Goal: Task Accomplishment & Management: Use online tool/utility

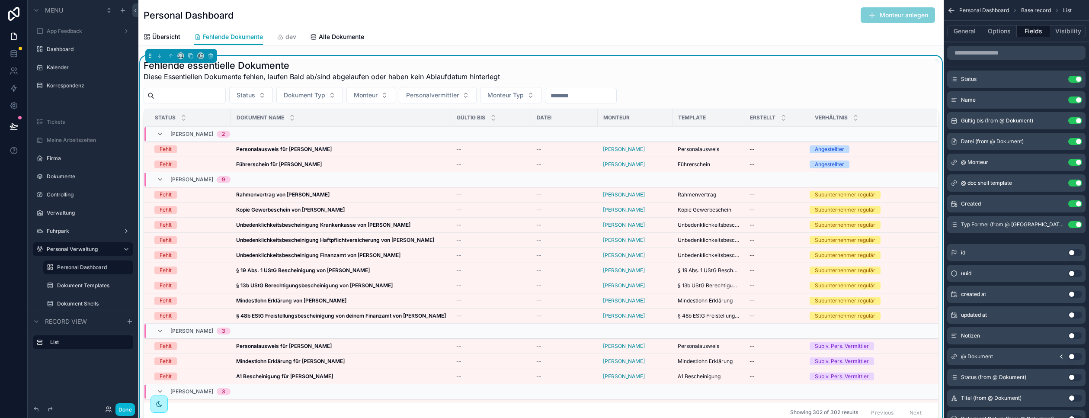
click at [298, 22] on div "Personal Dashboard Monteur anlegen" at bounding box center [541, 15] width 795 height 16
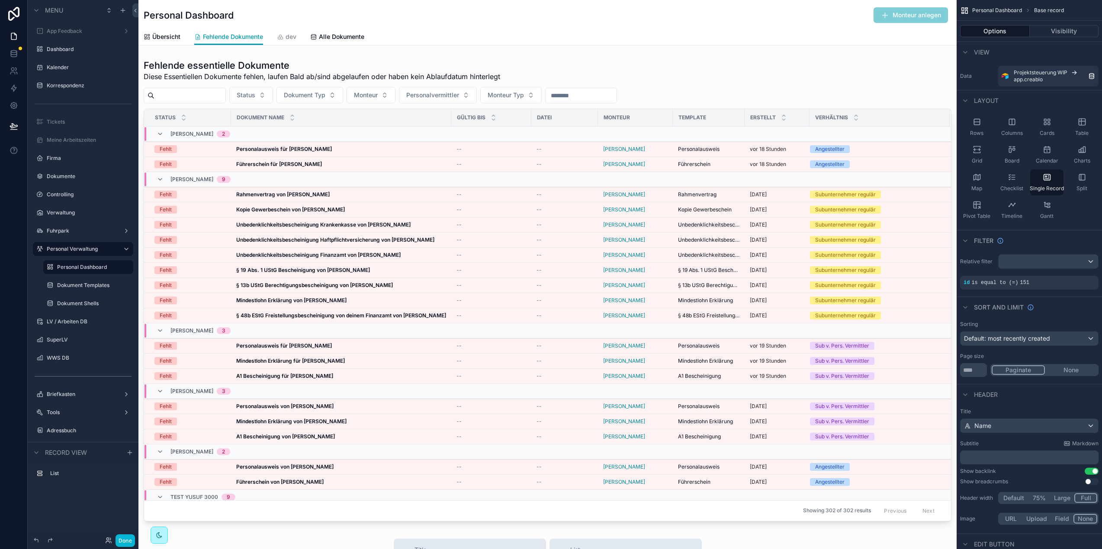
click at [449, 19] on div "Personal Dashboard Monteur anlegen" at bounding box center [547, 15] width 807 height 16
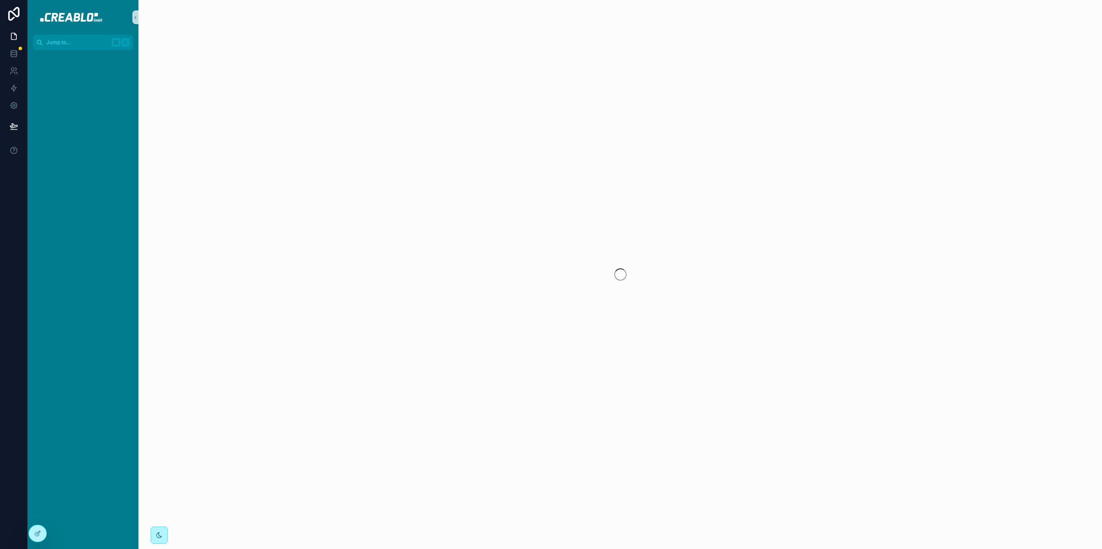
click at [176, 86] on div "scrollable content" at bounding box center [619, 274] width 963 height 549
click at [271, 306] on div "scrollable content" at bounding box center [619, 274] width 963 height 549
click at [251, 222] on div "scrollable content" at bounding box center [619, 274] width 963 height 549
click at [170, 251] on div "scrollable content" at bounding box center [619, 274] width 963 height 549
click at [16, 39] on icon at bounding box center [13, 36] width 5 height 6
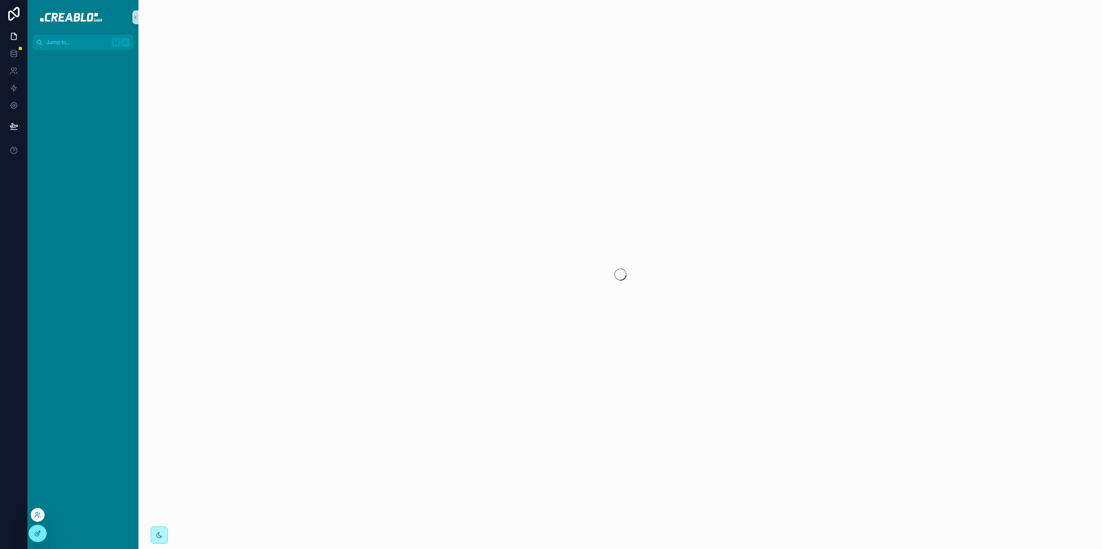
click at [45, 532] on div at bounding box center [37, 533] width 17 height 16
drag, startPoint x: 398, startPoint y: 131, endPoint x: 393, endPoint y: 131, distance: 5.6
click at [398, 131] on div "scrollable content" at bounding box center [619, 274] width 963 height 549
click at [288, 144] on div "scrollable content" at bounding box center [619, 274] width 963 height 549
click at [83, 176] on div "scrollable content" at bounding box center [83, 299] width 111 height 499
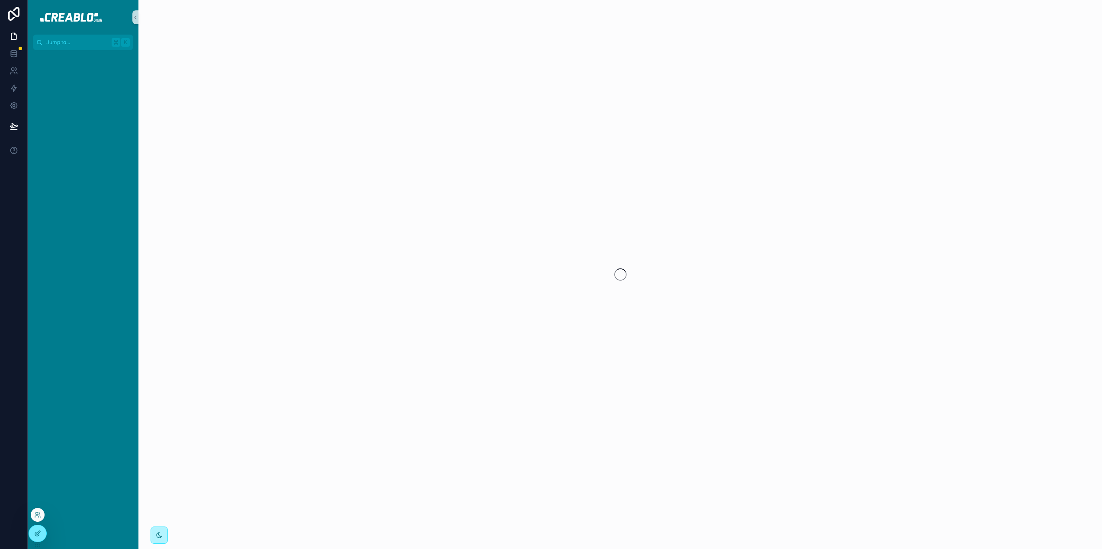
click at [38, 533] on icon at bounding box center [37, 533] width 7 height 7
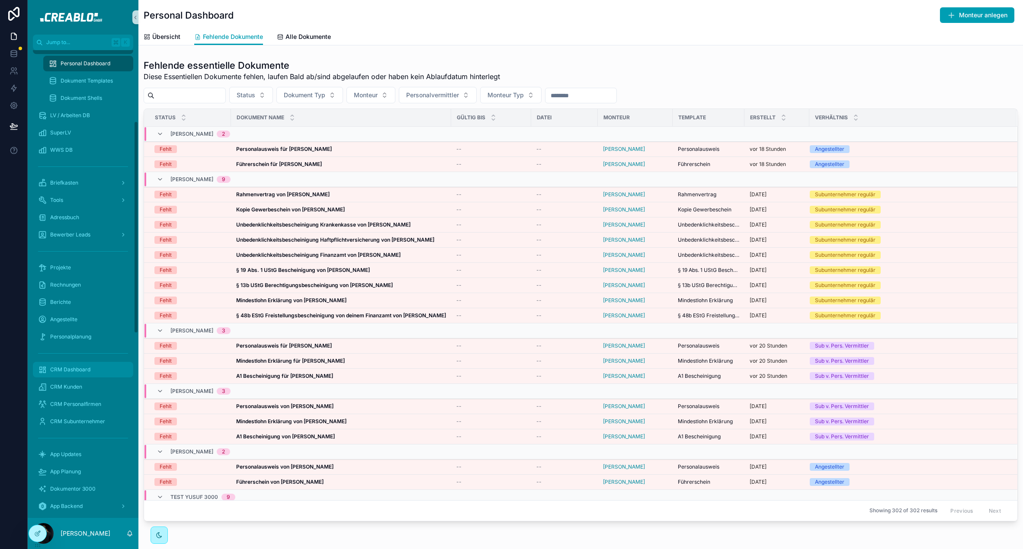
scroll to position [157, 0]
click at [98, 403] on span "CRM Personalfirmen" at bounding box center [75, 403] width 51 height 7
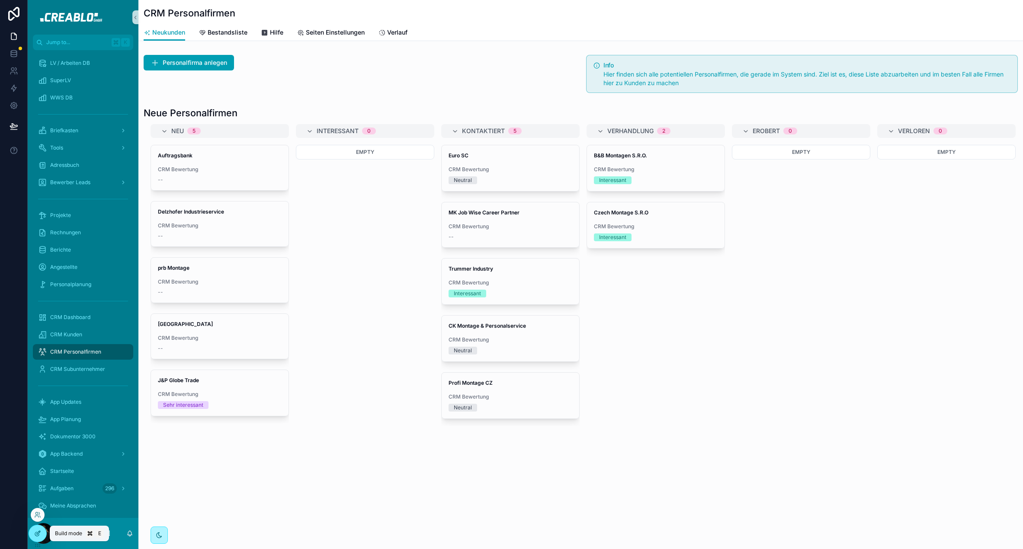
click at [30, 535] on div at bounding box center [37, 533] width 17 height 16
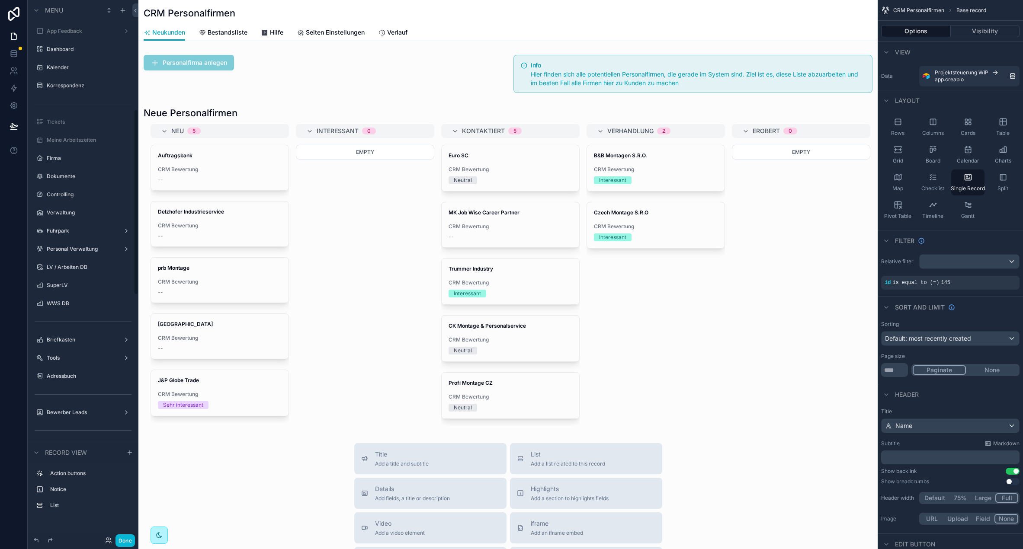
scroll to position [315, 0]
click at [281, 59] on div "scrollable content" at bounding box center [507, 410] width 739 height 820
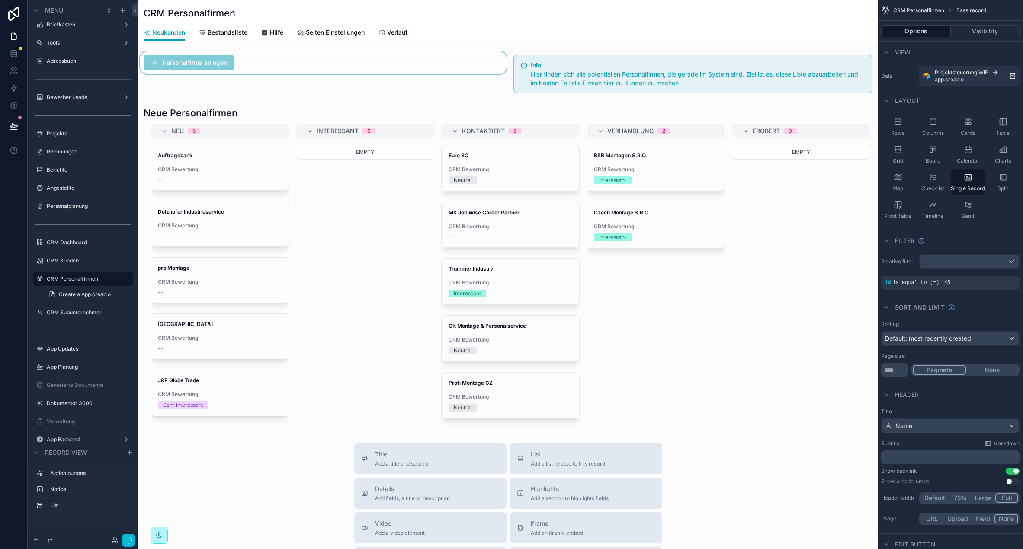
click at [299, 66] on div "scrollable content" at bounding box center [323, 73] width 370 height 45
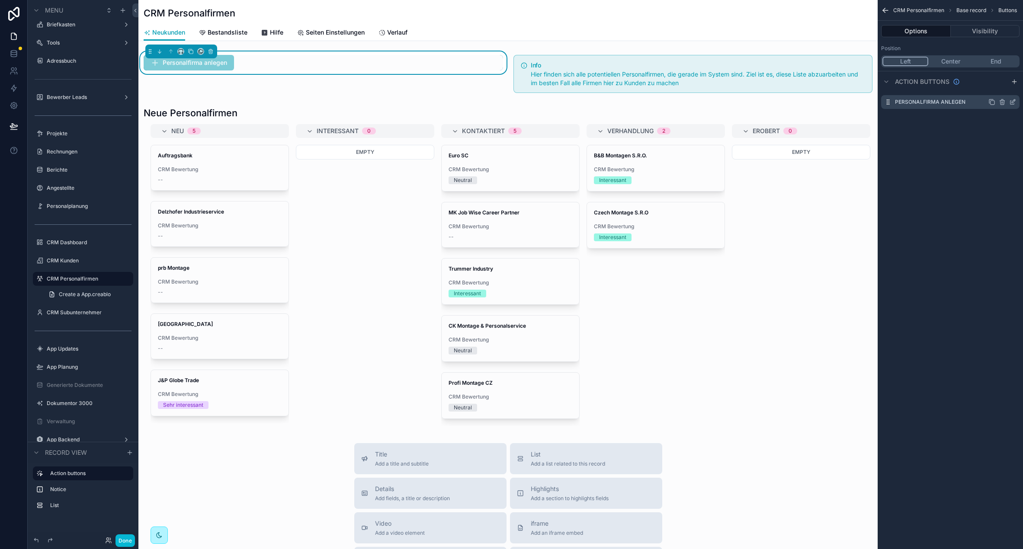
click at [1013, 102] on icon "scrollable content" at bounding box center [1012, 102] width 7 height 7
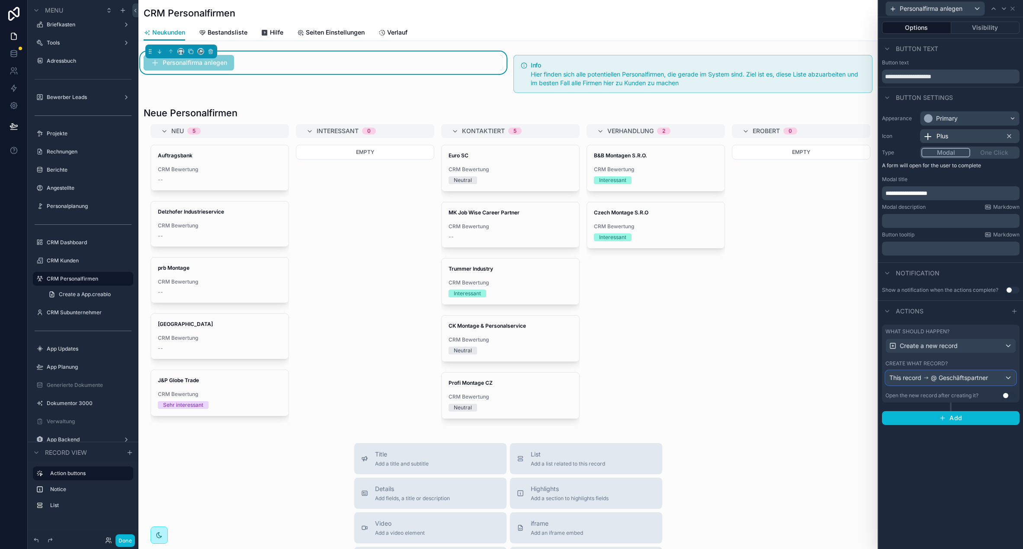
click at [971, 380] on span "@ Geschäftspartner" at bounding box center [959, 378] width 57 height 9
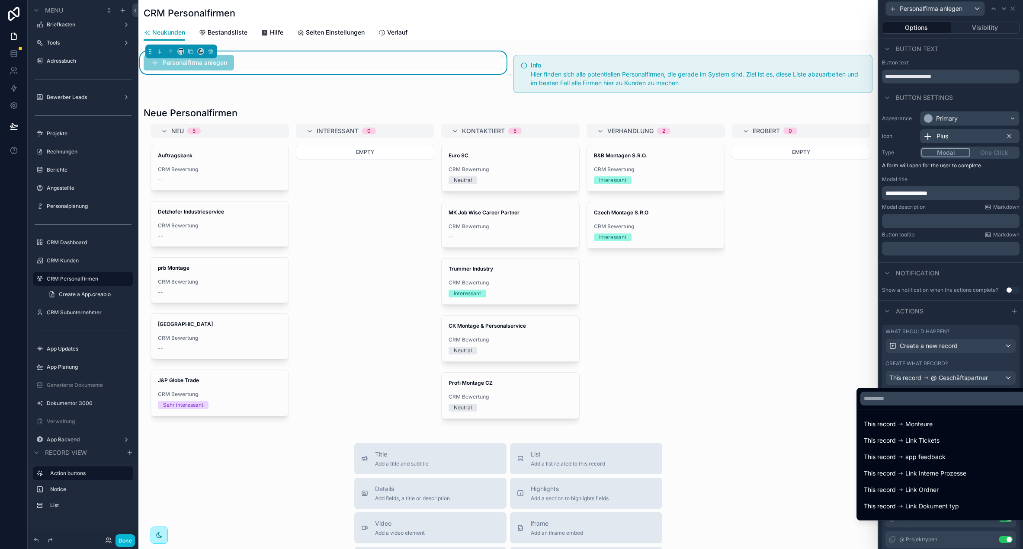
click at [971, 380] on div at bounding box center [950, 274] width 144 height 549
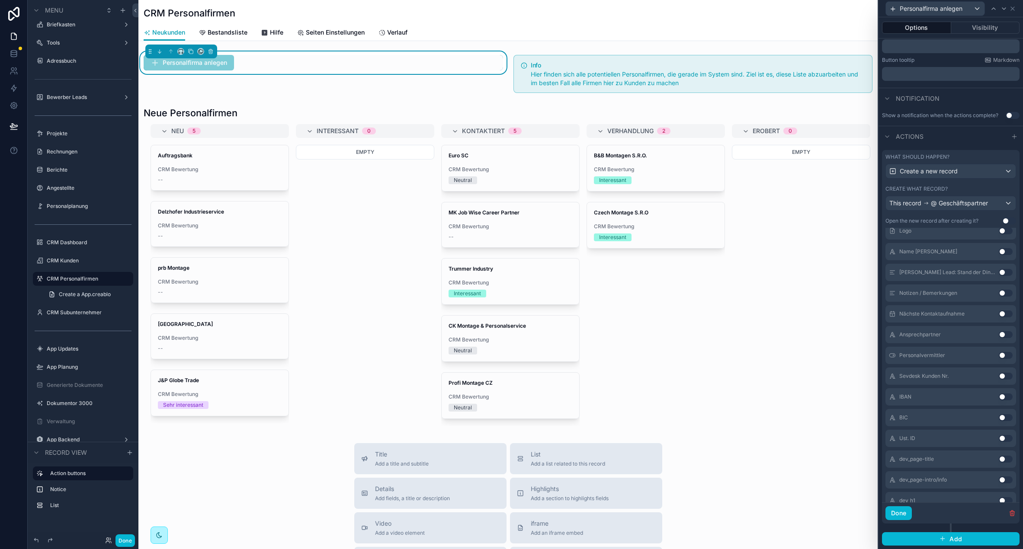
scroll to position [0, 0]
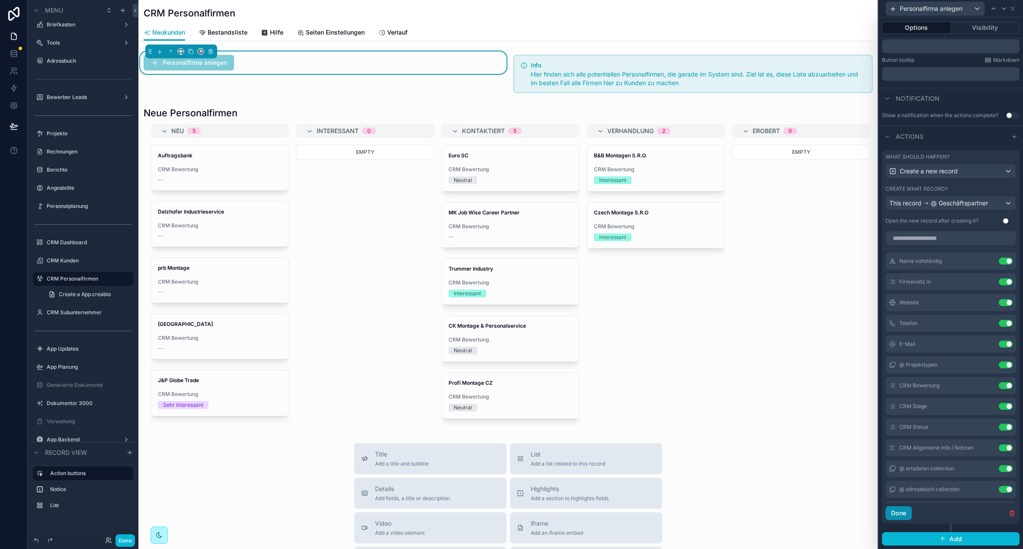
click at [897, 518] on button "Done" at bounding box center [898, 513] width 26 height 14
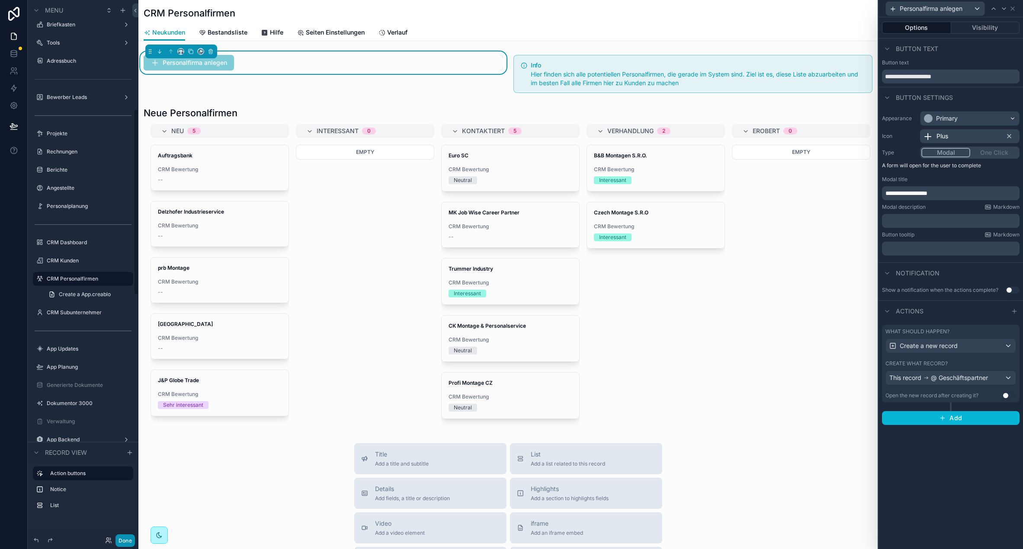
click at [131, 541] on button "Done" at bounding box center [124, 541] width 19 height 13
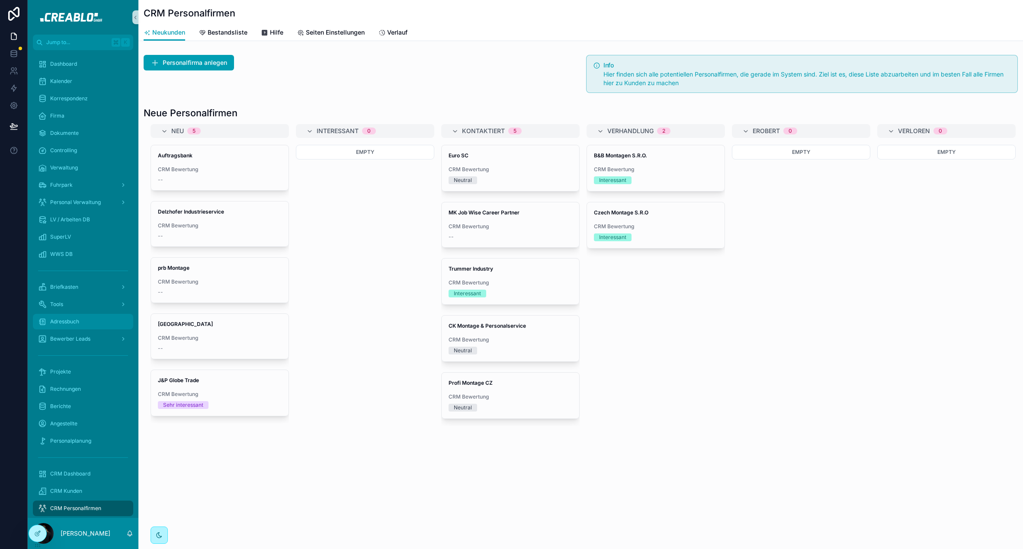
click at [77, 323] on span "Adressbuch" at bounding box center [64, 321] width 29 height 7
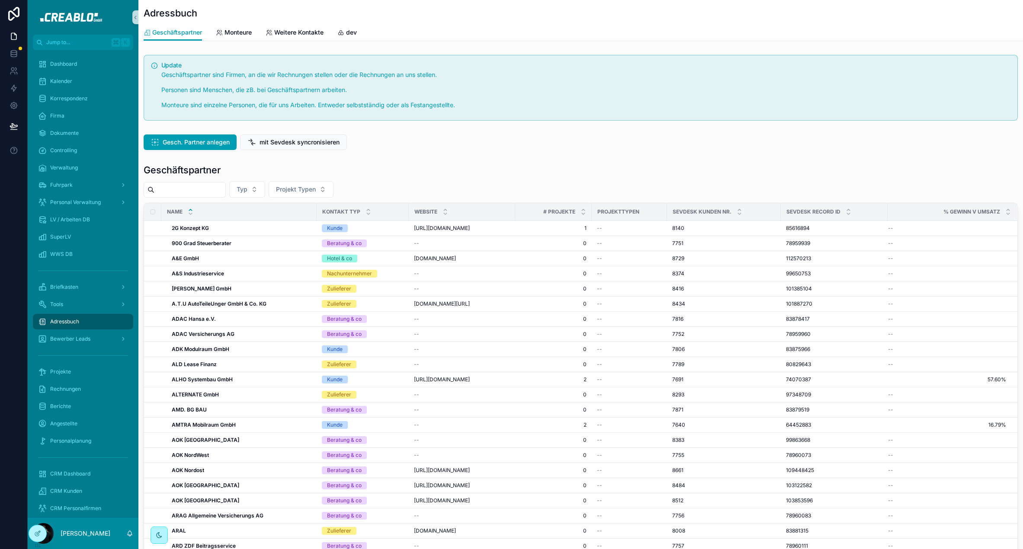
click at [443, 170] on div "Geschäftspartner" at bounding box center [581, 170] width 874 height 12
click at [455, 166] on div "Geschäftspartner" at bounding box center [581, 170] width 874 height 12
click at [301, 32] on span "Weitere Kontakte" at bounding box center [298, 32] width 49 height 9
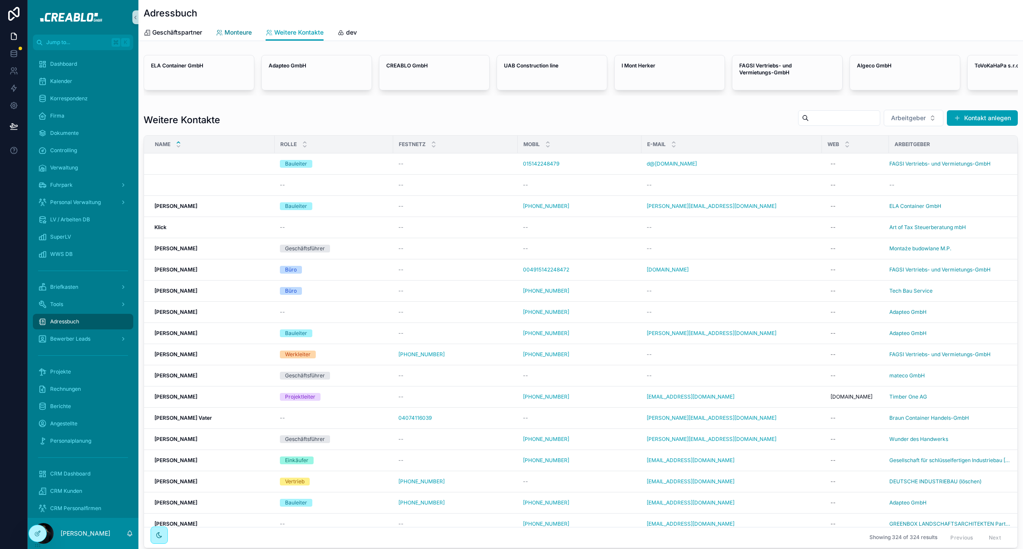
click at [238, 28] on span "Monteure" at bounding box center [237, 32] width 27 height 9
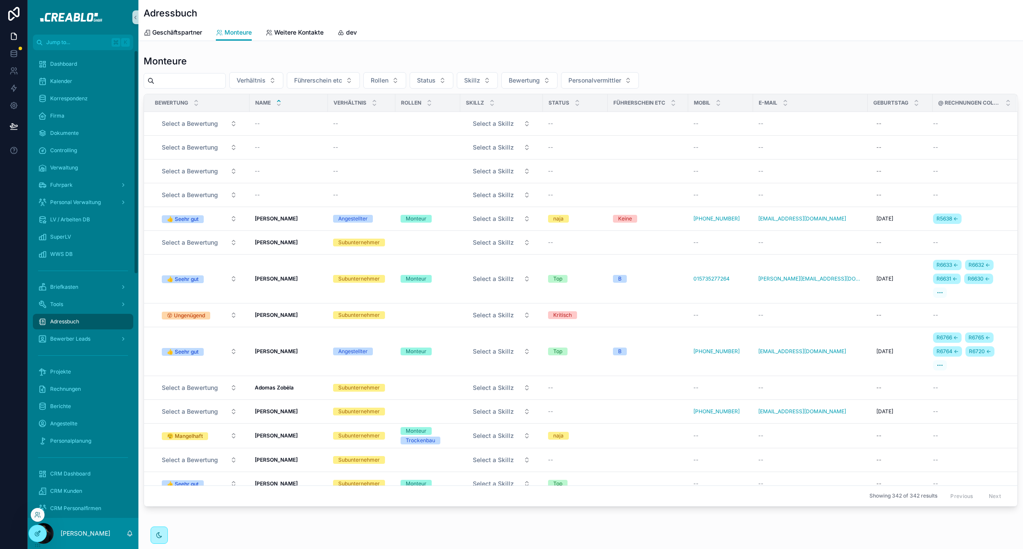
click at [34, 533] on icon at bounding box center [37, 533] width 7 height 7
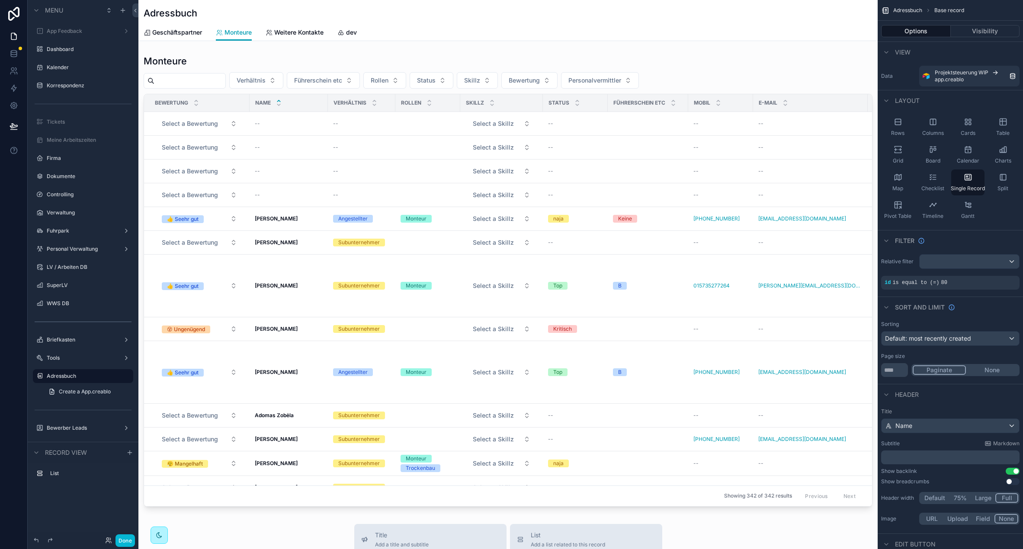
scroll to position [97, 0]
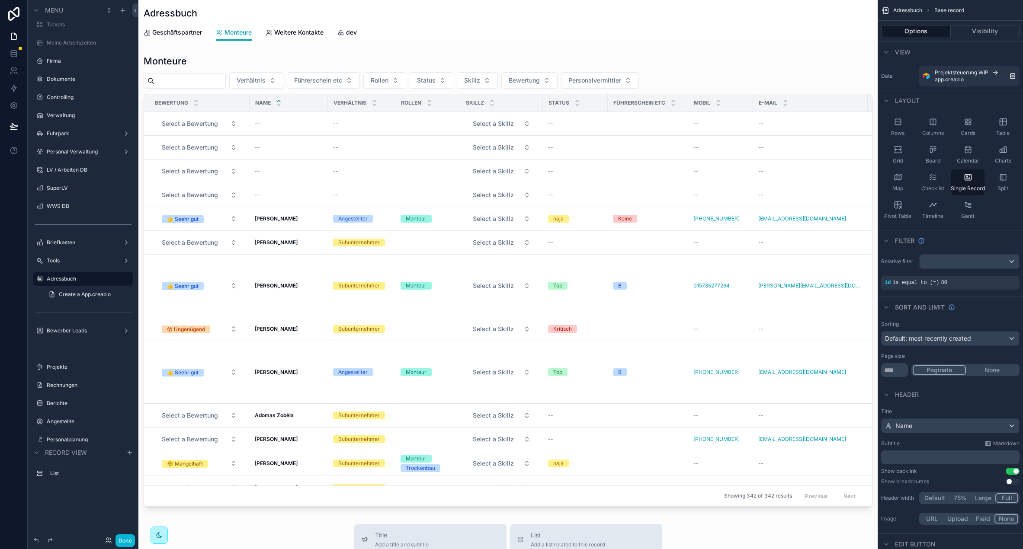
click at [711, 68] on div "scrollable content" at bounding box center [507, 450] width 739 height 901
click at [728, 72] on div "scrollable content" at bounding box center [507, 280] width 739 height 459
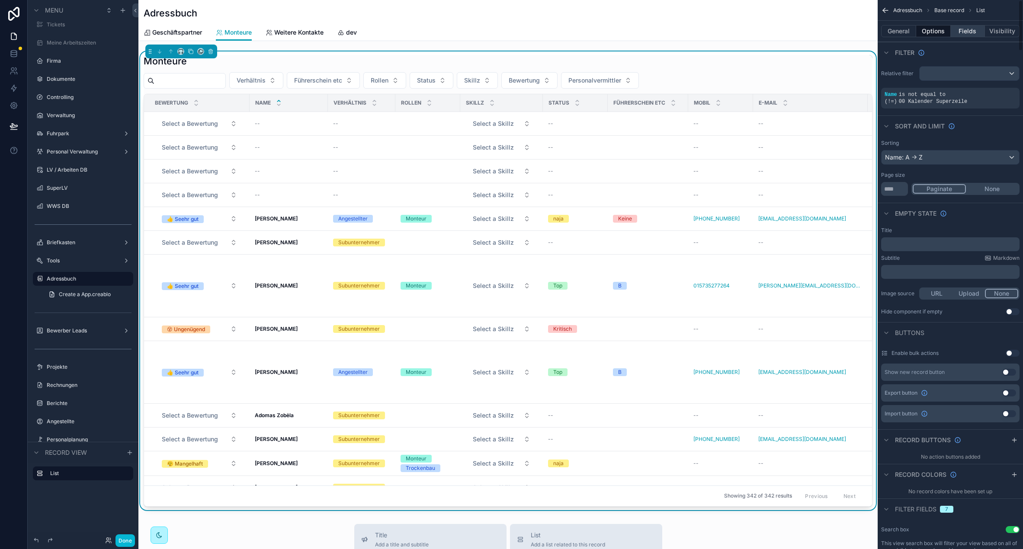
click at [970, 33] on button "Fields" at bounding box center [968, 31] width 35 height 12
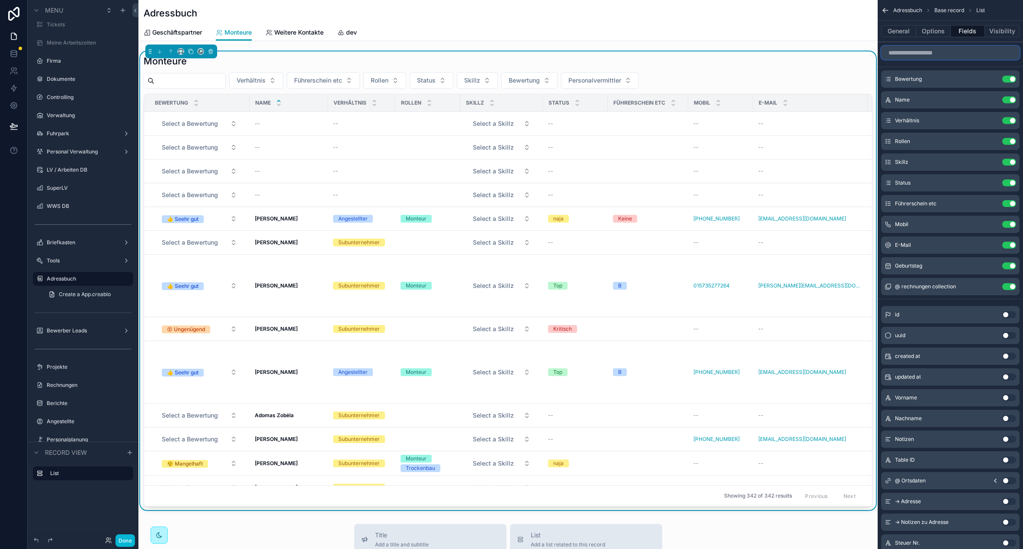
click at [928, 53] on input "scrollable content" at bounding box center [950, 53] width 138 height 14
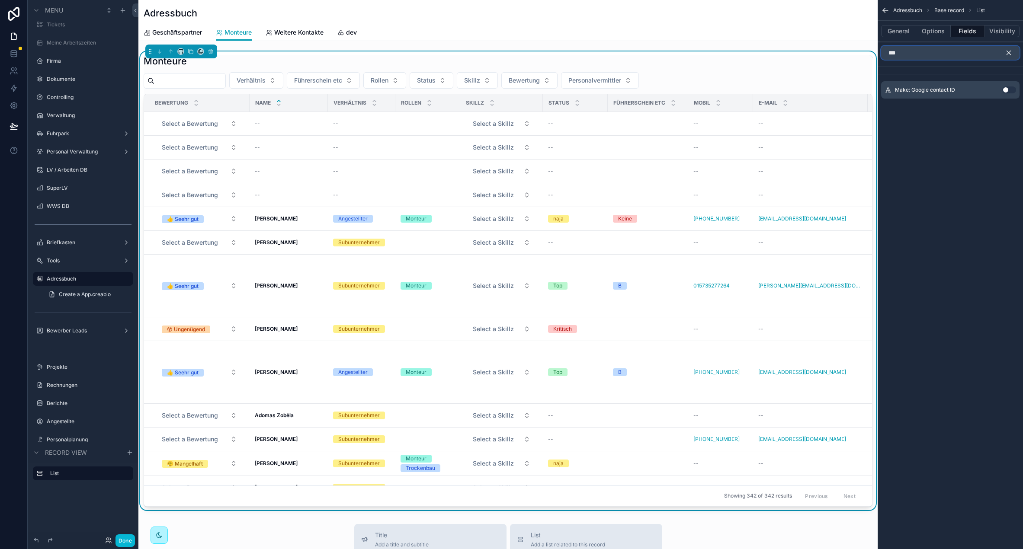
type input "***"
click at [1008, 90] on button "Use setting" at bounding box center [1009, 89] width 14 height 7
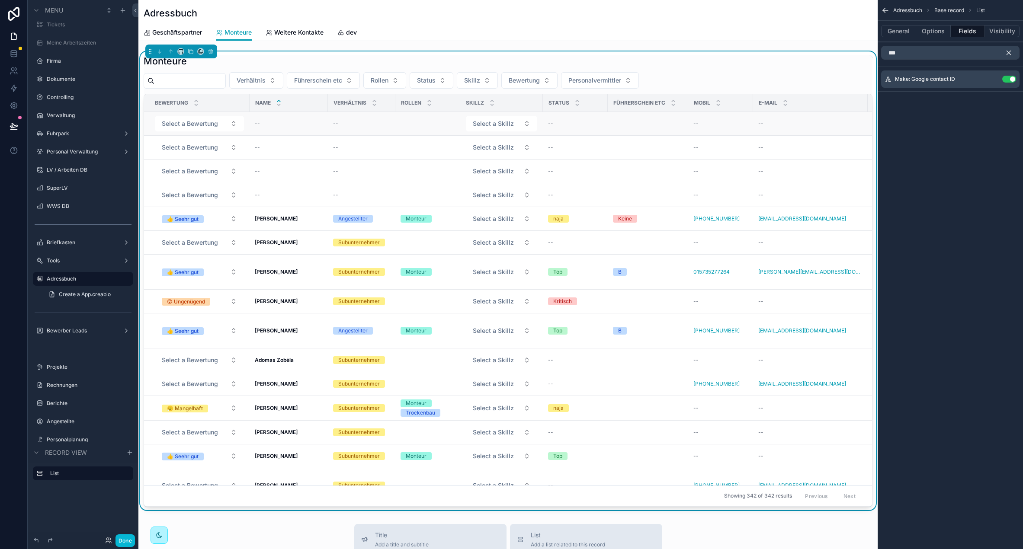
scroll to position [0, 227]
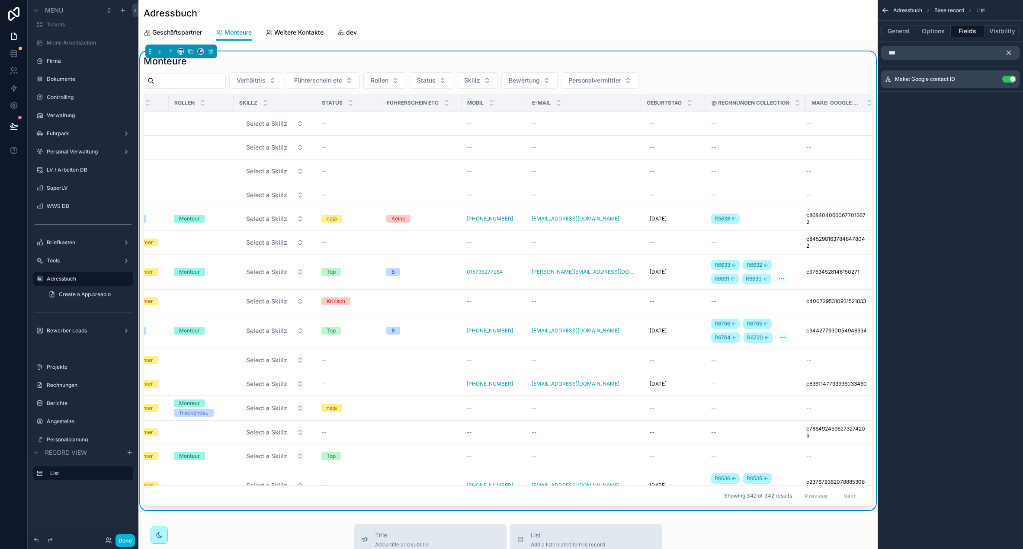
click at [1009, 51] on icon "scrollable content" at bounding box center [1009, 53] width 8 height 8
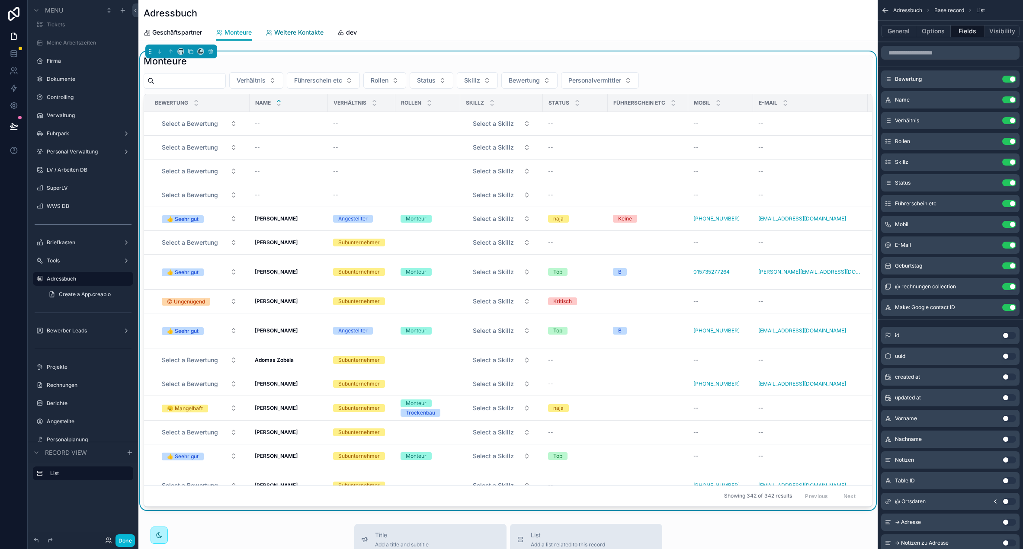
click at [297, 34] on span "Weitere Kontakte" at bounding box center [298, 32] width 49 height 9
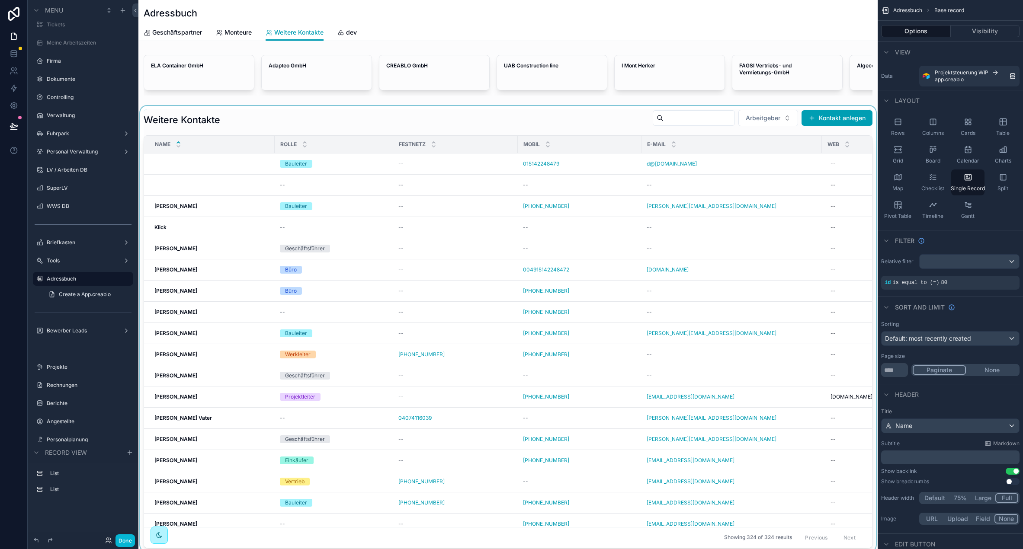
click at [522, 113] on div "scrollable content" at bounding box center [507, 329] width 739 height 446
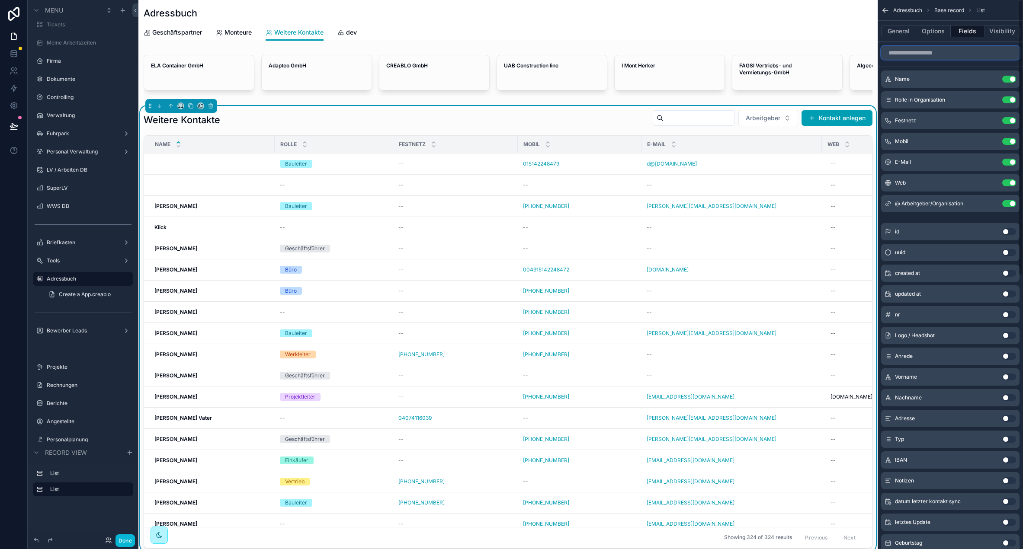
click at [935, 53] on input "scrollable content" at bounding box center [950, 53] width 138 height 14
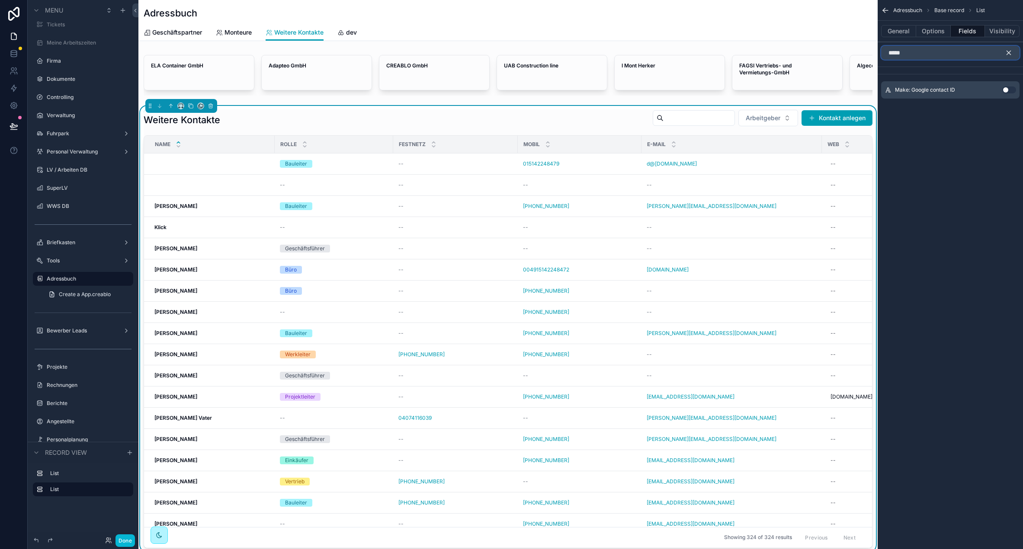
type input "*****"
click at [1015, 90] on div "Make: Google contact ID Use setting" at bounding box center [950, 89] width 138 height 17
click at [1010, 91] on button "Use setting" at bounding box center [1009, 89] width 14 height 7
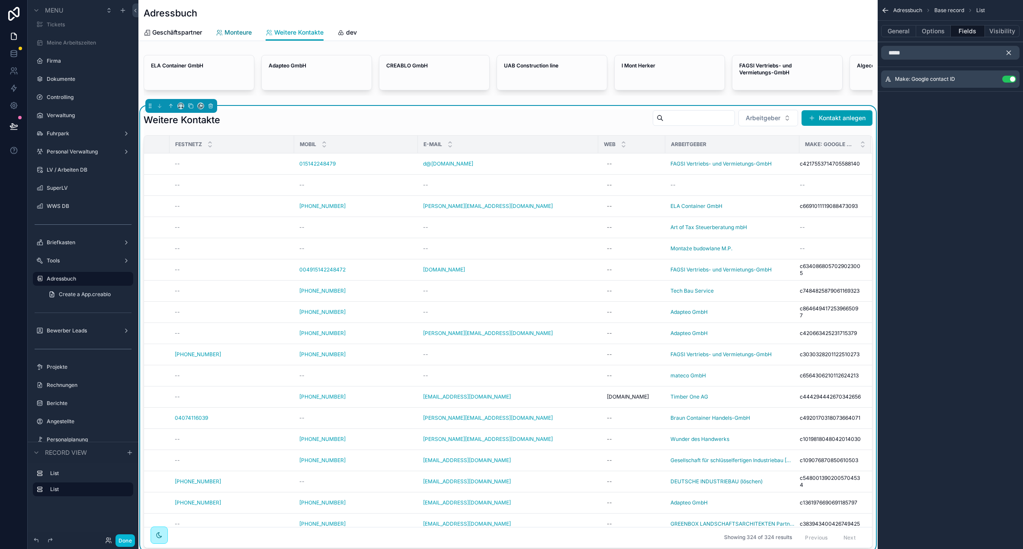
click at [234, 35] on span "Monteure" at bounding box center [237, 32] width 27 height 9
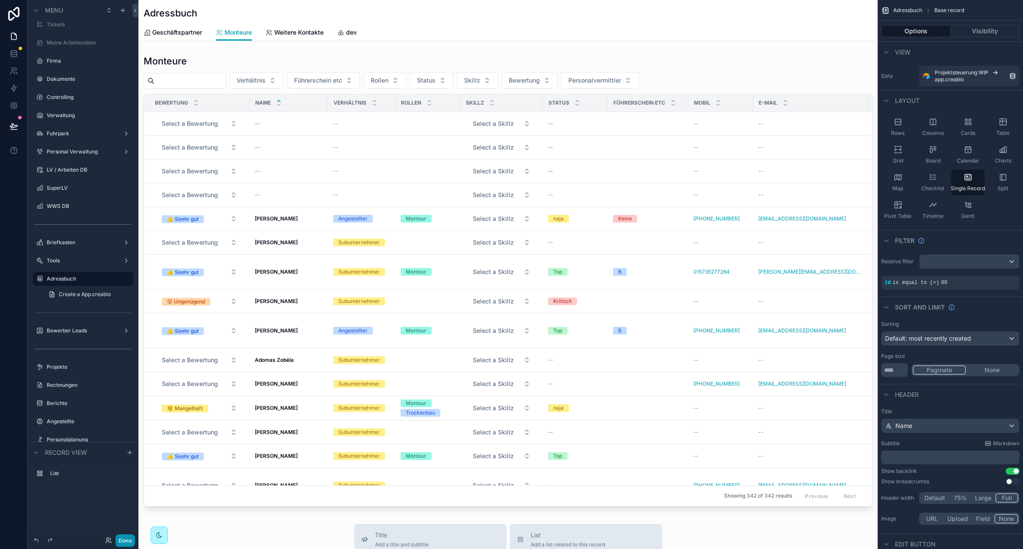
click at [124, 538] on button "Done" at bounding box center [124, 541] width 19 height 13
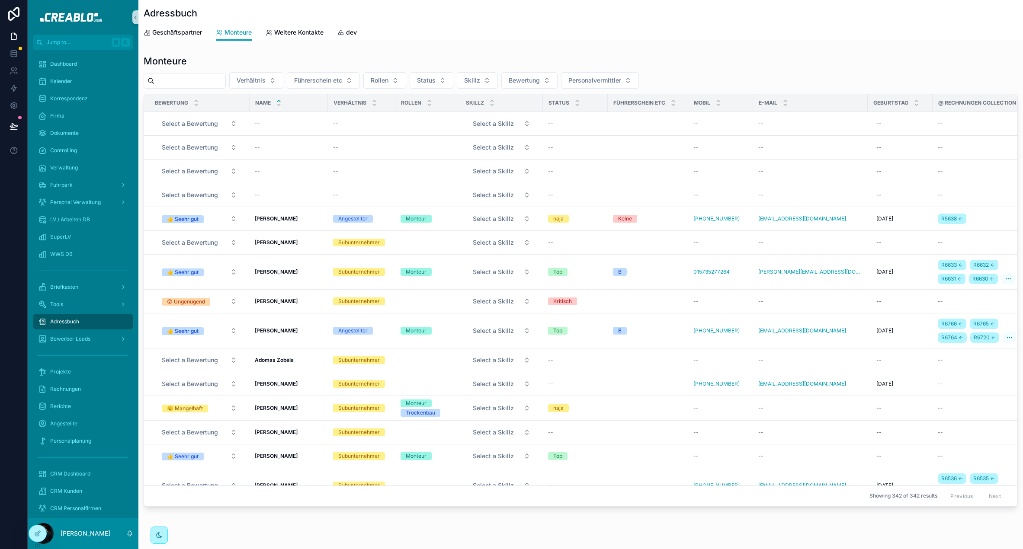
click at [199, 81] on input "scrollable content" at bounding box center [189, 81] width 71 height 12
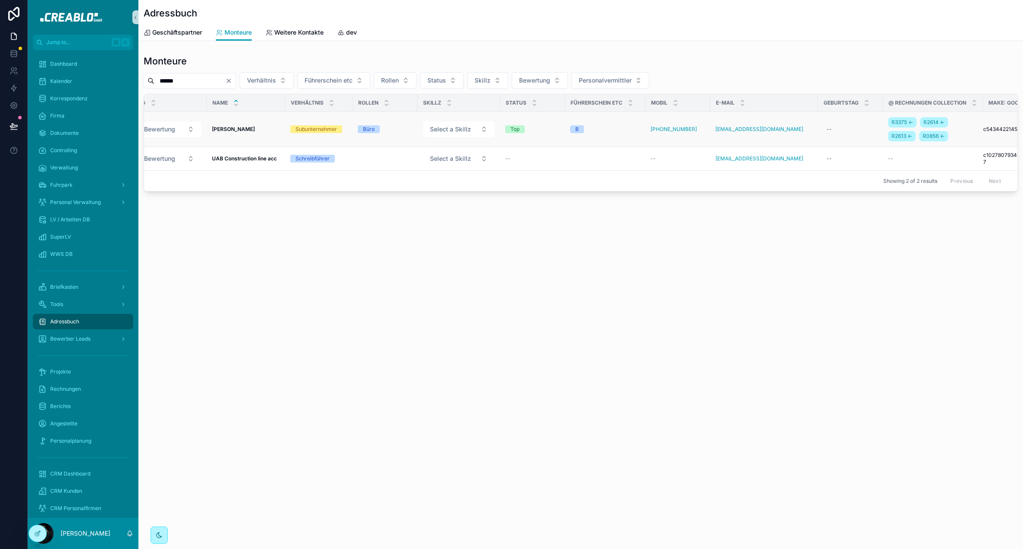
scroll to position [0, 81]
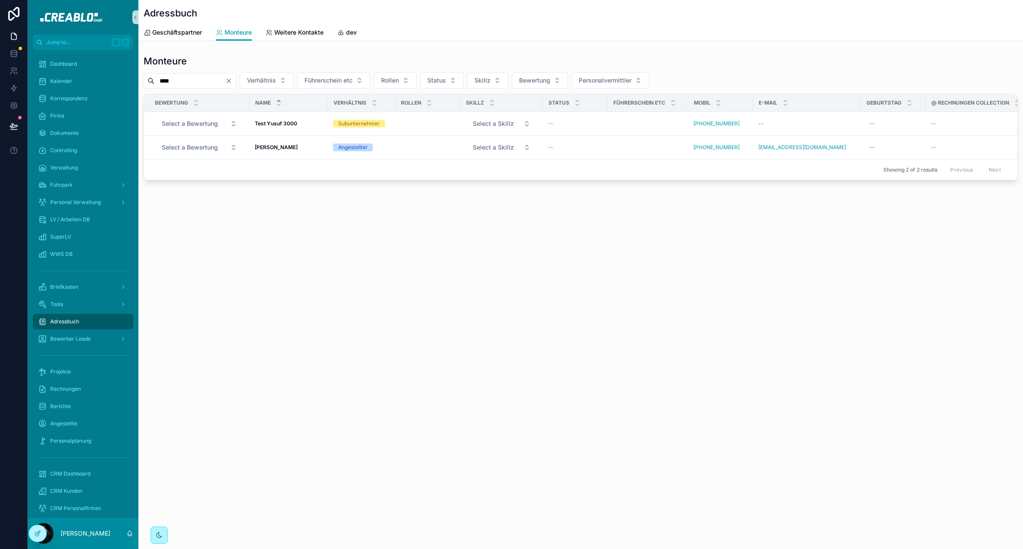
type input "****"
click at [443, 238] on div "Adressbuch Monteure Geschäftspartner Monteure Weitere Kontakte dev Monteure ***…" at bounding box center [580, 119] width 884 height 239
drag, startPoint x: 259, startPoint y: 295, endPoint x: 249, endPoint y: 293, distance: 9.8
click at [258, 295] on div "Adressbuch Monteure Geschäftspartner Monteure Weitere Kontakte dev Monteure ***…" at bounding box center [580, 274] width 884 height 549
drag, startPoint x: 256, startPoint y: 53, endPoint x: 313, endPoint y: 58, distance: 57.7
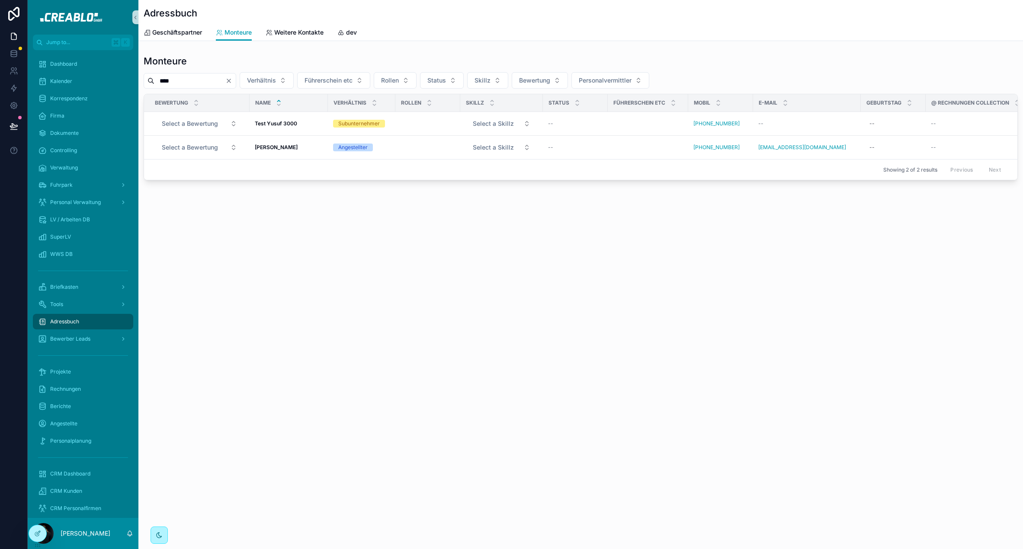
click at [256, 53] on div "Monteure **** Verhältnis Führerschein etc Rollen Status Skillz Bewertung Person…" at bounding box center [580, 117] width 884 height 132
click at [419, 46] on div "Adressbuch Monteure Geschäftspartner Monteure Weitere Kontakte dev Monteure ***…" at bounding box center [580, 119] width 884 height 239
click at [502, 314] on div "Adressbuch Monteure Geschäftspartner Monteure Weitere Kontakte dev Monteure ***…" at bounding box center [580, 274] width 884 height 549
click at [502, 205] on div "Adressbuch Monteure Geschäftspartner Monteure Weitere Kontakte dev Monteure ***…" at bounding box center [580, 119] width 884 height 239
click at [174, 32] on span "Geschäftspartner" at bounding box center [177, 32] width 50 height 9
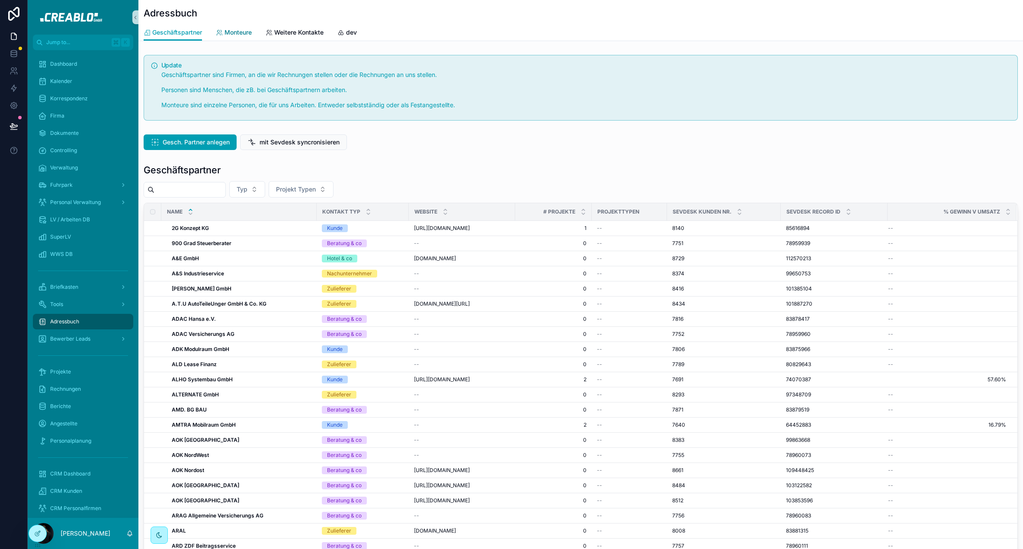
click at [235, 31] on span "Monteure" at bounding box center [237, 32] width 27 height 9
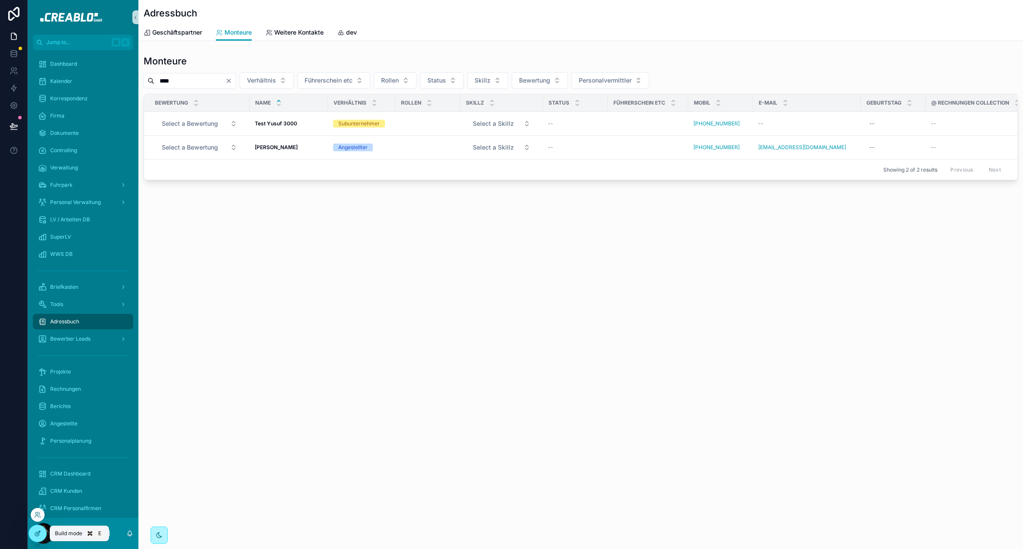
click at [39, 535] on icon at bounding box center [37, 533] width 7 height 7
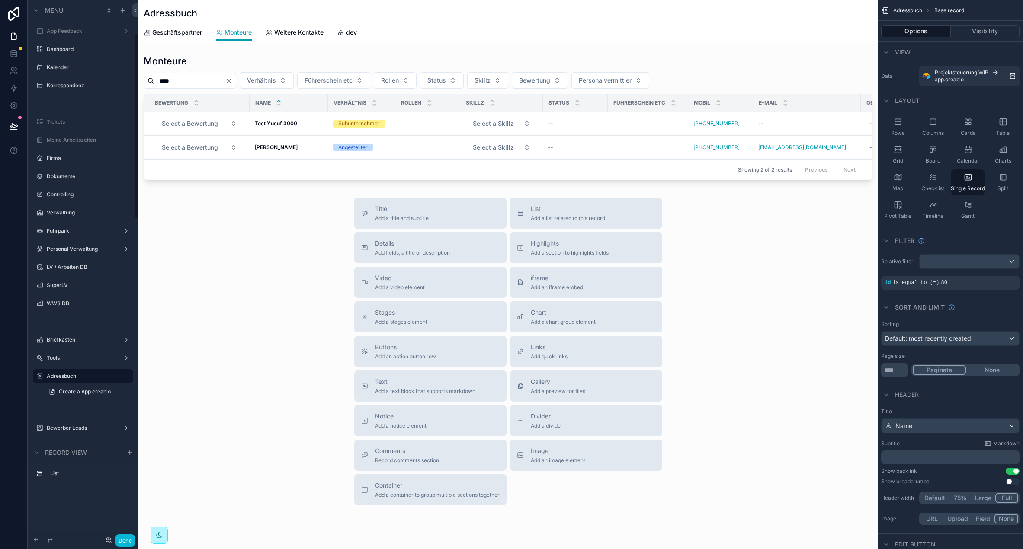
scroll to position [97, 0]
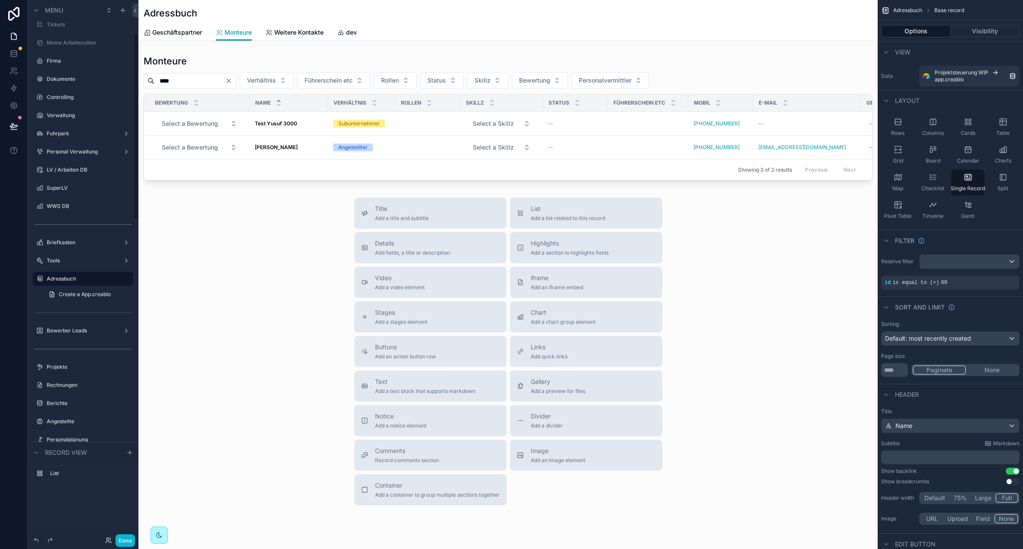
click at [622, 19] on div "Adressbuch" at bounding box center [508, 12] width 729 height 24
click at [565, 25] on div "Geschäftspartner Monteure Weitere Kontakte dev" at bounding box center [508, 32] width 729 height 16
click at [292, 32] on span "Weitere Kontakte" at bounding box center [298, 32] width 49 height 9
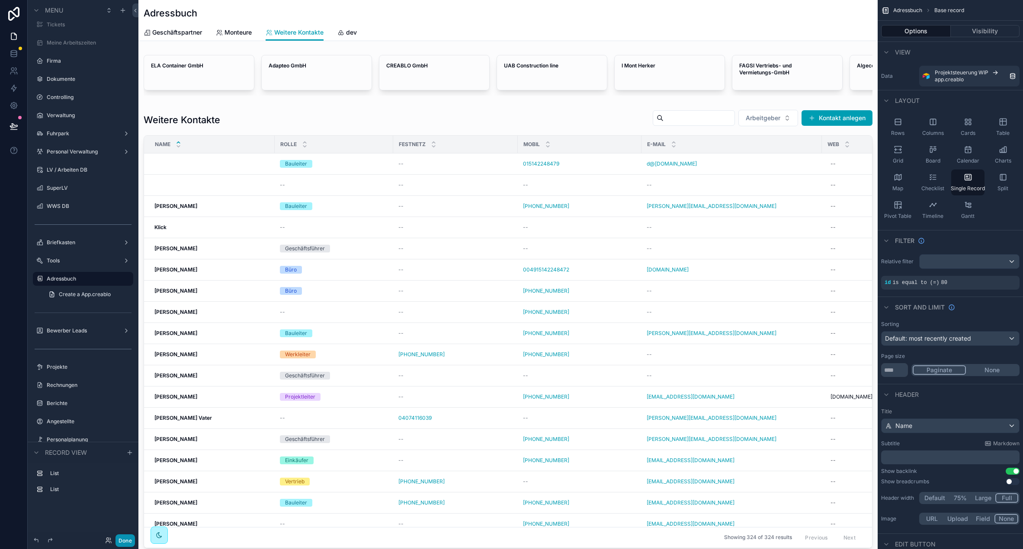
click at [126, 541] on button "Done" at bounding box center [124, 541] width 19 height 13
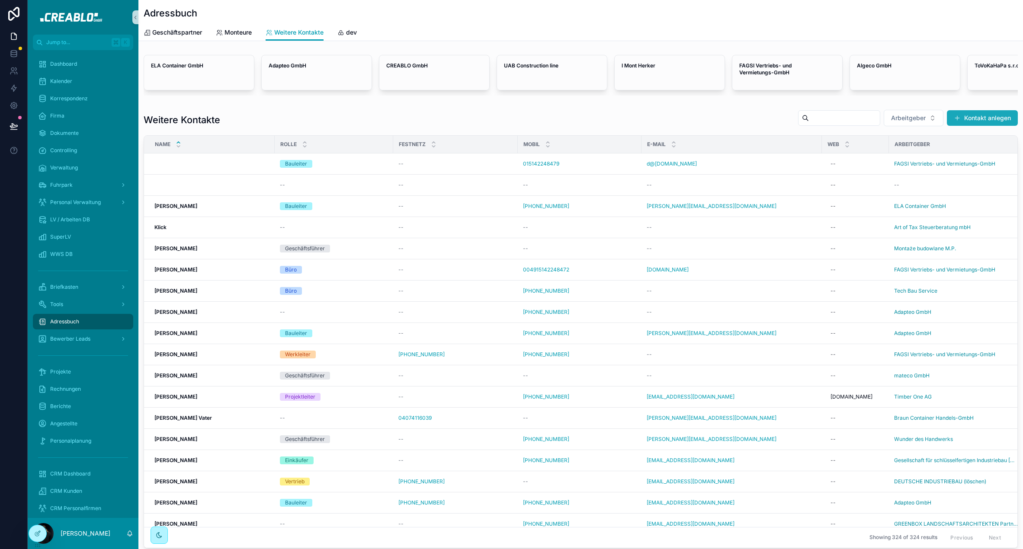
click at [986, 110] on button "Kontakt anlegen" at bounding box center [982, 118] width 71 height 16
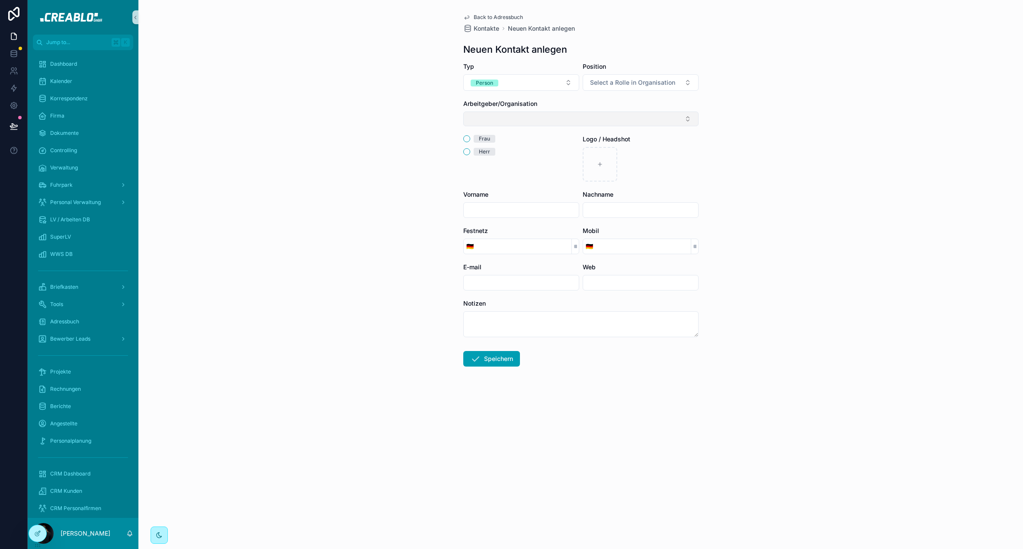
click at [525, 113] on button "Select Button" at bounding box center [580, 119] width 235 height 15
drag, startPoint x: 393, startPoint y: 133, endPoint x: 400, endPoint y: 135, distance: 7.4
click at [392, 133] on div "Back to Adressbuch Kontakte Neuen Kontakt anlegen Neuen Kontakt anlegen Typ Per…" at bounding box center [580, 274] width 884 height 549
click at [464, 153] on button "Herr" at bounding box center [466, 151] width 7 height 7
click at [489, 209] on input "scrollable content" at bounding box center [521, 210] width 115 height 12
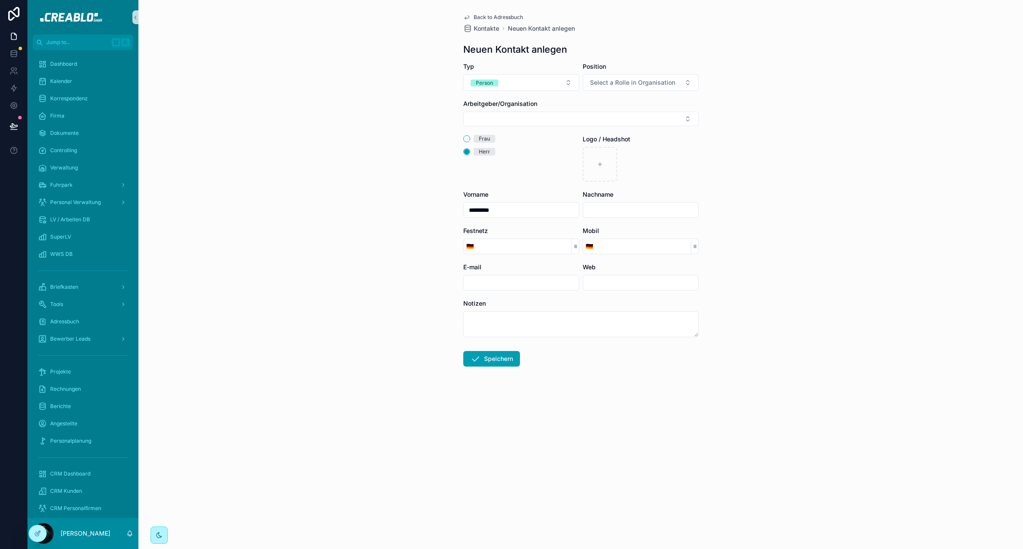
type input "********"
type input "******"
click at [624, 244] on input "scrollable content" at bounding box center [643, 246] width 95 height 12
paste input "**********"
click at [628, 249] on input "**********" at bounding box center [643, 246] width 95 height 12
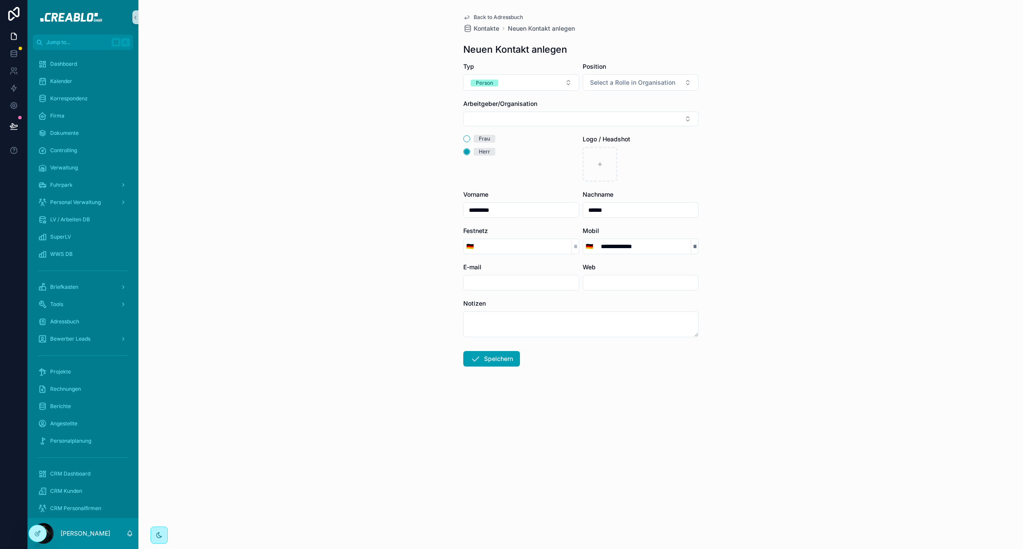
click at [628, 249] on input "**********" at bounding box center [643, 246] width 95 height 12
click at [620, 245] on input "**********" at bounding box center [643, 246] width 95 height 12
paste input "scrollable content"
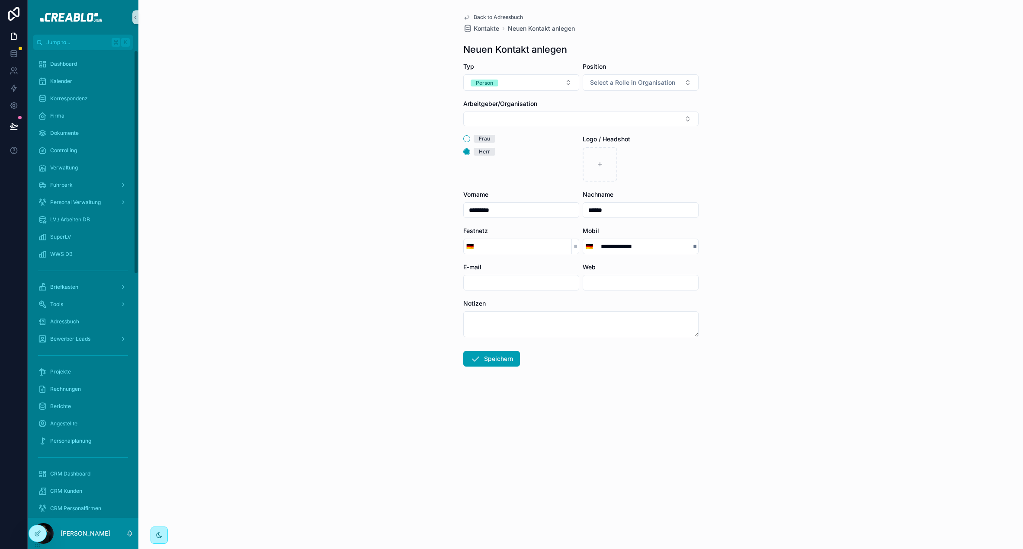
type input "**********"
drag, startPoint x: 398, startPoint y: 256, endPoint x: 415, endPoint y: 255, distance: 16.5
click at [398, 256] on div "**********" at bounding box center [580, 274] width 884 height 549
click at [695, 250] on input "scrollable content" at bounding box center [694, 246] width 7 height 12
click at [692, 247] on input "scrollable content" at bounding box center [694, 246] width 7 height 12
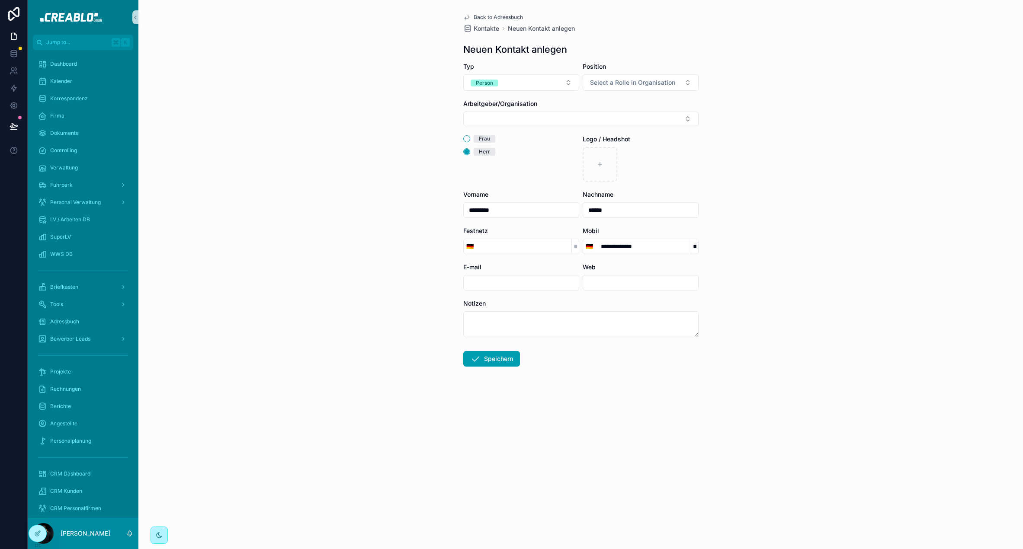
type input "**"
click at [732, 250] on div "**********" at bounding box center [580, 274] width 884 height 549
click at [616, 247] on input "**********" at bounding box center [643, 246] width 95 height 12
click at [691, 243] on input "**" at bounding box center [694, 246] width 7 height 12
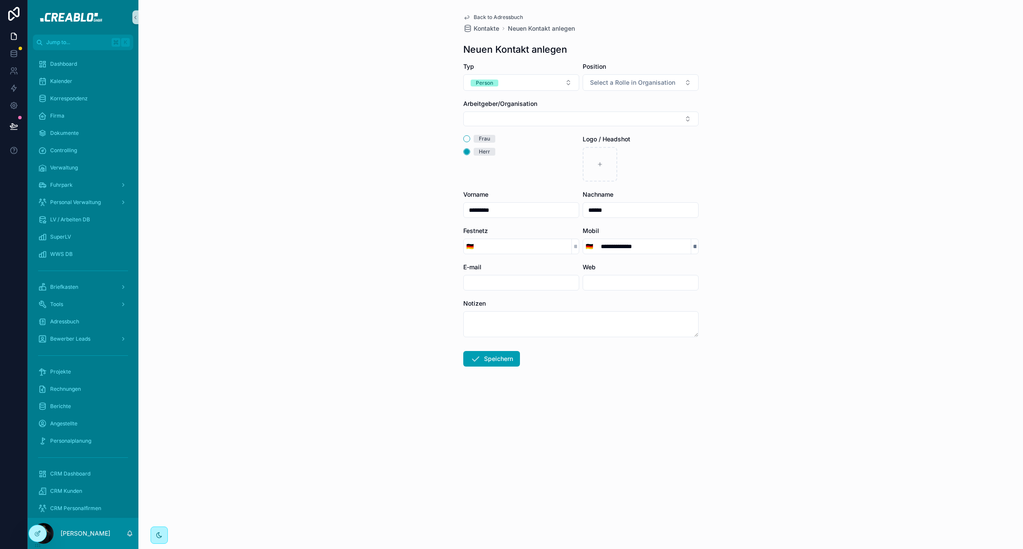
click at [732, 255] on div "**********" at bounding box center [580, 274] width 884 height 549
click at [500, 362] on button "Speichern" at bounding box center [491, 359] width 57 height 16
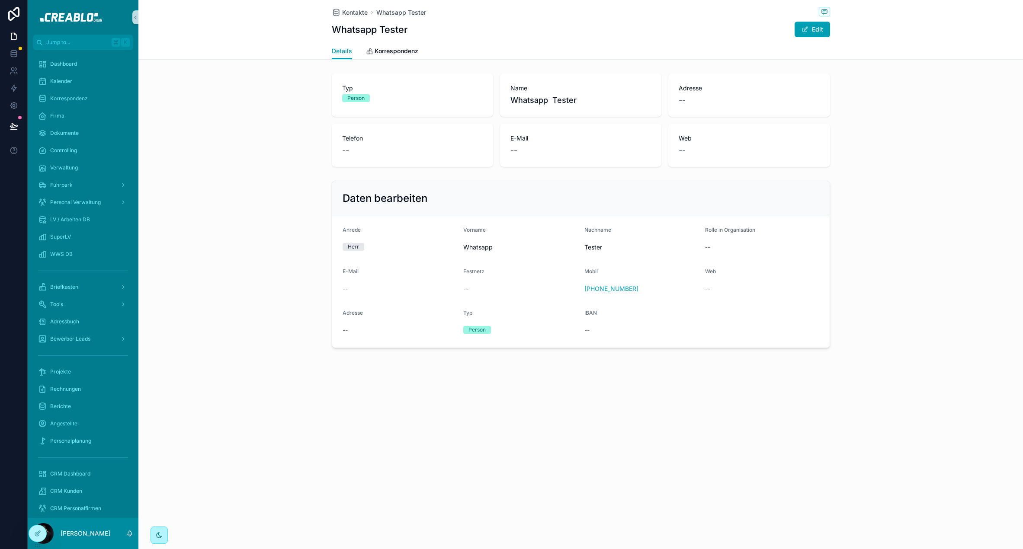
drag, startPoint x: 210, startPoint y: 288, endPoint x: 228, endPoint y: 228, distance: 62.3
click at [210, 287] on div "Daten bearbeiten Anrede Herr Vorname Whatsapp Nachname Tester Rolle in Organisa…" at bounding box center [580, 264] width 884 height 174
click at [237, 101] on div "Typ Person Name Whatsapp Tester Adresse -- Telefon -- E-Mail -- Web --" at bounding box center [580, 120] width 884 height 100
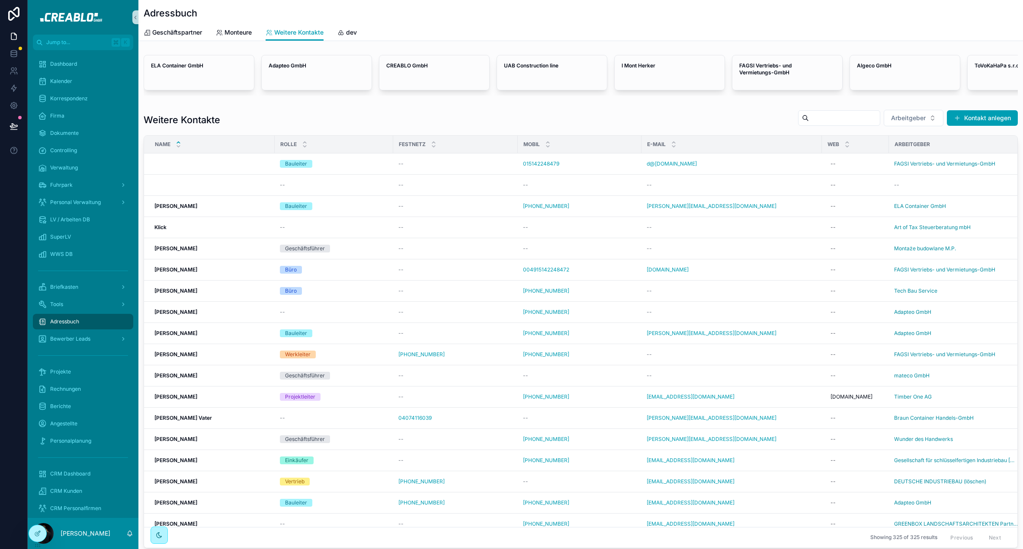
click at [831, 116] on input "scrollable content" at bounding box center [844, 118] width 71 height 12
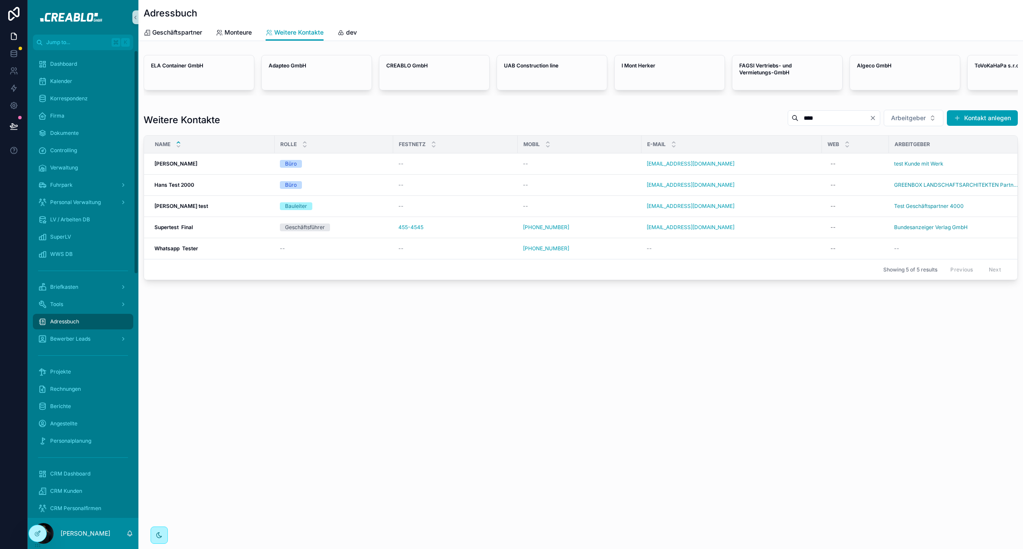
type input "****"
click at [516, 371] on div "Adressbuch Weitere Kontakte Geschäftspartner Monteure Weitere Kontakte dev ELA …" at bounding box center [580, 274] width 884 height 549
click at [242, 71] on div "ELA Container GmbH" at bounding box center [199, 72] width 110 height 35
click at [317, 72] on div "Adapteo GmbH" at bounding box center [317, 72] width 110 height 35
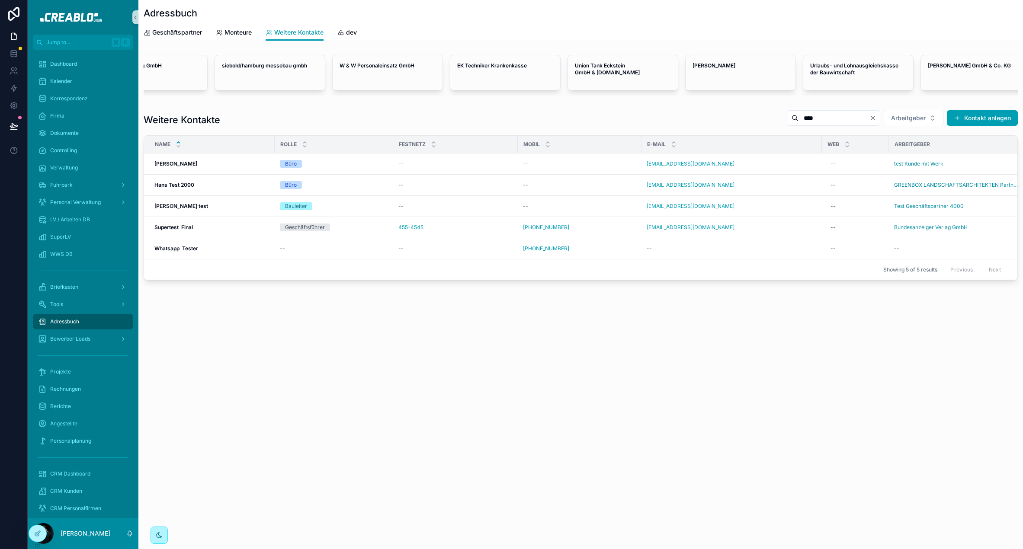
click at [269, 366] on div "Adressbuch Weitere Kontakte Geschäftspartner Monteure Weitere Kontakte dev ELA …" at bounding box center [580, 274] width 884 height 549
click at [234, 35] on span "Monteure" at bounding box center [237, 32] width 27 height 9
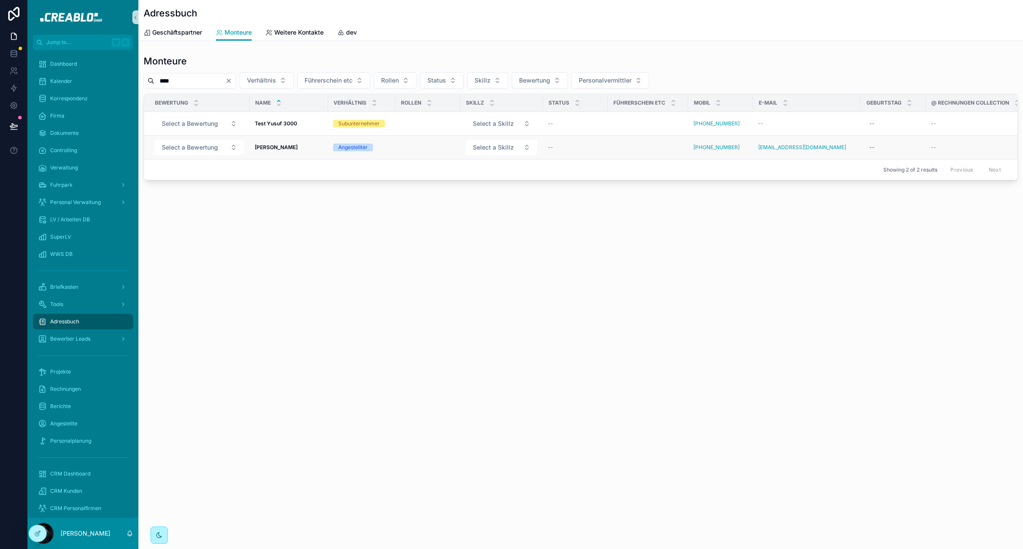
click at [273, 143] on td "Yusuf Arslan Yusuf Arslan" at bounding box center [289, 148] width 78 height 24
click at [273, 147] on strong "[PERSON_NAME]" at bounding box center [276, 147] width 43 height 6
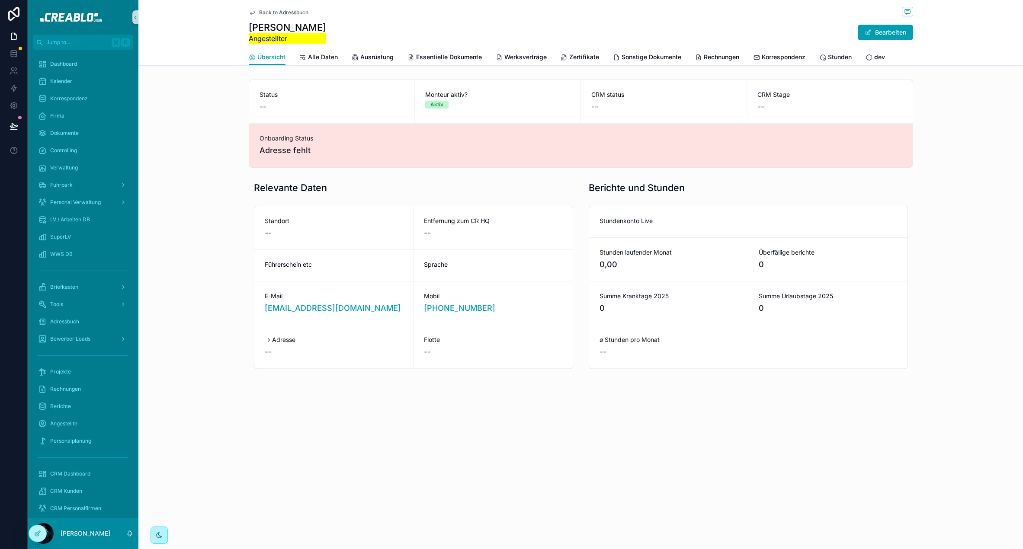
click at [276, 12] on span "Back to Adressbuch" at bounding box center [283, 12] width 49 height 7
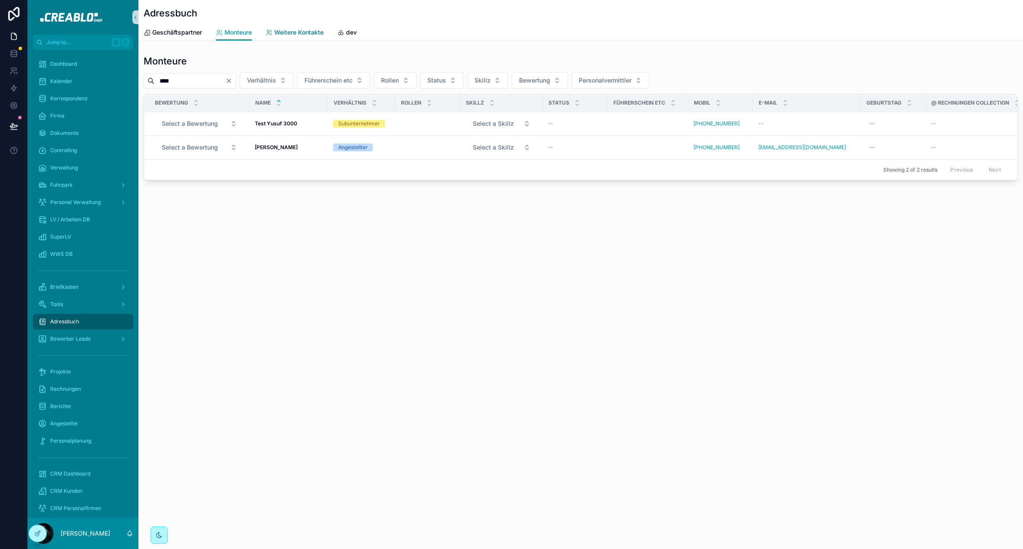
click at [305, 40] on link "Weitere Kontakte" at bounding box center [295, 33] width 58 height 17
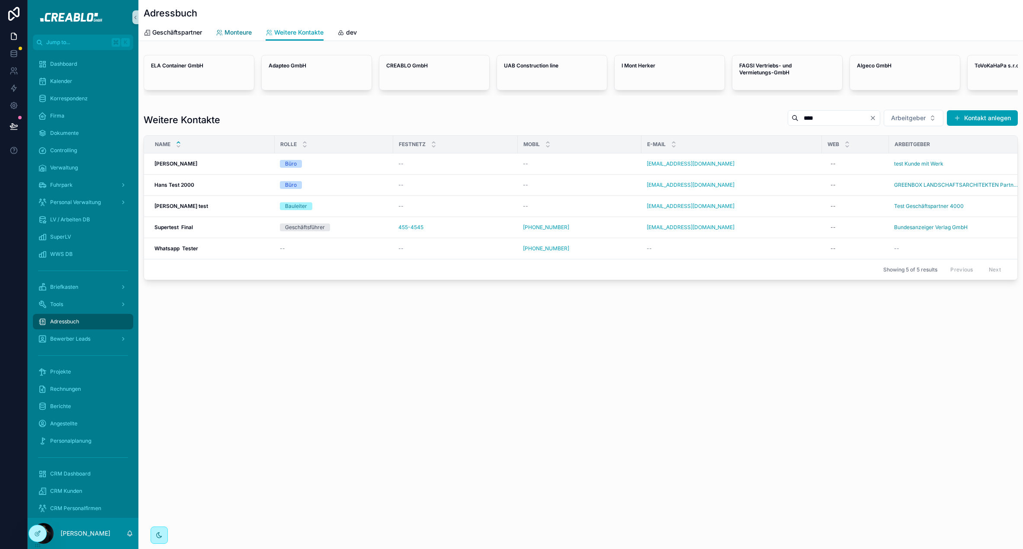
click at [218, 31] on icon "scrollable content" at bounding box center [219, 32] width 7 height 7
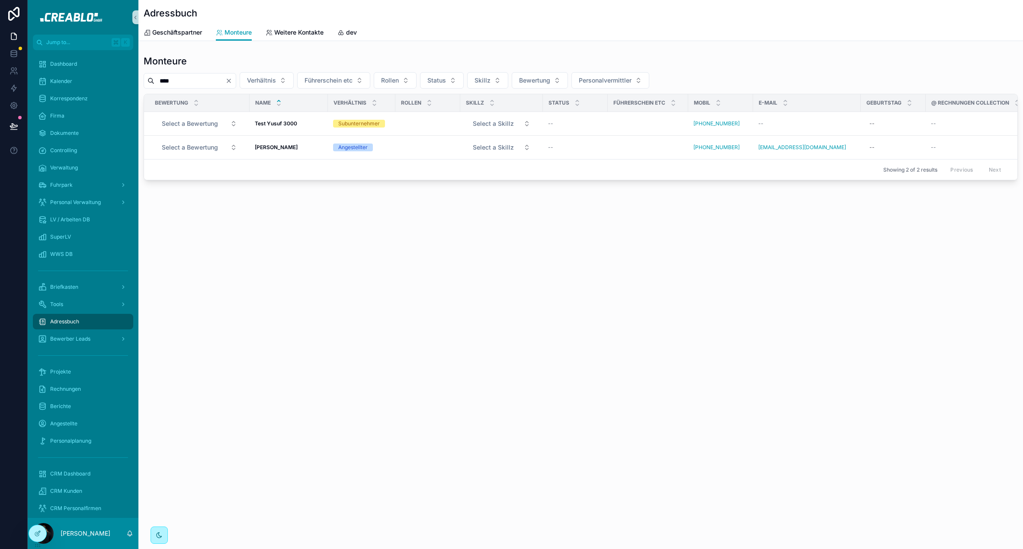
click at [384, 264] on div "Adressbuch Monteure Geschäftspartner Monteure Weitere Kontakte dev Monteure ***…" at bounding box center [580, 274] width 884 height 549
drag, startPoint x: 438, startPoint y: 239, endPoint x: 445, endPoint y: 223, distance: 17.8
click at [438, 238] on div "Adressbuch Monteure Geschäftspartner Monteure Weitere Kontakte dev Monteure ***…" at bounding box center [580, 119] width 884 height 239
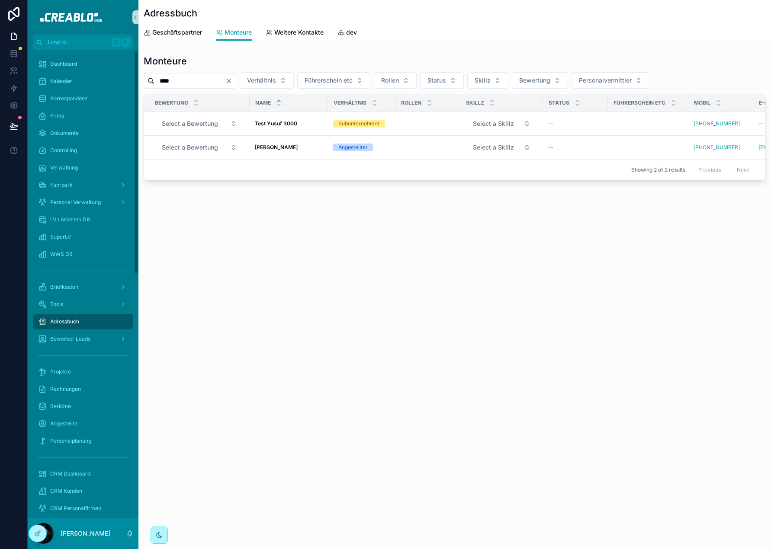
click at [171, 223] on div "Adressbuch Monteure Geschäftspartner Monteure Weitere Kontakte dev Monteure ***…" at bounding box center [454, 119] width 632 height 239
click at [360, 309] on div "Adressbuch Monteure Geschäftspartner Monteure Weitere Kontakte dev Monteure ***…" at bounding box center [454, 274] width 632 height 549
drag, startPoint x: 276, startPoint y: 327, endPoint x: 249, endPoint y: 312, distance: 31.3
click at [276, 327] on div "Adressbuch Monteure Geschäftspartner Monteure Weitere Kontakte dev Monteure ***…" at bounding box center [454, 274] width 632 height 549
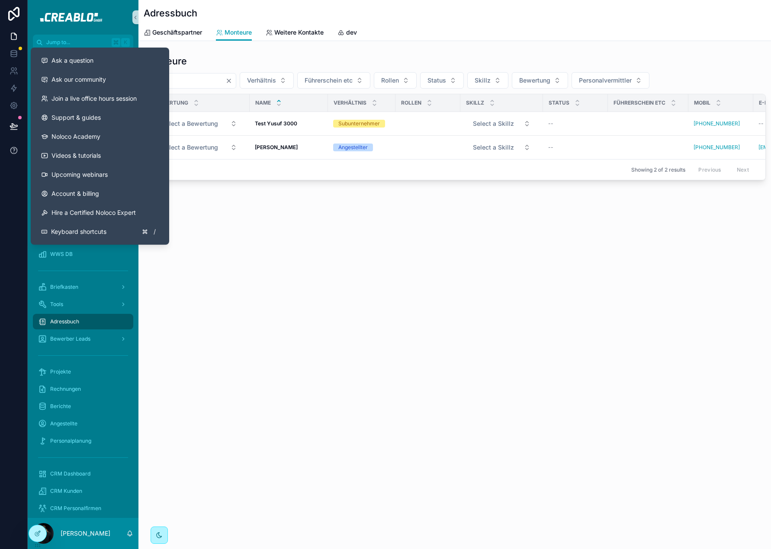
click at [2, 139] on button at bounding box center [13, 150] width 27 height 24
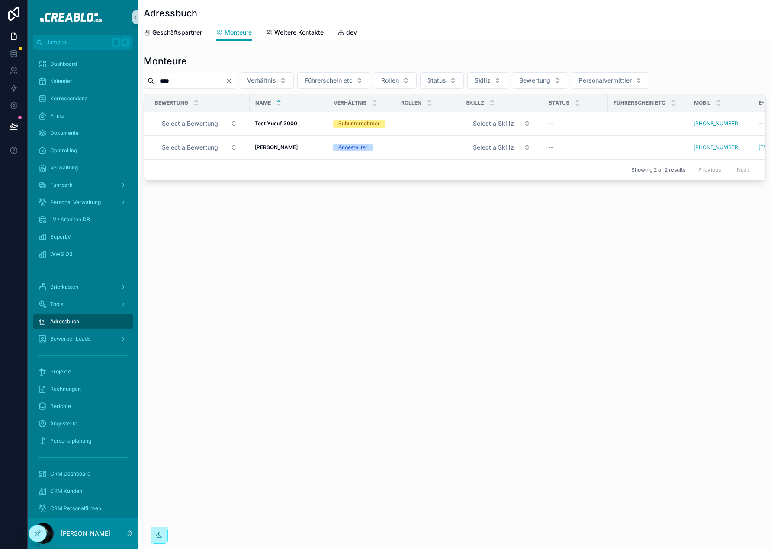
click at [517, 259] on div "Adressbuch Monteure Geschäftspartner Monteure Weitere Kontakte dev Monteure ***…" at bounding box center [454, 274] width 632 height 549
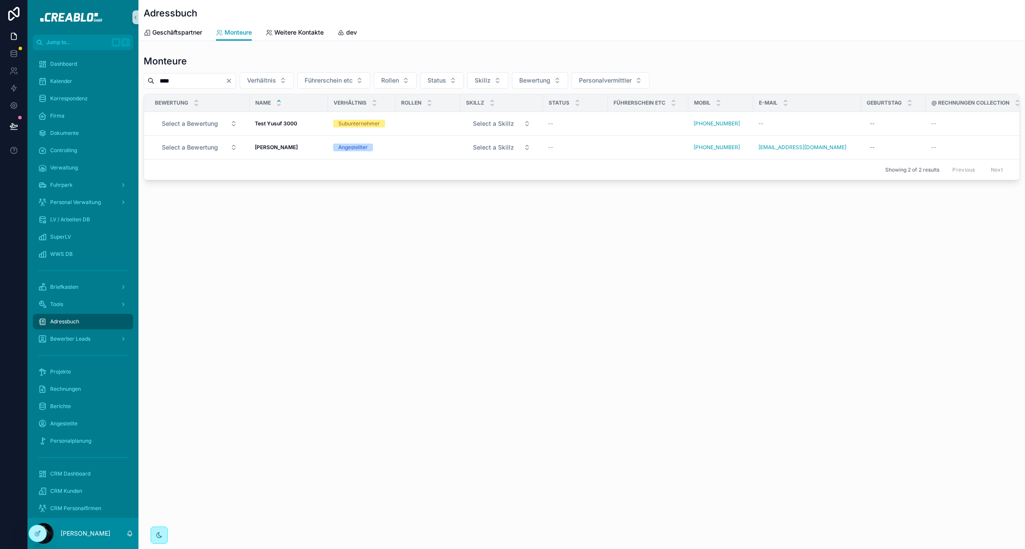
click at [349, 251] on div "Adressbuch Monteure Geschäftspartner Monteure Weitere Kontakte dev Monteure ***…" at bounding box center [581, 274] width 886 height 549
click at [307, 316] on div "Adressbuch Monteure Geschäftspartner Monteure Weitere Kontakte dev Monteure ***…" at bounding box center [581, 274] width 886 height 549
click at [295, 261] on div "Adressbuch Monteure Geschäftspartner Monteure Weitere Kontakte dev Monteure ***…" at bounding box center [581, 274] width 886 height 549
click at [314, 188] on div "Adressbuch Monteure Geschäftspartner Monteure Weitere Kontakte dev Monteure ***…" at bounding box center [581, 119] width 886 height 239
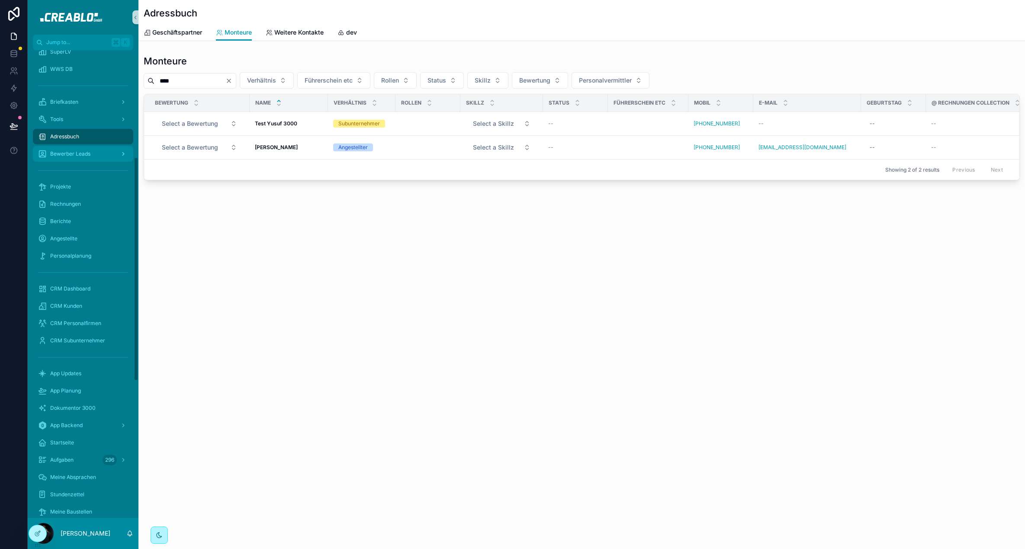
scroll to position [223, 0]
click at [304, 37] on link "Weitere Kontakte" at bounding box center [295, 33] width 58 height 17
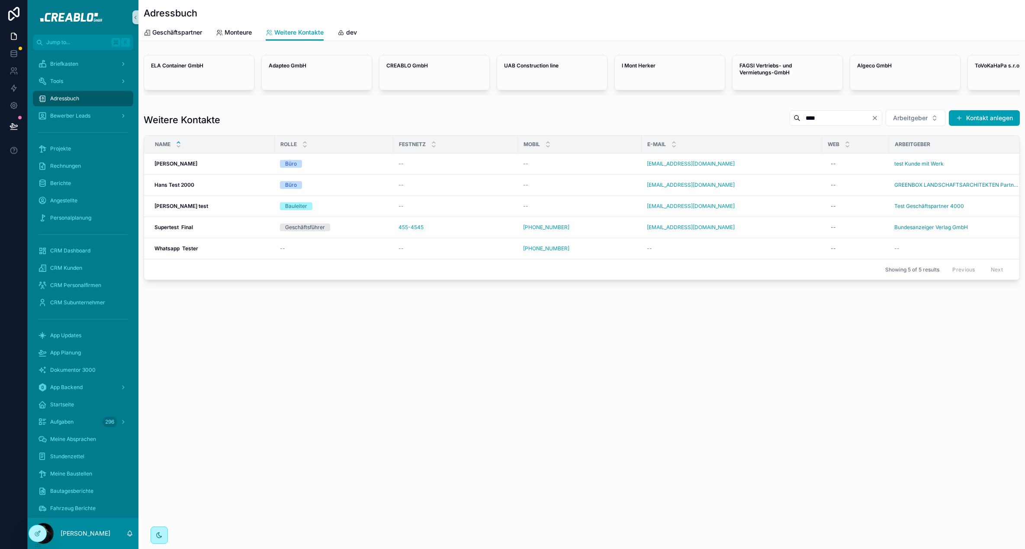
click at [440, 342] on div "Adressbuch Weitere Kontakte Geschäftspartner Monteure Weitere Kontakte dev ELA …" at bounding box center [581, 274] width 886 height 549
click at [237, 373] on div "Adressbuch Weitere Kontakte Geschäftspartner Monteure Weitere Kontakte dev ELA …" at bounding box center [581, 274] width 886 height 549
click at [431, 328] on div "Adressbuch Weitere Kontakte Geschäftspartner Monteure Weitere Kontakte dev ELA …" at bounding box center [581, 169] width 886 height 339
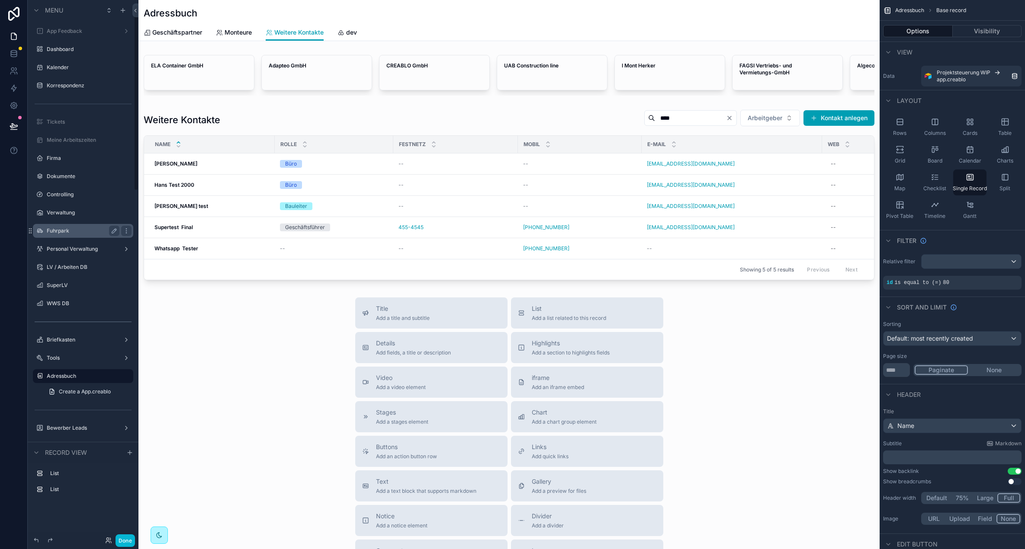
scroll to position [64, 0]
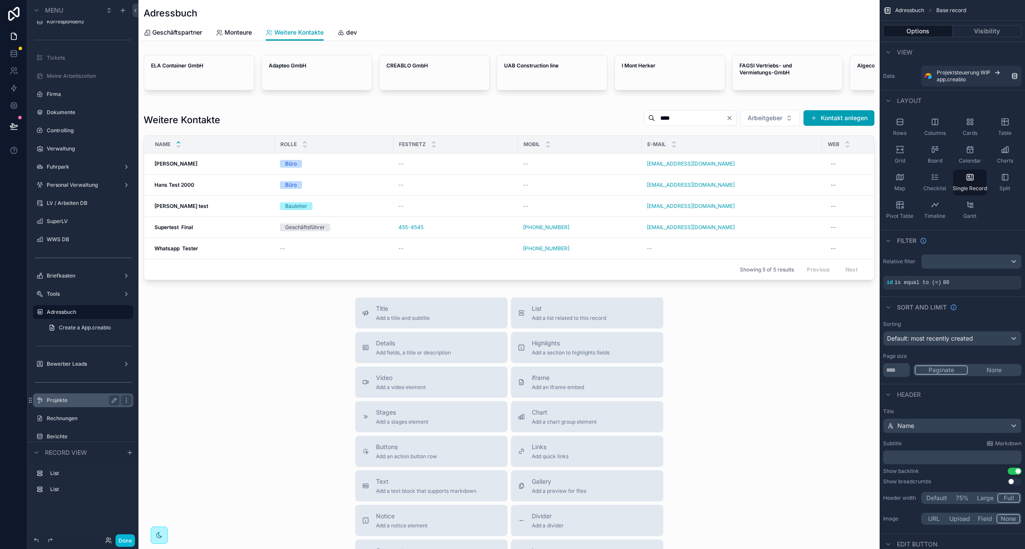
click at [76, 395] on div "Projekte" at bounding box center [83, 400] width 73 height 10
click at [57, 404] on div "Projekte" at bounding box center [83, 400] width 73 height 10
click at [60, 399] on label "Projekte" at bounding box center [81, 400] width 69 height 7
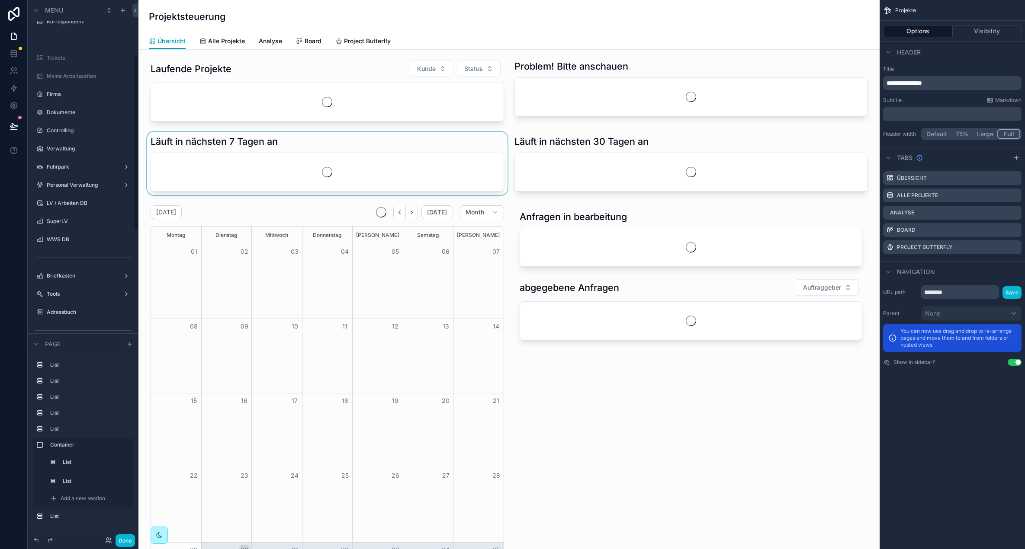
scroll to position [170, 0]
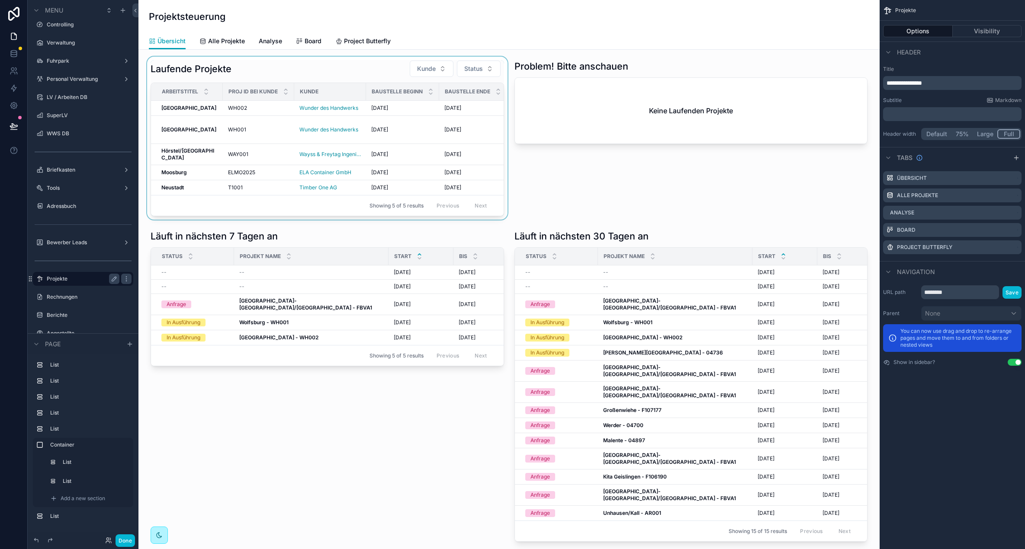
click at [180, 203] on div "scrollable content" at bounding box center [327, 138] width 364 height 163
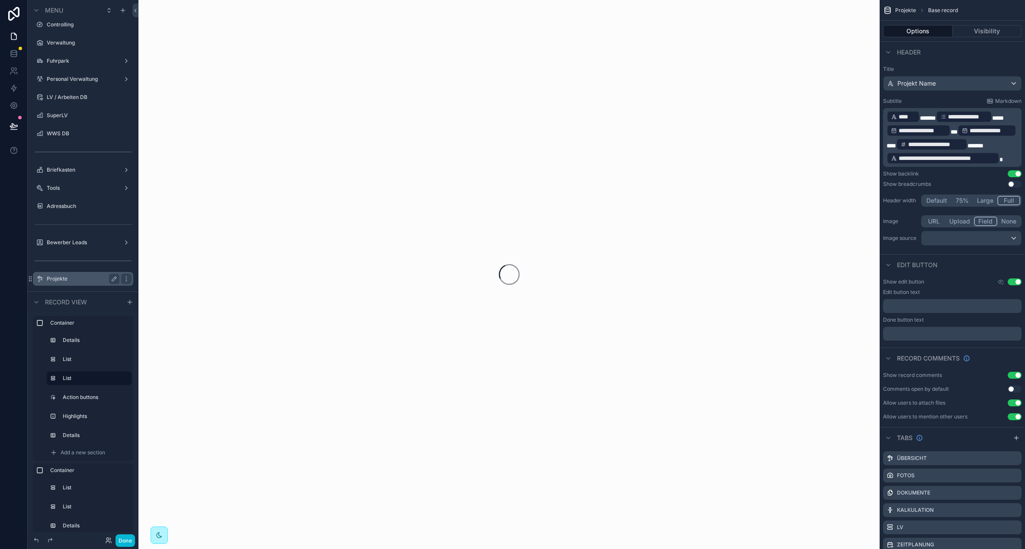
click at [304, 198] on div "scrollable content" at bounding box center [508, 274] width 741 height 549
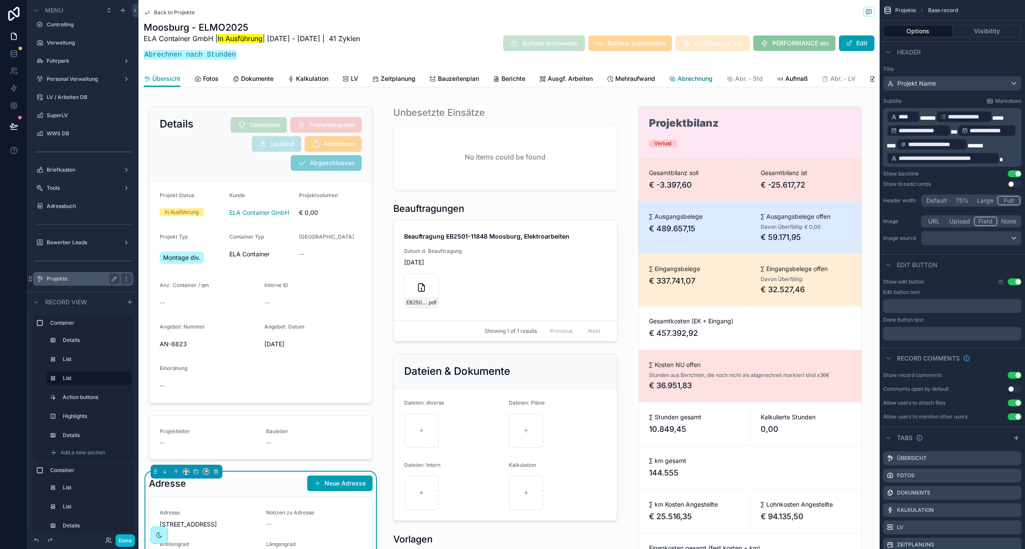
click at [698, 79] on span "Abrechnung" at bounding box center [694, 78] width 35 height 9
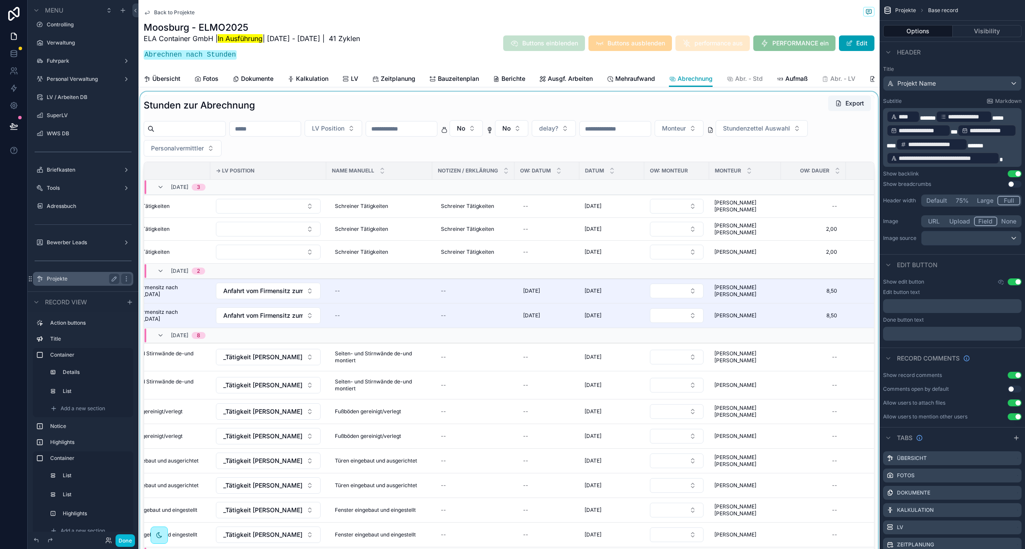
scroll to position [0, 262]
click at [820, 151] on div "scrollable content" at bounding box center [508, 335] width 741 height 487
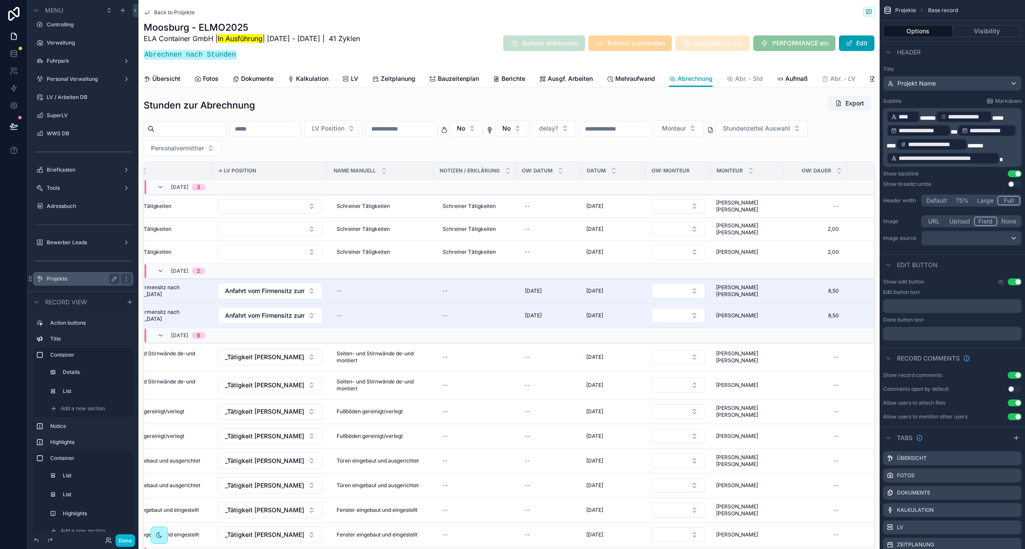
click at [807, 137] on button "Stundenzettel Auswahl" at bounding box center [761, 128] width 92 height 16
click at [124, 542] on button "Done" at bounding box center [124, 541] width 19 height 13
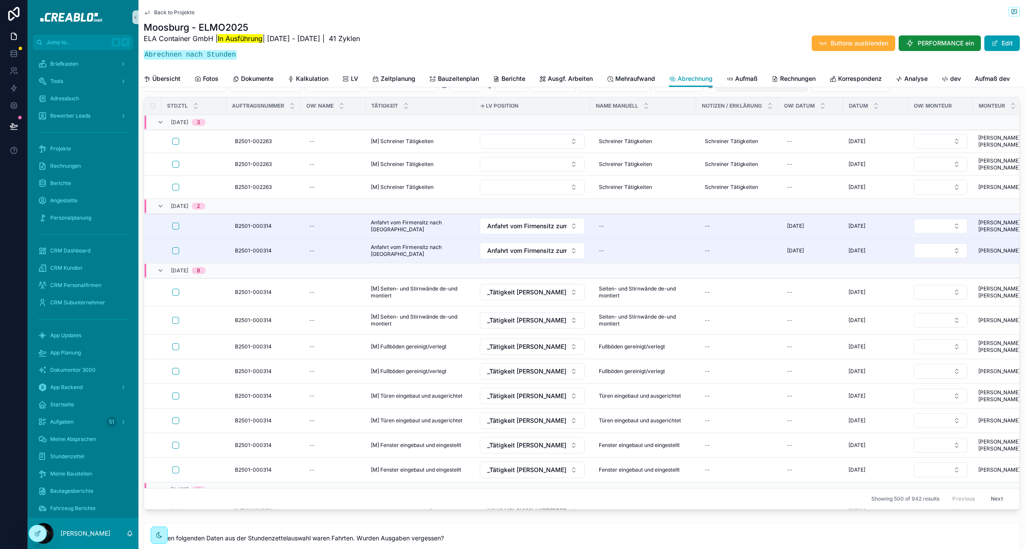
scroll to position [596, 0]
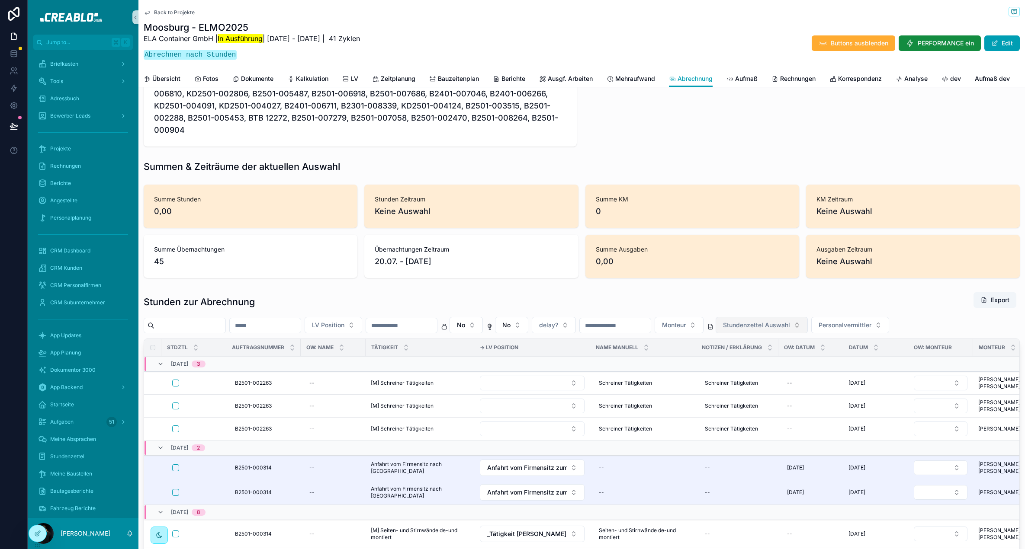
click at [790, 330] on span "Stundenzettel Auswahl" at bounding box center [756, 325] width 67 height 9
click at [807, 333] on button "Stundenzettel Auswahl" at bounding box center [761, 325] width 92 height 16
click at [774, 397] on div "Yes" at bounding box center [806, 400] width 104 height 14
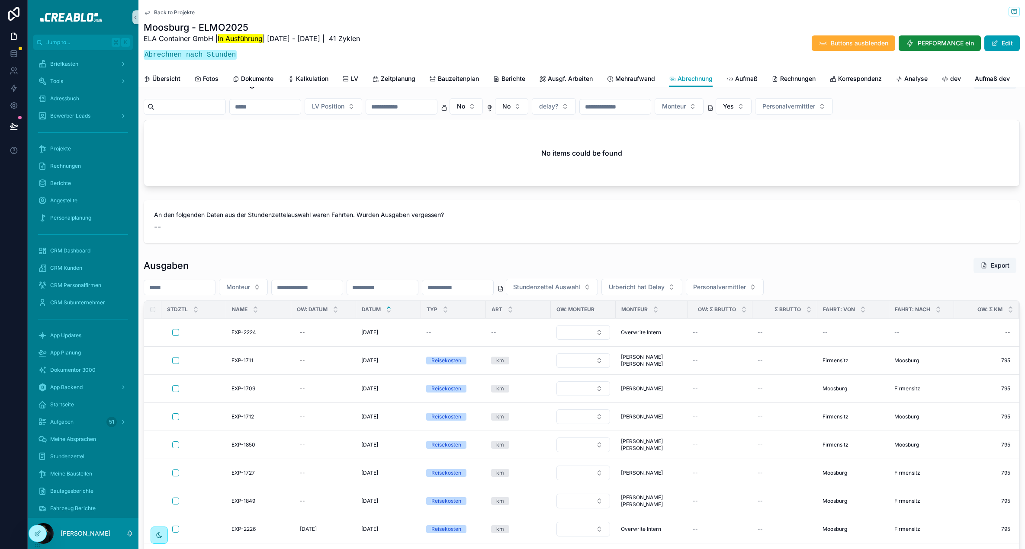
scroll to position [833, 0]
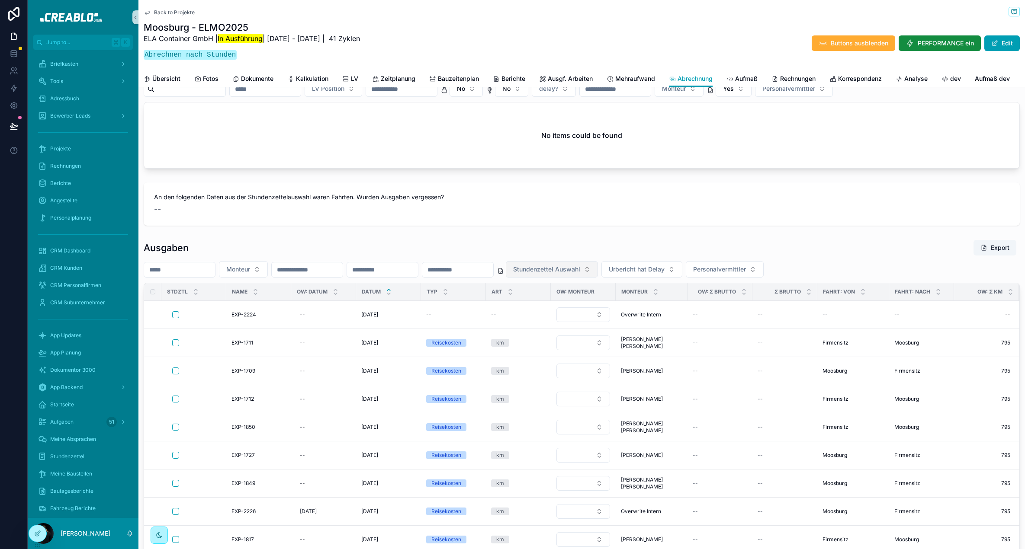
click at [580, 274] on span "Stundenzettel Auswahl" at bounding box center [546, 269] width 67 height 9
click at [564, 343] on div "Yes" at bounding box center [597, 344] width 104 height 14
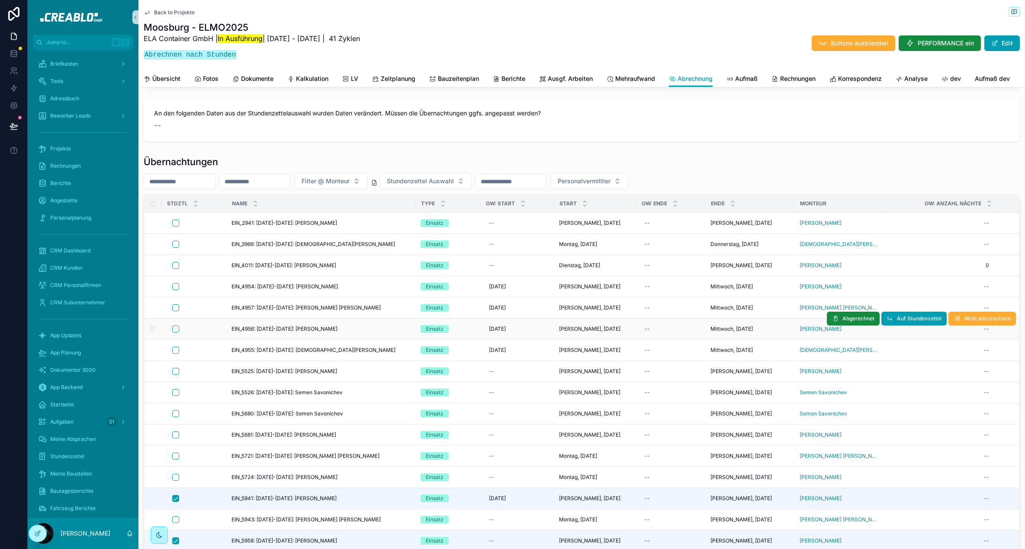
scroll to position [1160, 0]
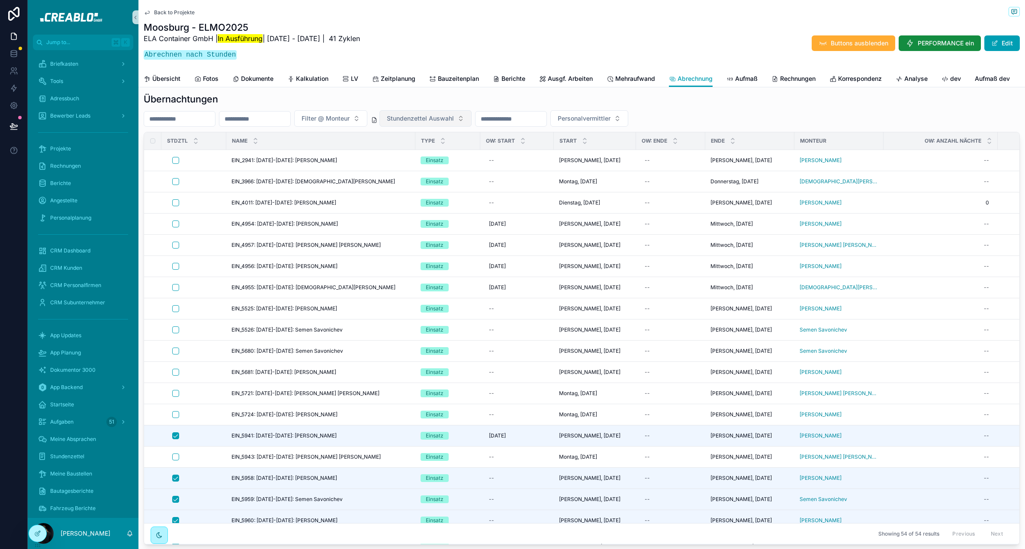
click at [471, 127] on button "Stundenzettel Auswahl" at bounding box center [425, 118] width 92 height 16
click at [429, 194] on div "Yes" at bounding box center [448, 193] width 104 height 14
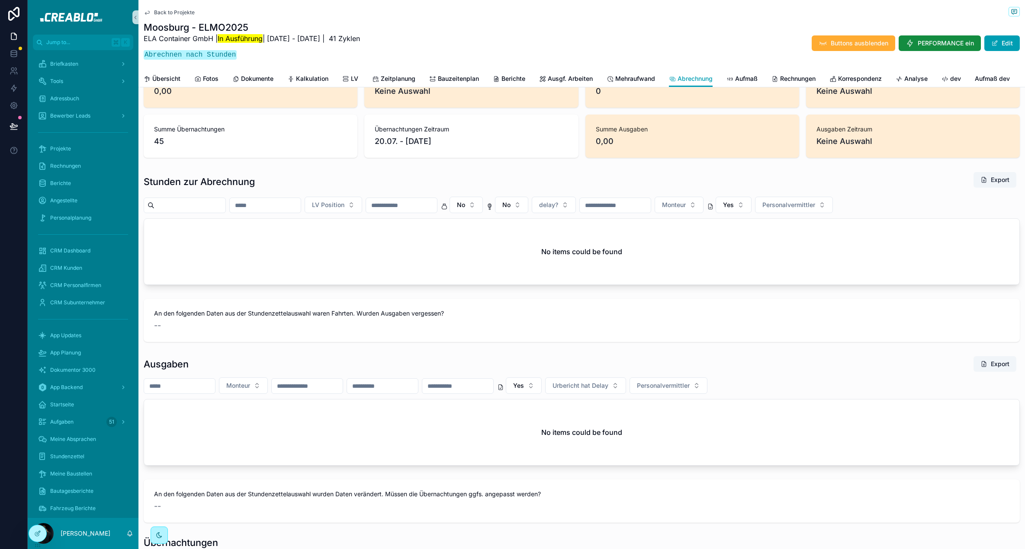
scroll to position [674, 0]
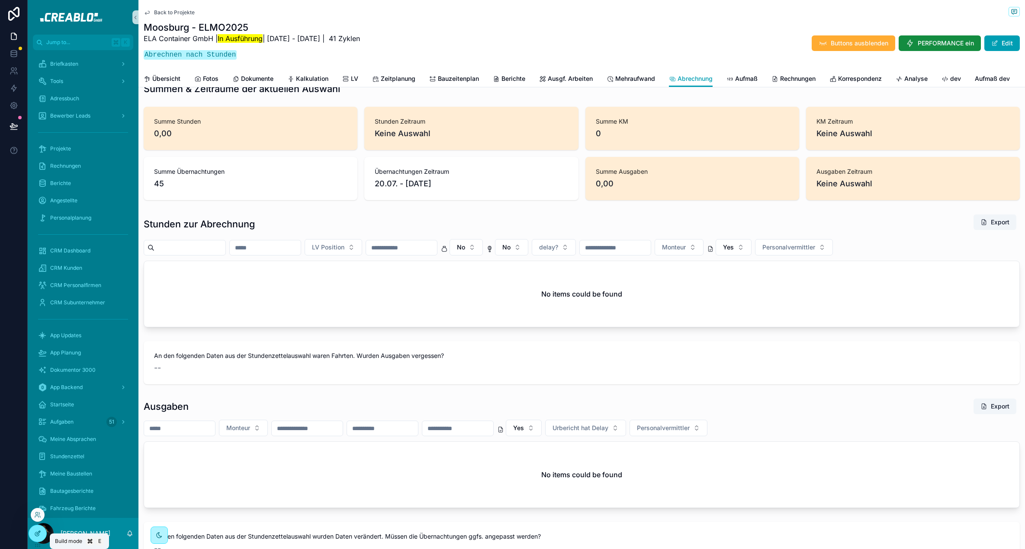
click at [37, 536] on icon at bounding box center [37, 534] width 4 height 4
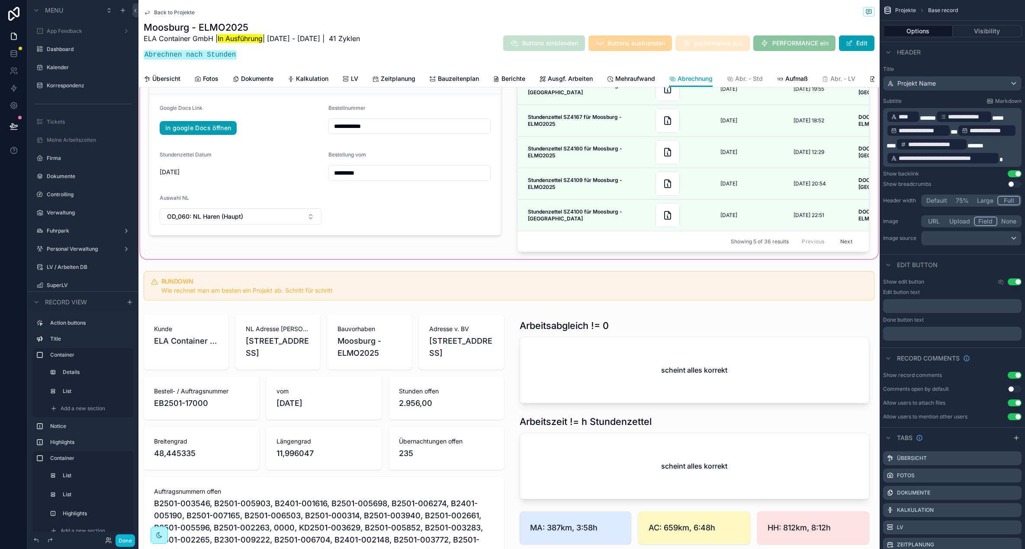
scroll to position [58, 0]
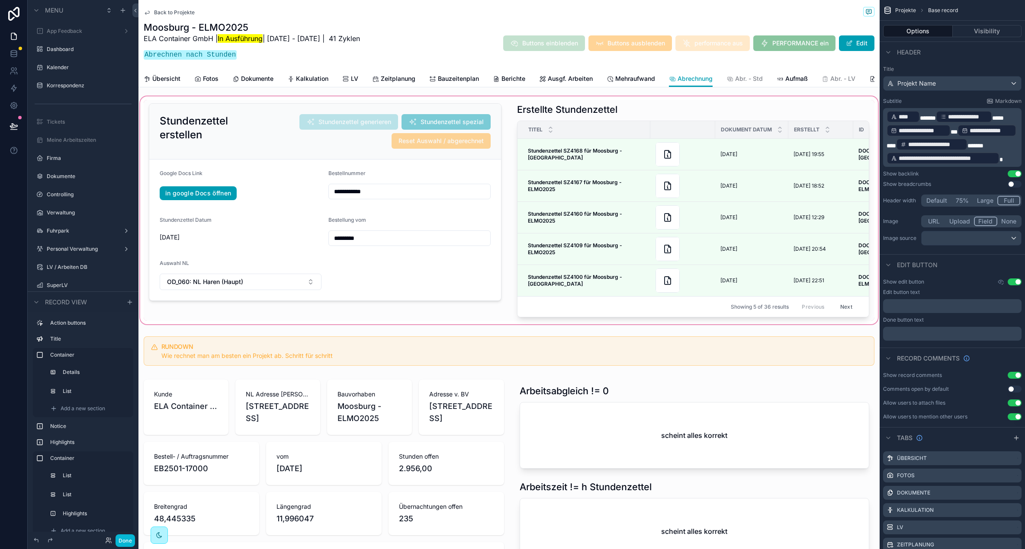
click at [254, 144] on div "scrollable content" at bounding box center [508, 210] width 741 height 231
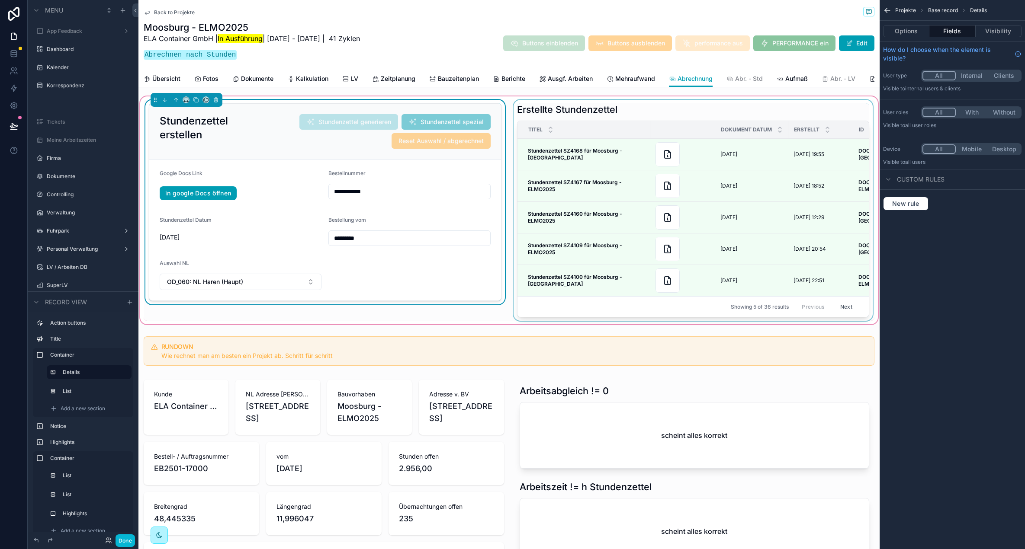
drag, startPoint x: 232, startPoint y: 142, endPoint x: 853, endPoint y: 231, distance: 627.9
click at [232, 142] on div "Stundenzettel erstellen Stundenzettel generieren Stundenzettel spezial Reset Au…" at bounding box center [325, 131] width 331 height 35
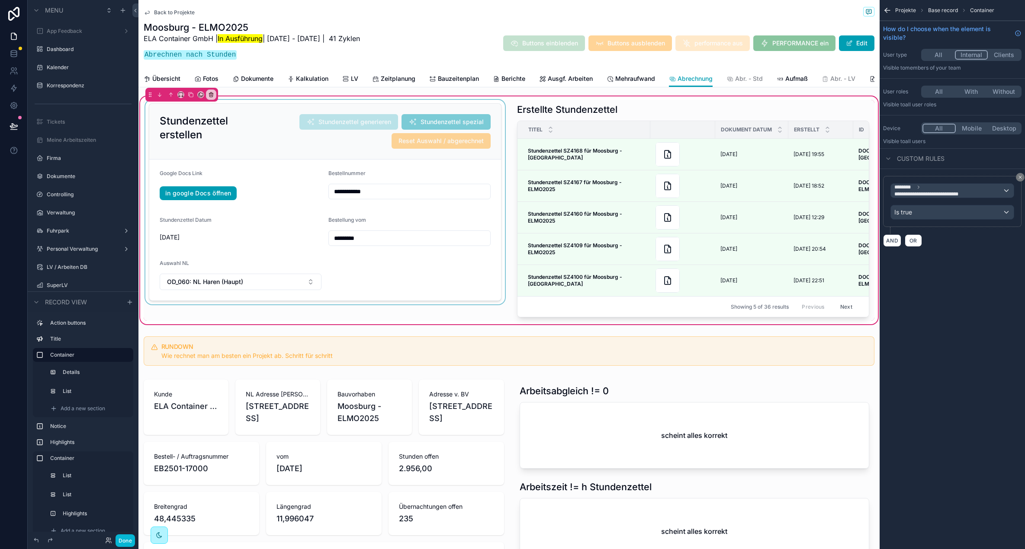
click at [256, 135] on div "scrollable content" at bounding box center [325, 210] width 363 height 221
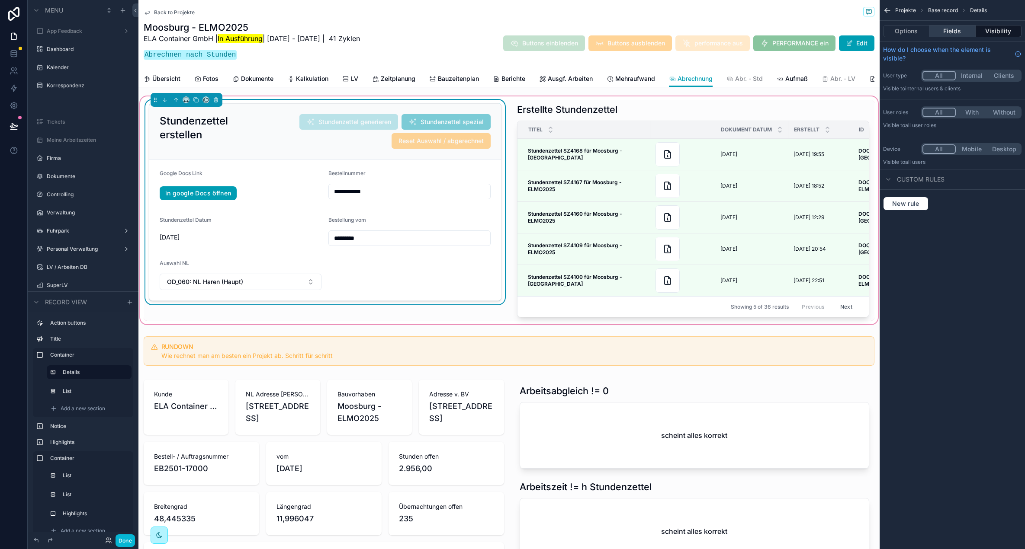
click at [955, 30] on button "Fields" at bounding box center [952, 31] width 46 height 12
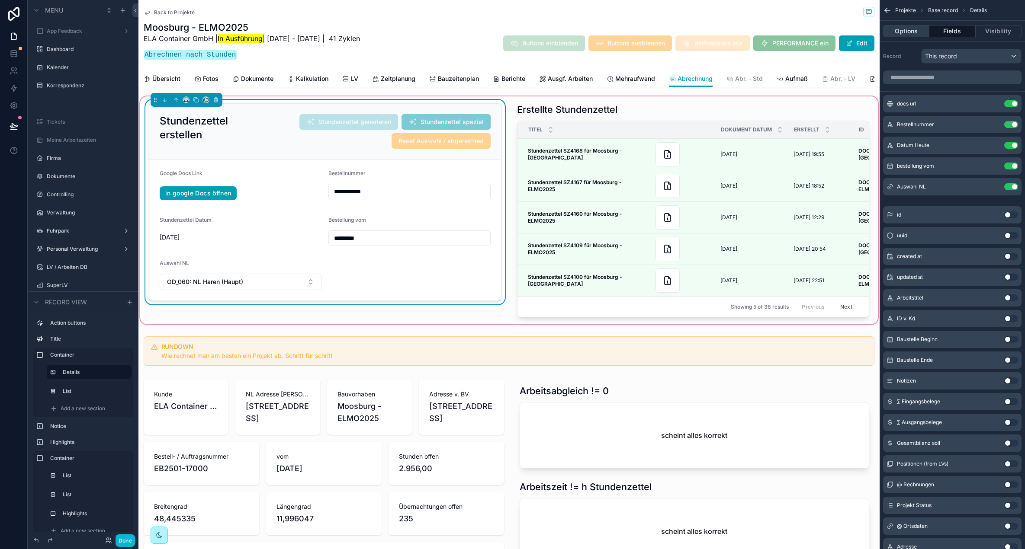
click at [905, 32] on button "Options" at bounding box center [906, 31] width 46 height 12
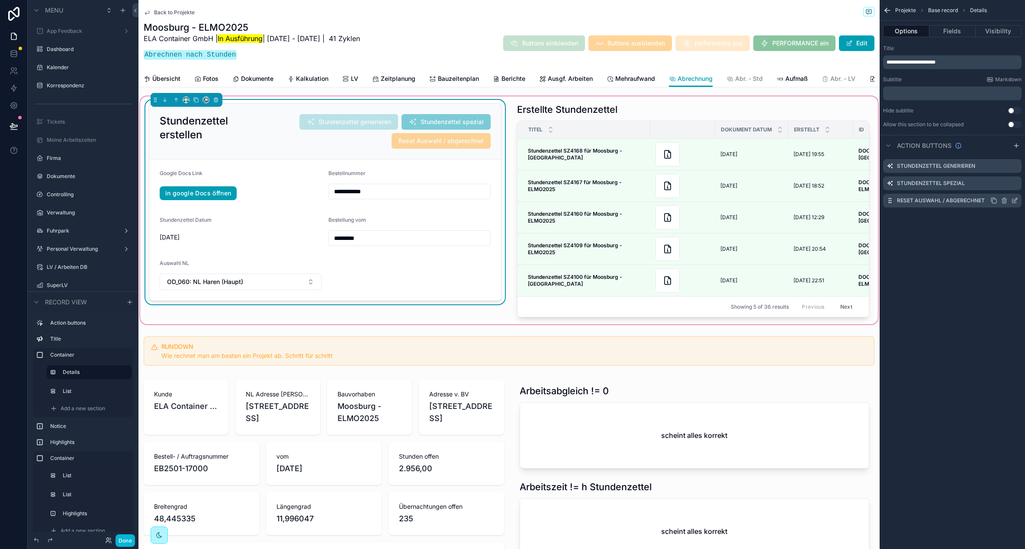
click at [1015, 201] on icon "scrollable content" at bounding box center [1014, 199] width 3 height 3
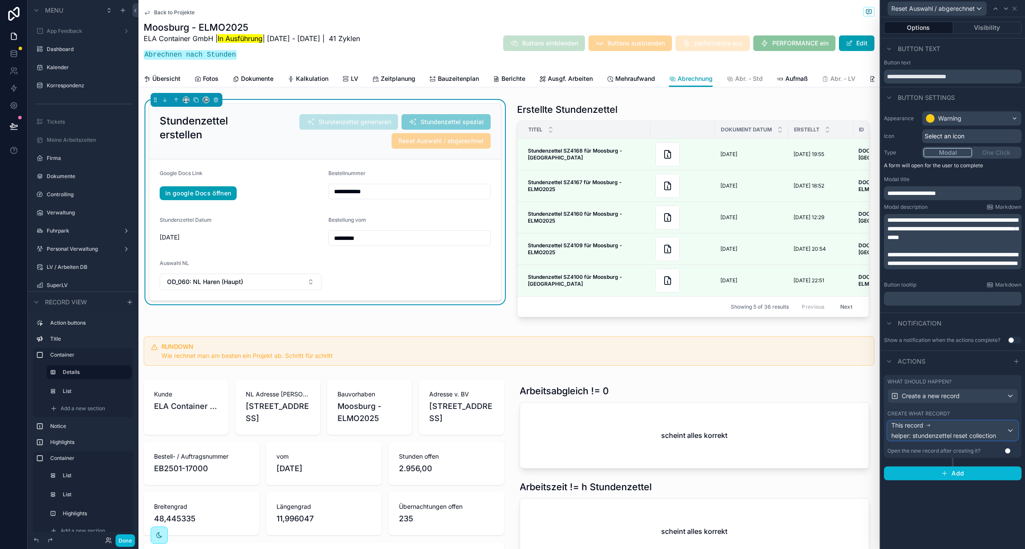
click at [952, 432] on span "helper: stundenzettel reset collection" at bounding box center [943, 436] width 105 height 9
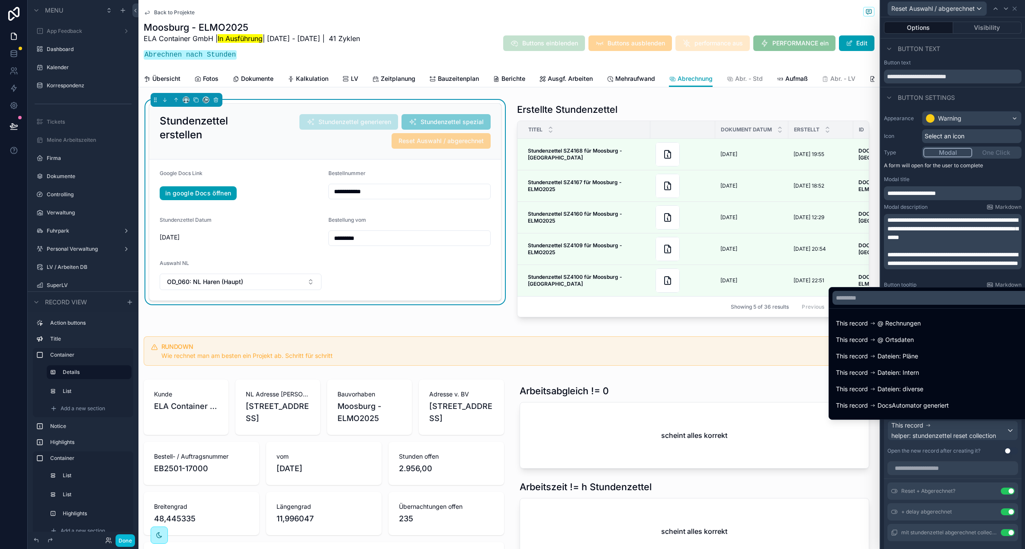
click at [952, 432] on div at bounding box center [952, 274] width 144 height 549
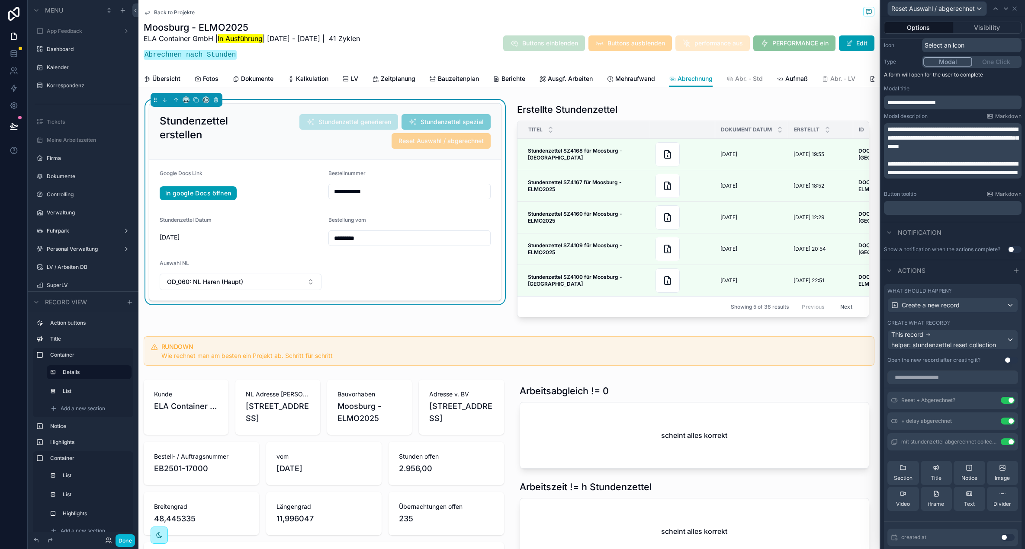
scroll to position [92, 0]
click at [988, 440] on icon at bounding box center [990, 442] width 4 height 4
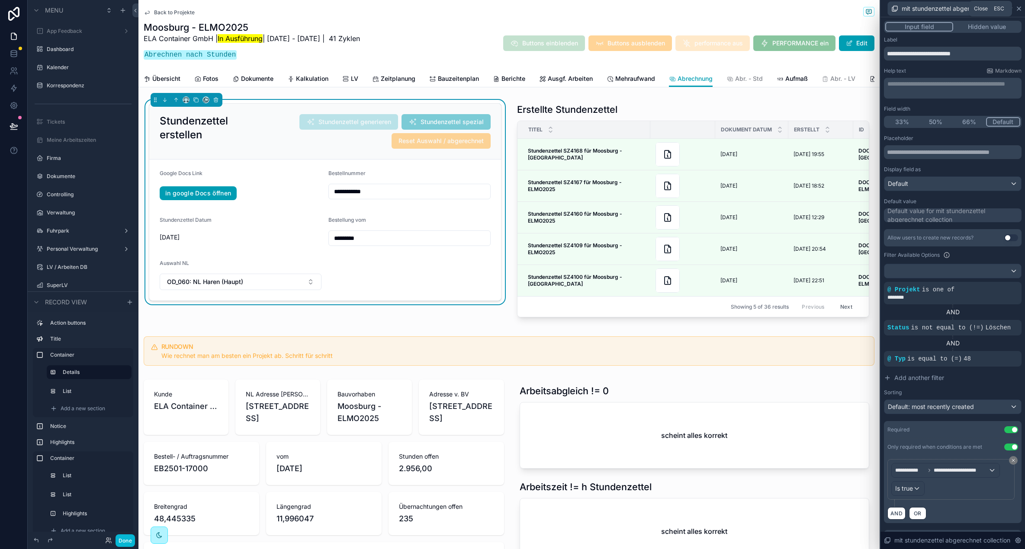
click at [1021, 8] on icon at bounding box center [1018, 8] width 7 height 7
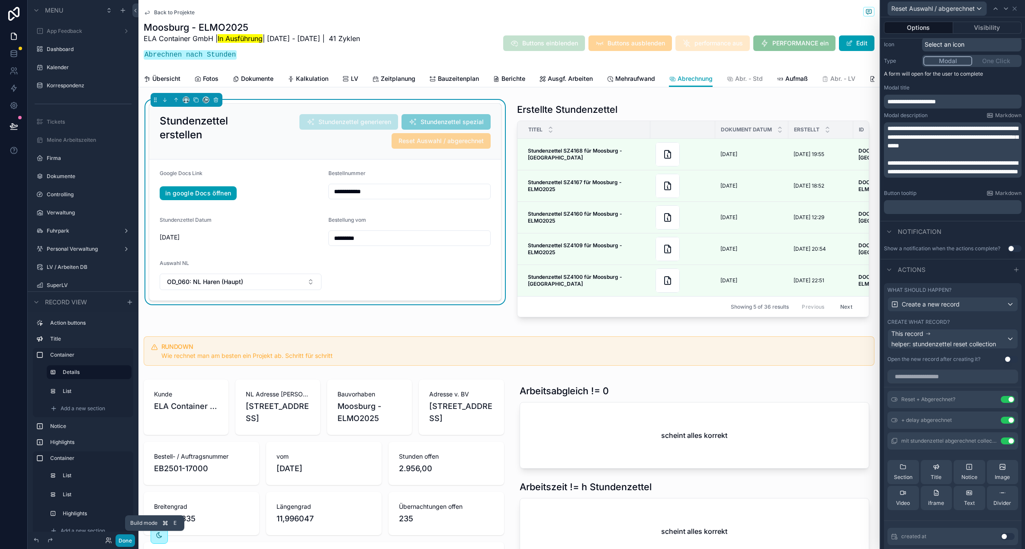
click at [129, 540] on button "Done" at bounding box center [124, 541] width 19 height 13
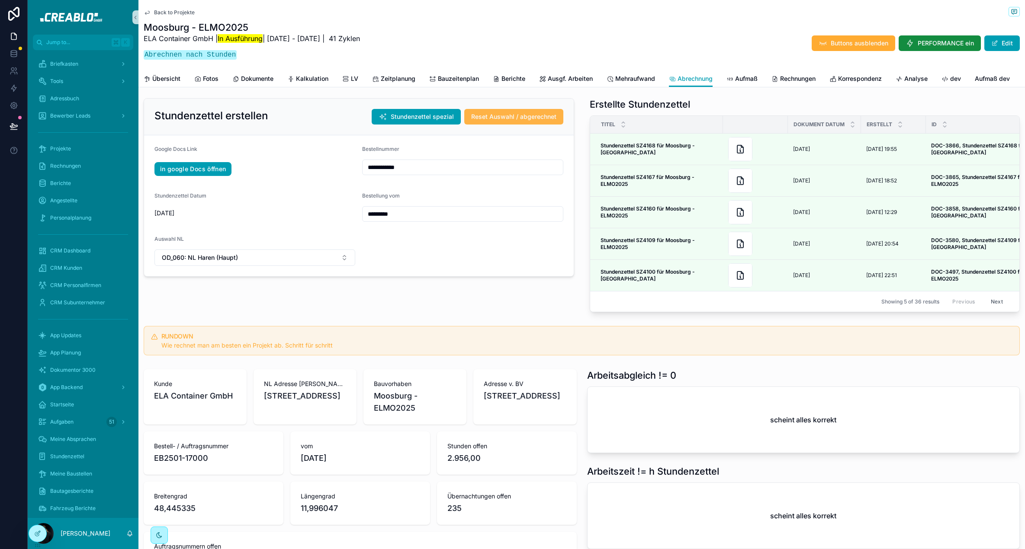
click at [512, 118] on span "Reset Auswahl / abgerechnet" at bounding box center [513, 116] width 85 height 9
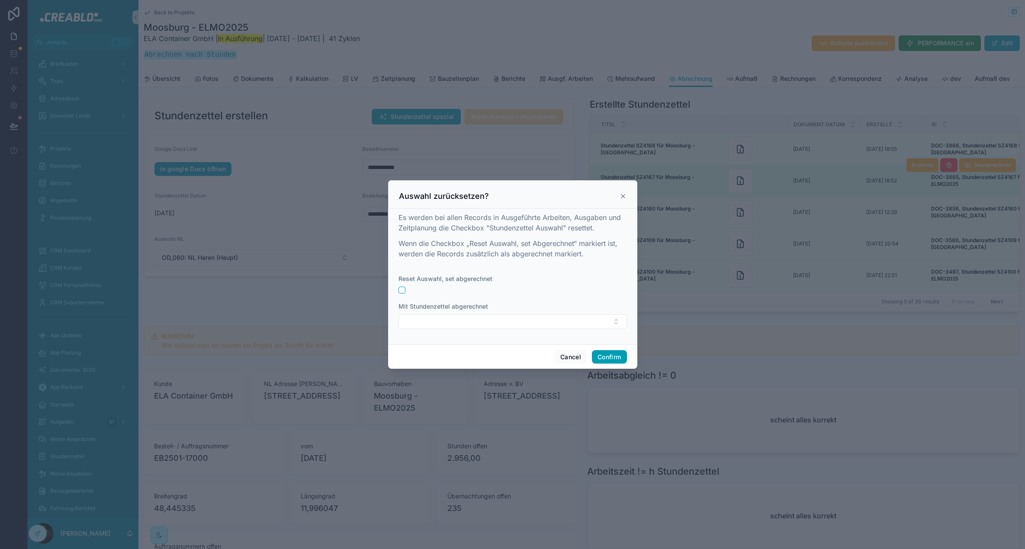
click at [625, 195] on icon at bounding box center [622, 196] width 7 height 7
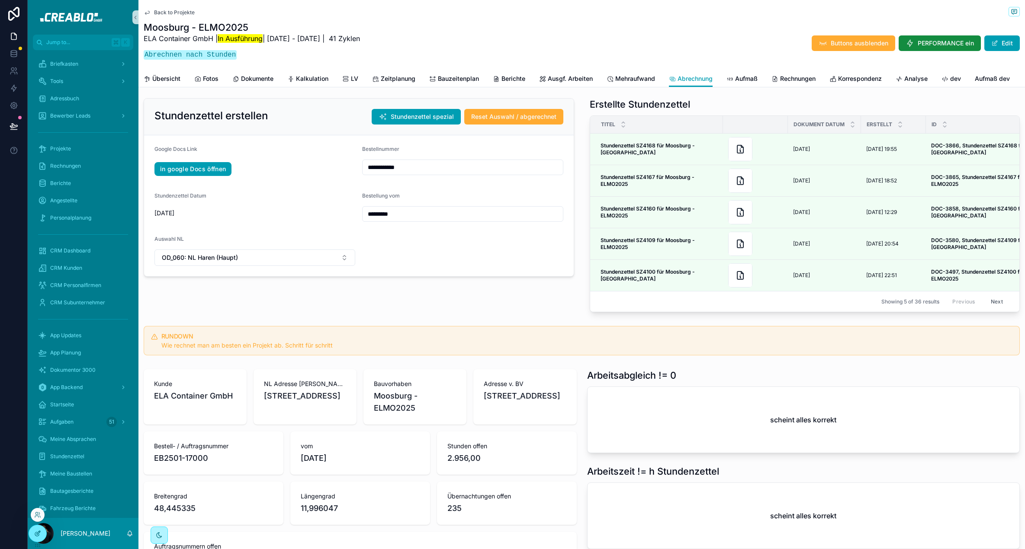
click at [38, 538] on div at bounding box center [37, 533] width 17 height 16
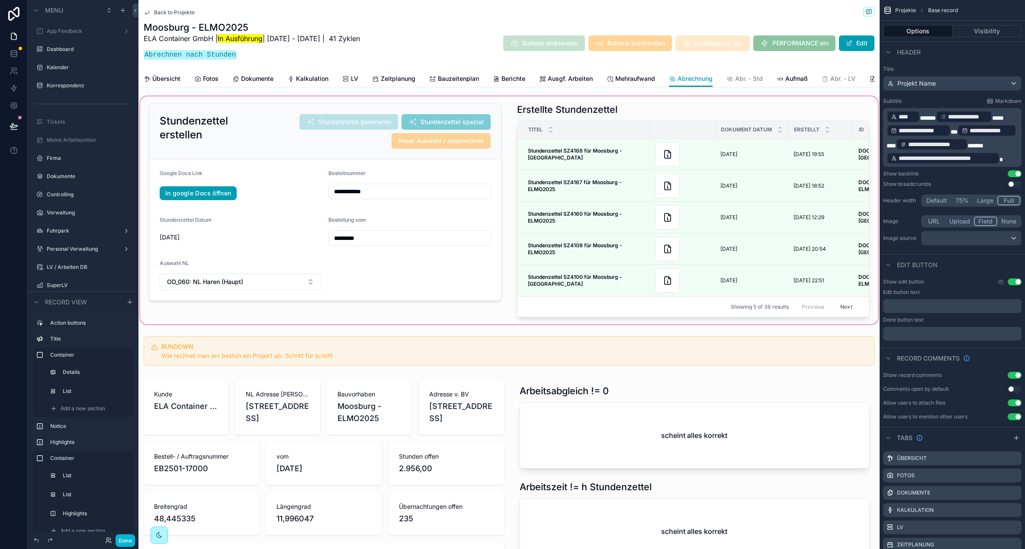
click at [221, 115] on div "scrollable content" at bounding box center [508, 210] width 741 height 231
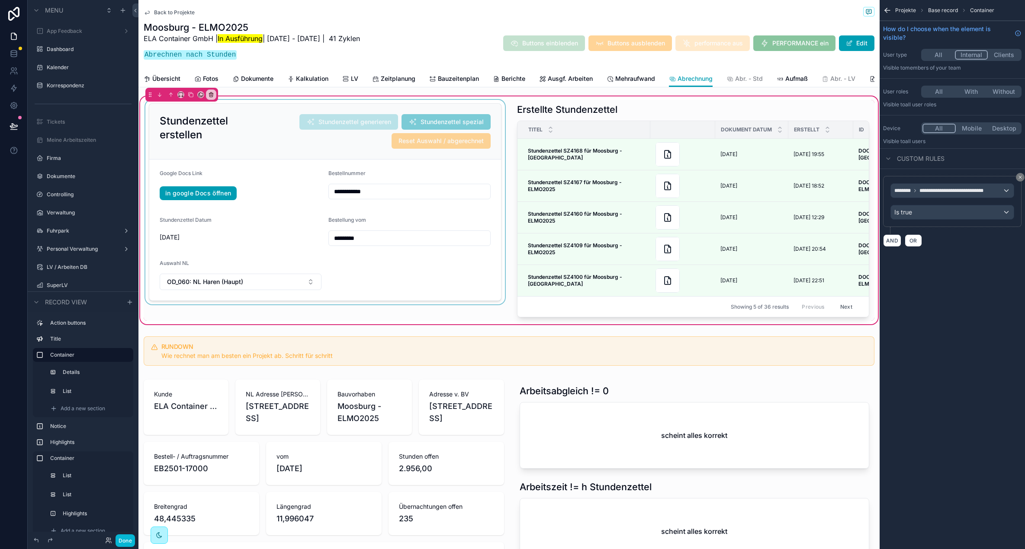
click at [258, 125] on div "scrollable content" at bounding box center [325, 210] width 363 height 221
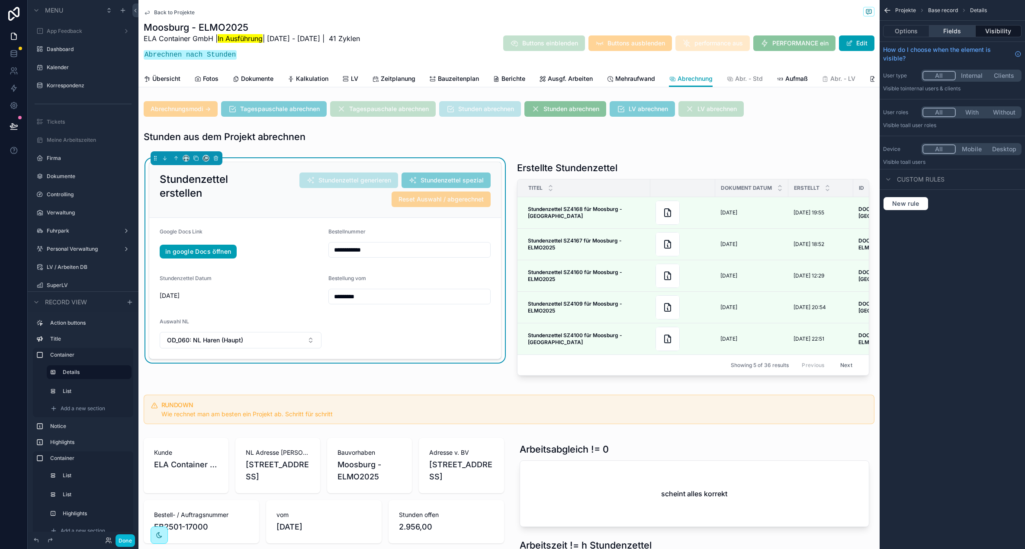
scroll to position [58, 0]
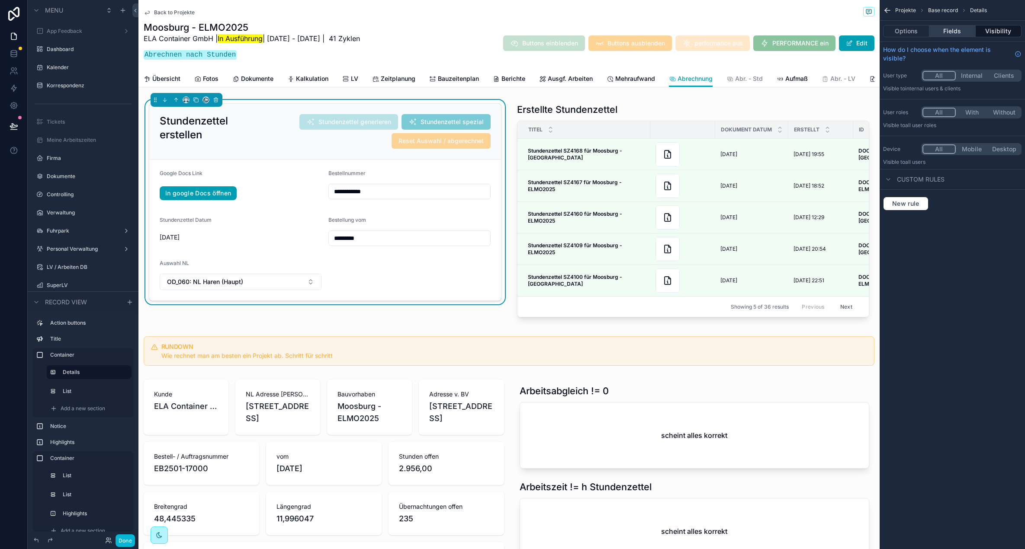
click at [945, 34] on button "Fields" at bounding box center [952, 31] width 46 height 12
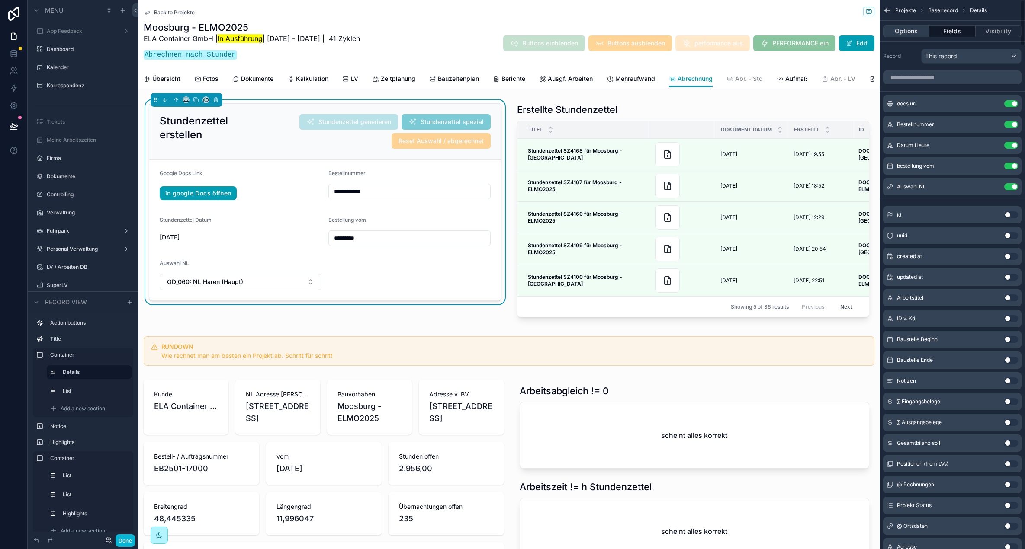
click at [907, 31] on button "Options" at bounding box center [906, 31] width 46 height 12
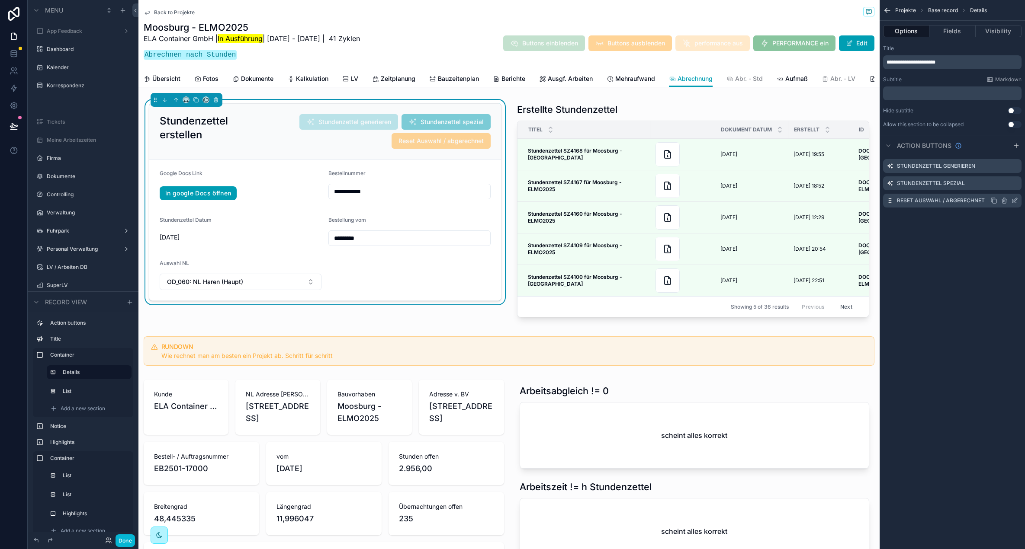
click at [1014, 201] on icon "scrollable content" at bounding box center [1014, 199] width 3 height 3
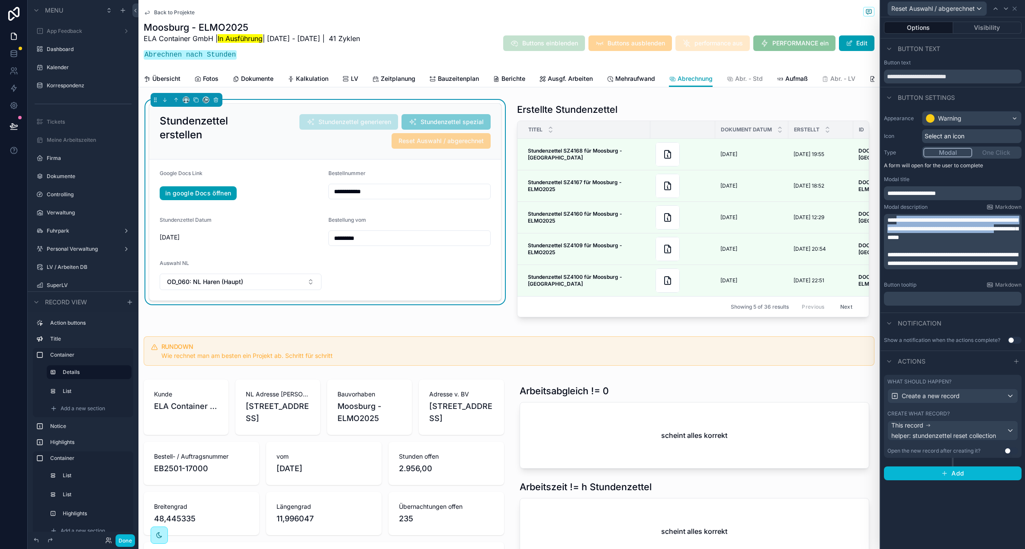
drag, startPoint x: 899, startPoint y: 221, endPoint x: 973, endPoint y: 233, distance: 75.4
click at [973, 233] on span "**********" at bounding box center [952, 228] width 131 height 23
click at [932, 259] on span "**********" at bounding box center [952, 259] width 131 height 15
click at [950, 266] on span "**********" at bounding box center [952, 259] width 131 height 15
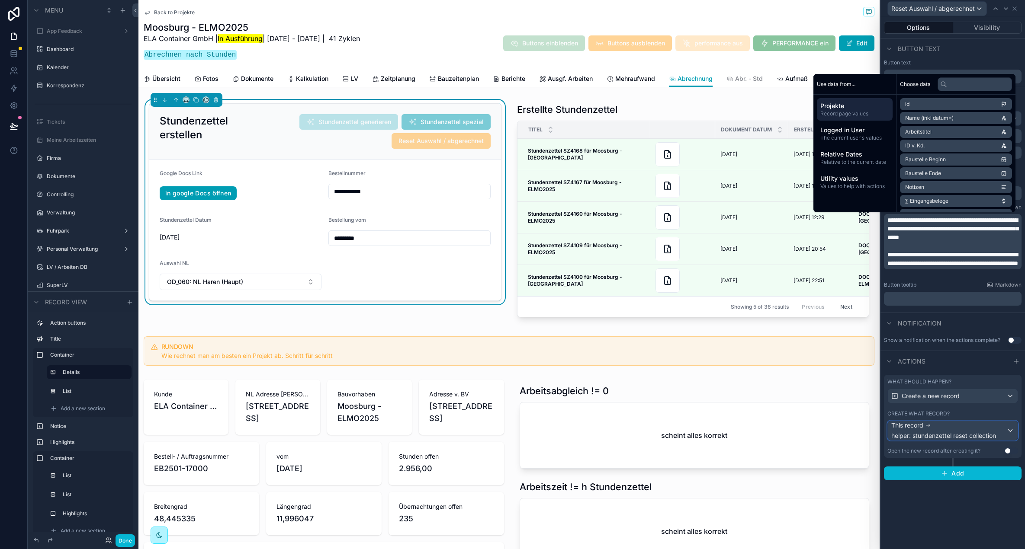
click at [942, 432] on span "helper: stundenzettel reset collection" at bounding box center [943, 436] width 105 height 9
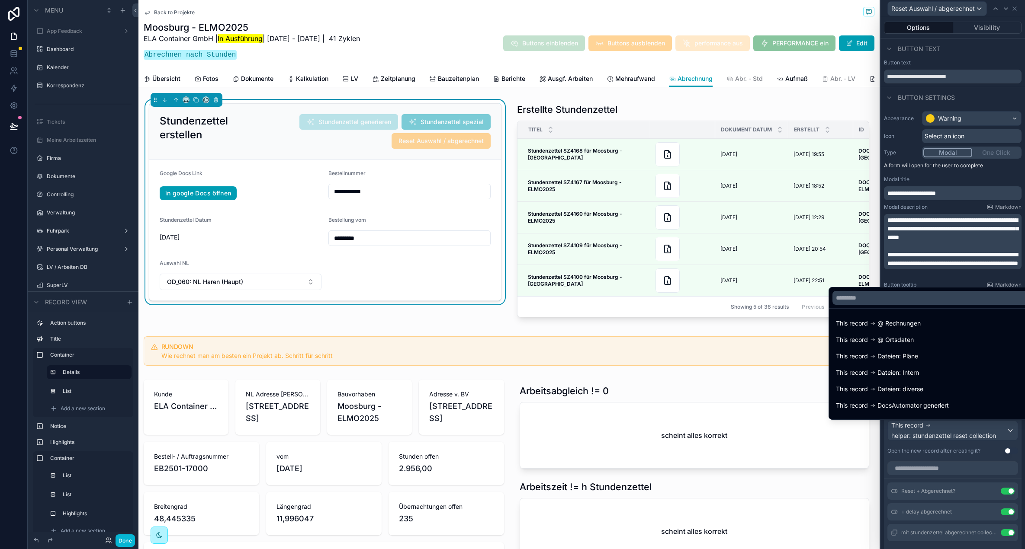
click at [942, 432] on div at bounding box center [952, 274] width 144 height 549
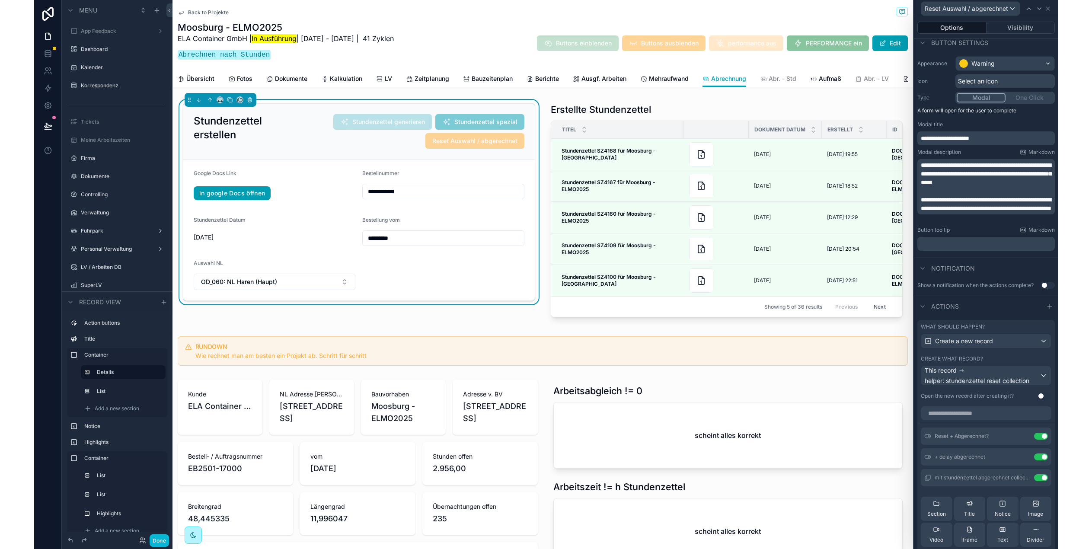
scroll to position [61, 0]
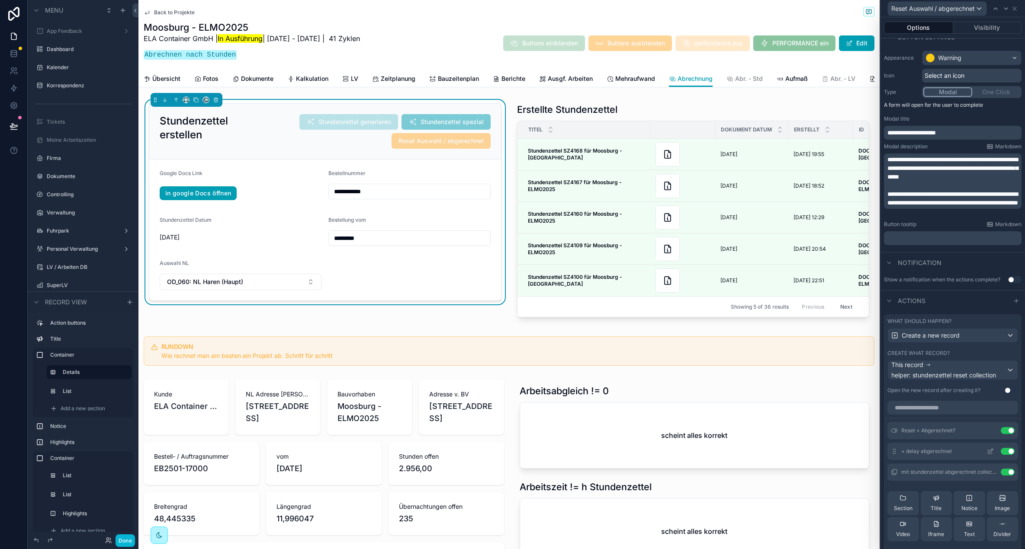
click at [990, 454] on icon at bounding box center [990, 452] width 4 height 4
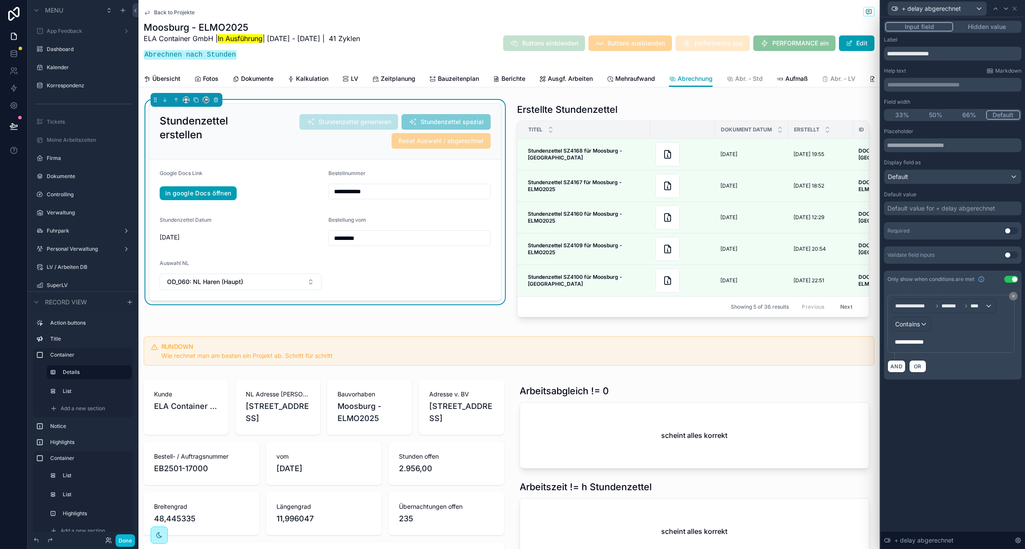
click at [964, 338] on p "**********" at bounding box center [951, 342] width 114 height 9
click at [964, 346] on div "**********" at bounding box center [950, 342] width 119 height 14
click at [945, 309] on span "*******" at bounding box center [951, 306] width 21 height 7
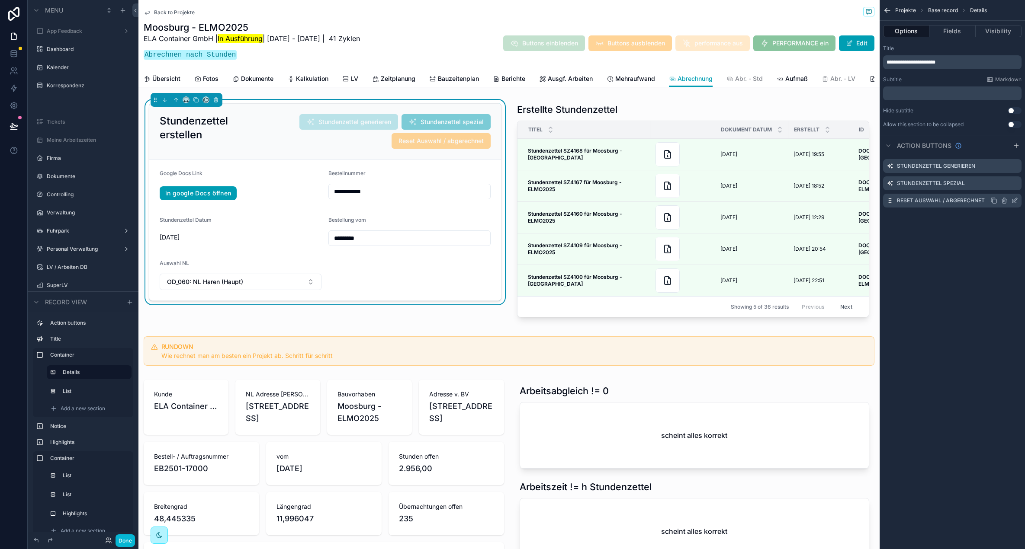
click at [1013, 200] on icon "scrollable content" at bounding box center [1014, 199] width 3 height 3
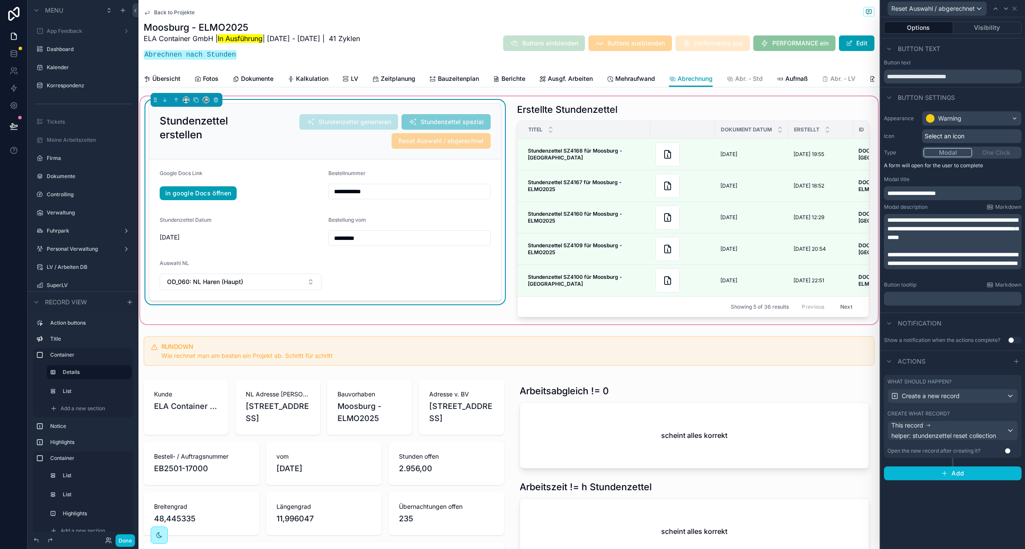
click at [258, 203] on div "Google Docs Link in google Docs öffnen" at bounding box center [241, 186] width 162 height 33
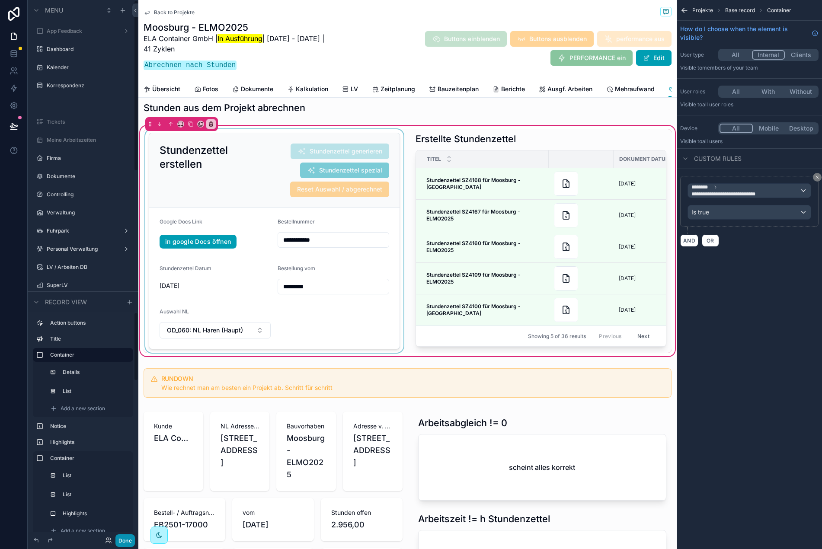
click at [128, 544] on button "Done" at bounding box center [124, 541] width 19 height 13
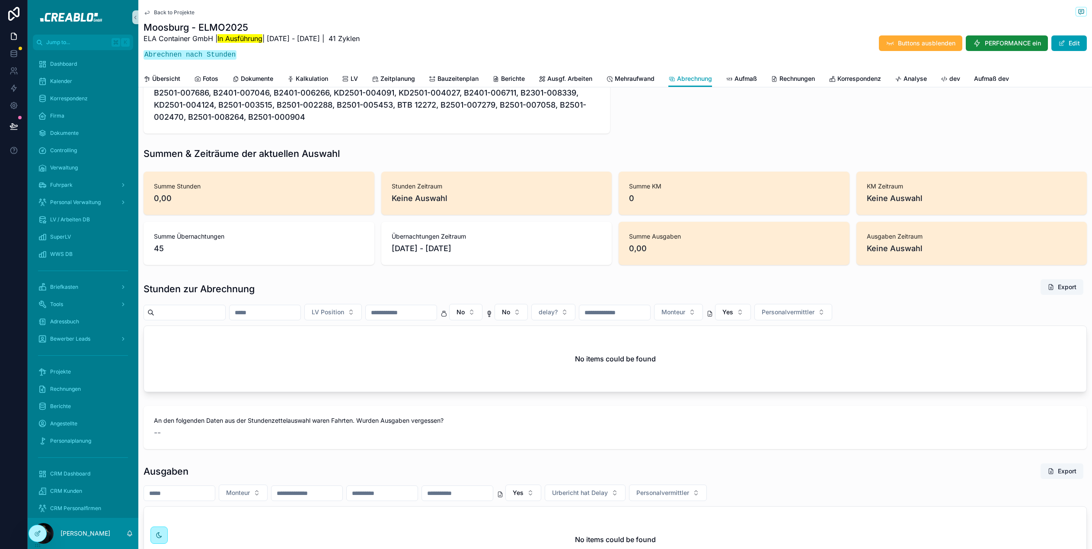
scroll to position [661, 0]
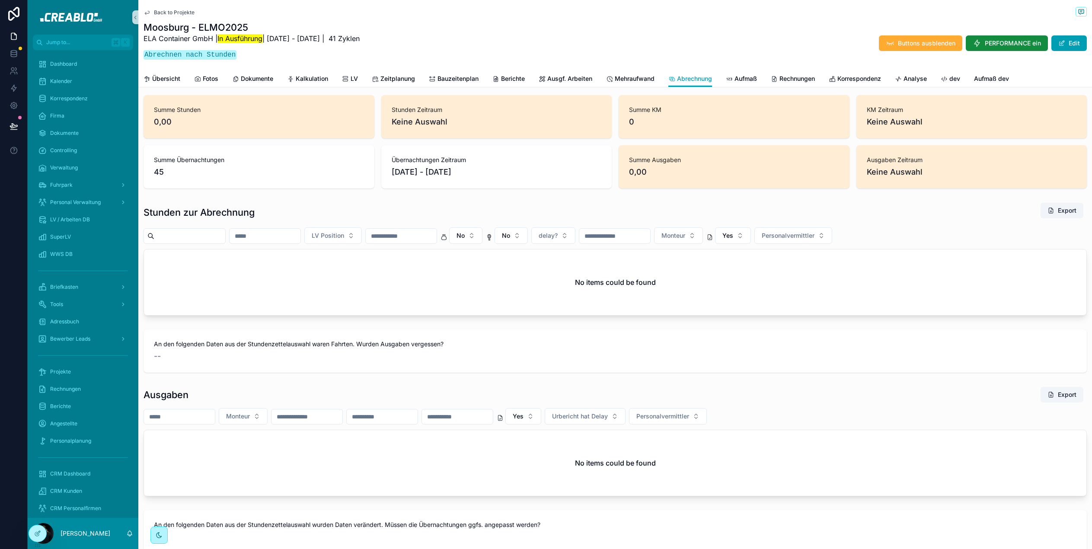
click at [751, 244] on div "LV Position No No delay? Monteur Yes Personalvermittler" at bounding box center [616, 235] width 944 height 16
click at [733, 240] on span "Yes" at bounding box center [728, 235] width 11 height 9
click at [758, 295] on div "----" at bounding box center [778, 295] width 104 height 14
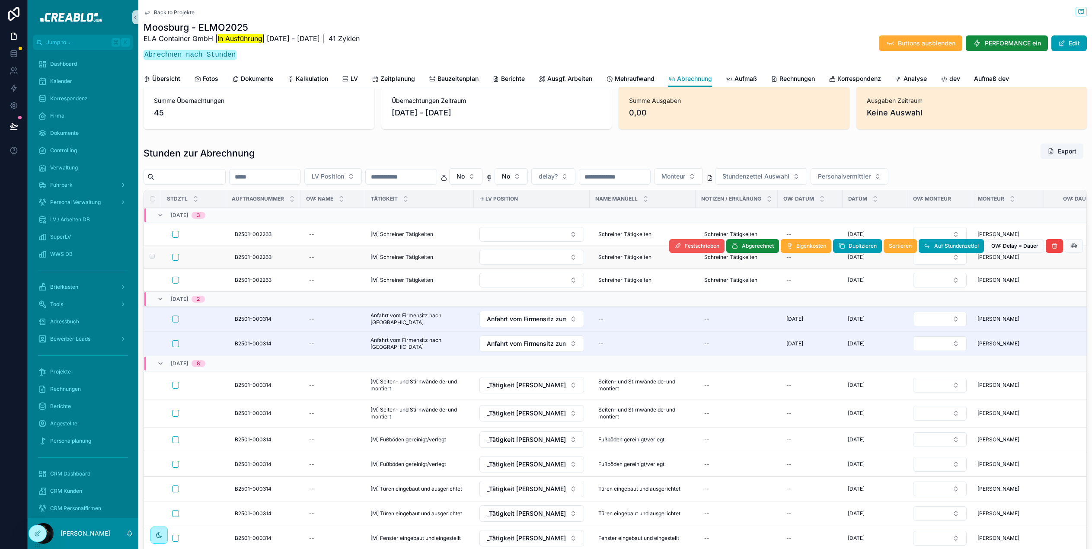
scroll to position [722, 0]
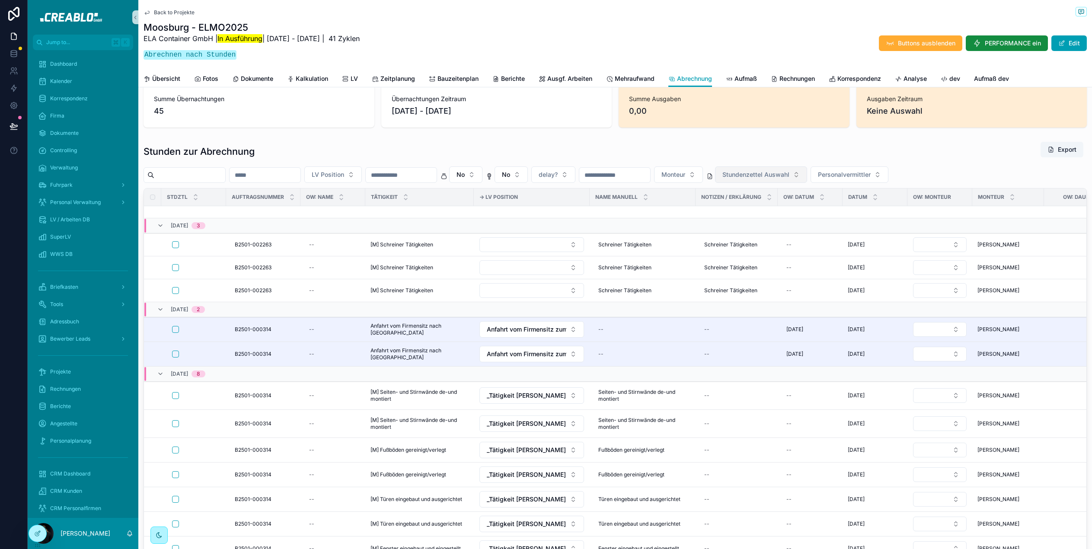
click at [790, 179] on span "Stundenzettel Auswahl" at bounding box center [756, 174] width 67 height 9
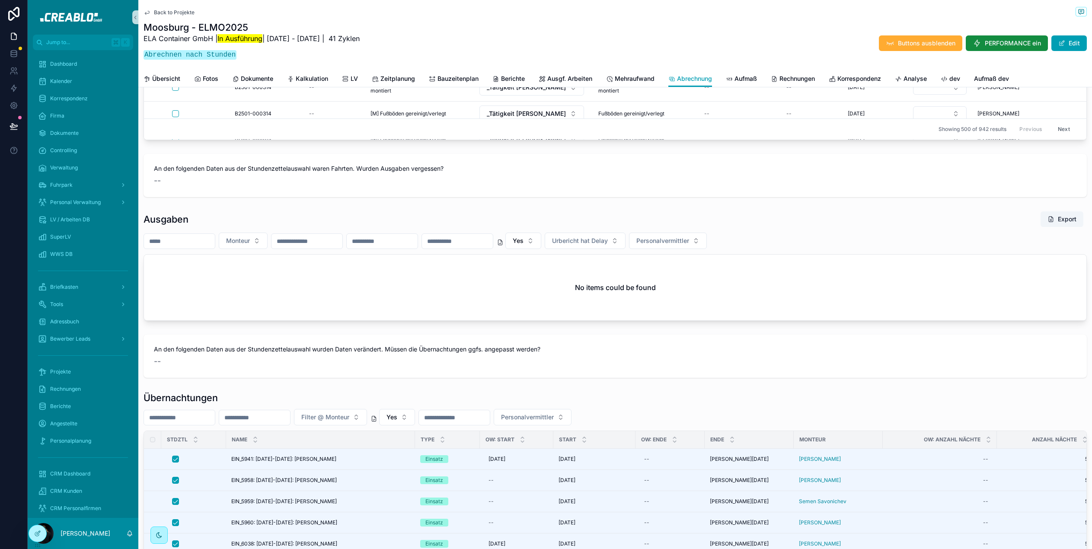
scroll to position [1235, 0]
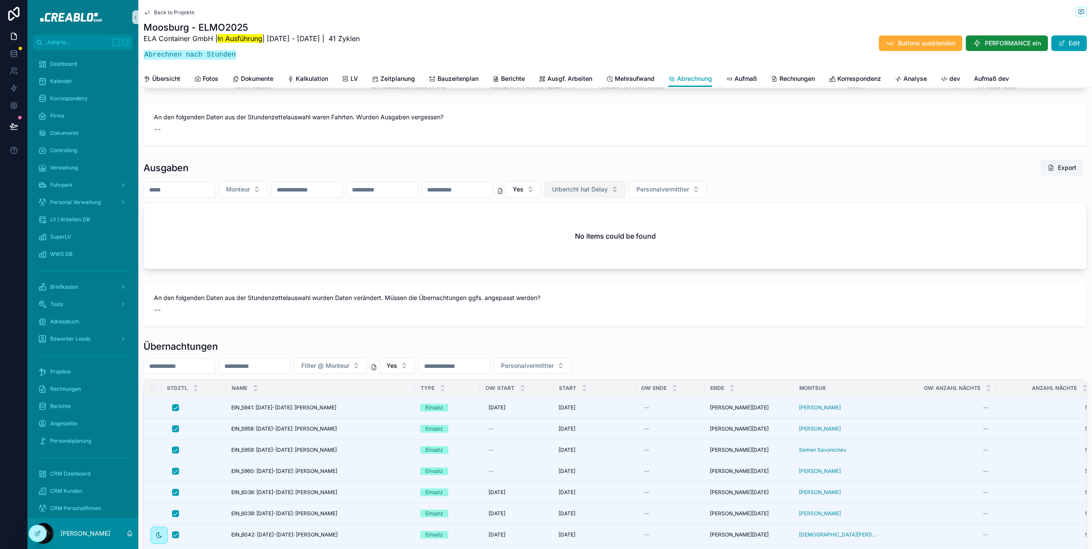
click at [608, 194] on span "Urbericht hat Delay" at bounding box center [580, 189] width 56 height 9
click at [541, 198] on button "Yes" at bounding box center [524, 189] width 36 height 16
click at [556, 262] on div "No" at bounding box center [569, 262] width 104 height 14
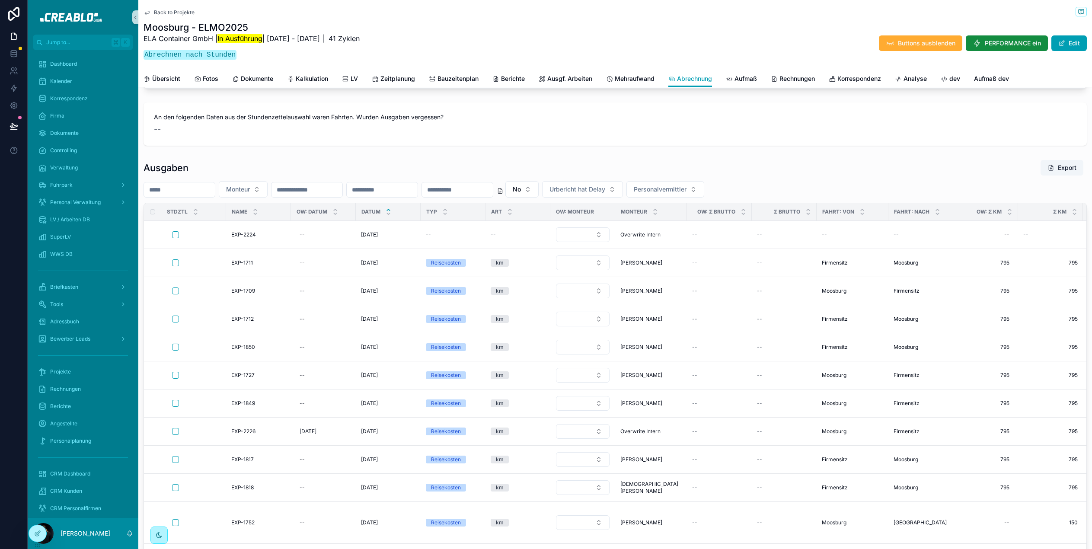
click at [587, 146] on div "An den folgenden Daten aus der Stundenzettelauswahl waren Fahrten. Wurden Ausga…" at bounding box center [616, 123] width 944 height 43
click at [602, 149] on div "An den folgenden Daten aus der Stundenzettelauswahl waren Fahrten. Wurden Ausga…" at bounding box center [615, 124] width 954 height 50
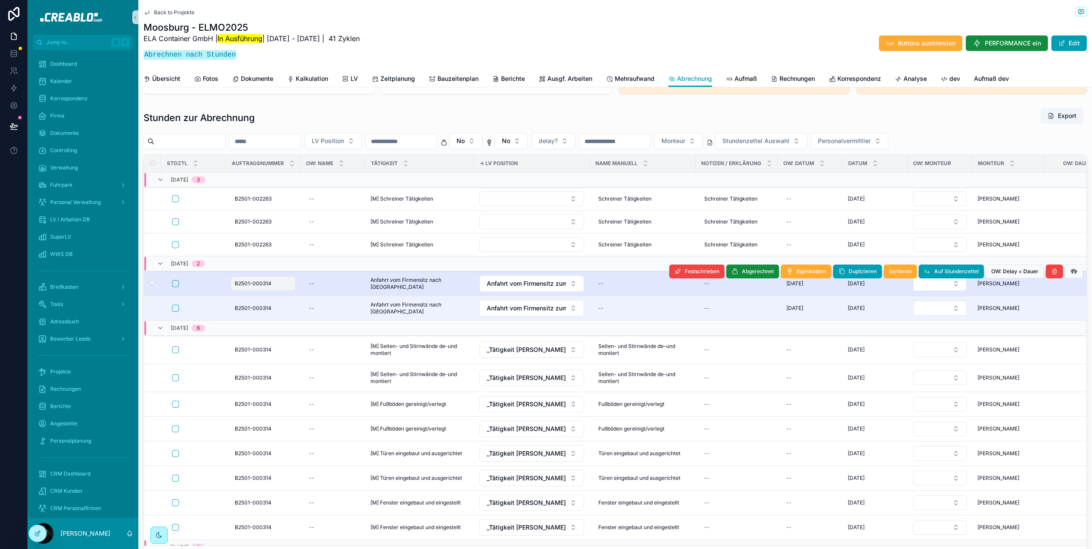
scroll to position [764, 0]
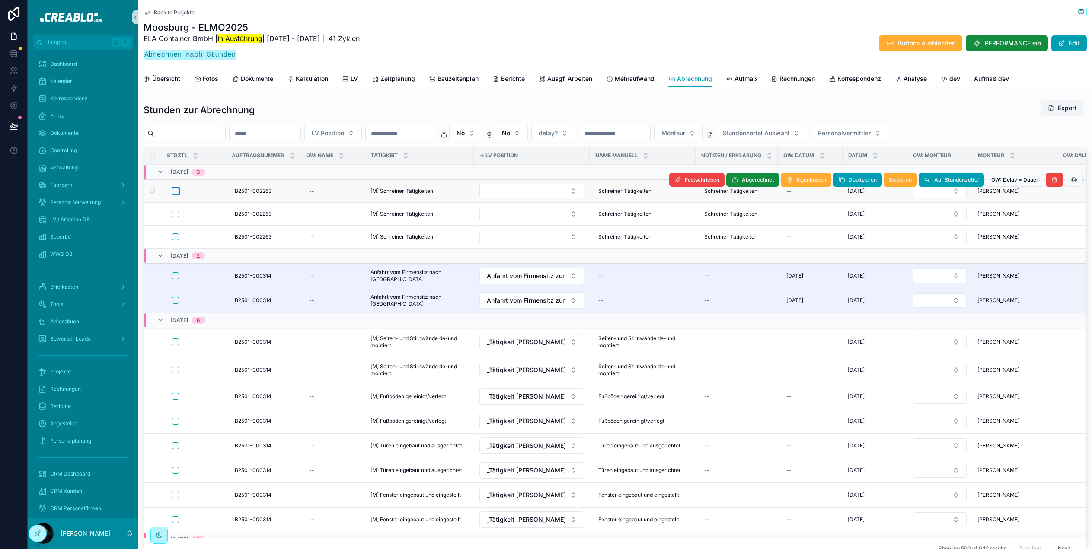
click at [177, 195] on button "scrollable content" at bounding box center [175, 191] width 7 height 7
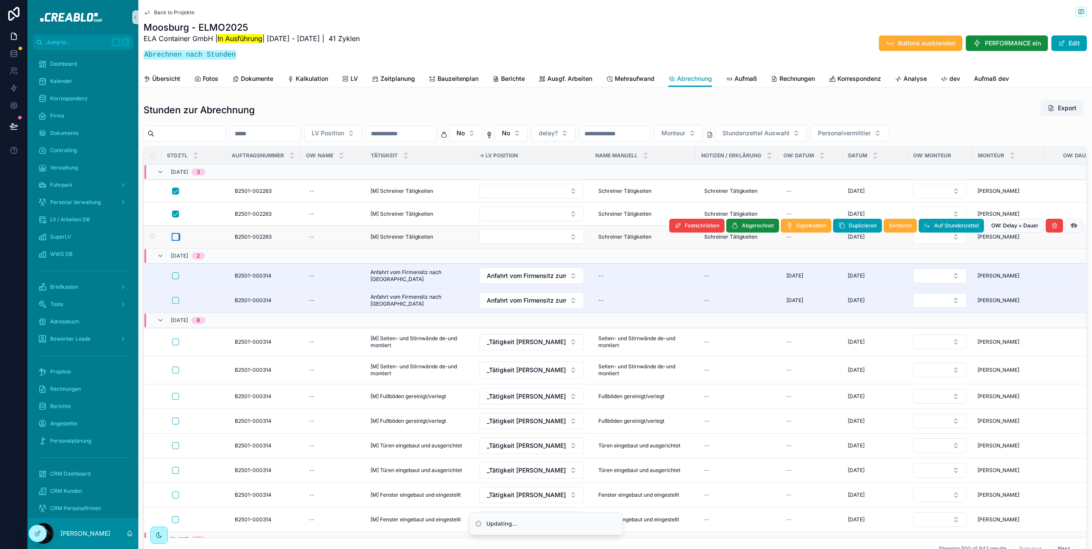
click at [176, 240] on button "scrollable content" at bounding box center [175, 237] width 7 height 7
click at [0, 0] on span "Auf Stundenzettel" at bounding box center [0, 0] width 0 height 0
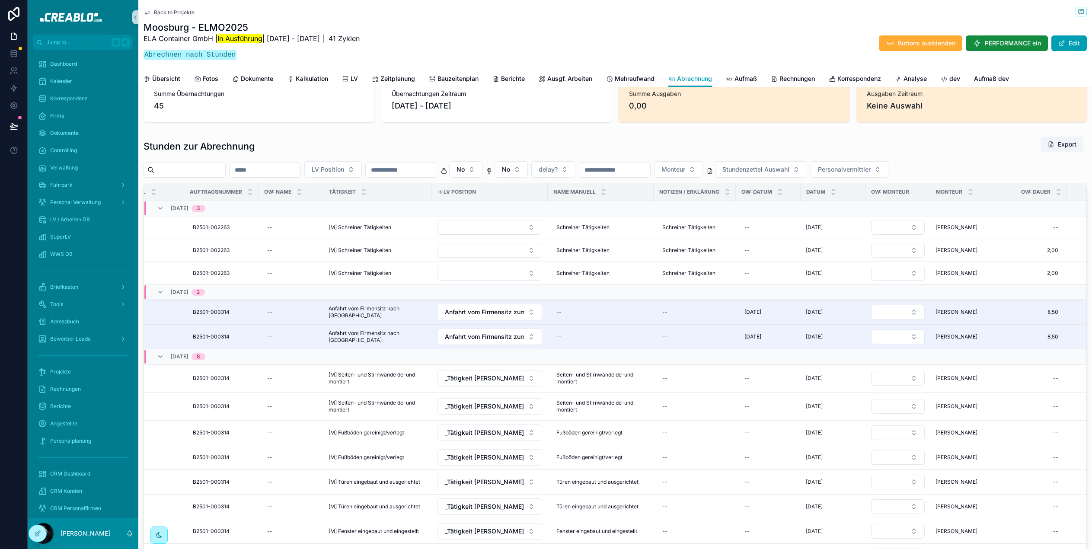
scroll to position [0, 0]
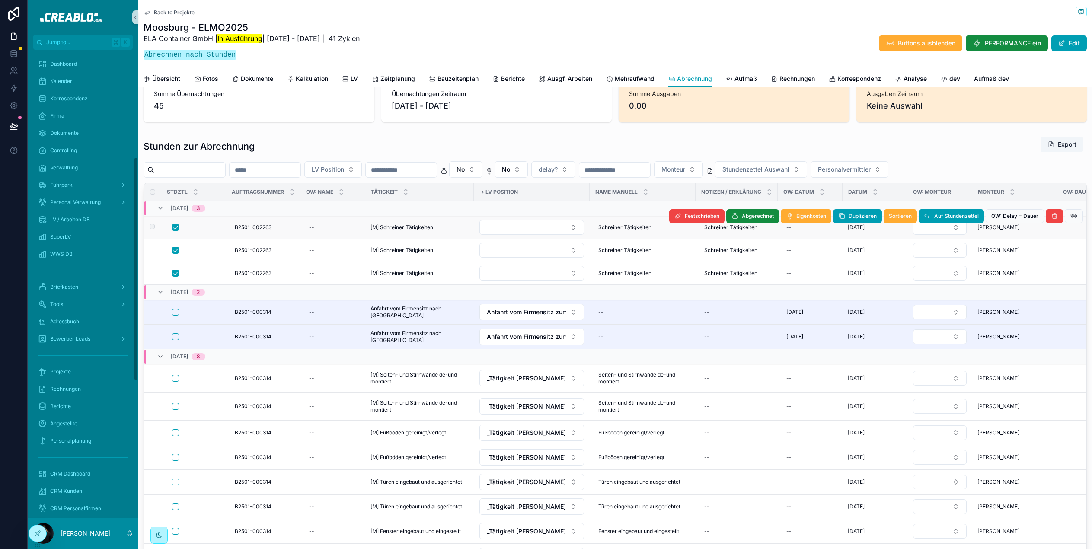
click at [179, 231] on div "scrollable content" at bounding box center [196, 227] width 48 height 7
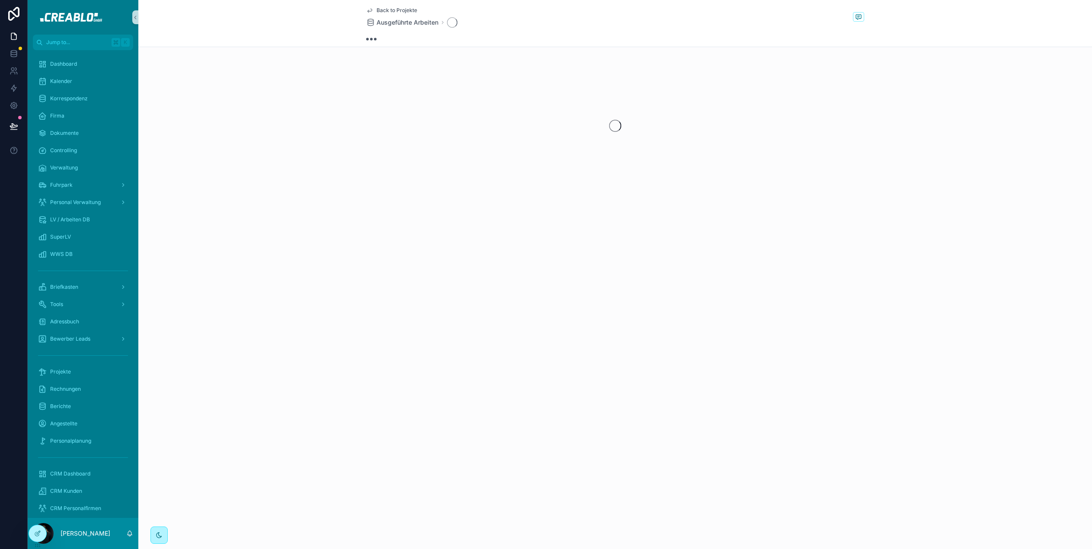
click at [389, 10] on span "Back to Projekte" at bounding box center [397, 10] width 41 height 7
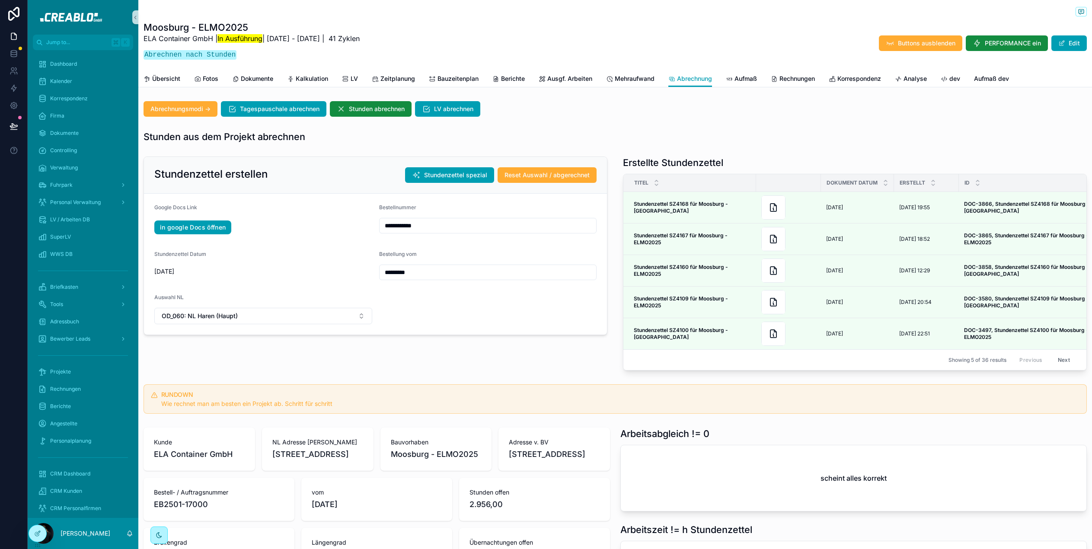
scroll to position [766, 0]
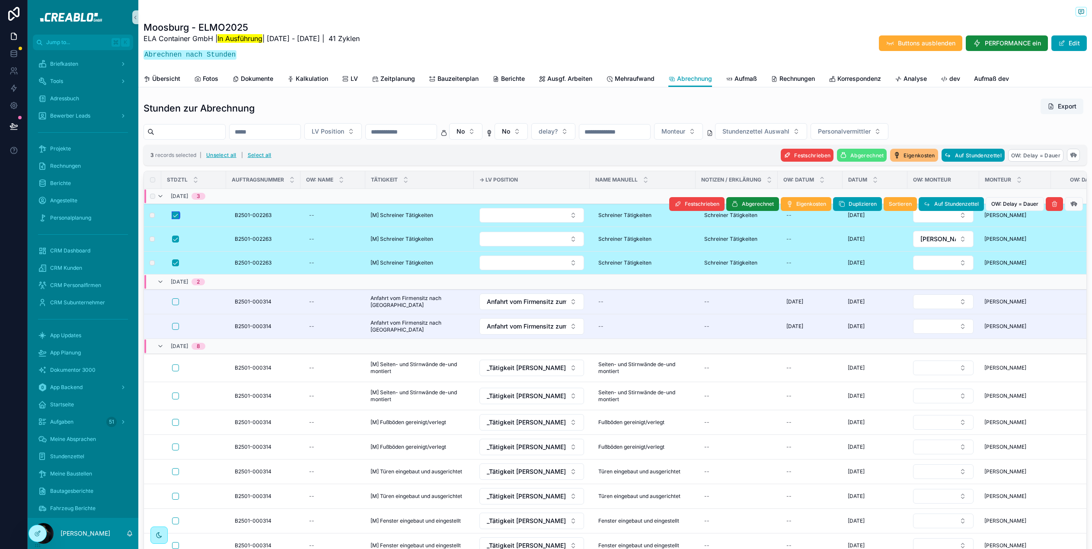
click at [175, 219] on button "scrollable content" at bounding box center [175, 215] width 7 height 7
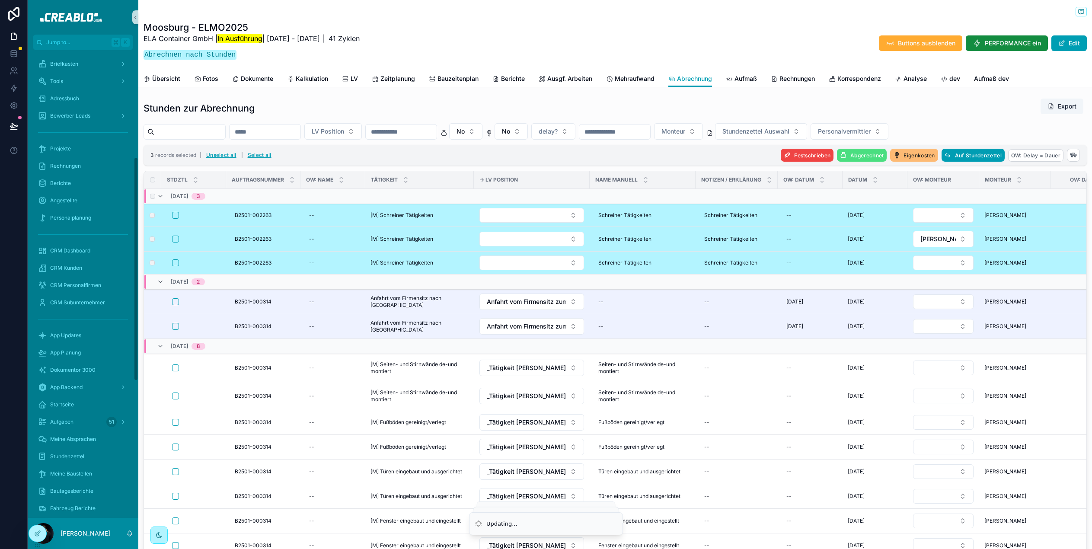
click at [215, 6] on div "Moosburg - ELMO2025 ELA Container GmbH | In Ausführung | [DATE] - [DATE] | 41 Z…" at bounding box center [616, 35] width 944 height 70
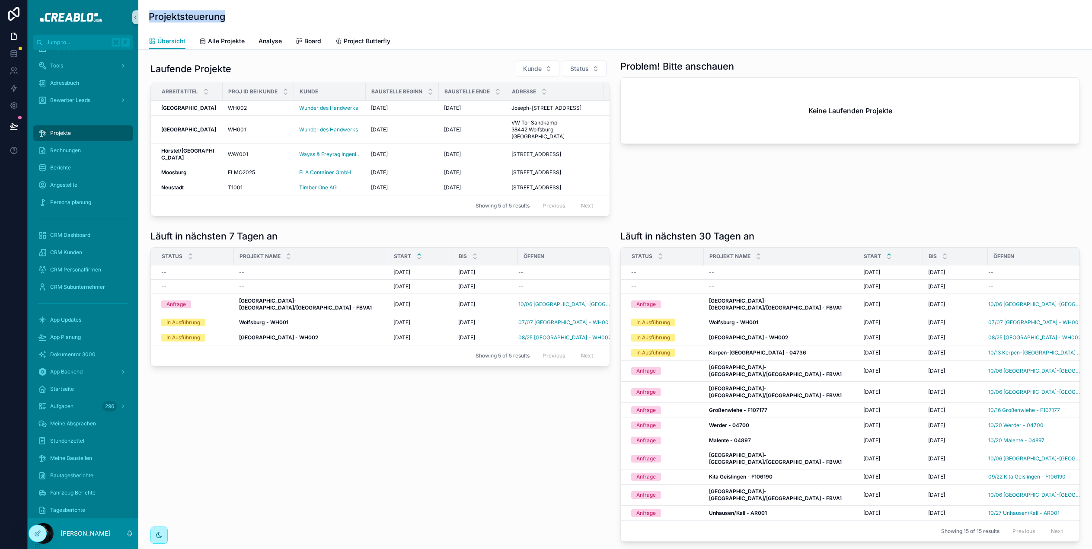
click at [83, 138] on div "Projekte" at bounding box center [83, 133] width 90 height 14
click at [215, 35] on link "Alle Projekte" at bounding box center [221, 41] width 45 height 17
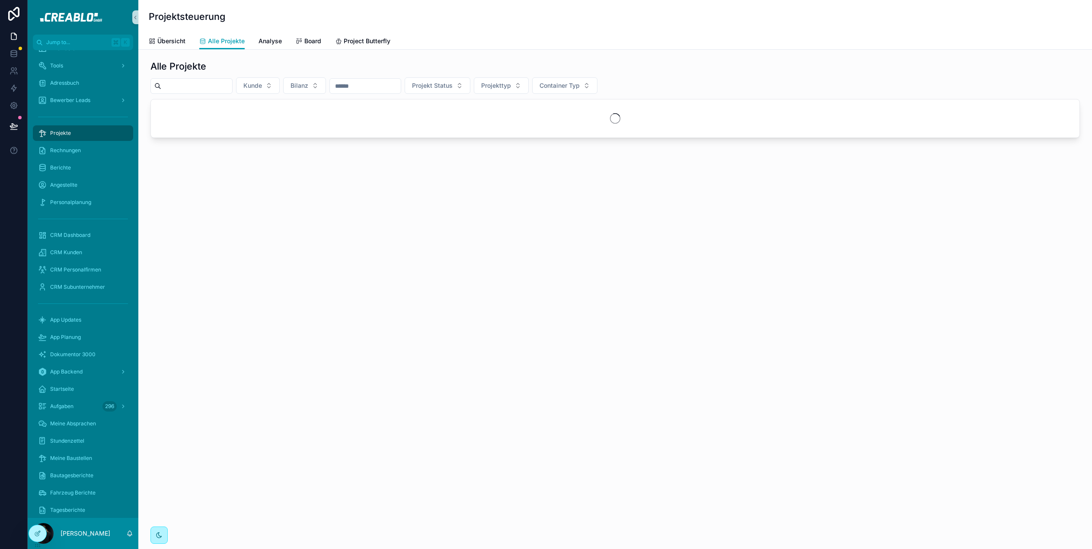
click at [185, 85] on input "scrollable content" at bounding box center [196, 86] width 71 height 12
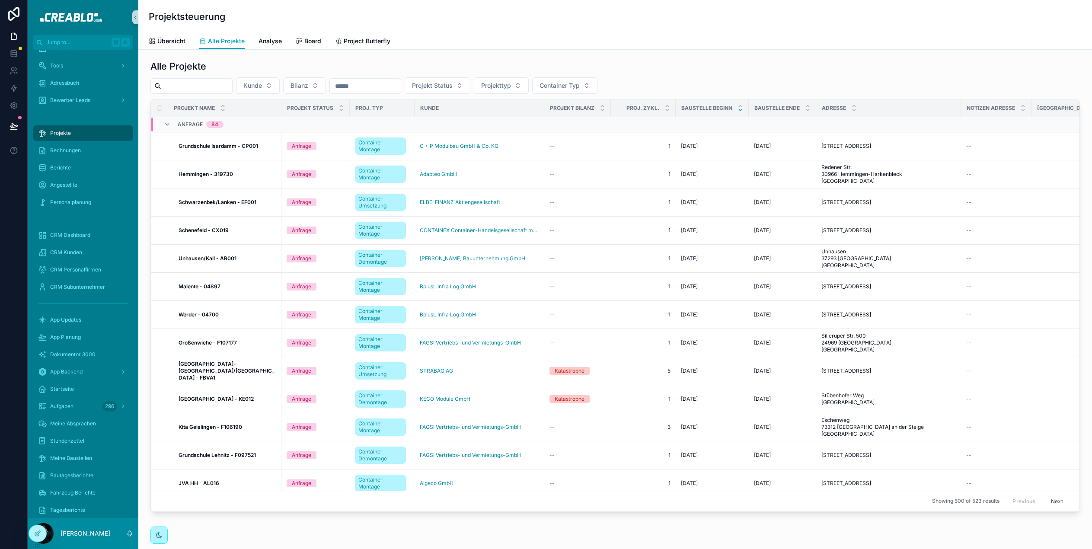
type input "*"
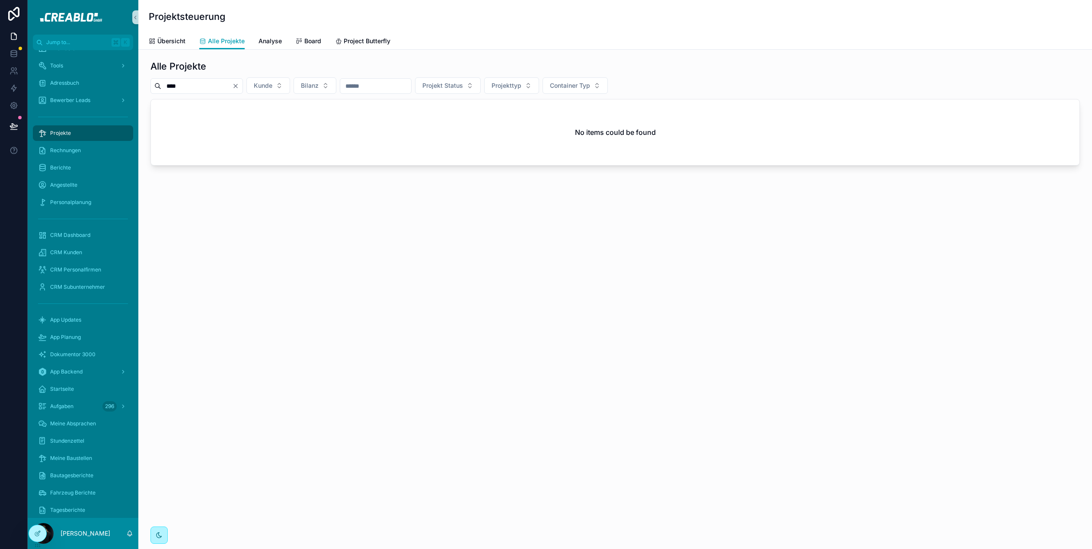
click at [193, 89] on input "****" at bounding box center [196, 86] width 71 height 12
click at [190, 83] on input "****" at bounding box center [196, 86] width 71 height 12
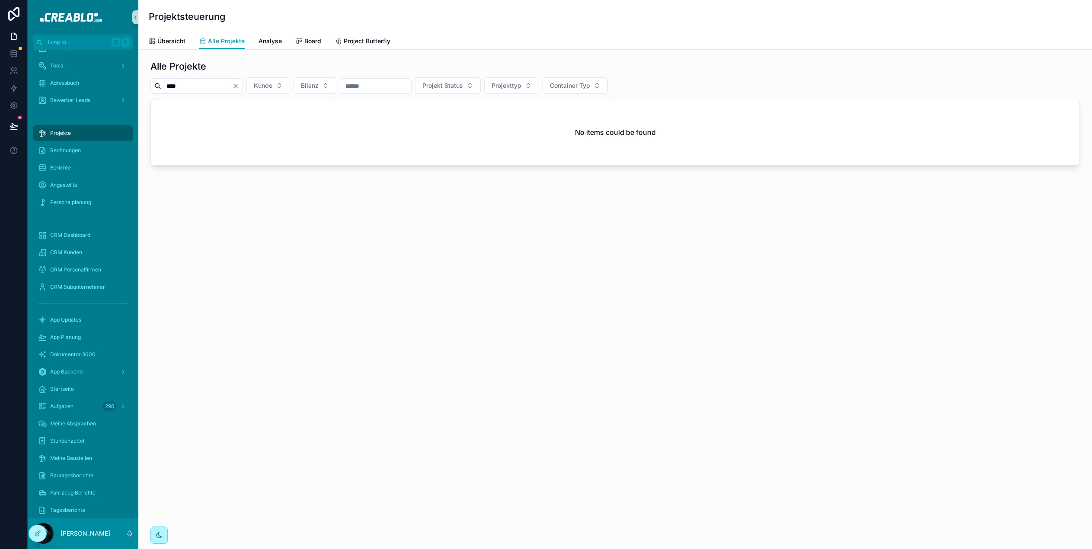
type input "*"
click at [429, 273] on div "Projektsteuerung Alle Projekte Übersicht Alle Projekte Analyse Board Project Bu…" at bounding box center [615, 274] width 954 height 549
click at [212, 120] on div "No items could be found" at bounding box center [615, 132] width 929 height 66
click at [183, 86] on input "****" at bounding box center [196, 86] width 71 height 12
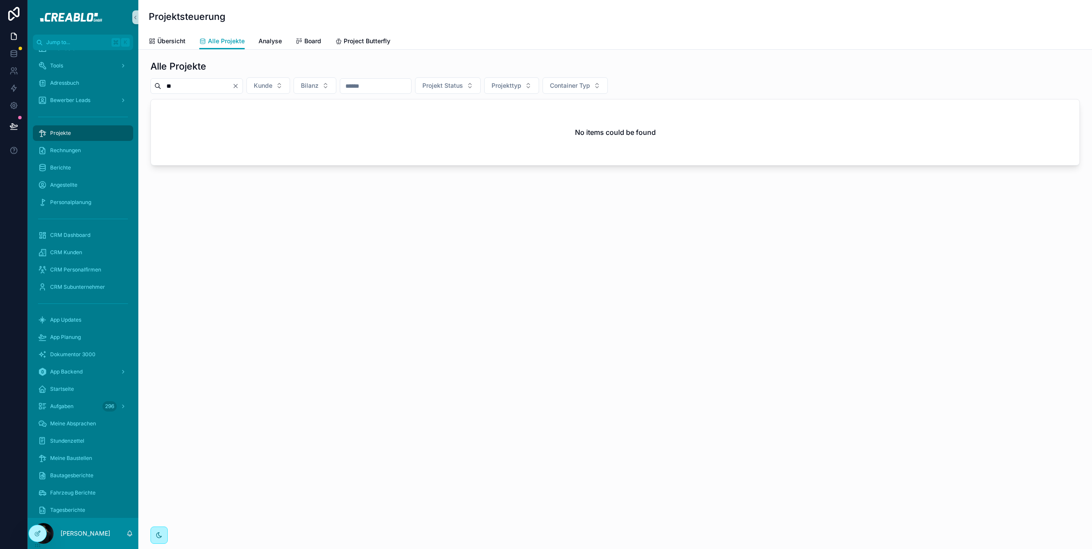
type input "***"
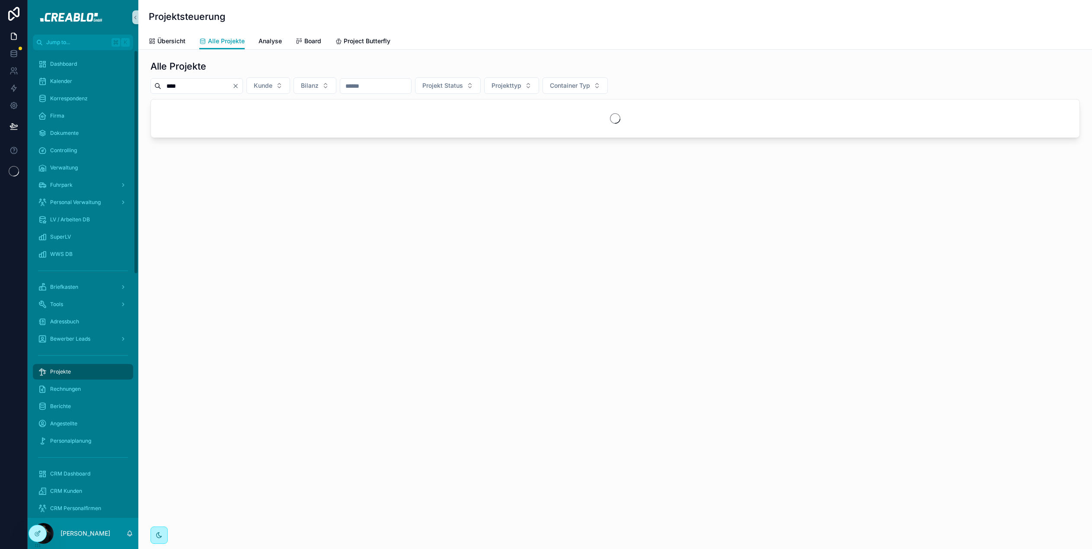
click at [193, 80] on input "****" at bounding box center [196, 86] width 71 height 12
type input "***"
click at [186, 87] on input "***" at bounding box center [196, 86] width 71 height 12
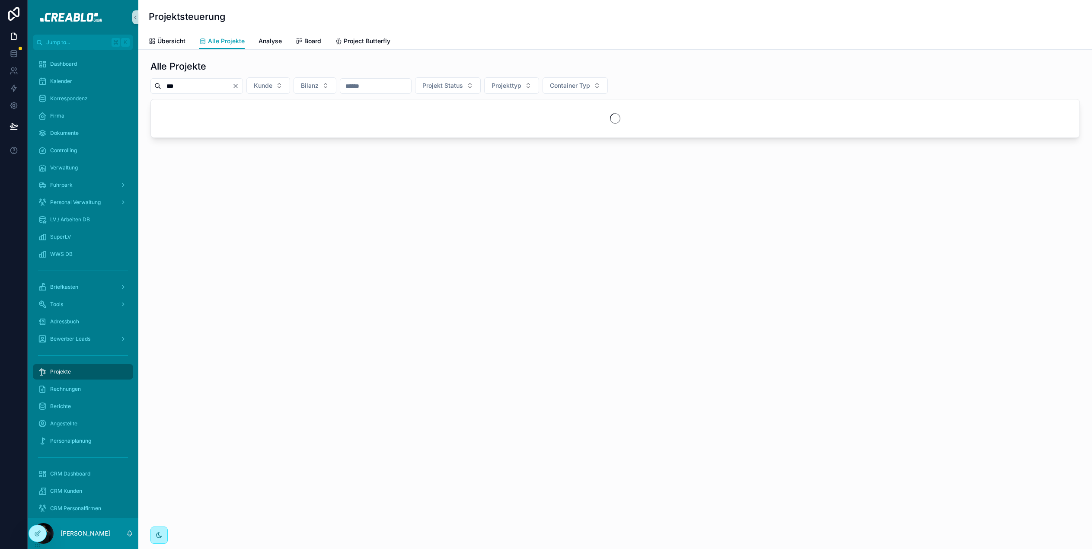
click at [186, 87] on input "***" at bounding box center [196, 86] width 71 height 12
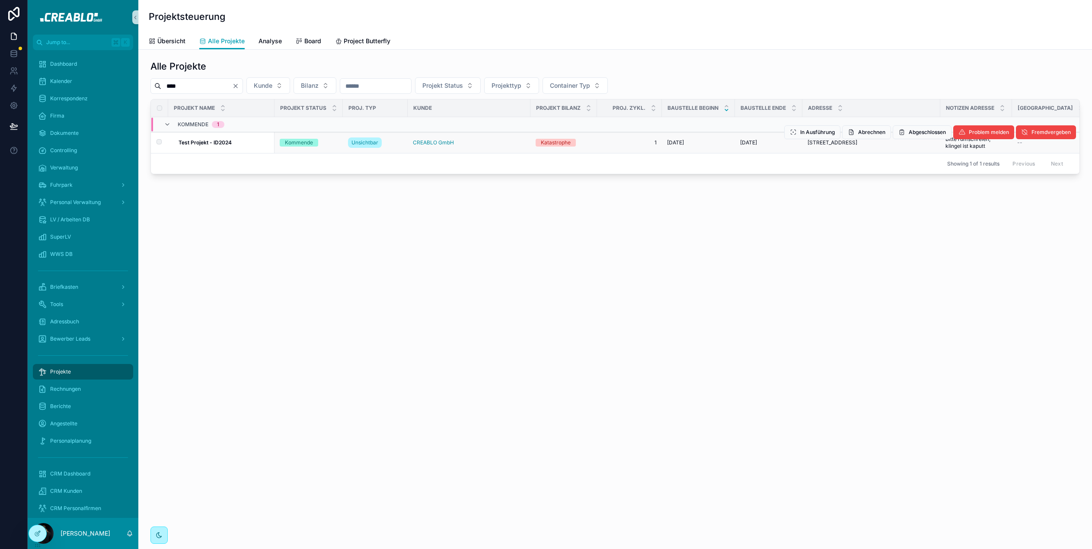
type input "****"
click at [223, 142] on td "Test Projekt - ID2024 Test Projekt - ID2024" at bounding box center [221, 142] width 106 height 21
click at [225, 144] on strong "Test Projekt - ID2024" at bounding box center [205, 142] width 53 height 6
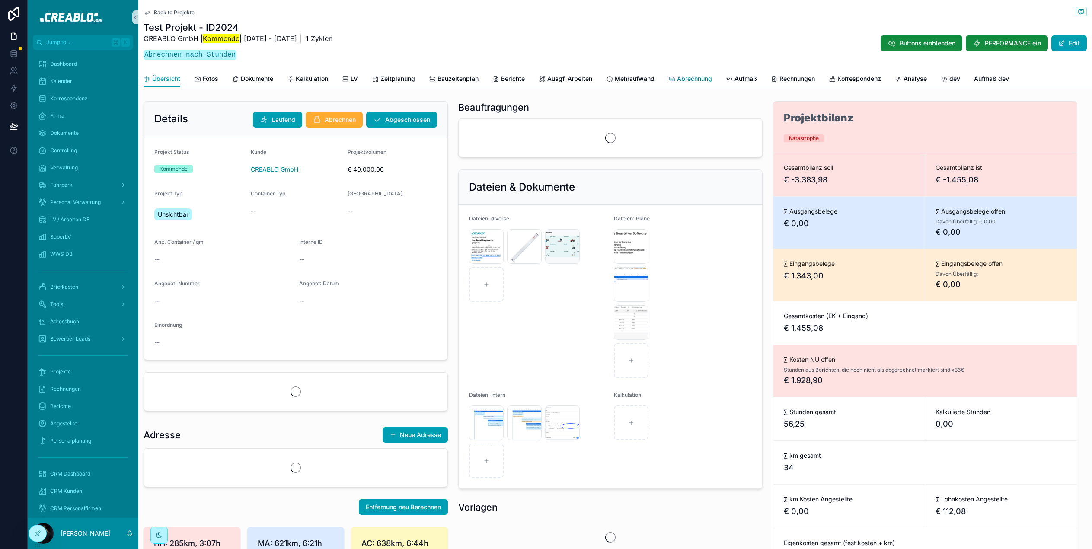
click at [689, 80] on span "Abrechnung" at bounding box center [694, 78] width 35 height 9
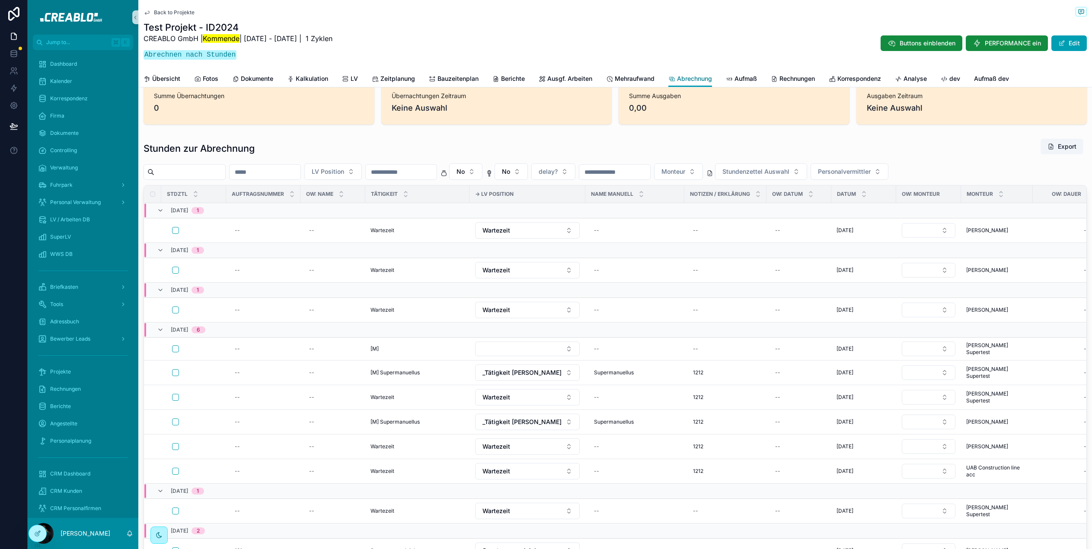
scroll to position [496, 0]
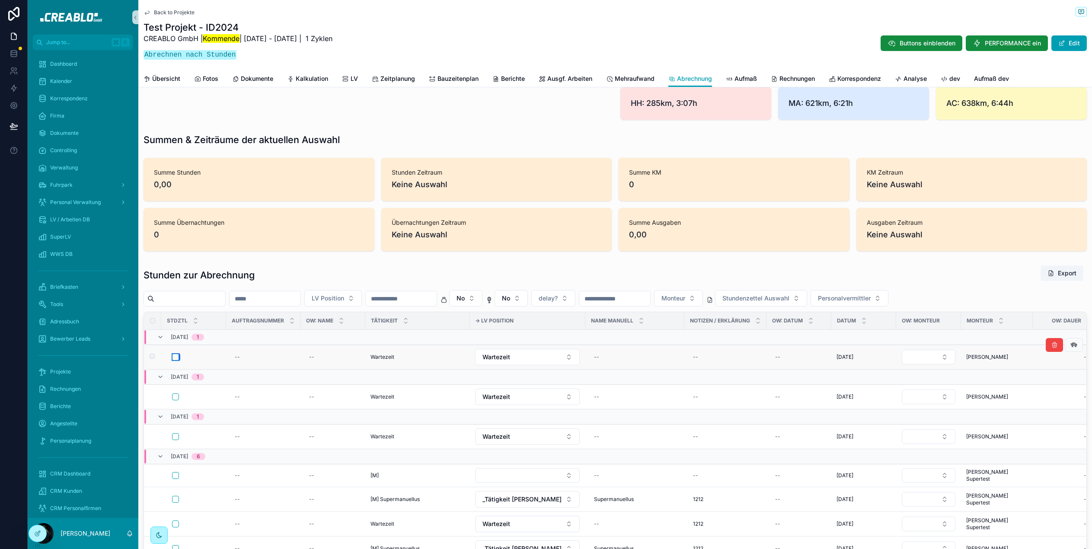
click at [174, 356] on button "scrollable content" at bounding box center [175, 357] width 7 height 7
click at [175, 399] on button "scrollable content" at bounding box center [175, 397] width 7 height 7
click at [177, 438] on button "scrollable content" at bounding box center [175, 436] width 7 height 7
click at [38, 535] on icon at bounding box center [37, 533] width 7 height 7
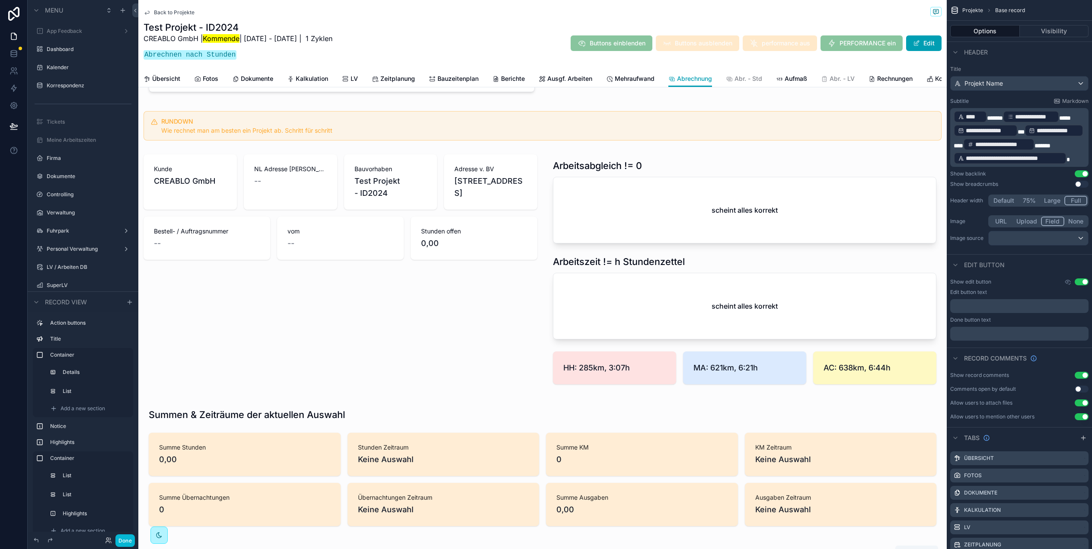
scroll to position [0, 0]
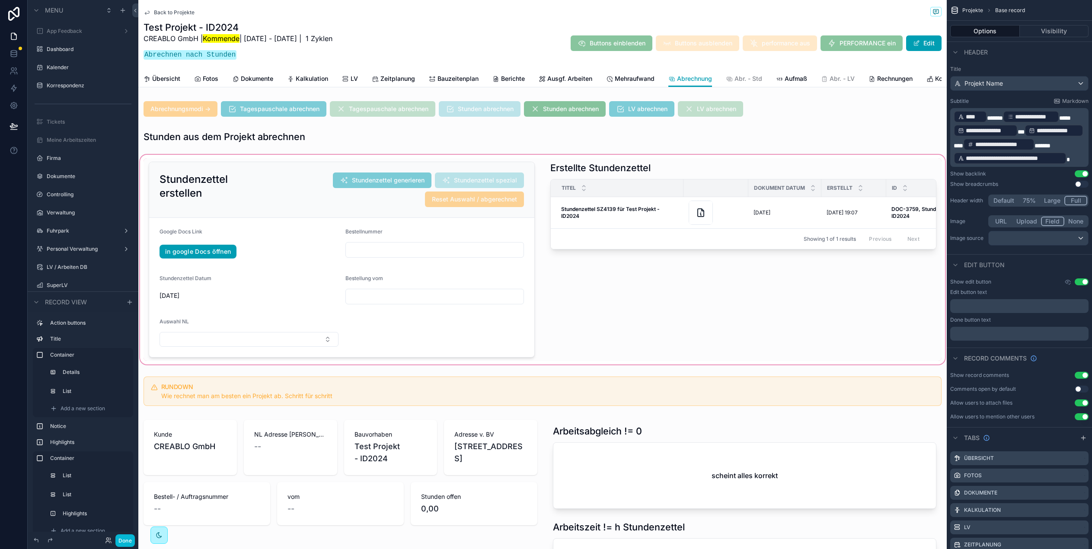
click at [271, 182] on div "scrollable content" at bounding box center [542, 259] width 809 height 213
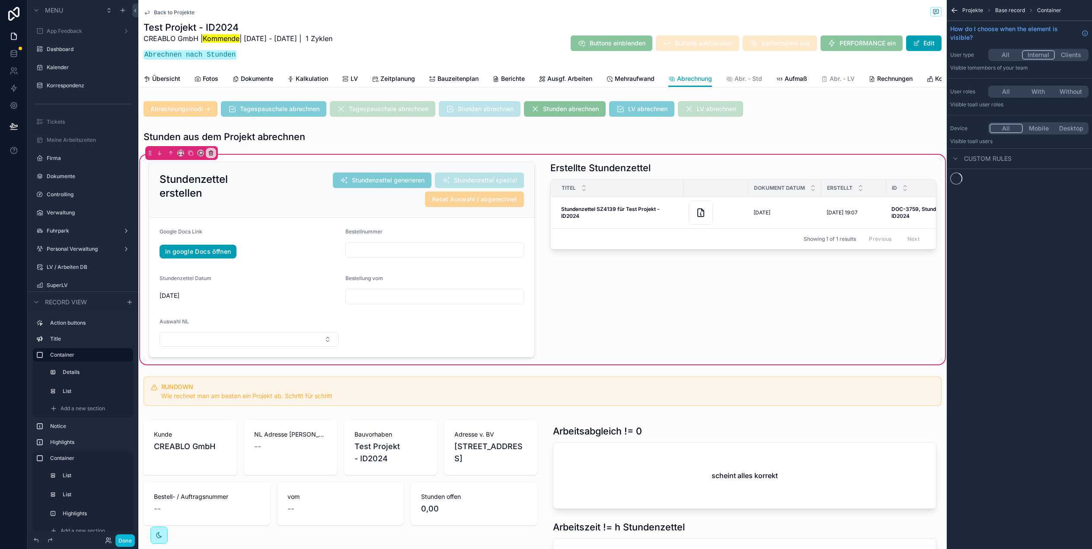
click at [279, 191] on div "scrollable content" at bounding box center [342, 259] width 397 height 203
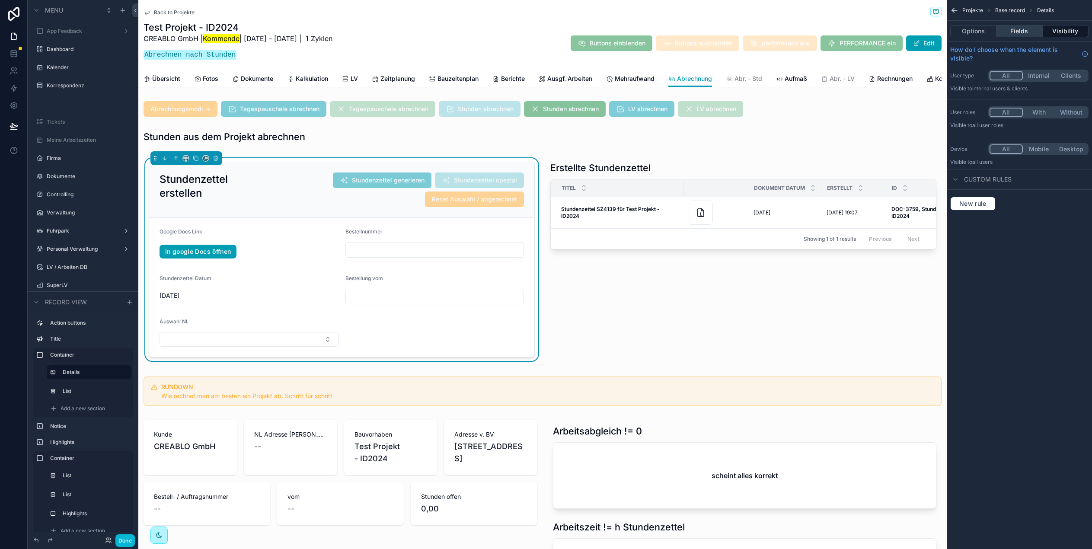
click at [1019, 32] on button "Fields" at bounding box center [1020, 31] width 46 height 12
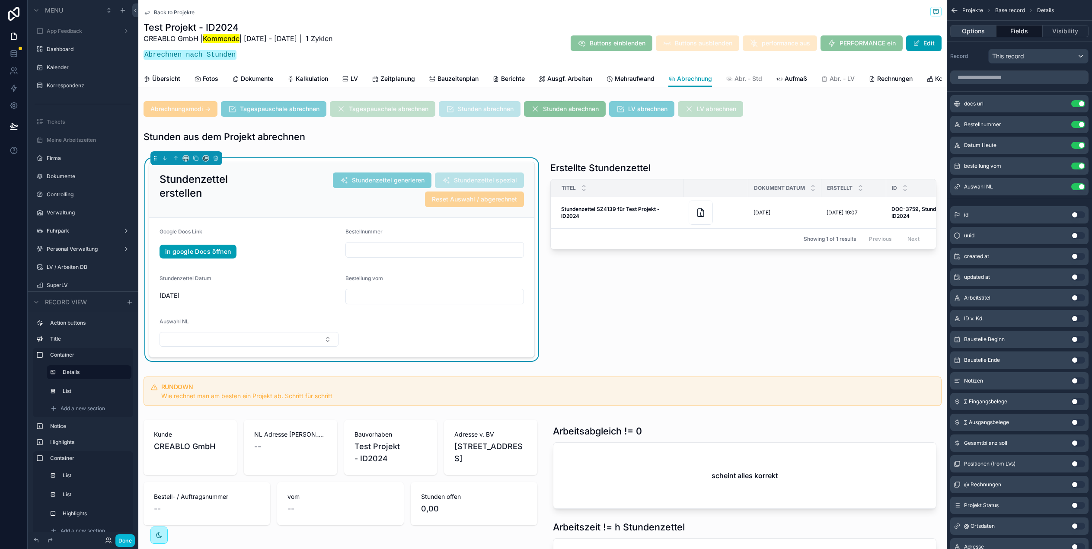
click at [975, 26] on button "Options" at bounding box center [974, 31] width 46 height 12
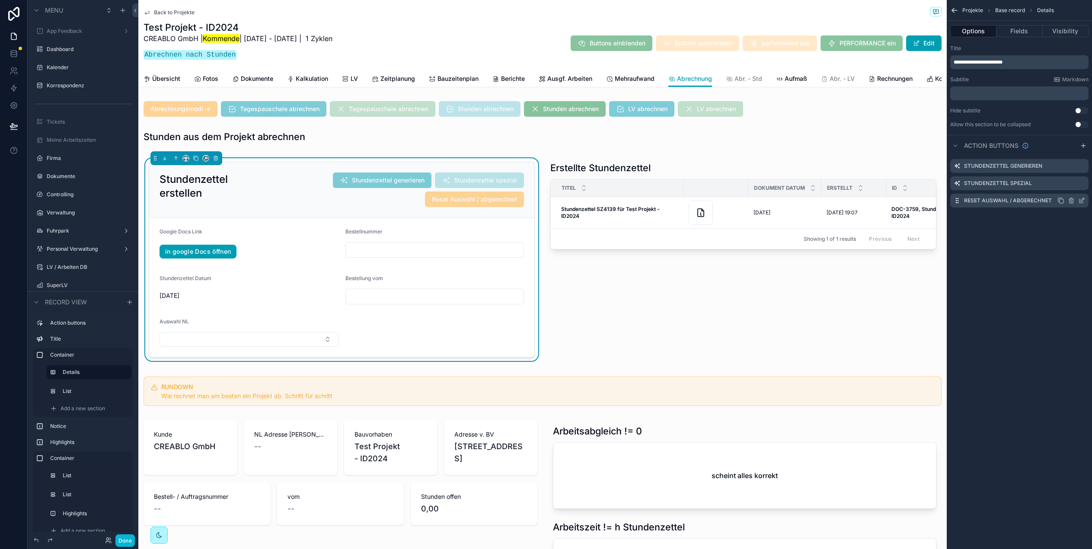
click at [1084, 200] on icon "scrollable content" at bounding box center [1082, 200] width 7 height 7
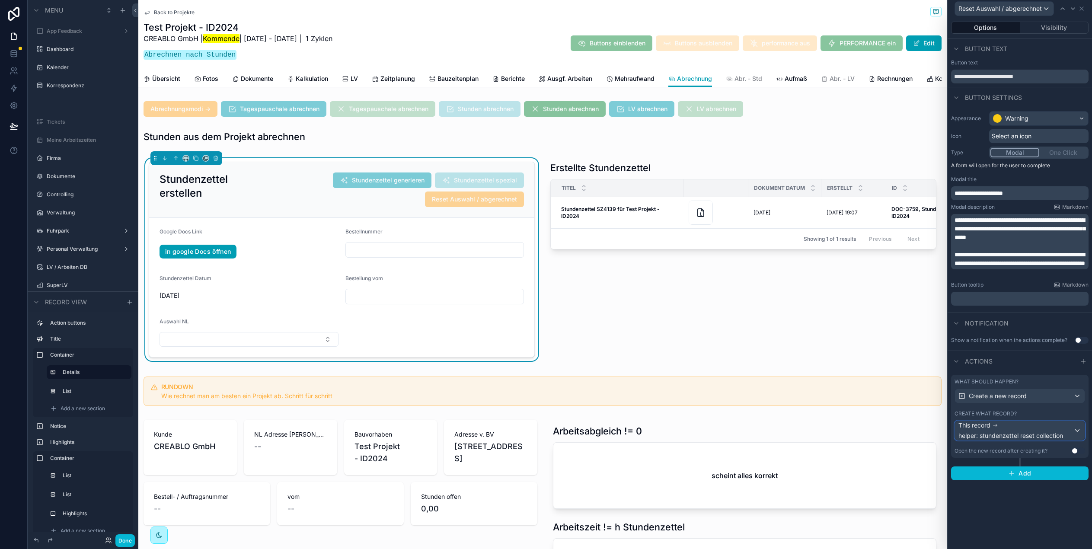
click at [1025, 434] on span "helper: stundenzettel reset collection" at bounding box center [1011, 436] width 105 height 9
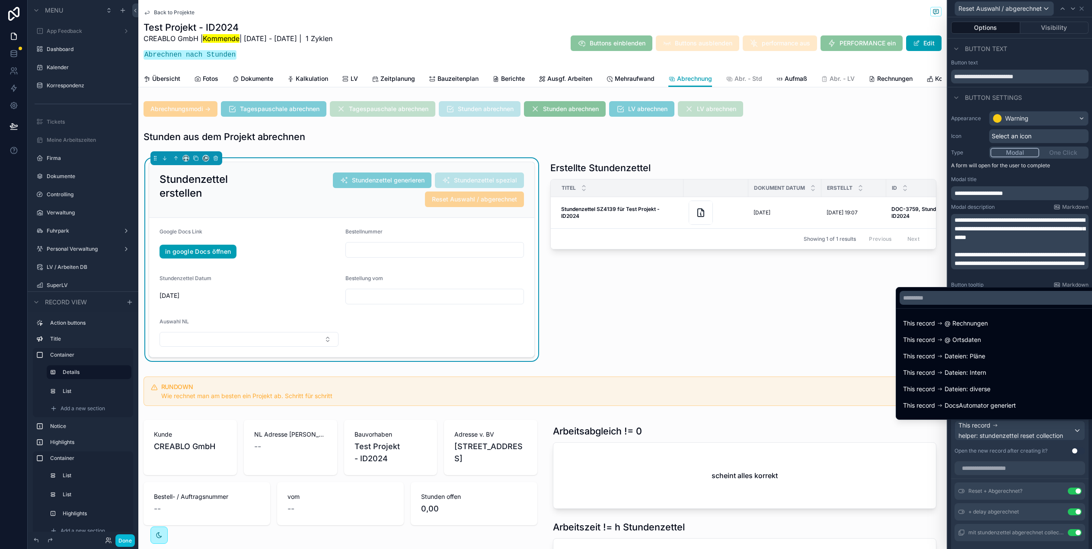
click at [1025, 434] on div at bounding box center [1020, 274] width 144 height 549
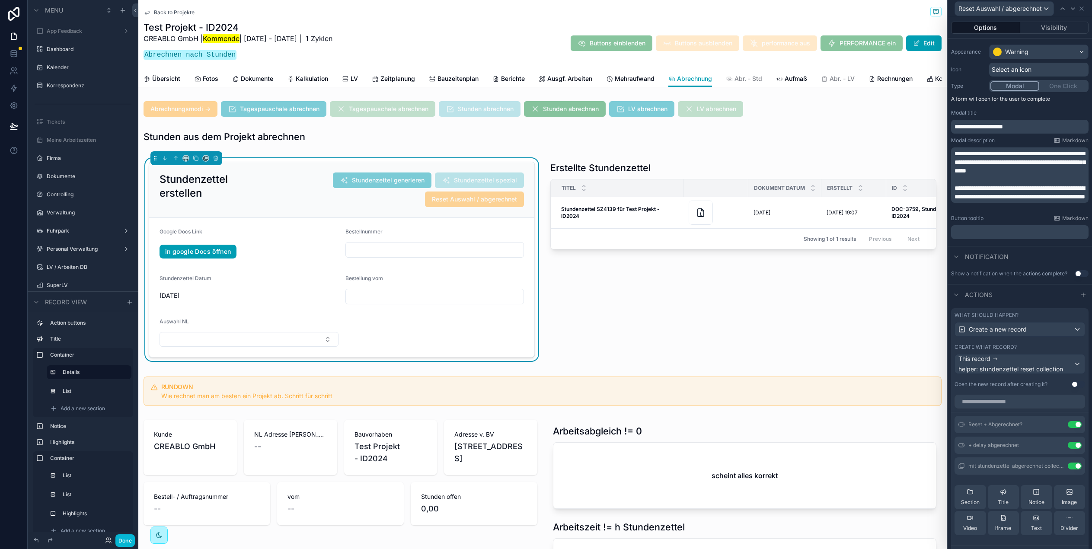
scroll to position [158, 0]
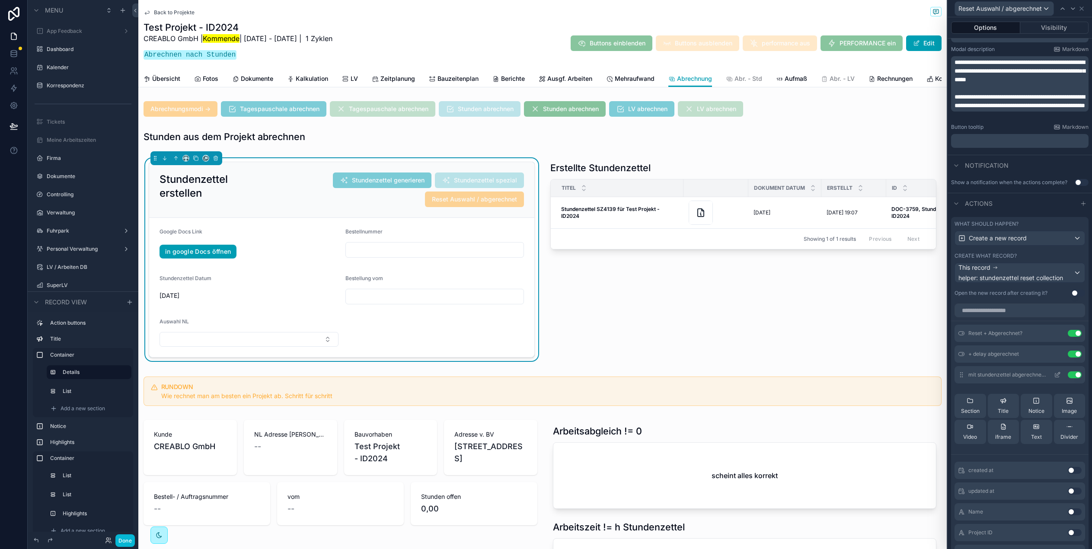
click at [1059, 374] on icon at bounding box center [1058, 373] width 3 height 3
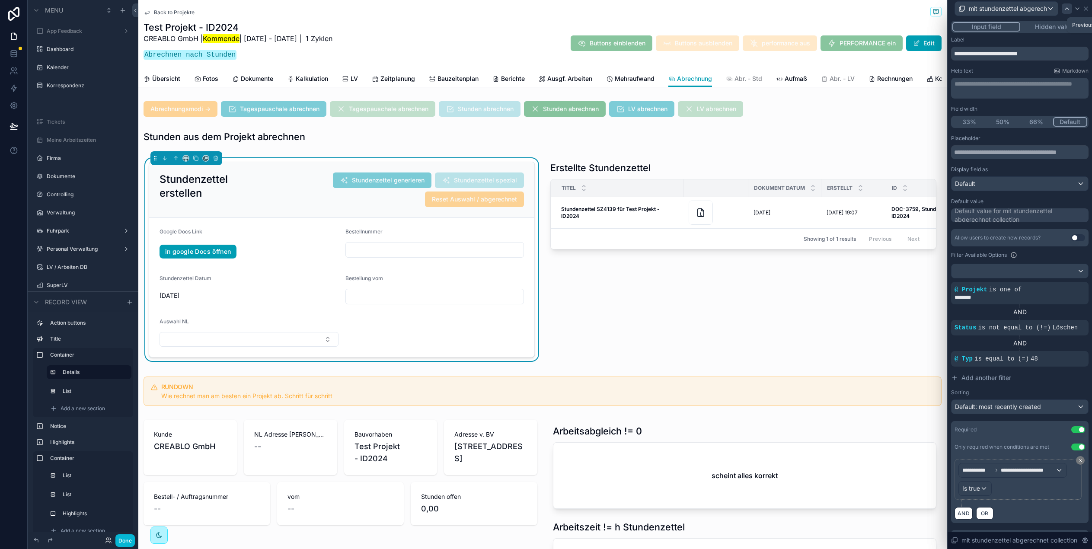
click at [1066, 5] on icon at bounding box center [1067, 8] width 7 height 7
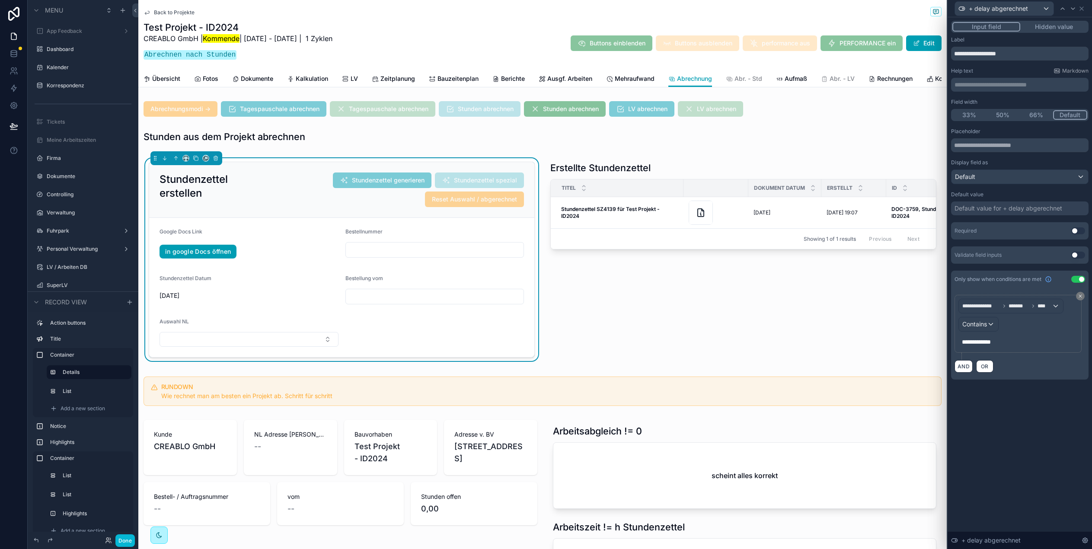
click at [991, 342] on span "**********" at bounding box center [976, 342] width 29 height 6
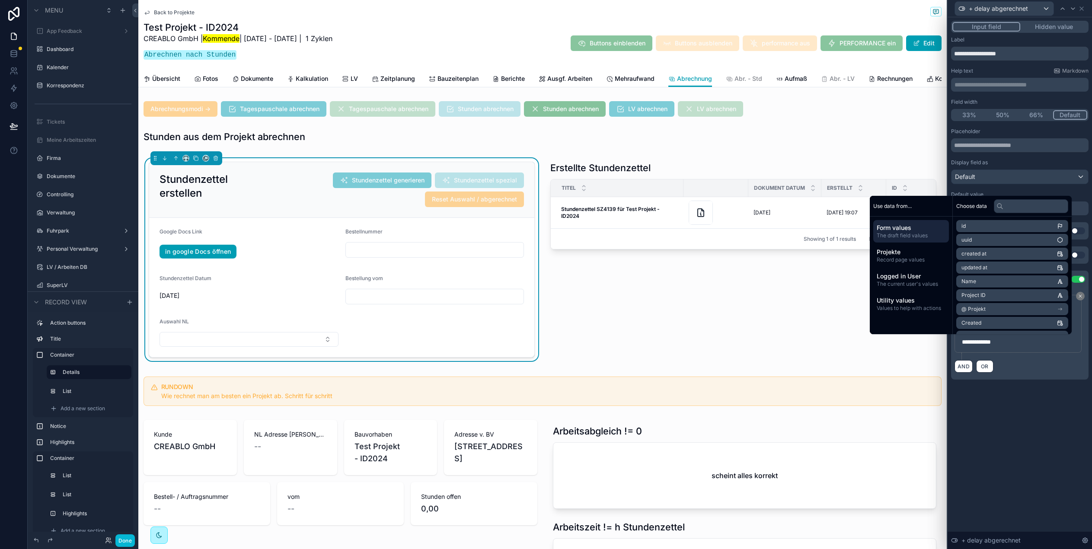
click at [1019, 336] on div "**********" at bounding box center [1018, 342] width 119 height 14
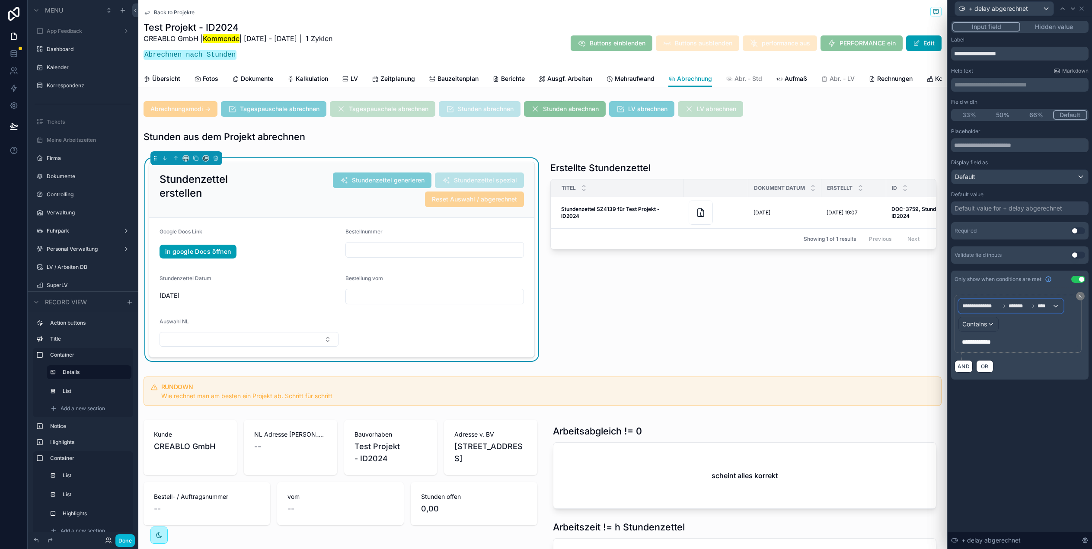
click at [999, 307] on span "**********" at bounding box center [982, 306] width 38 height 7
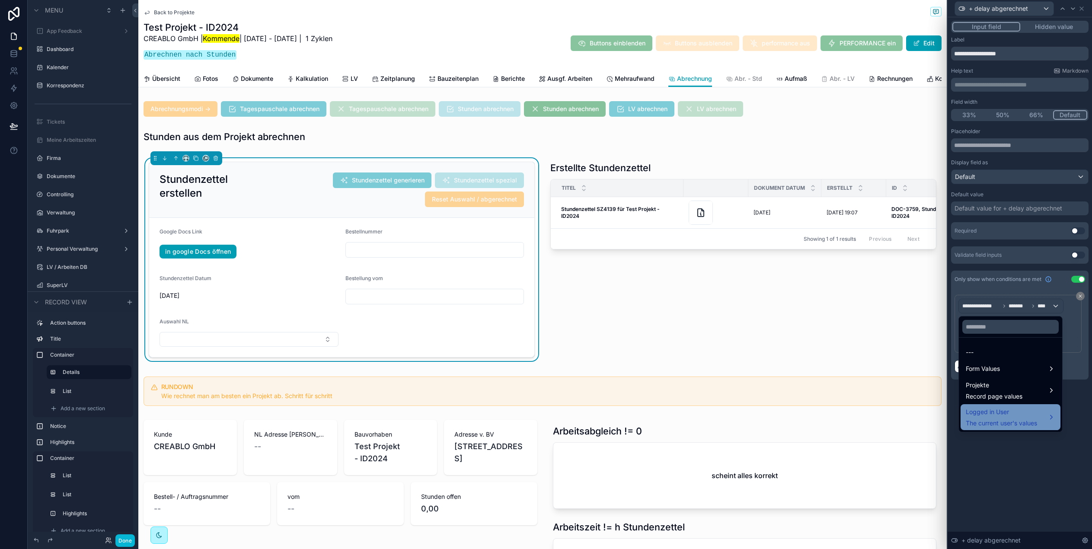
click at [1022, 418] on div "Logged in User The current user's values" at bounding box center [1001, 417] width 71 height 21
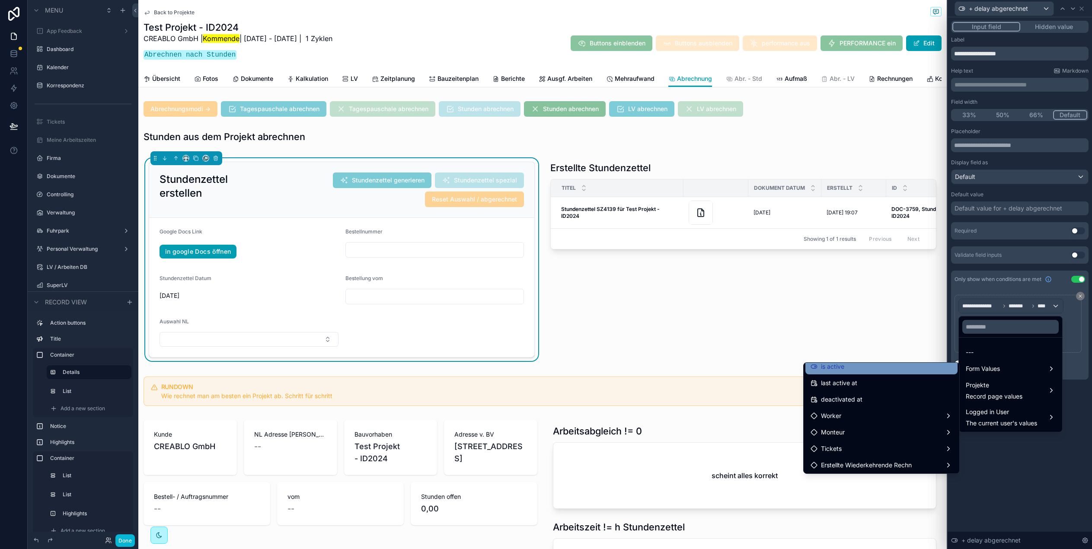
scroll to position [197, 0]
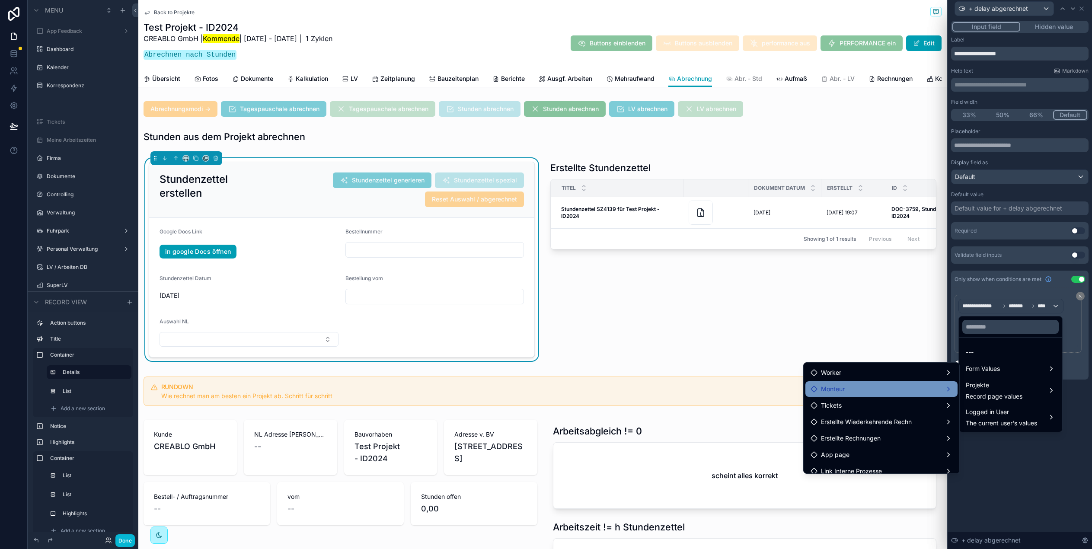
click at [857, 395] on div "Monteur" at bounding box center [882, 389] width 152 height 16
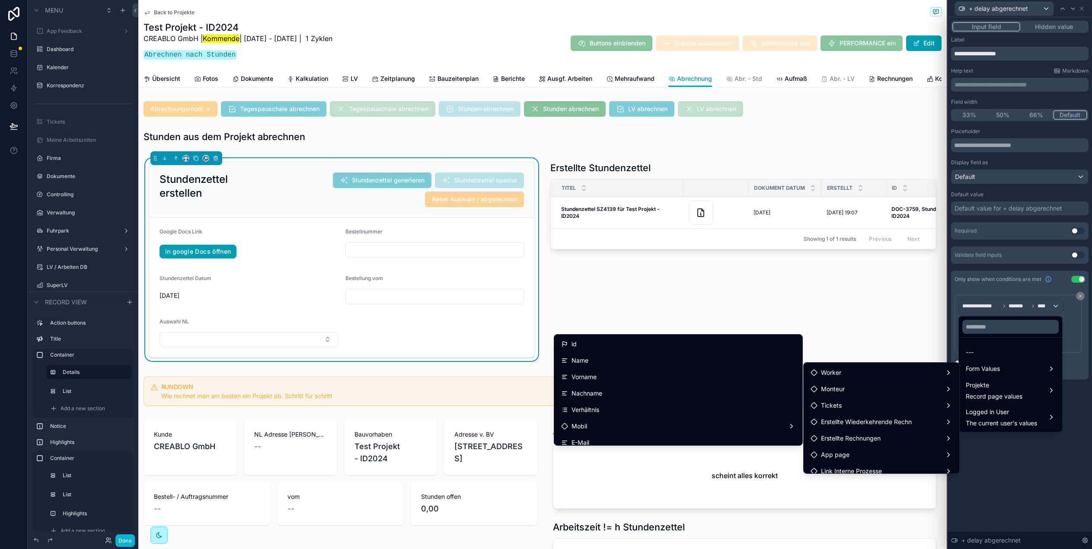
click at [740, 349] on div "id" at bounding box center [678, 344] width 234 height 10
click at [987, 323] on span "Contains" at bounding box center [975, 324] width 25 height 9
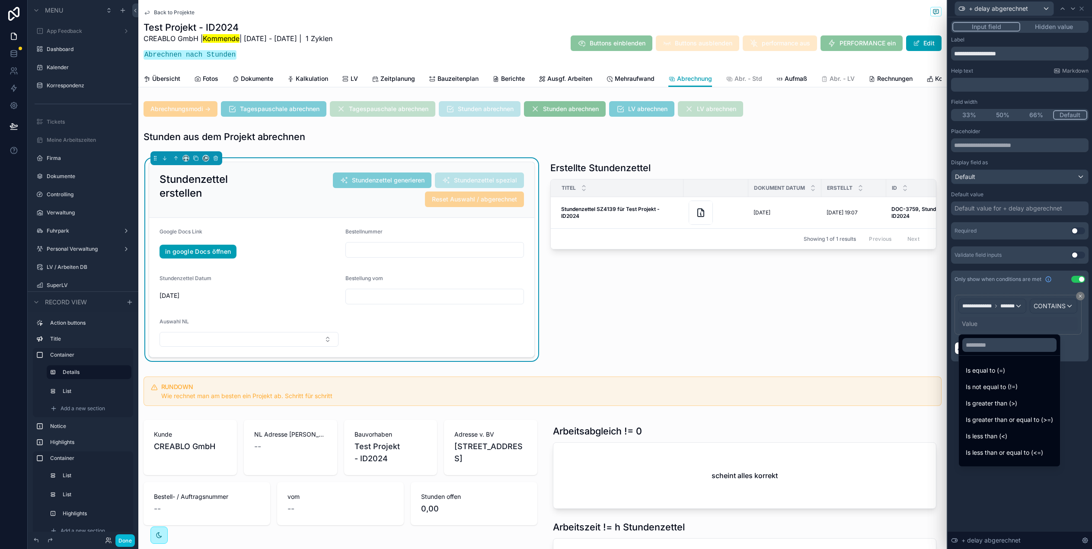
click at [1000, 327] on div at bounding box center [1020, 274] width 144 height 549
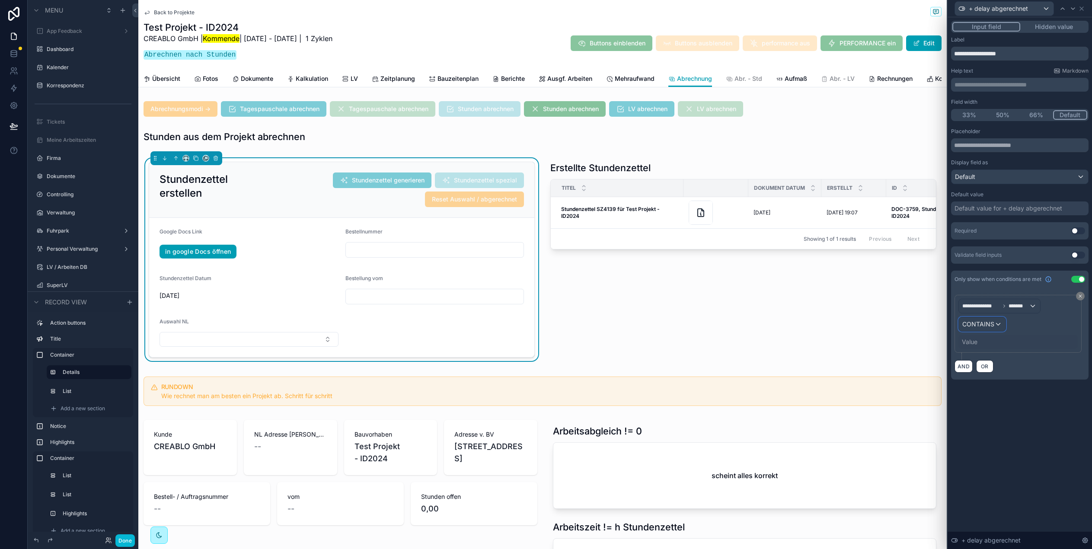
click at [1000, 327] on div "CONTAINS" at bounding box center [982, 324] width 47 height 14
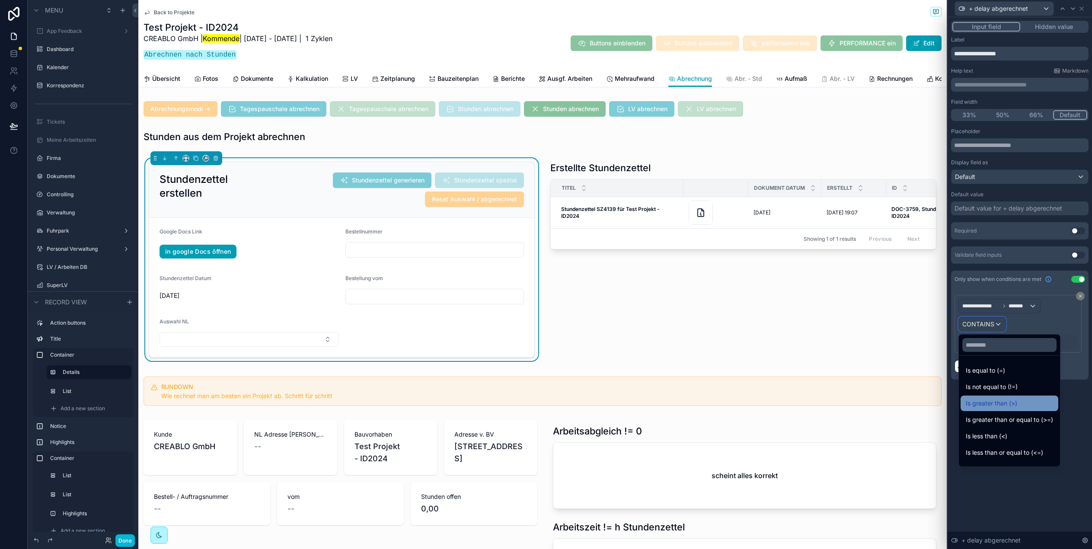
scroll to position [61, 0]
click at [1008, 436] on div "Is one of" at bounding box center [1009, 441] width 87 height 10
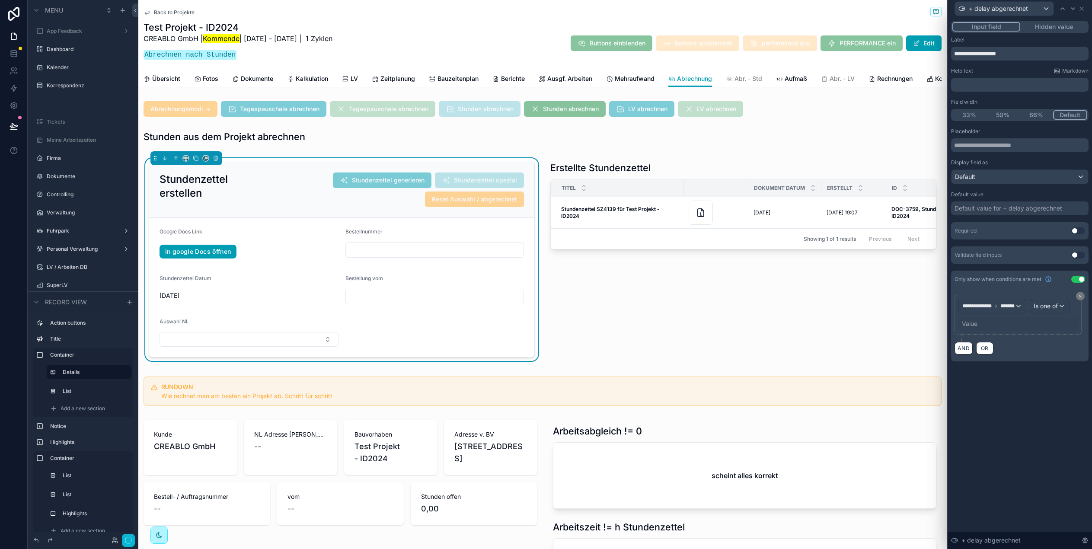
click at [975, 328] on div "Value" at bounding box center [970, 324] width 16 height 9
click at [977, 328] on div "Value" at bounding box center [970, 324] width 16 height 9
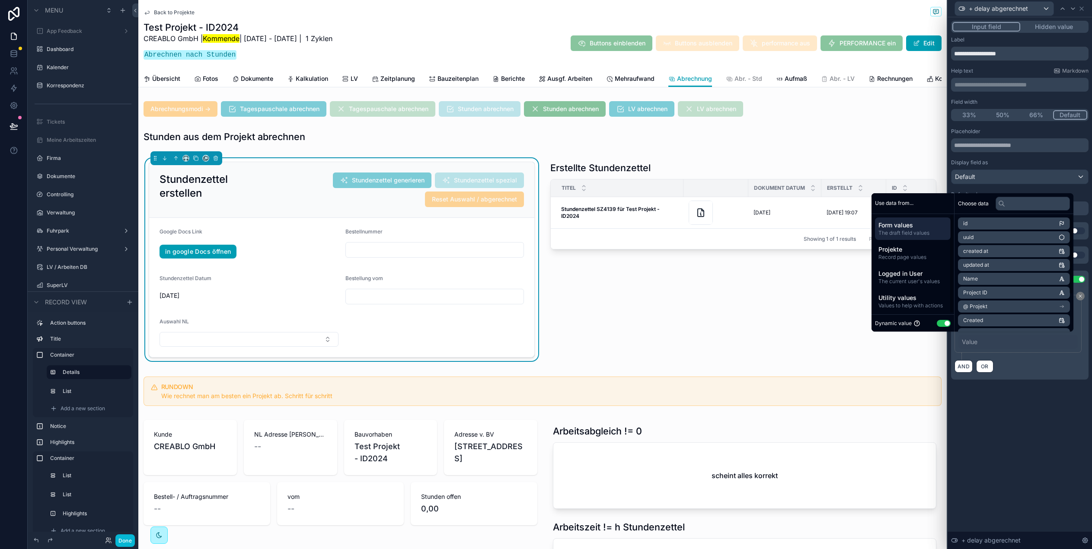
click at [940, 322] on button "Use setting" at bounding box center [944, 323] width 14 height 7
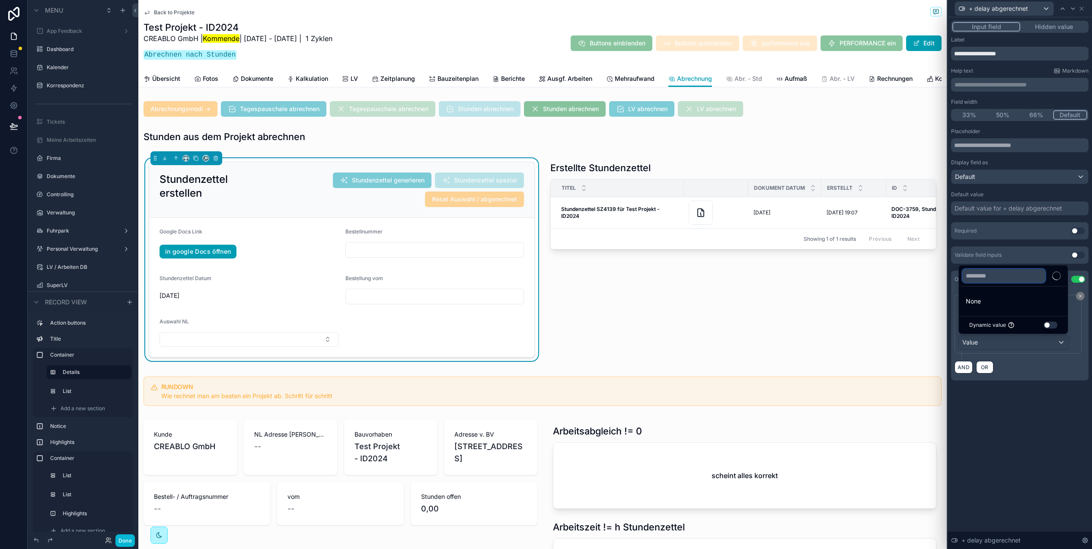
click at [990, 275] on input "text" at bounding box center [1004, 276] width 83 height 14
type input "******"
click at [1006, 285] on span "[PERSON_NAME]" at bounding box center [991, 285] width 50 height 10
click at [991, 277] on input "text" at bounding box center [1014, 276] width 102 height 14
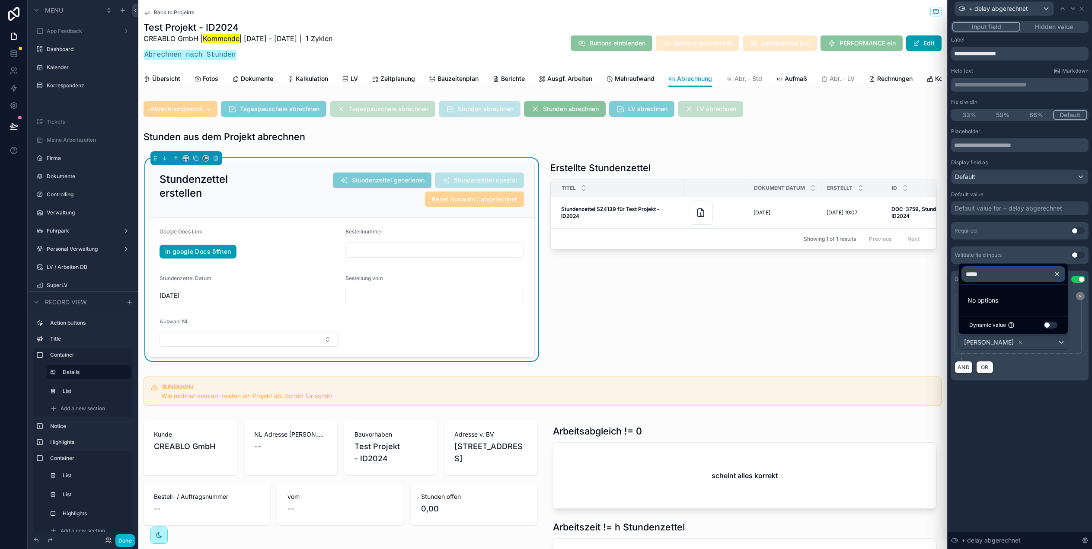
type input "******"
click at [993, 275] on input "******" at bounding box center [1014, 274] width 102 height 14
click at [993, 277] on input "******" at bounding box center [1014, 274] width 102 height 14
click at [1012, 406] on div "**********" at bounding box center [1020, 283] width 144 height 532
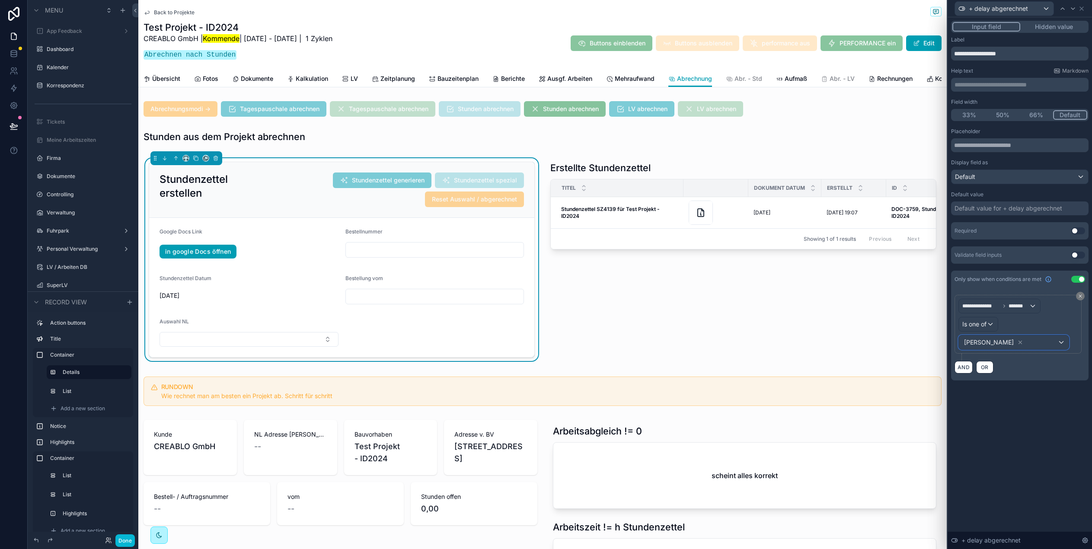
click at [1032, 344] on div "[PERSON_NAME]" at bounding box center [1014, 343] width 110 height 14
click at [1002, 300] on span "[PERSON_NAME]" at bounding box center [991, 301] width 50 height 10
click at [1033, 437] on div "**********" at bounding box center [1020, 283] width 144 height 532
click at [121, 539] on button "Done" at bounding box center [124, 541] width 19 height 13
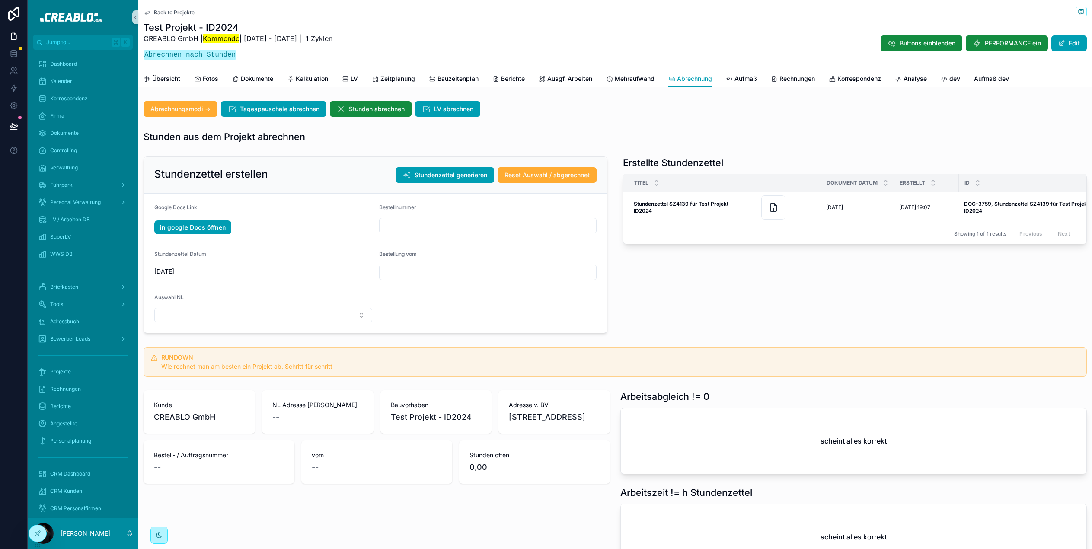
click at [330, 176] on div "Stundenzettel erstellen Stundenzettel generieren Reset Auswahl / abgerechnet" at bounding box center [375, 175] width 442 height 16
click at [35, 532] on icon at bounding box center [37, 533] width 7 height 7
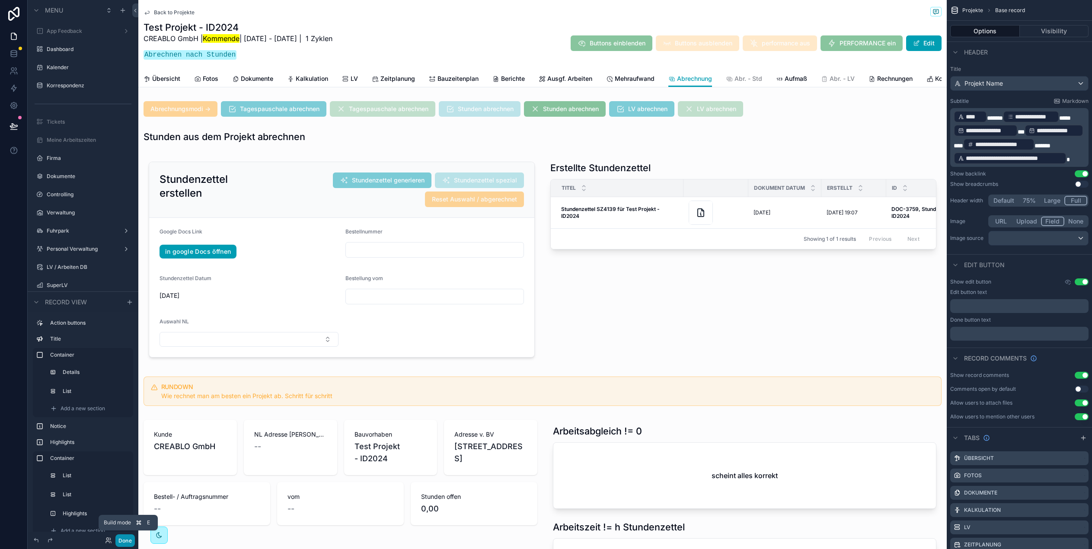
click at [128, 543] on button "Done" at bounding box center [124, 541] width 19 height 13
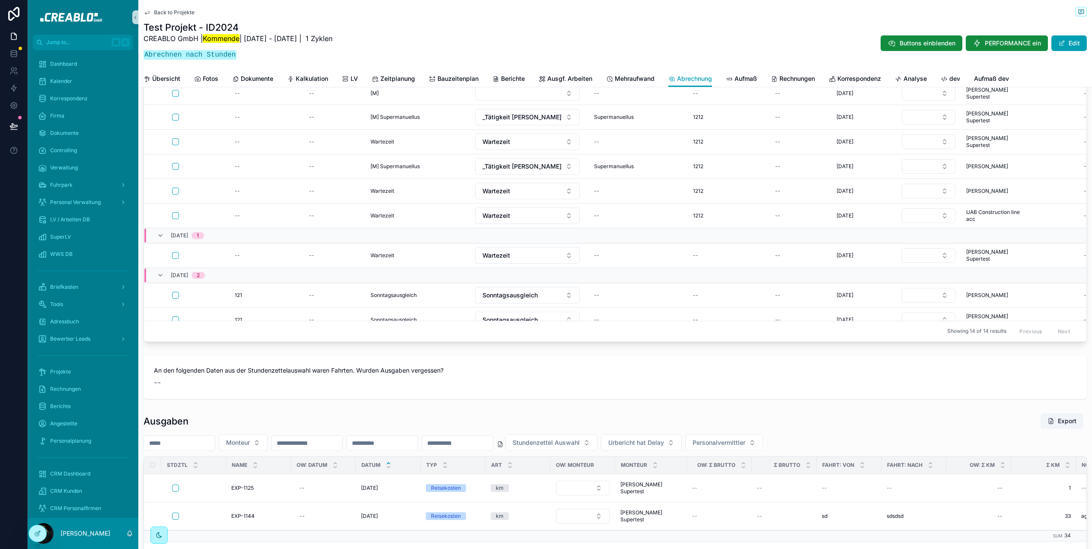
scroll to position [52, 0]
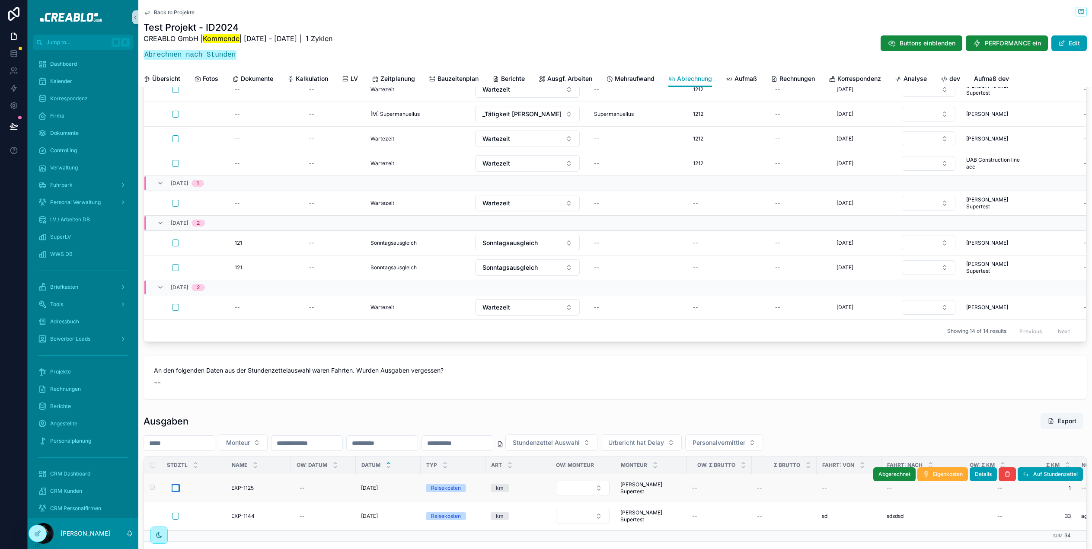
click at [179, 487] on button "scrollable content" at bounding box center [175, 488] width 7 height 7
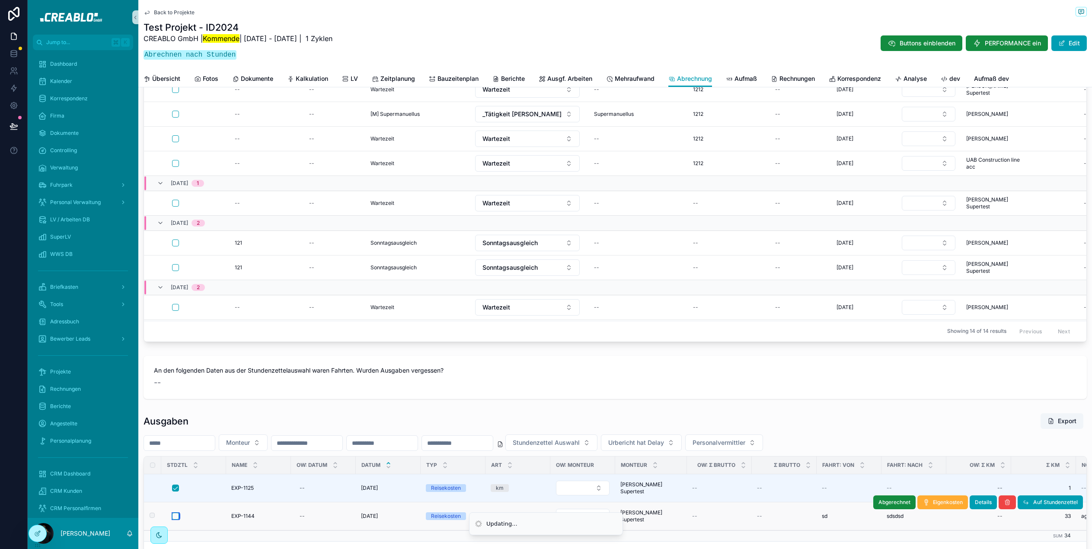
click at [177, 516] on button "scrollable content" at bounding box center [175, 516] width 7 height 7
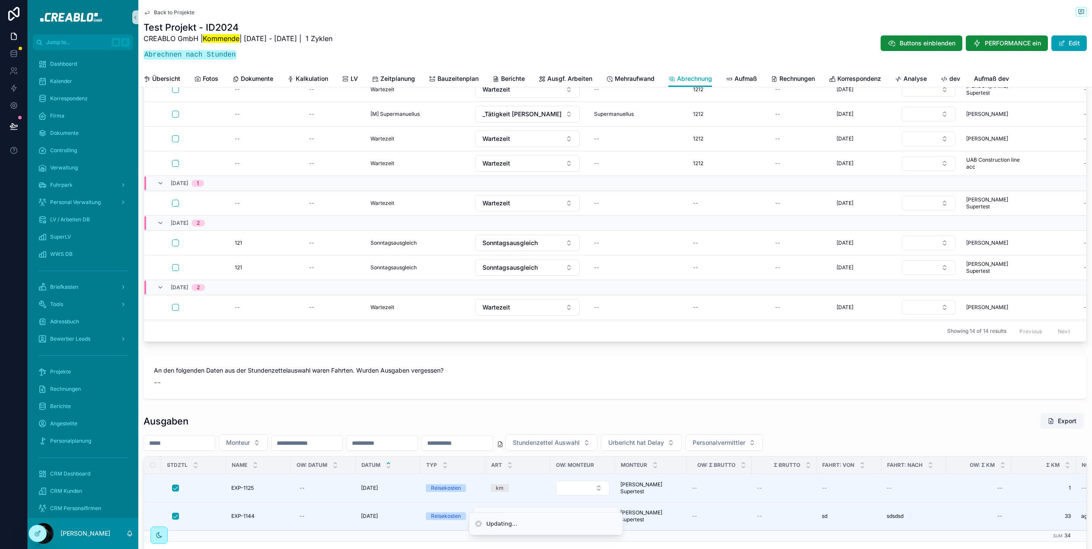
scroll to position [1126, 0]
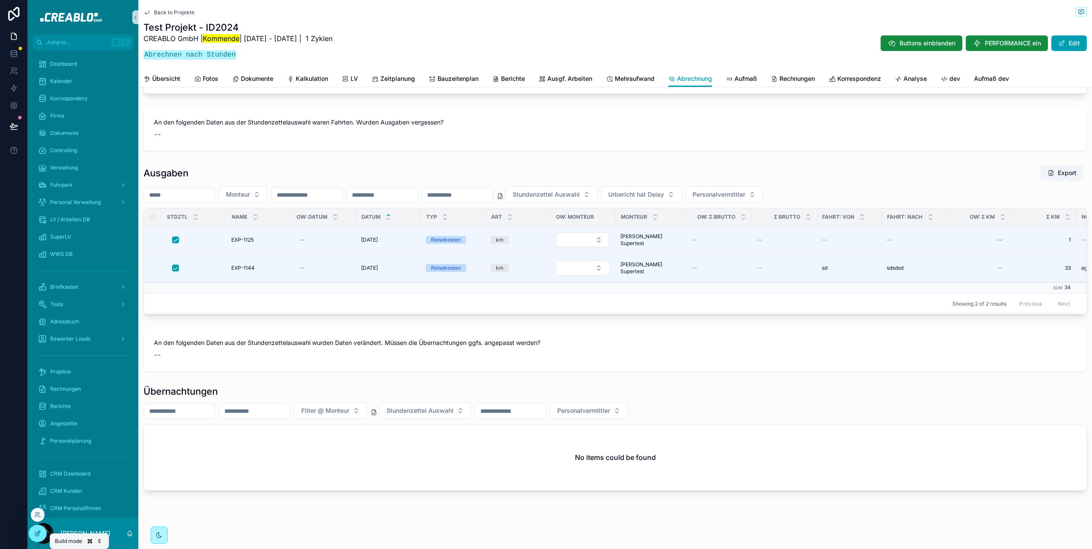
click at [38, 537] on icon at bounding box center [37, 533] width 7 height 7
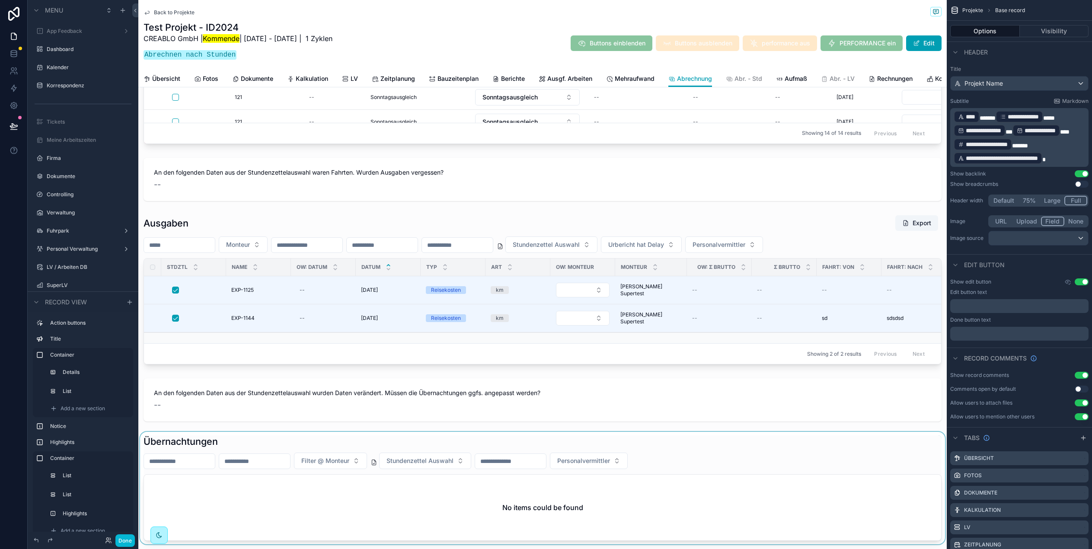
click at [460, 445] on div "scrollable content" at bounding box center [542, 488] width 809 height 112
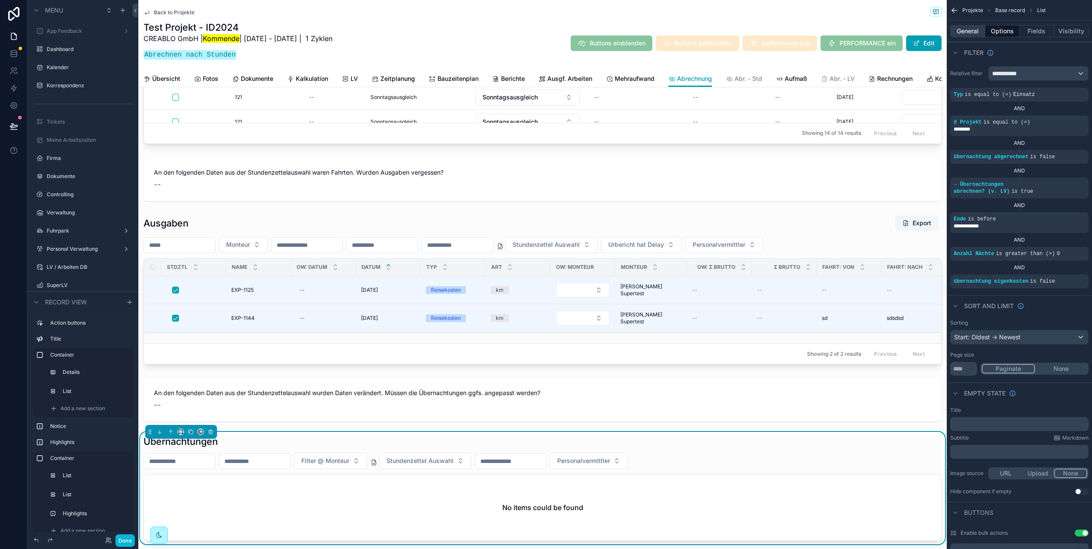
click at [981, 37] on button "General" at bounding box center [968, 31] width 35 height 12
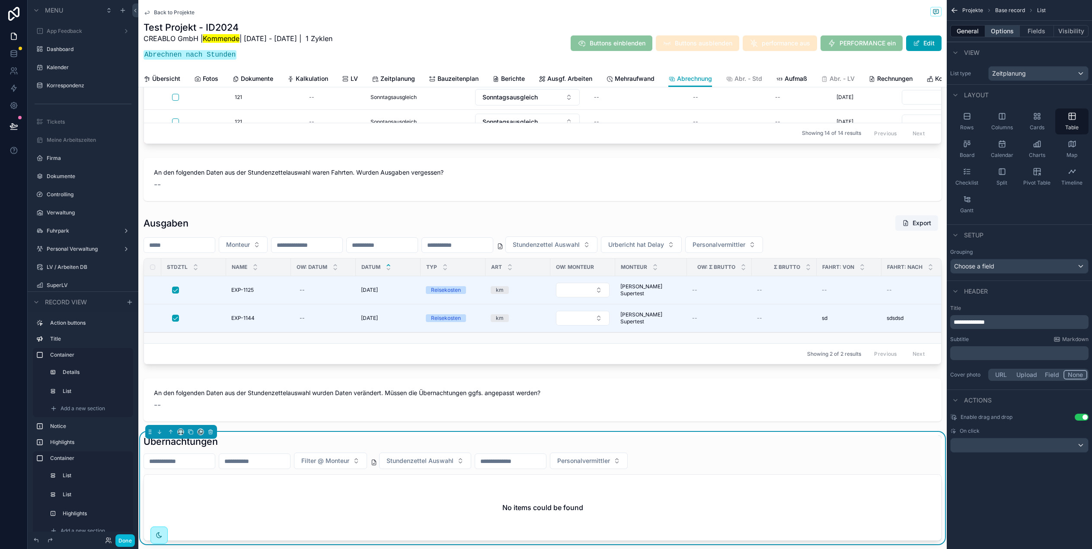
click at [1001, 31] on button "Options" at bounding box center [1003, 31] width 35 height 12
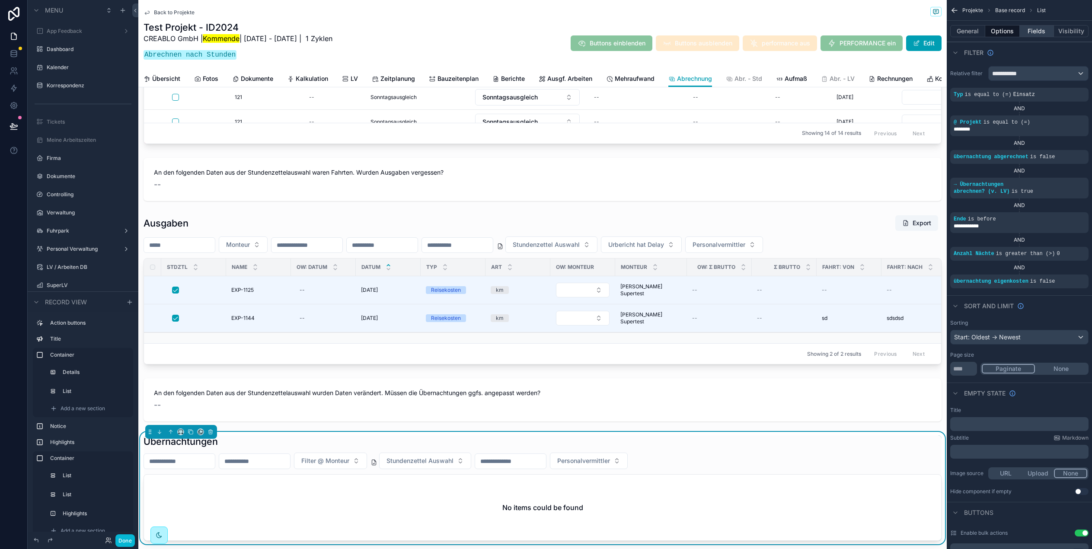
click at [1041, 33] on button "Fields" at bounding box center [1037, 31] width 35 height 12
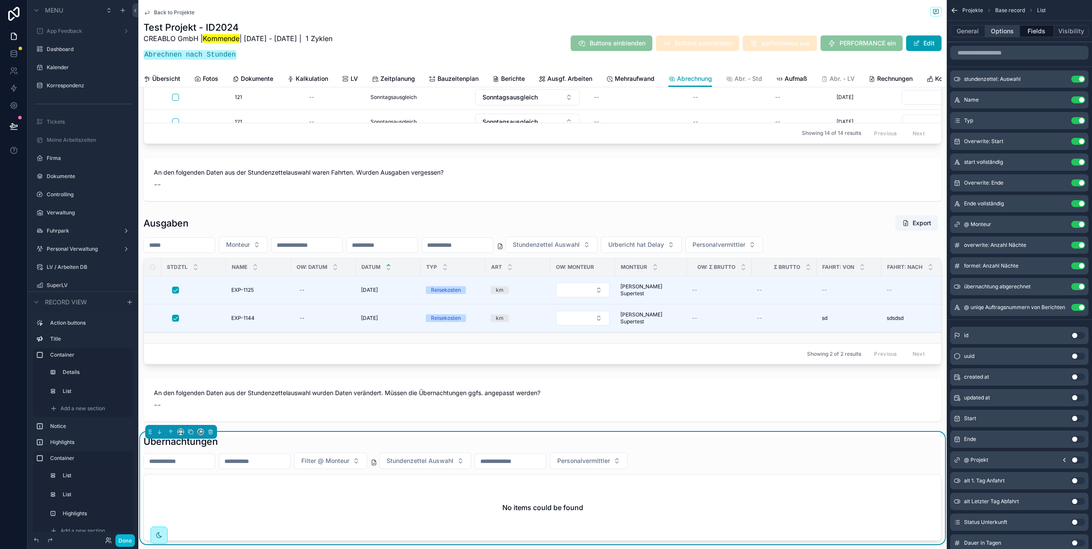
click at [1007, 31] on button "Options" at bounding box center [1003, 31] width 35 height 12
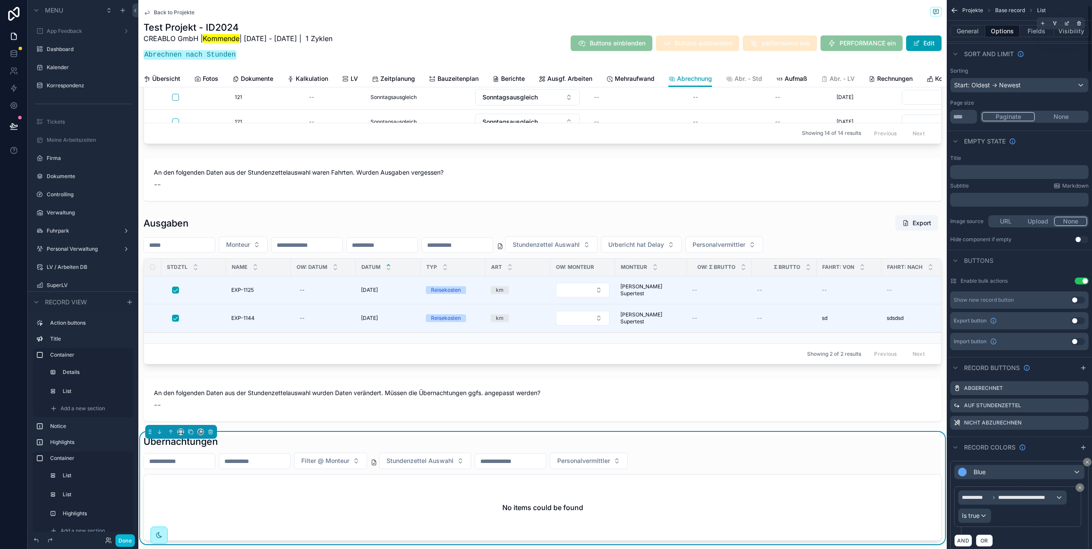
scroll to position [542, 0]
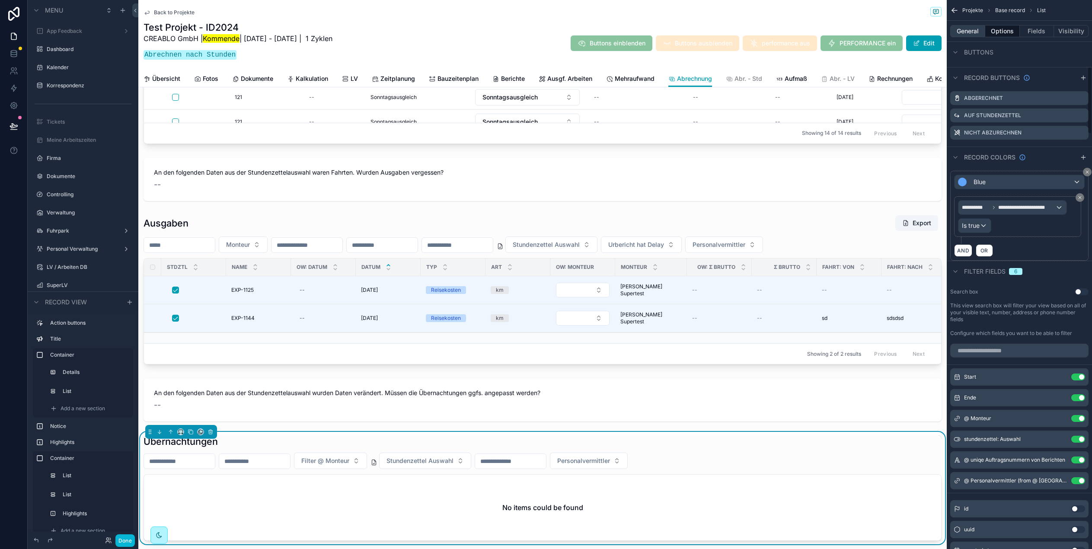
click at [966, 29] on button "General" at bounding box center [968, 31] width 35 height 12
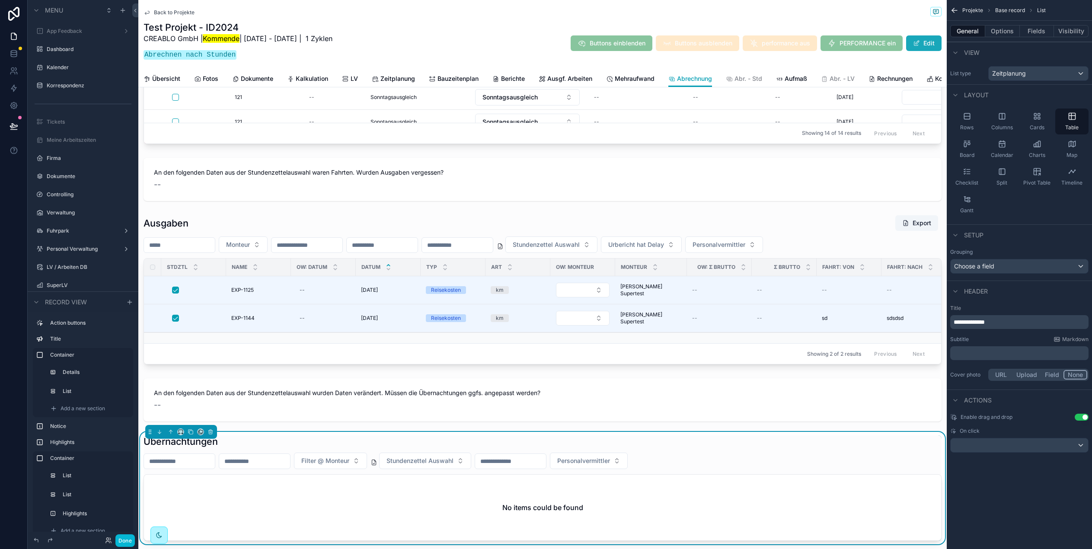
scroll to position [0, 0]
click at [1005, 31] on button "Options" at bounding box center [1003, 31] width 35 height 12
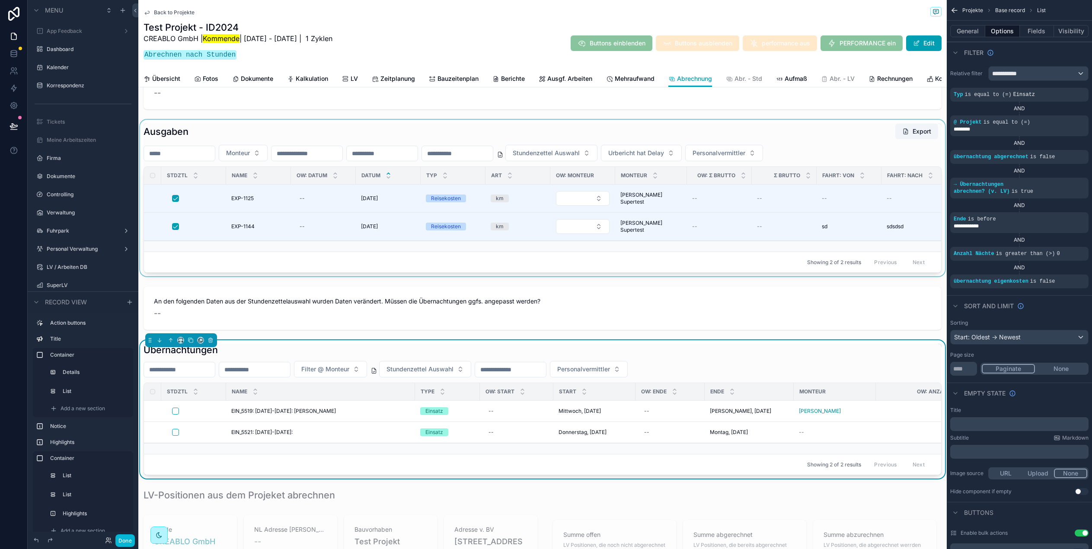
scroll to position [1221, 0]
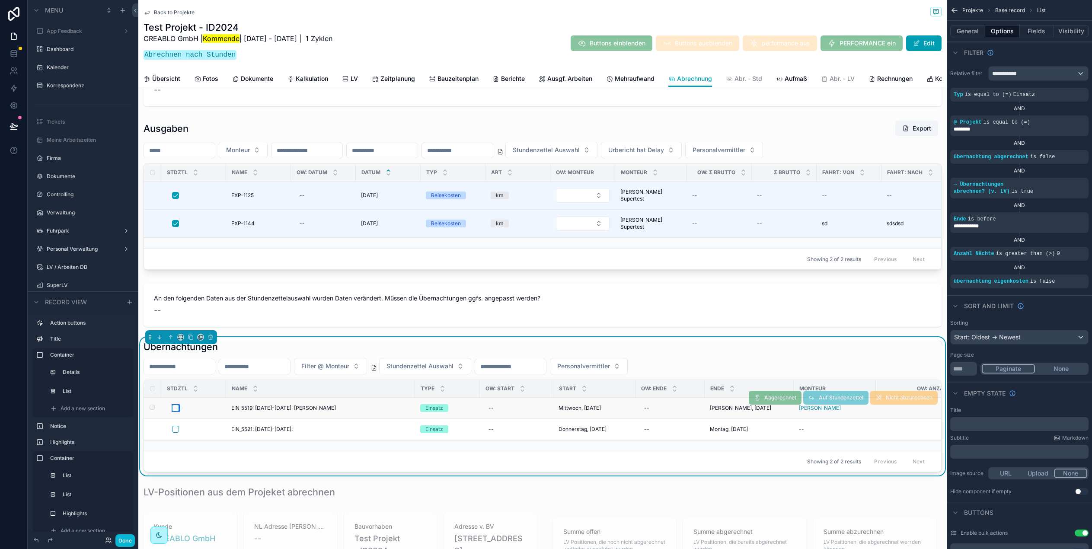
click at [176, 408] on button "scrollable content" at bounding box center [175, 408] width 7 height 7
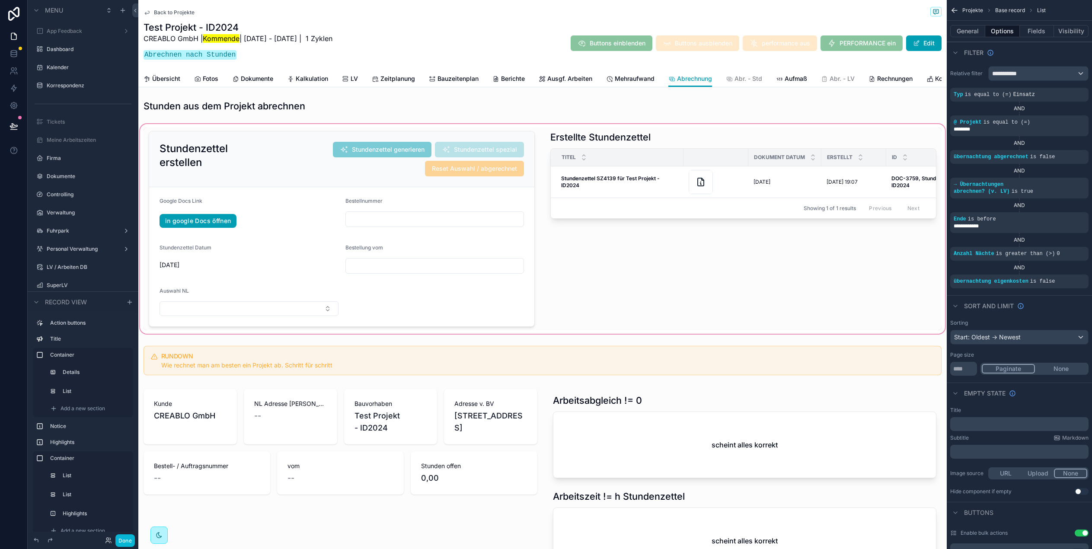
scroll to position [0, 0]
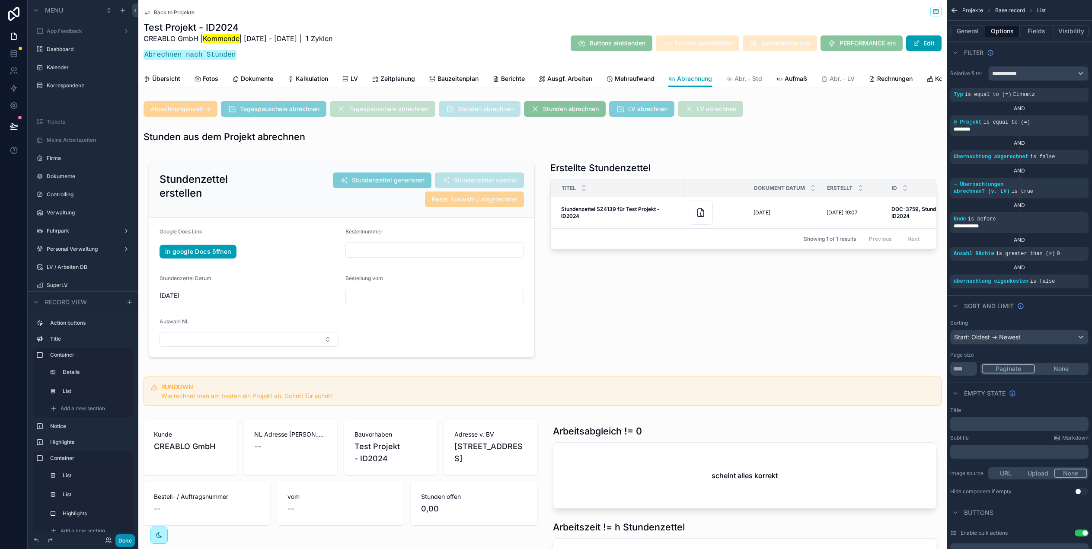
click at [127, 541] on button "Done" at bounding box center [124, 541] width 19 height 13
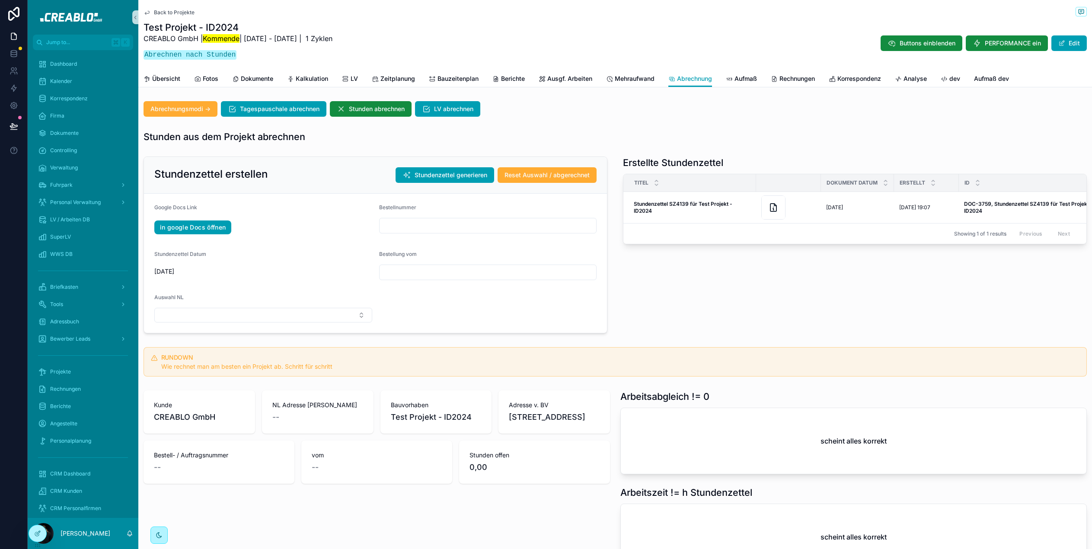
click at [410, 223] on input "scrollable content" at bounding box center [488, 226] width 217 height 12
type input "****"
click at [414, 267] on input "scrollable content" at bounding box center [488, 272] width 217 height 12
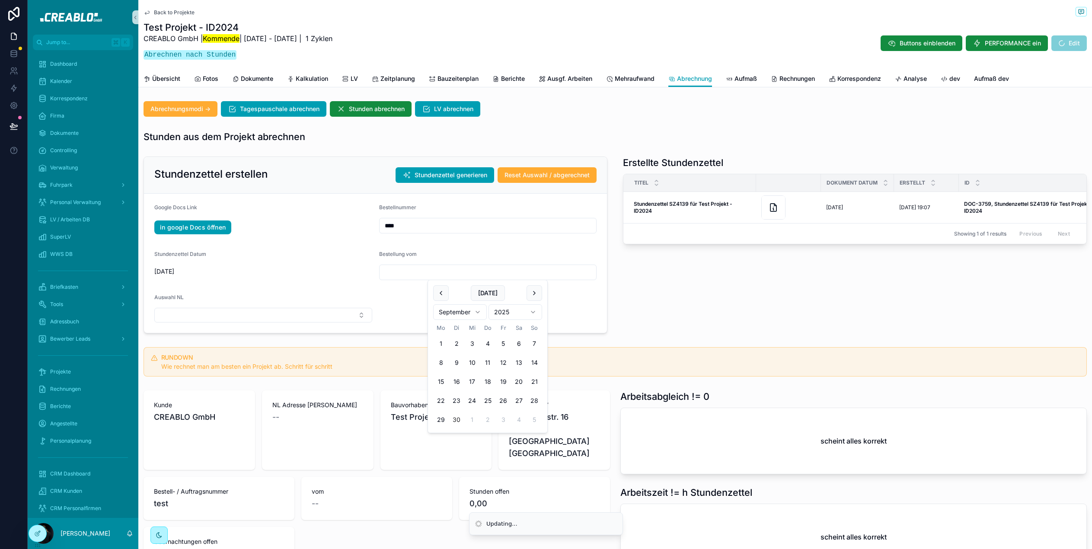
click at [483, 293] on button "[DATE]" at bounding box center [488, 293] width 34 height 16
type input "*********"
click at [241, 311] on button "Select Button" at bounding box center [263, 315] width 218 height 15
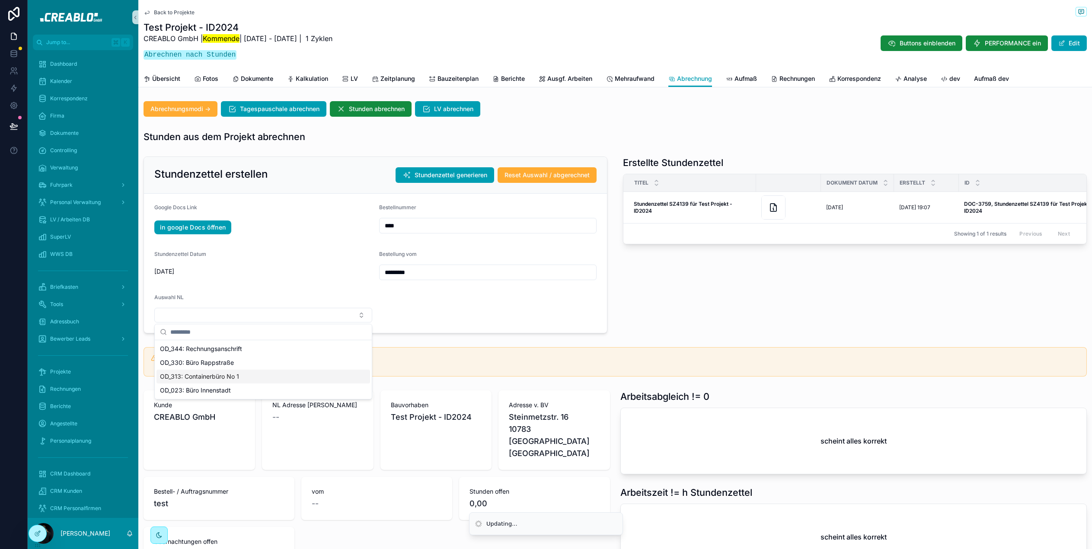
click at [230, 375] on span "OD_313: Containerbüro No 1" at bounding box center [199, 376] width 79 height 9
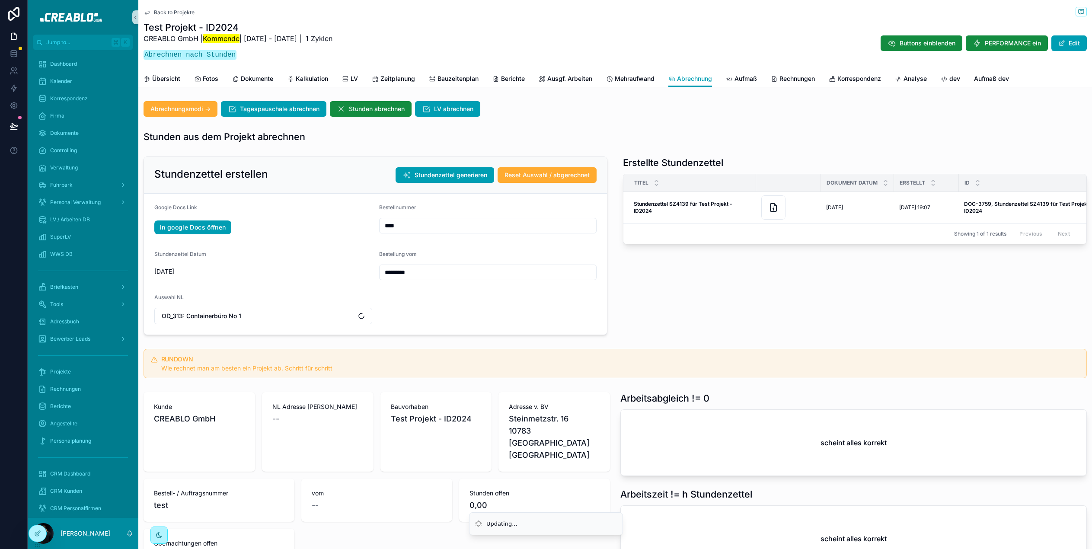
click at [502, 307] on form "Google Docs Link in google Docs öffnen Bestellnummer **** Stundenzettel Datum […" at bounding box center [375, 264] width 463 height 141
click at [452, 178] on span "Stundenzettel generieren" at bounding box center [451, 175] width 73 height 9
click at [667, 266] on div "Erstellte Stundenzettel Titel Dokument Datum Erstellt ID versendet für Rechnung…" at bounding box center [855, 246] width 474 height 186
click at [365, 178] on div "Stundenzettel erstellen Stundenzettel generieren Reset Auswahl / abgerechnet" at bounding box center [375, 175] width 442 height 16
click at [452, 173] on span "Stundenzettel generieren" at bounding box center [451, 175] width 73 height 9
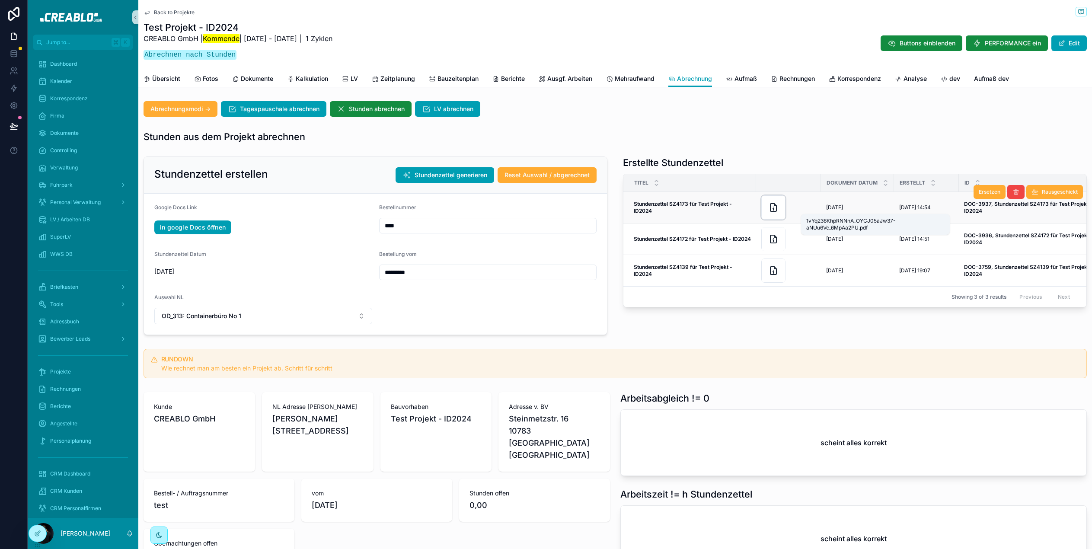
click at [769, 212] on icon "scrollable content" at bounding box center [774, 207] width 10 height 10
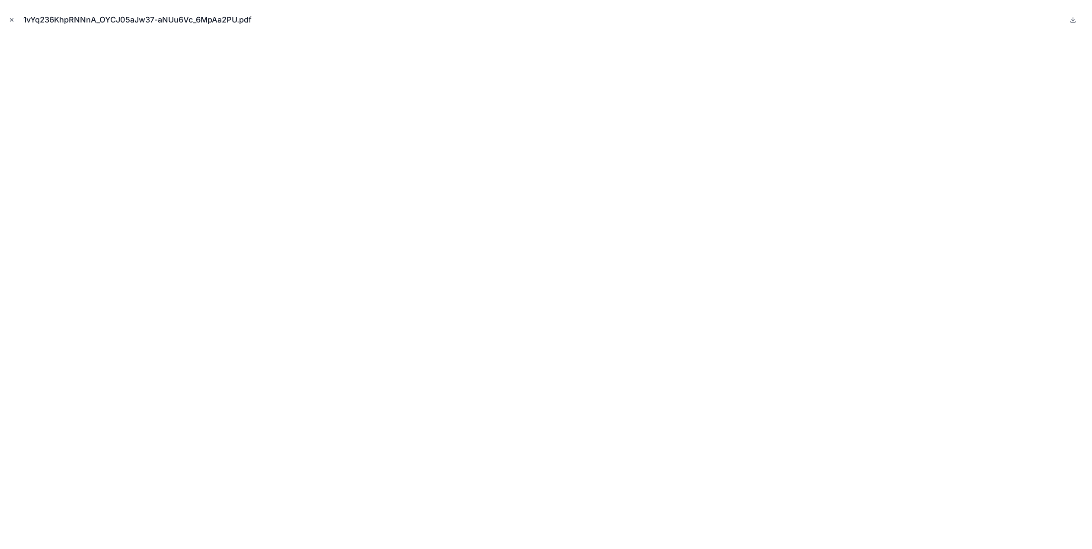
click at [16, 19] on button "Close modal" at bounding box center [12, 20] width 10 height 10
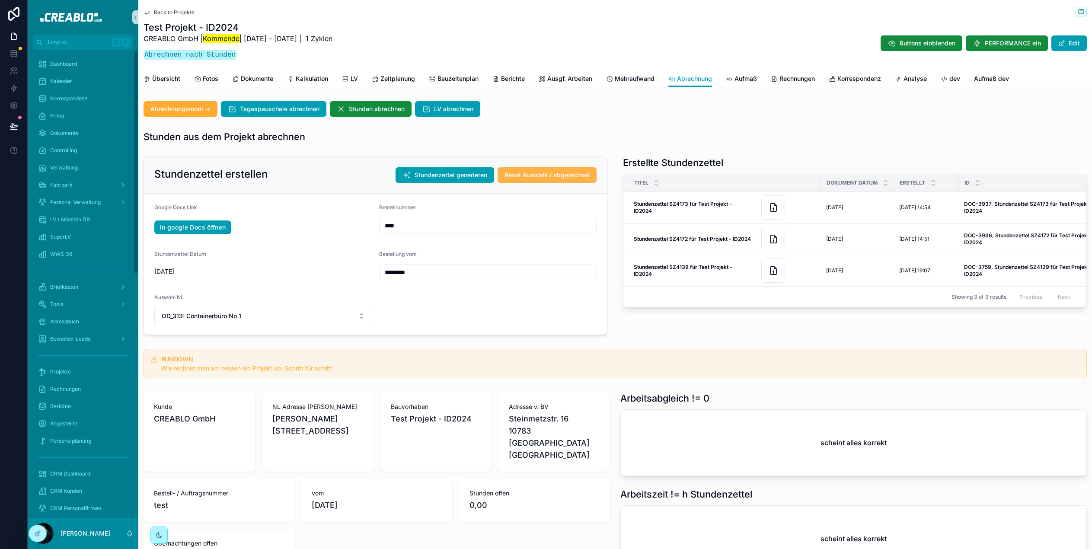
click at [544, 173] on span "Reset Auswahl / abgerechnet" at bounding box center [547, 175] width 85 height 9
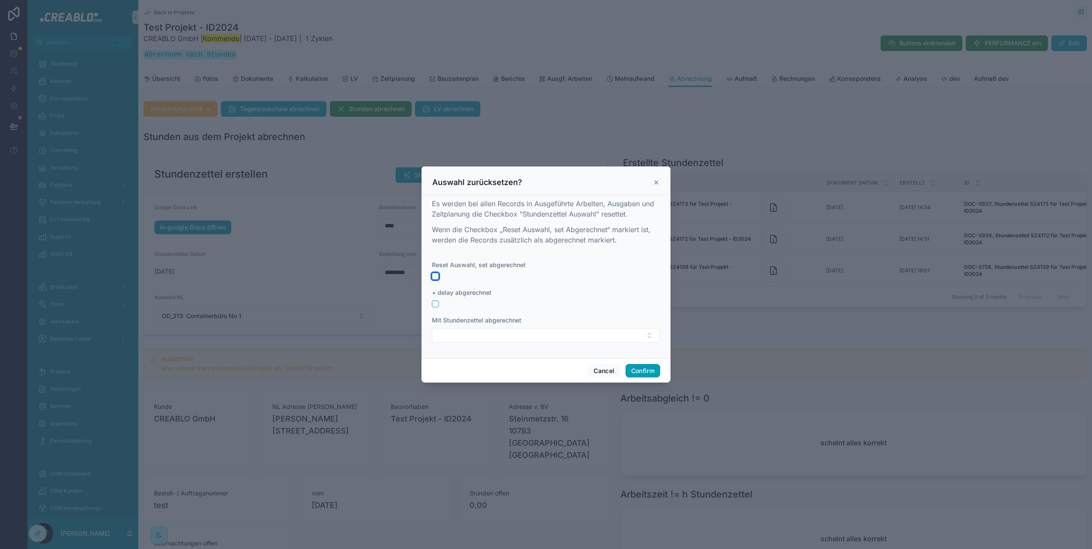
click at [436, 273] on button "button" at bounding box center [435, 276] width 7 height 7
click at [439, 276] on div at bounding box center [546, 276] width 228 height 7
click at [437, 277] on button "button" at bounding box center [435, 276] width 7 height 7
click at [434, 305] on button "button" at bounding box center [435, 304] width 7 height 7
click at [520, 342] on button "Select Button" at bounding box center [546, 335] width 228 height 15
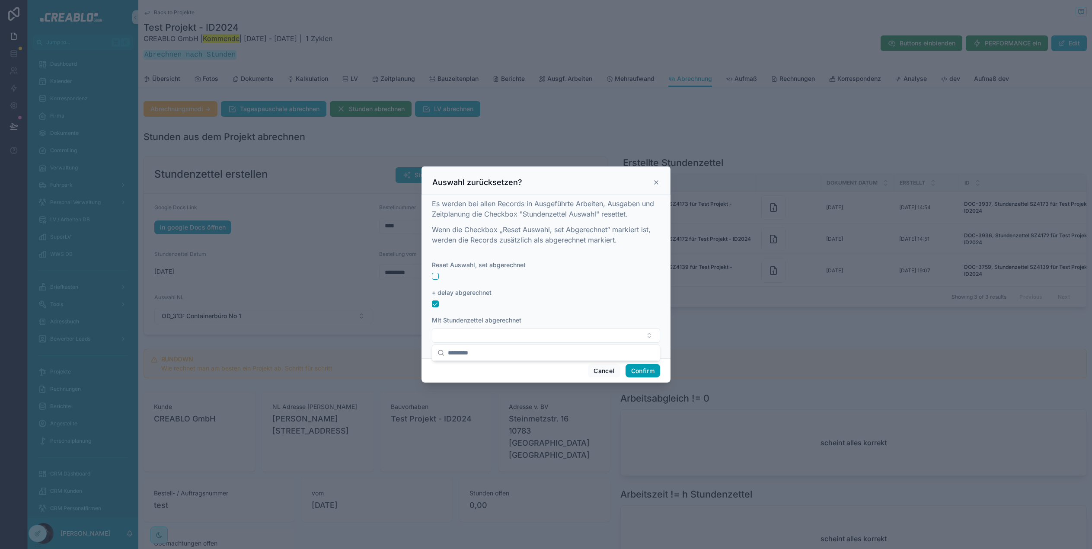
click at [566, 308] on form "Reset Auswahl, set abgerechnet + delay abgerechnet Mit Stundenzettel abgerechnet" at bounding box center [546, 306] width 228 height 91
click at [511, 336] on button "Select Button" at bounding box center [546, 335] width 228 height 15
click at [553, 306] on div at bounding box center [546, 304] width 228 height 7
click at [509, 333] on button "Select Button" at bounding box center [546, 335] width 228 height 15
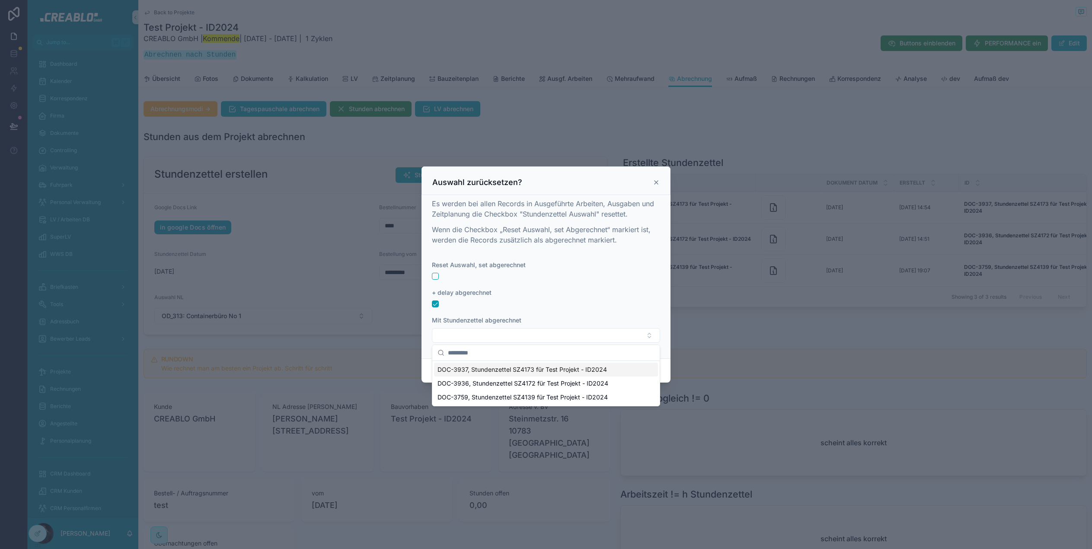
click at [506, 372] on span "DOC-3937, Stundenzettel SZ4173 für Test Projekt - ID2024" at bounding box center [523, 369] width 170 height 9
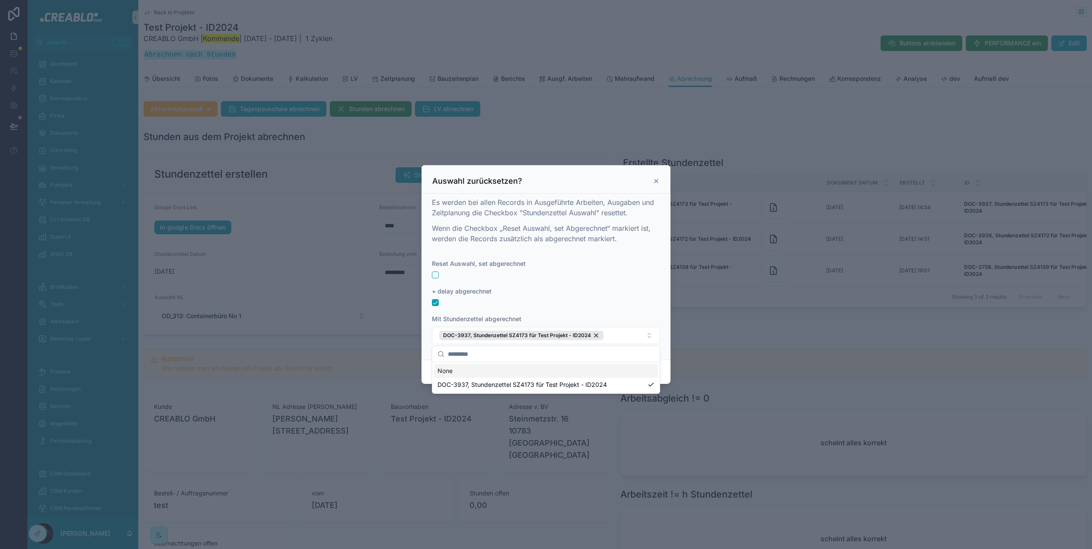
click at [557, 288] on div "+ delay abgerechnet" at bounding box center [546, 291] width 228 height 9
click at [437, 279] on form "Reset Auswahl, set abgerechnet + delay abgerechnet Mit Stundenzettel abgerechne…" at bounding box center [546, 305] width 228 height 93
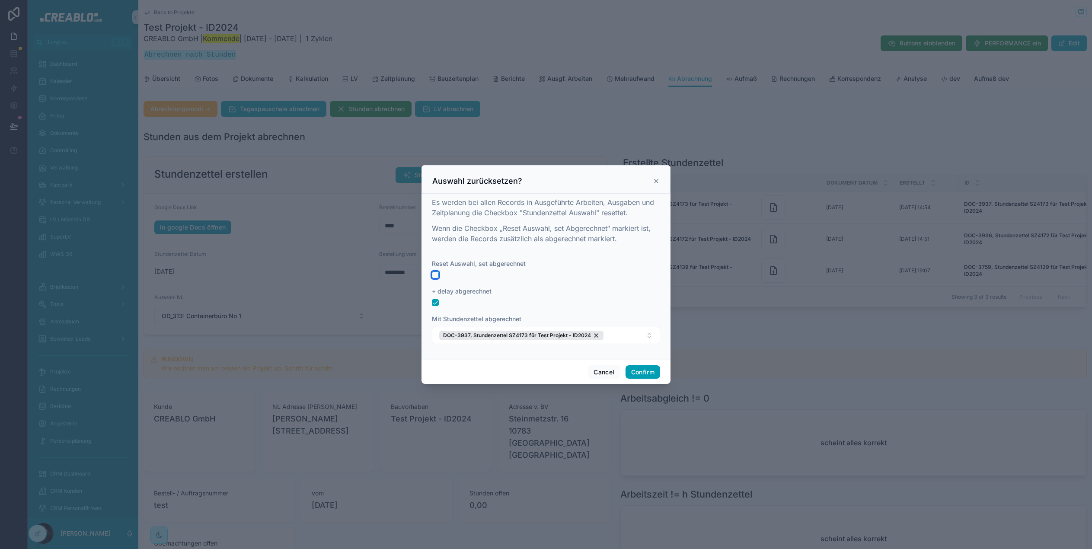
click at [437, 275] on button "button" at bounding box center [435, 275] width 7 height 7
click at [640, 372] on button "Confirm" at bounding box center [643, 372] width 35 height 14
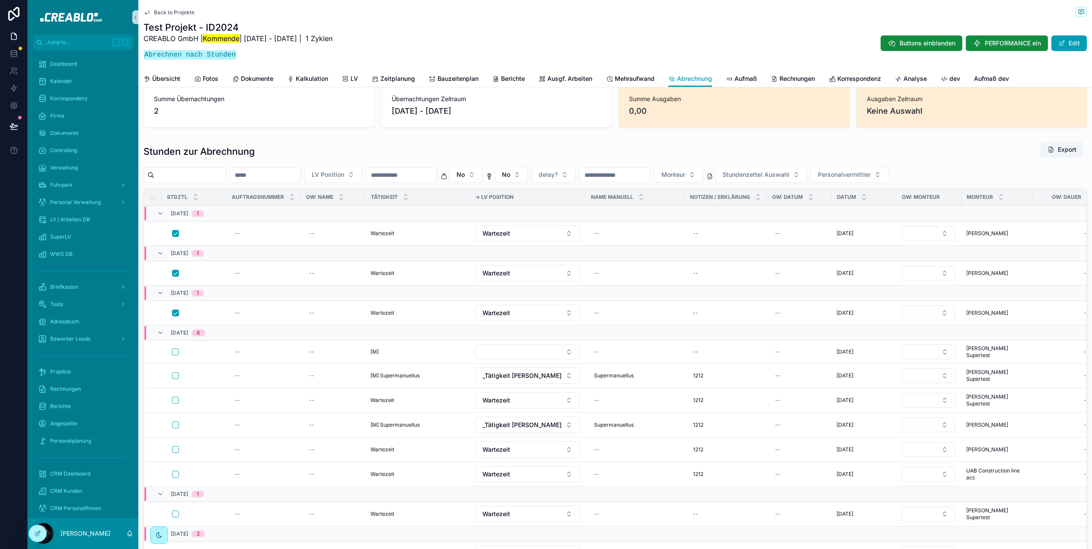
scroll to position [664, 0]
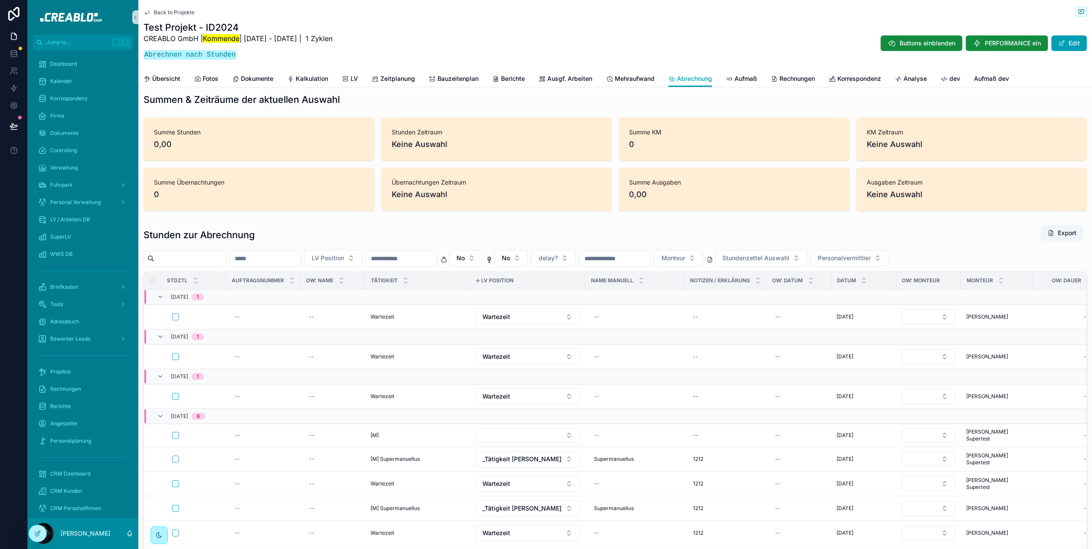
scroll to position [695, 0]
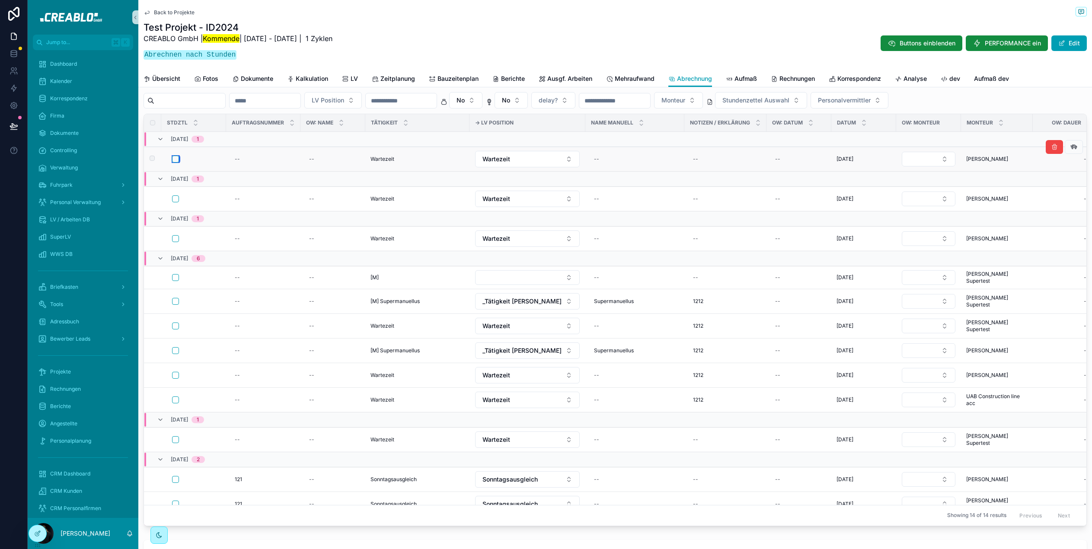
click at [176, 159] on button "scrollable content" at bounding box center [175, 159] width 7 height 7
click at [176, 200] on button "scrollable content" at bounding box center [175, 198] width 7 height 7
click at [177, 242] on td "scrollable content" at bounding box center [193, 238] width 65 height 25
click at [175, 239] on button "scrollable content" at bounding box center [175, 238] width 7 height 7
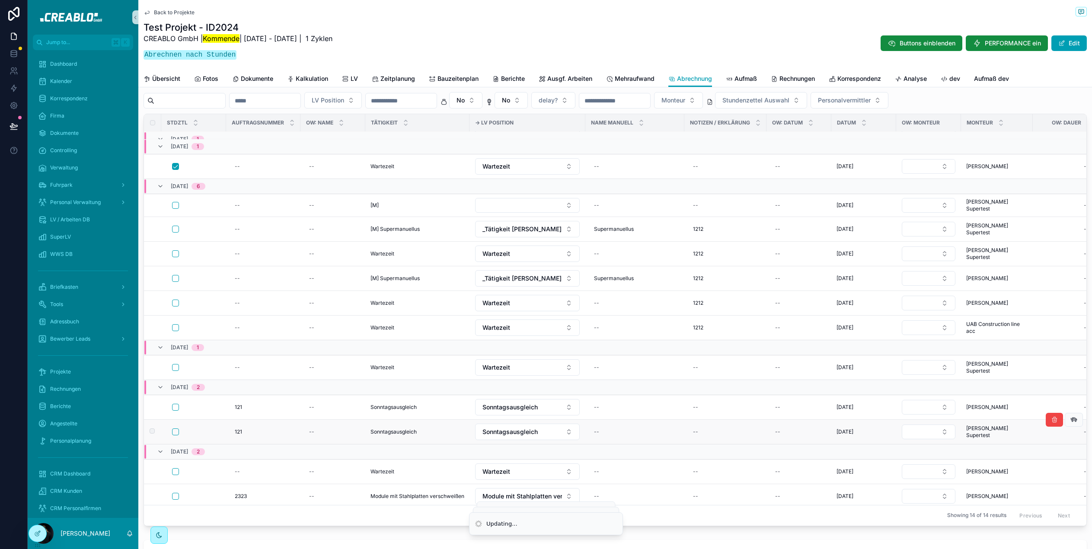
scroll to position [86, 0]
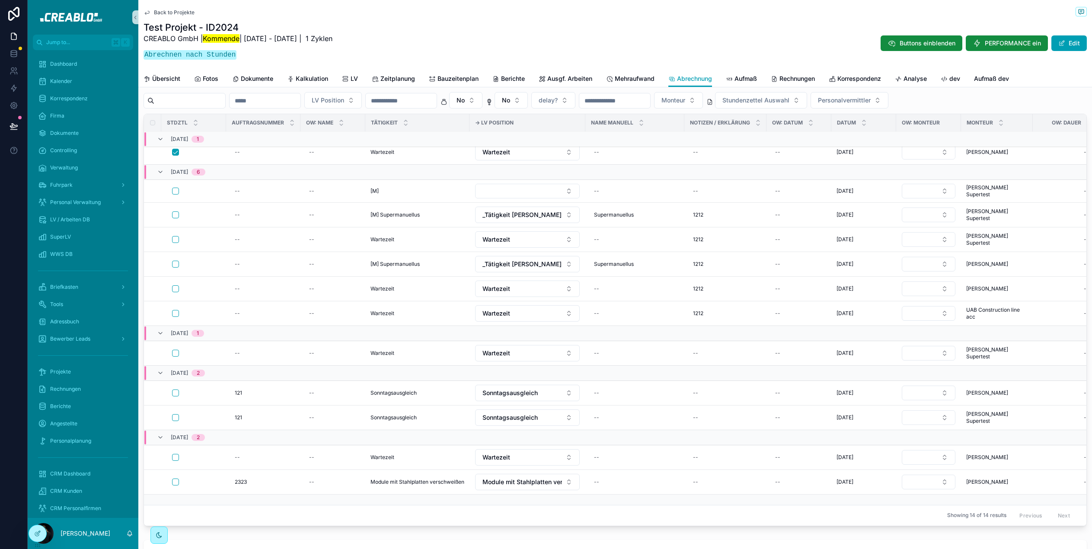
click at [181, 417] on div "scrollable content" at bounding box center [196, 417] width 48 height 7
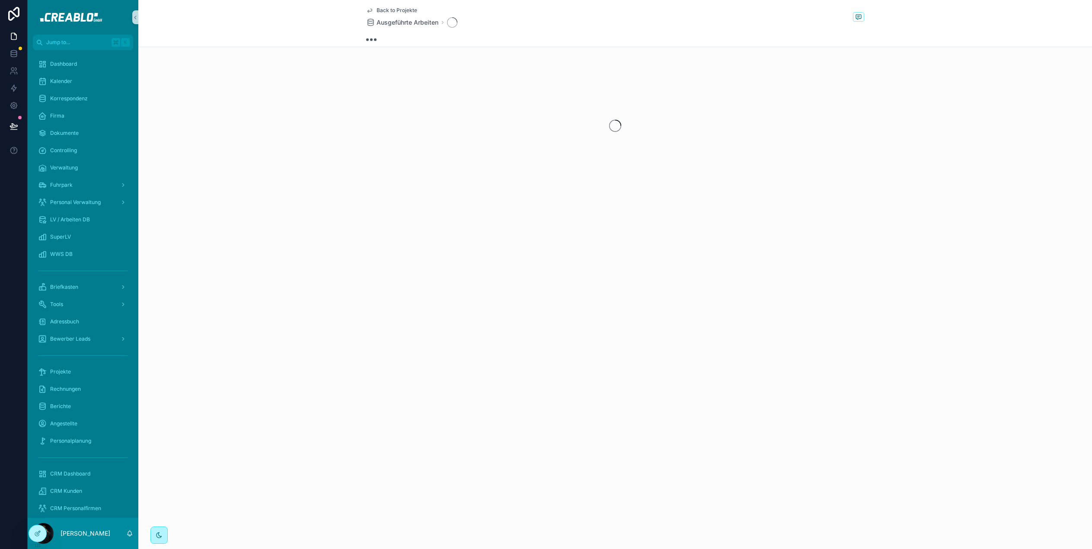
click at [408, 10] on span "Back to Projekte" at bounding box center [397, 10] width 41 height 7
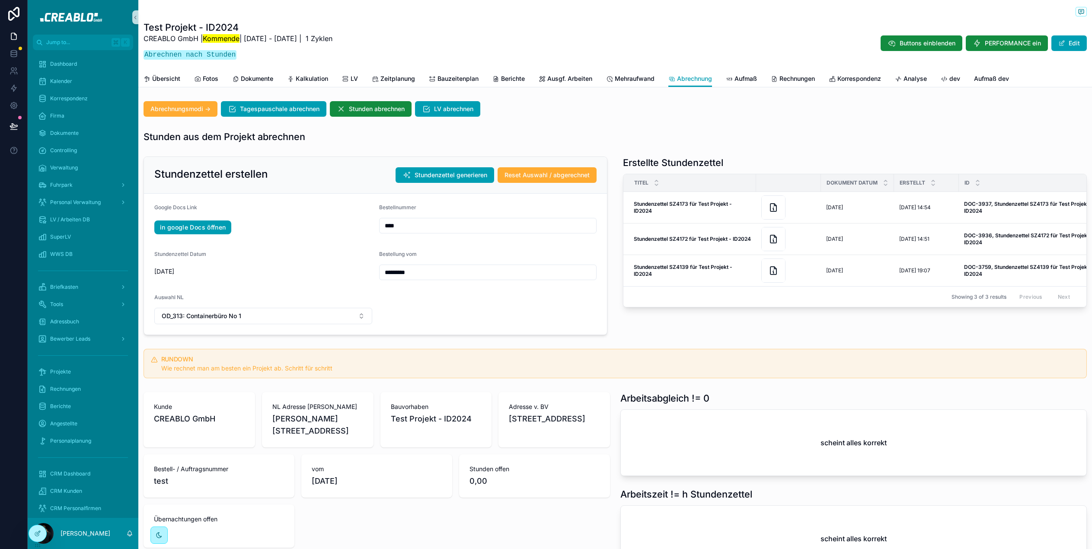
scroll to position [1154, 0]
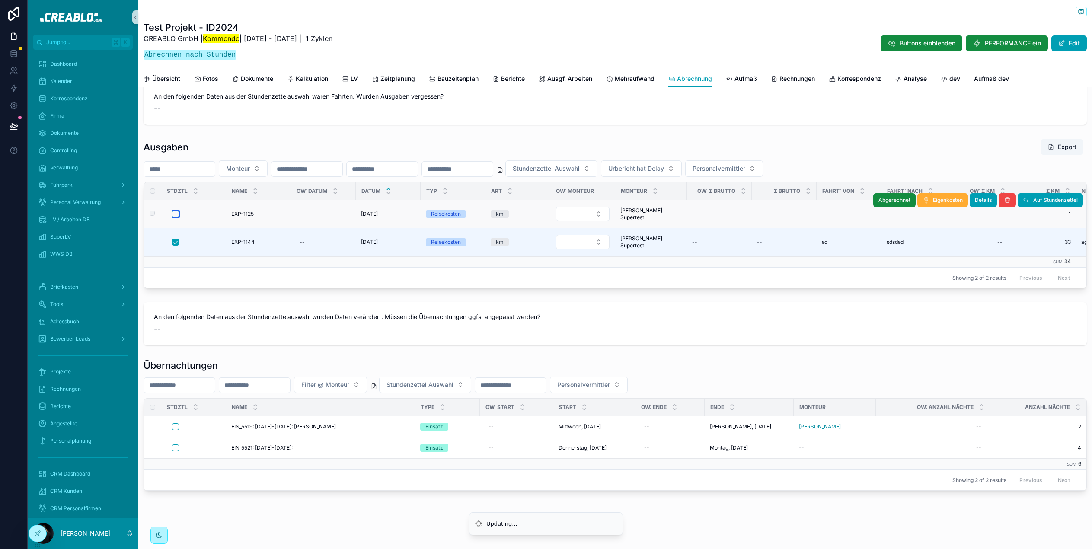
click at [176, 212] on button "scrollable content" at bounding box center [175, 214] width 7 height 7
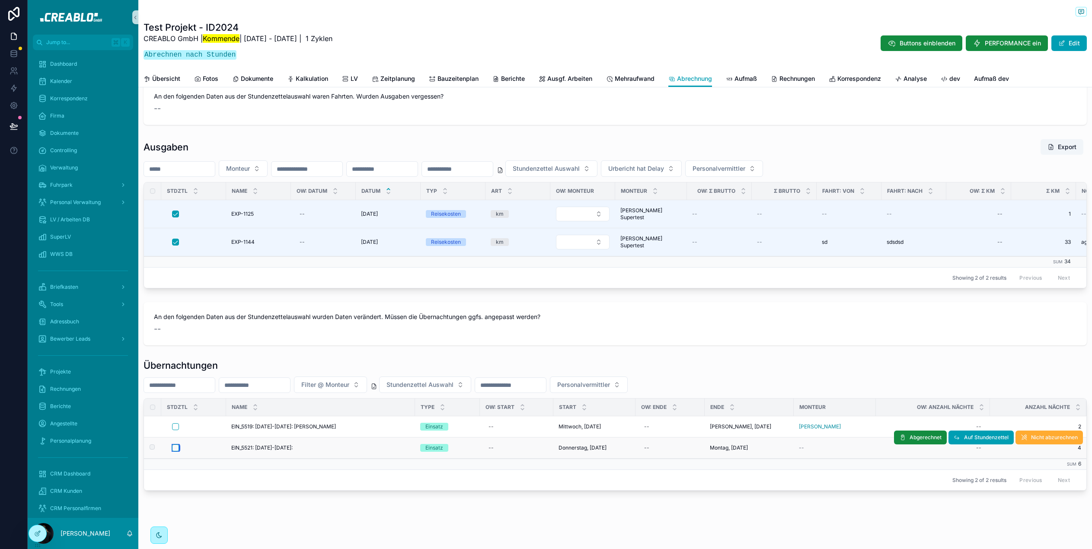
click at [172, 449] on button "scrollable content" at bounding box center [175, 448] width 7 height 7
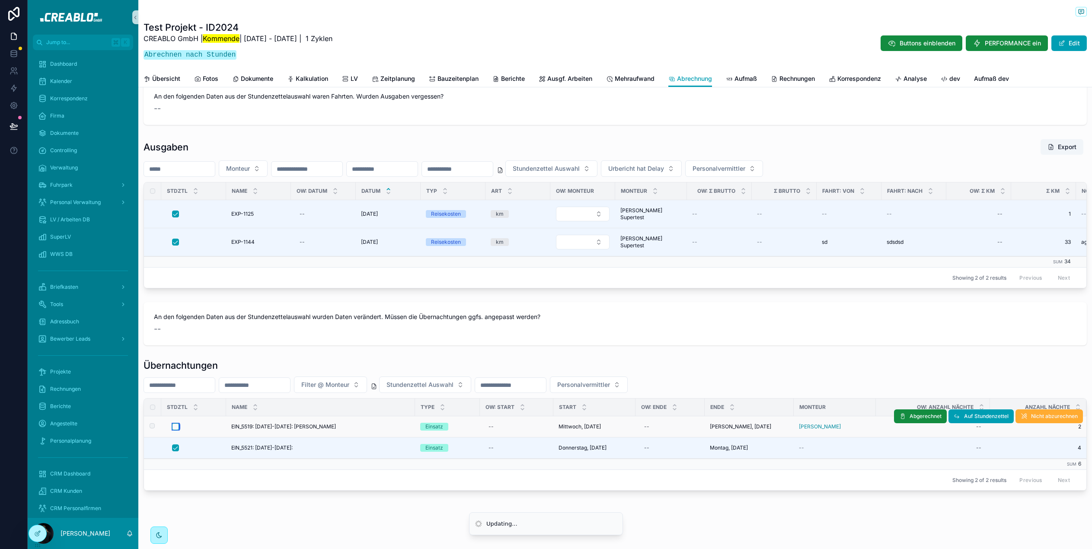
click at [174, 427] on button "scrollable content" at bounding box center [175, 426] width 7 height 7
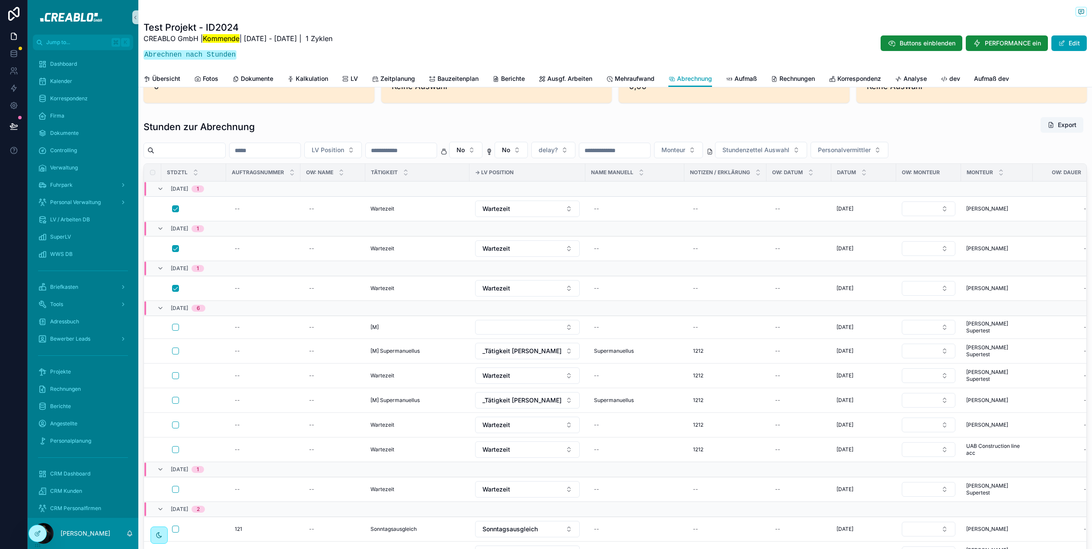
scroll to position [0, 0]
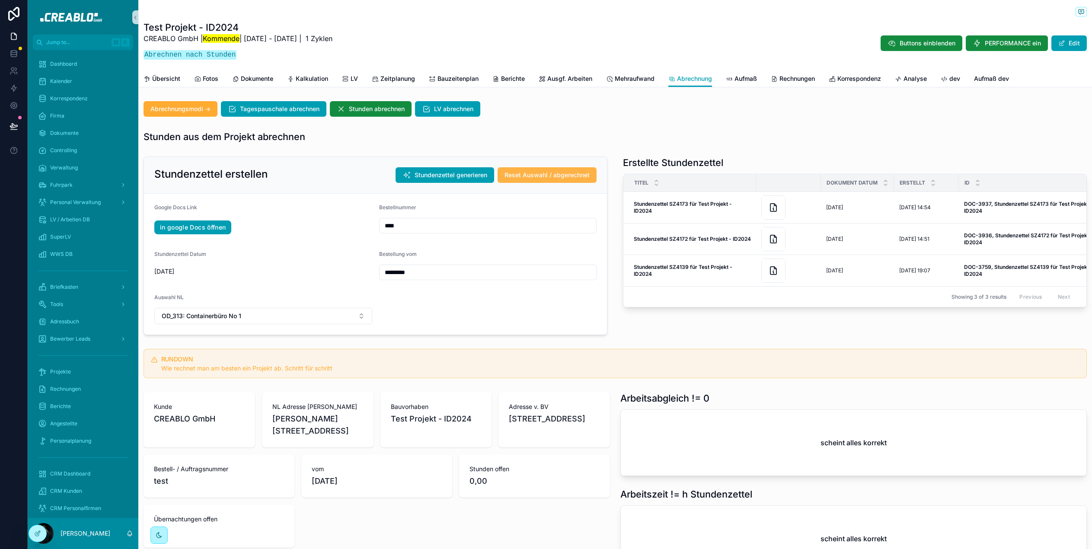
click at [531, 177] on span "Reset Auswahl / abgerechnet" at bounding box center [547, 175] width 85 height 9
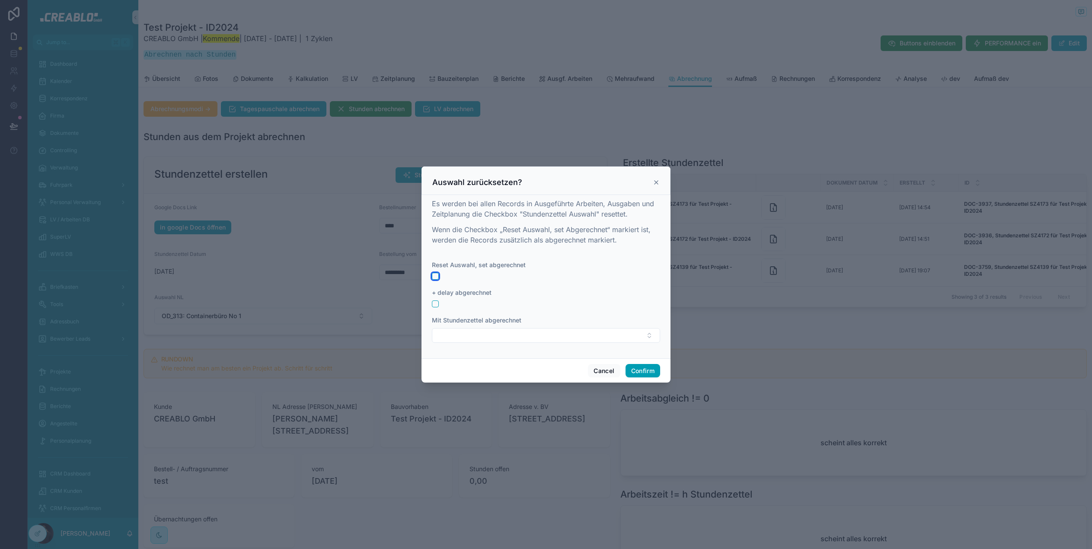
click at [438, 274] on button "button" at bounding box center [435, 276] width 7 height 7
click at [434, 305] on button "button" at bounding box center [435, 304] width 7 height 7
click at [521, 339] on button "Select Button" at bounding box center [546, 335] width 228 height 15
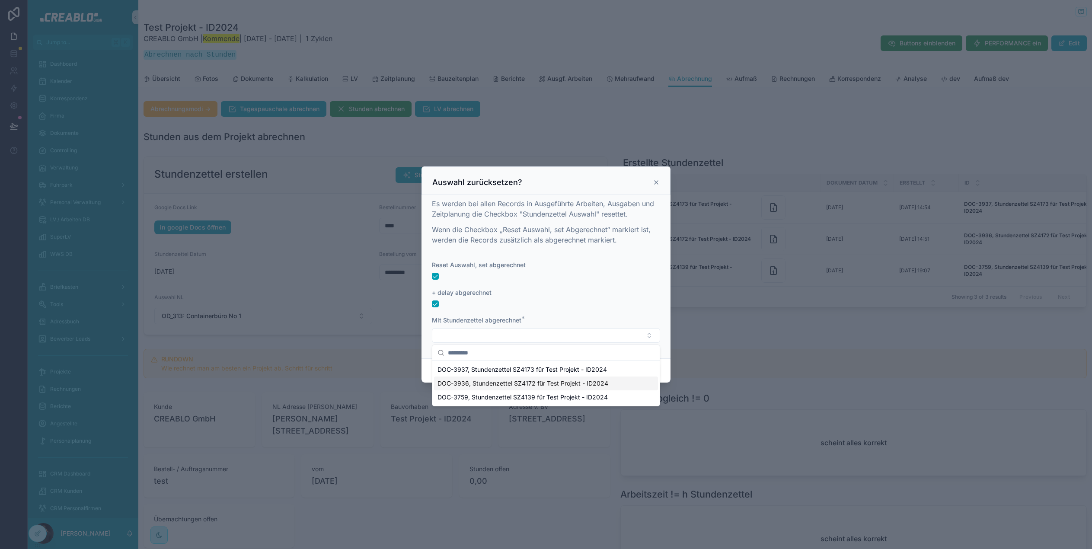
click at [513, 381] on span "DOC-3936, Stundenzettel SZ4172 für Test Projekt - ID2024" at bounding box center [523, 383] width 171 height 9
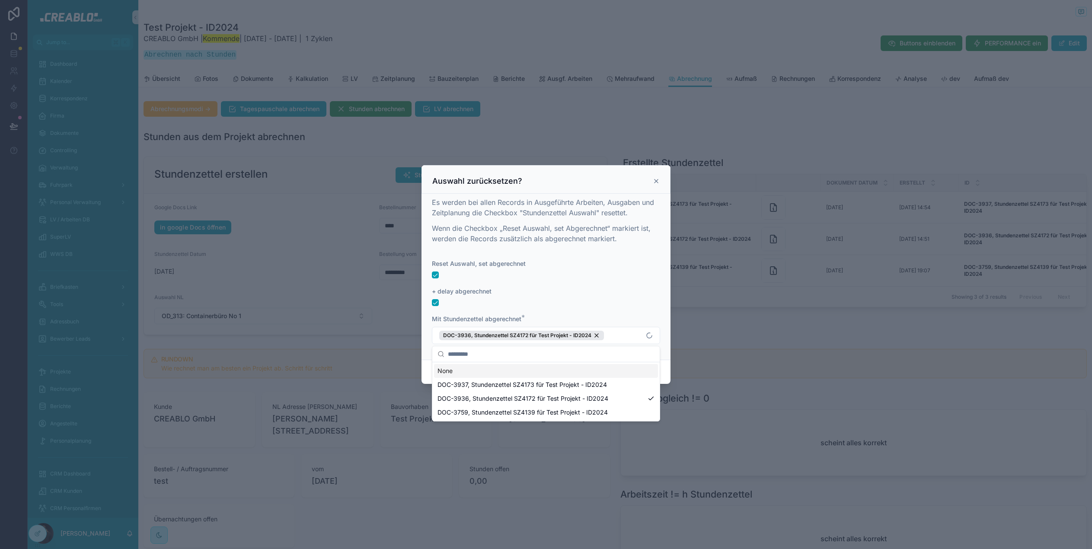
click at [634, 304] on div at bounding box center [546, 302] width 228 height 7
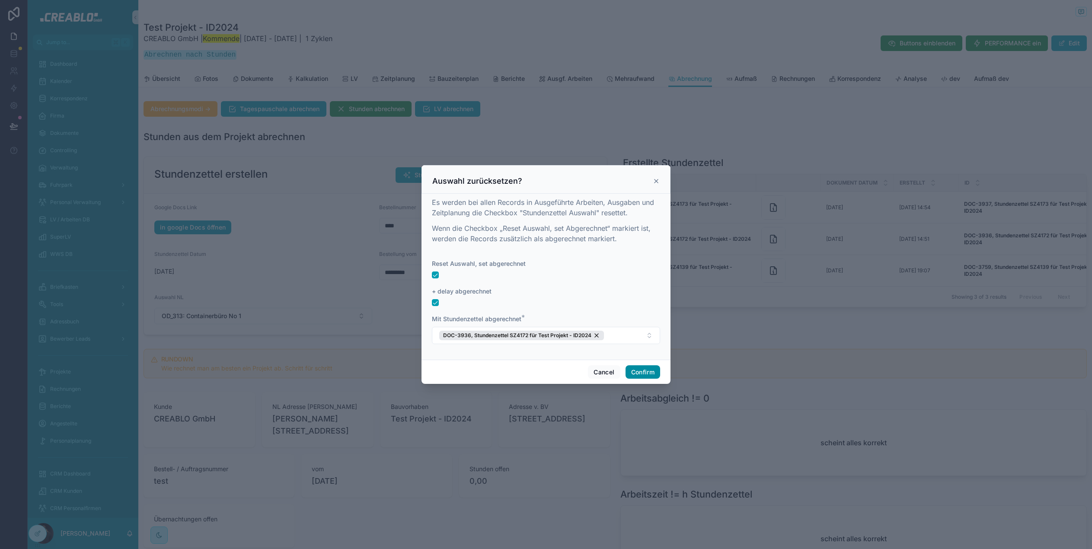
click at [642, 372] on button "Confirm" at bounding box center [643, 372] width 35 height 14
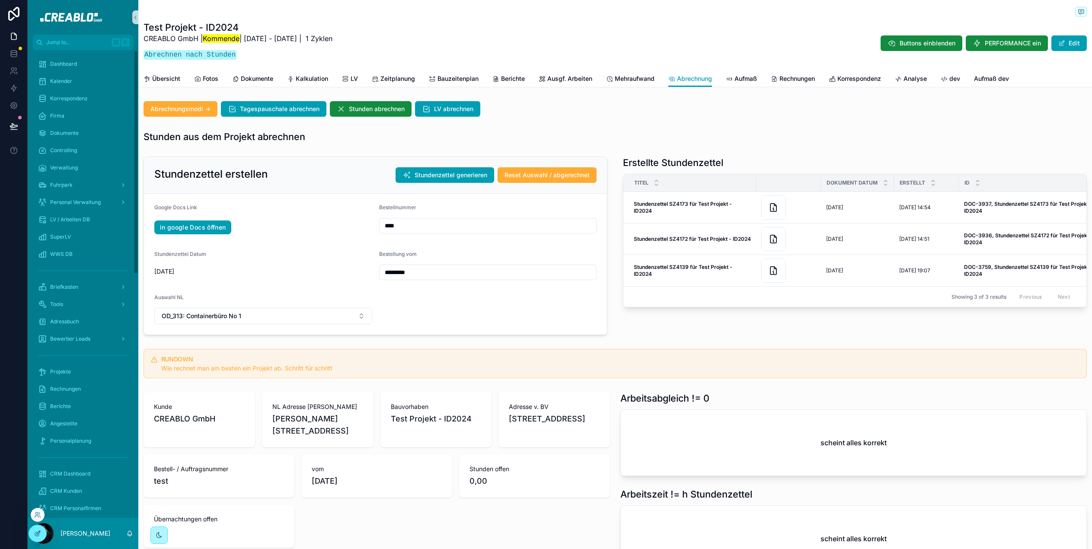
click at [38, 535] on icon at bounding box center [37, 533] width 7 height 7
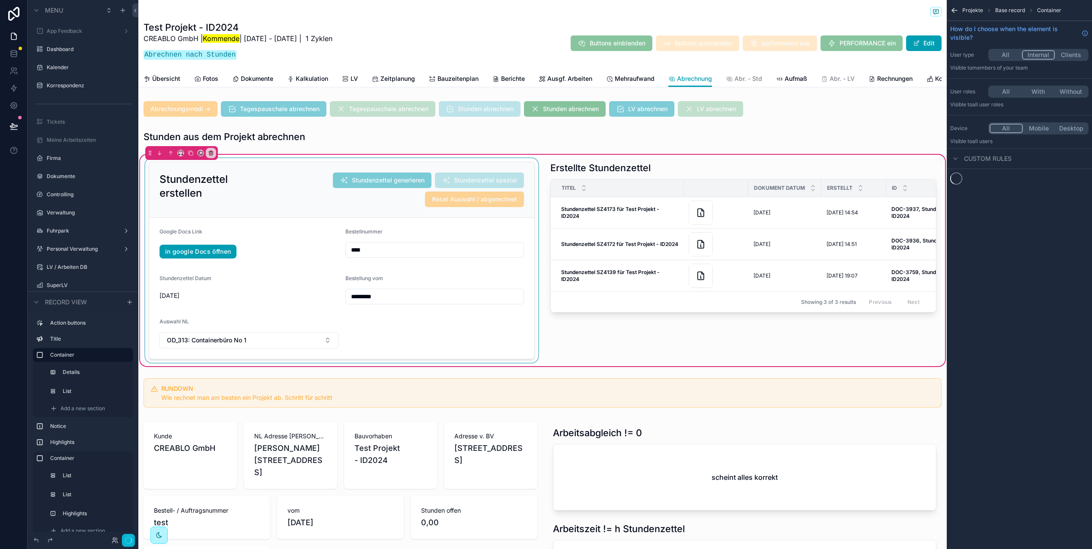
click at [272, 195] on div "scrollable content" at bounding box center [342, 260] width 397 height 205
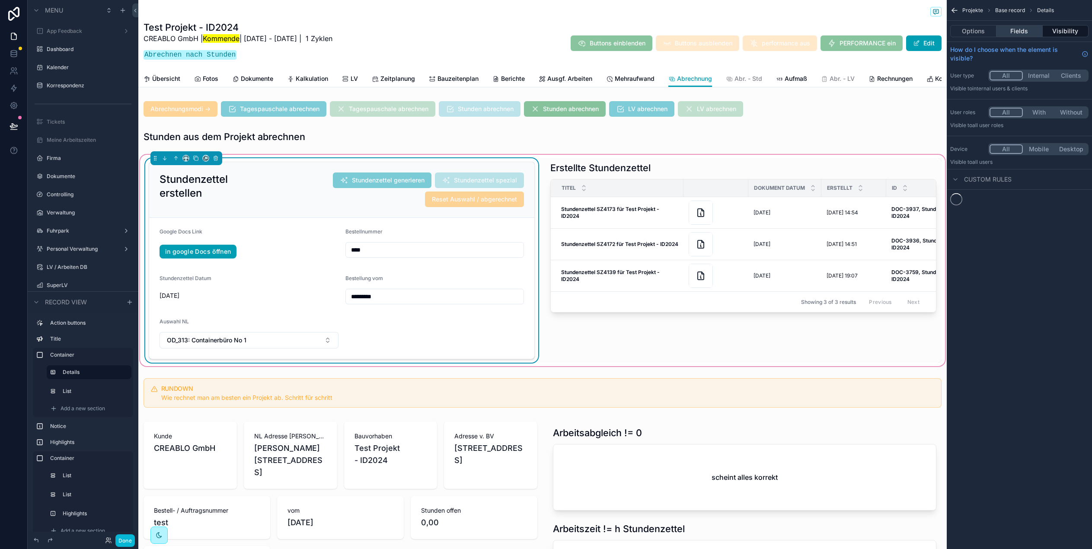
click at [1021, 30] on button "Fields" at bounding box center [1020, 31] width 46 height 12
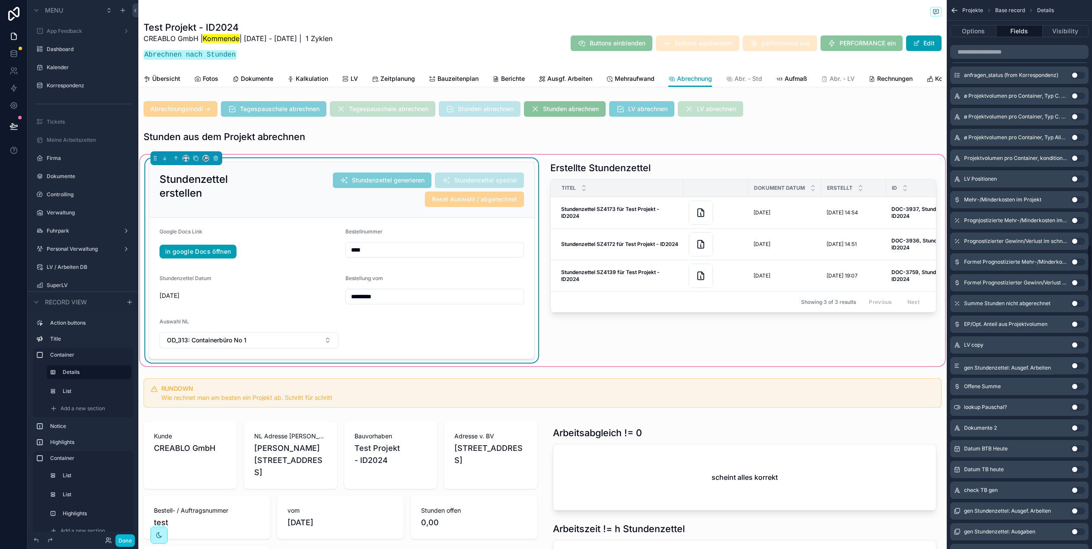
scroll to position [2886, 0]
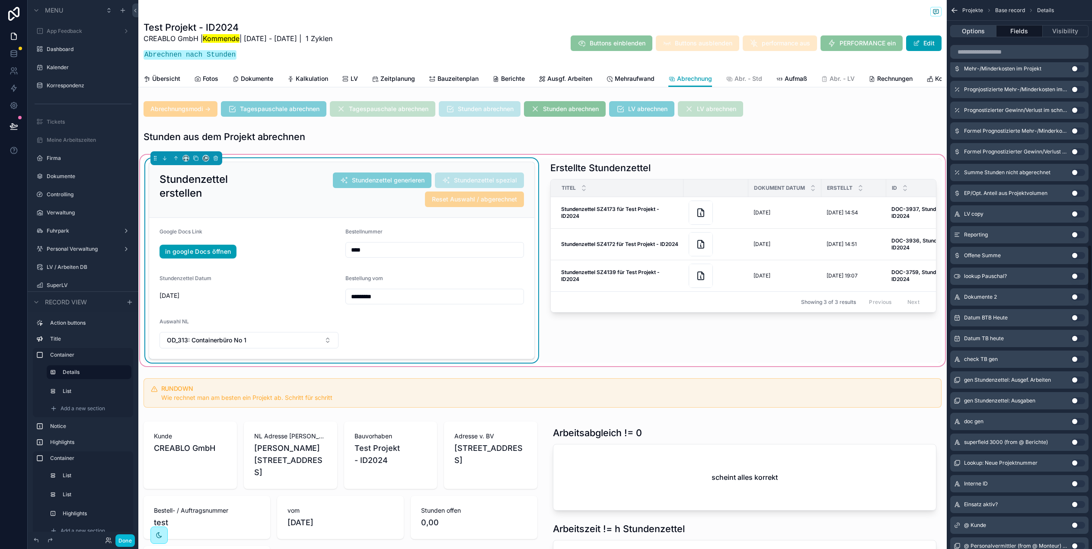
click at [982, 27] on button "Options" at bounding box center [974, 31] width 46 height 12
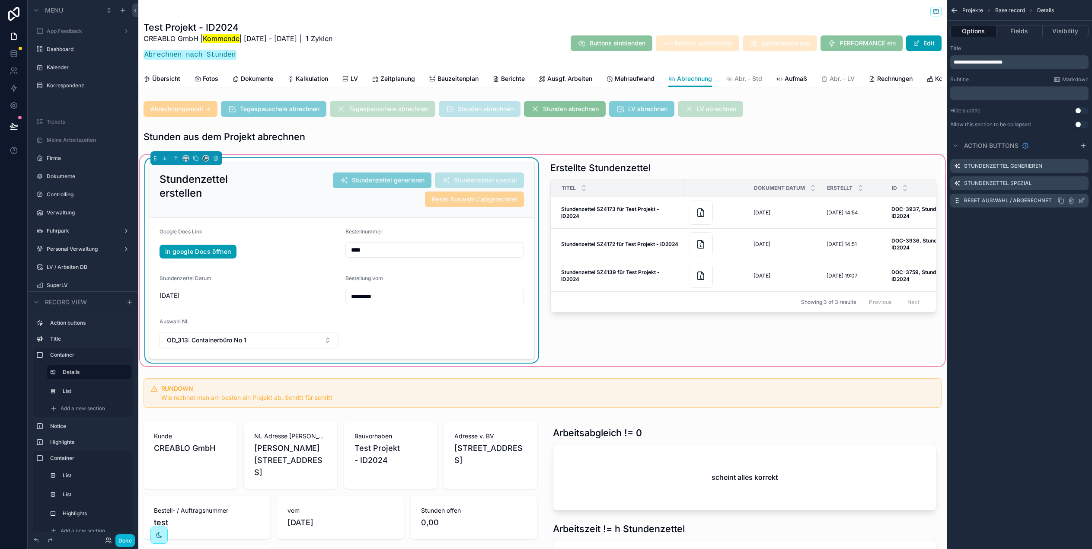
click at [1080, 200] on icon "scrollable content" at bounding box center [1082, 200] width 7 height 7
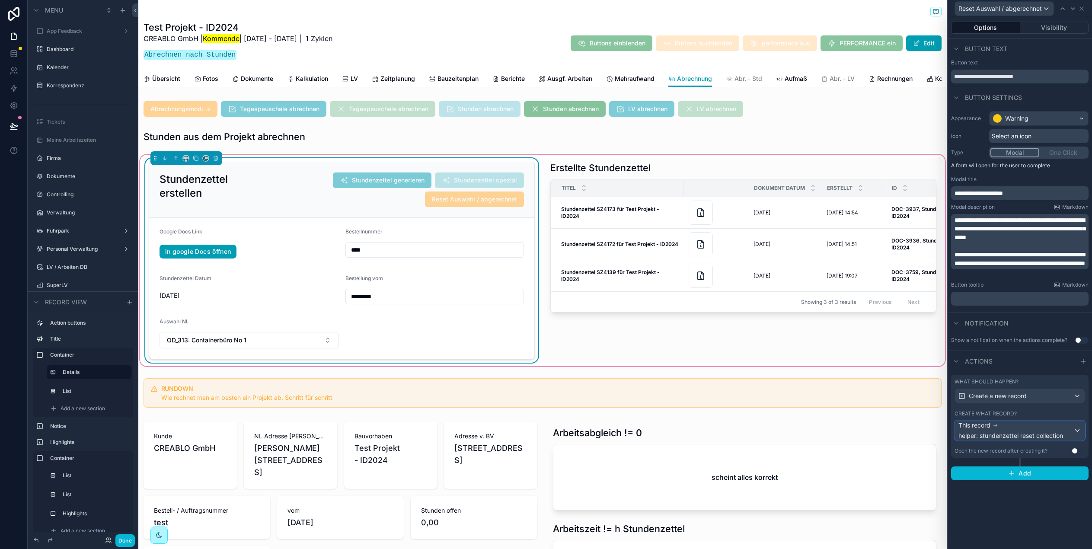
click at [1031, 434] on span "helper: stundenzettel reset collection" at bounding box center [1011, 436] width 105 height 9
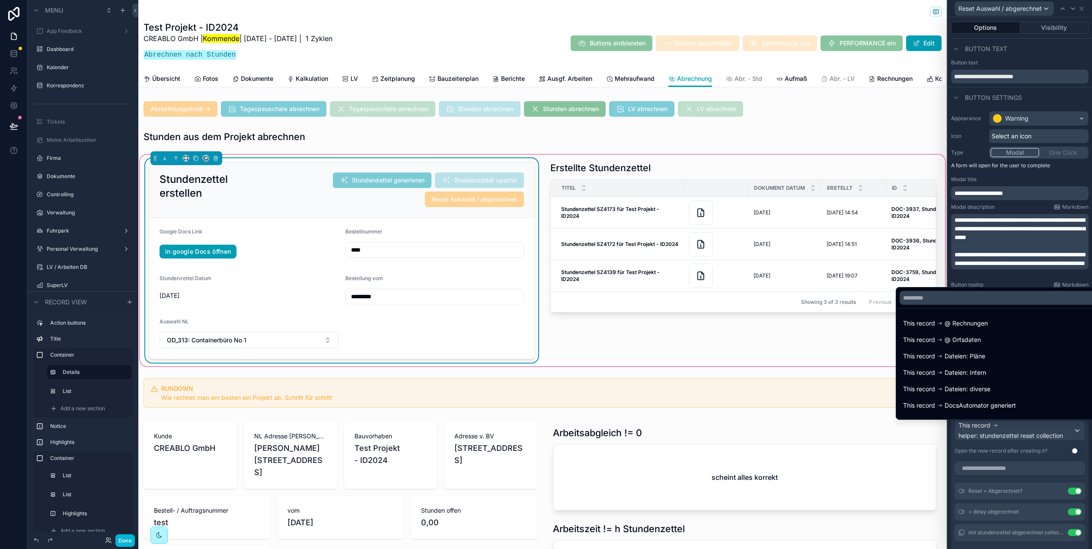
click at [1031, 434] on div at bounding box center [1020, 274] width 144 height 549
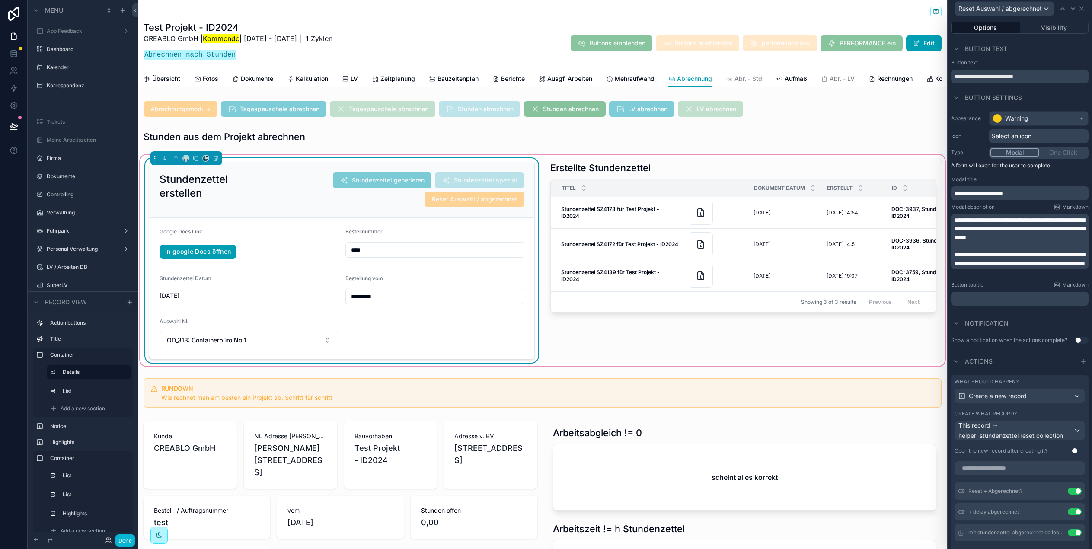
scroll to position [149, 0]
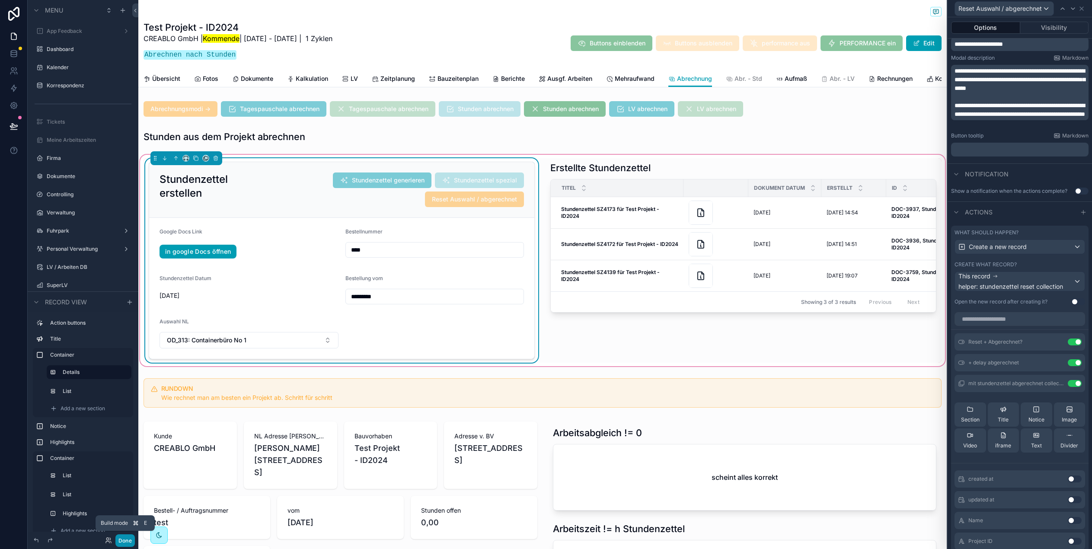
click at [128, 538] on button "Done" at bounding box center [124, 541] width 19 height 13
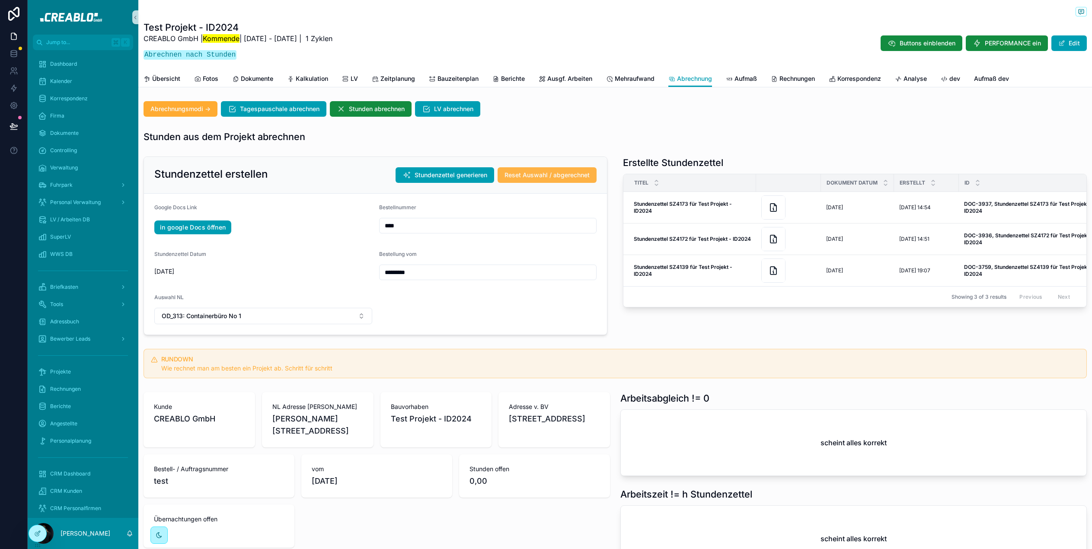
click at [527, 171] on span "Reset Auswahl / abgerechnet" at bounding box center [547, 175] width 85 height 9
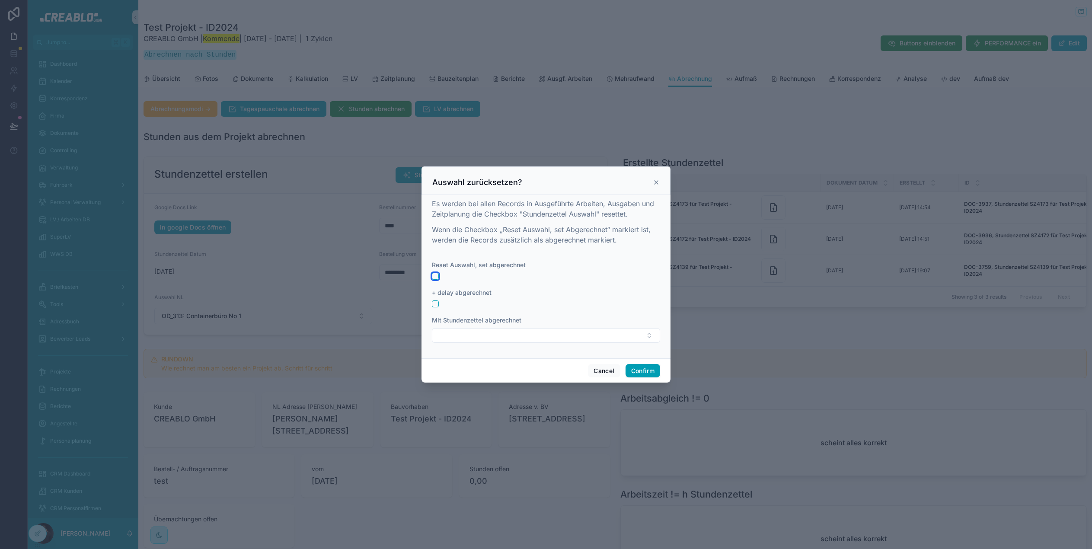
click at [434, 275] on button "button" at bounding box center [435, 276] width 7 height 7
click at [437, 308] on form "Reset Auswahl, set abgerechnet + delay abgerechnet Mit Stundenzettel abgerechne…" at bounding box center [546, 306] width 228 height 91
click at [436, 306] on button "button" at bounding box center [435, 304] width 7 height 7
click at [471, 341] on button "Select Button" at bounding box center [546, 335] width 228 height 15
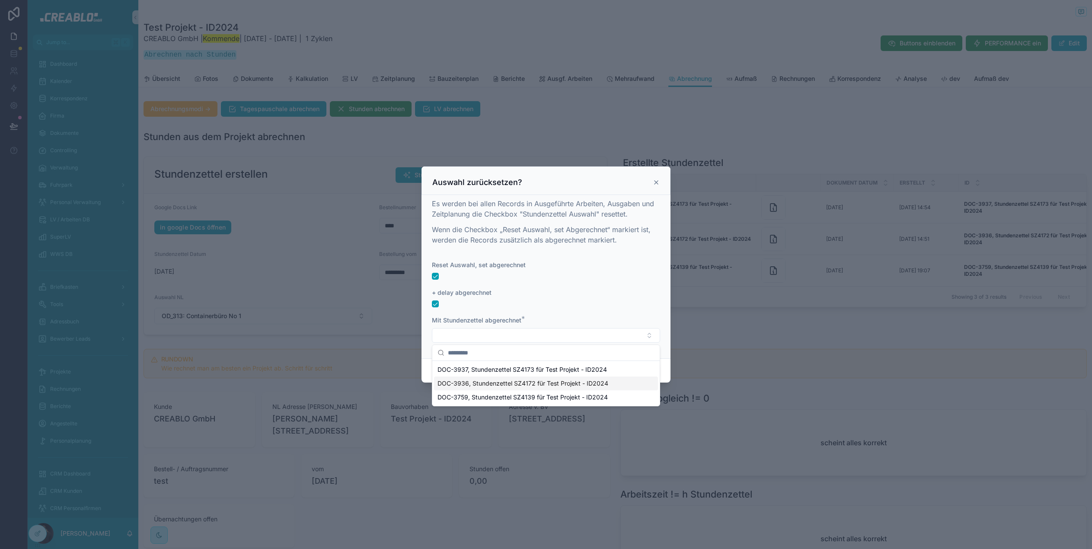
click at [594, 387] on span "DOC-3936, Stundenzettel SZ4172 für Test Projekt - ID2024" at bounding box center [523, 383] width 171 height 9
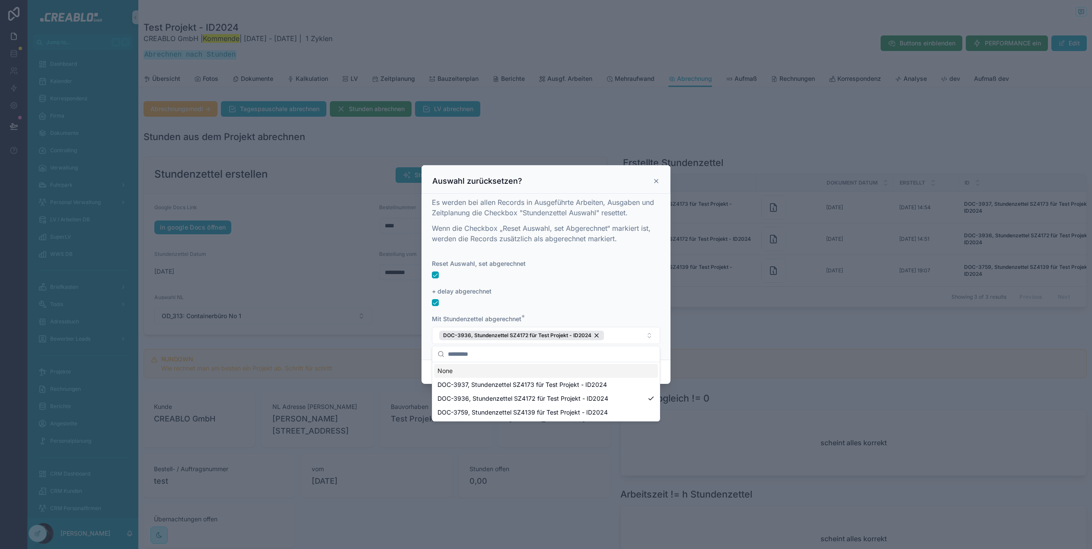
click at [647, 317] on div "Mit Stundenzettel abgerechnet *" at bounding box center [546, 319] width 228 height 9
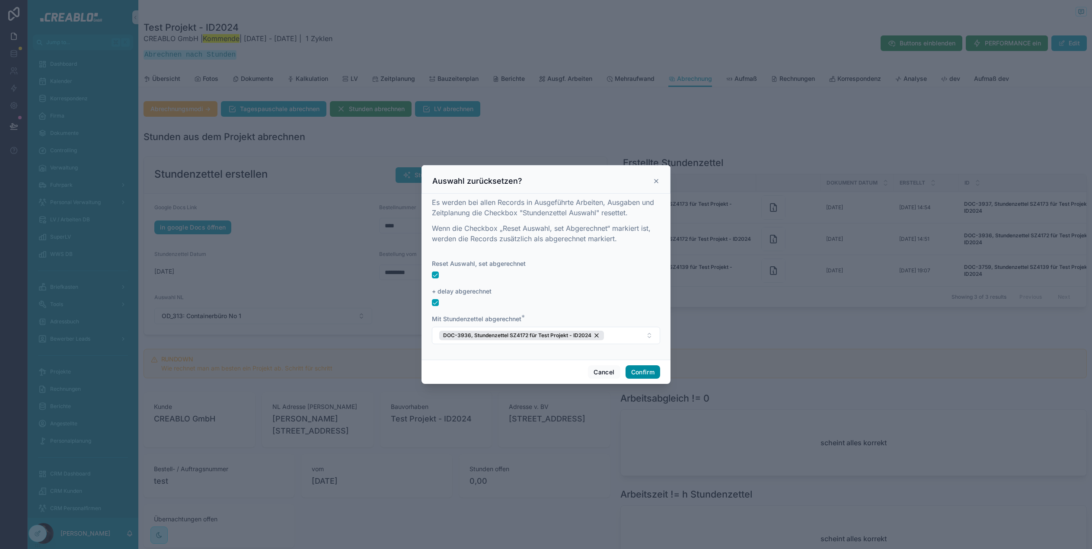
click at [649, 368] on button "Confirm" at bounding box center [643, 372] width 35 height 14
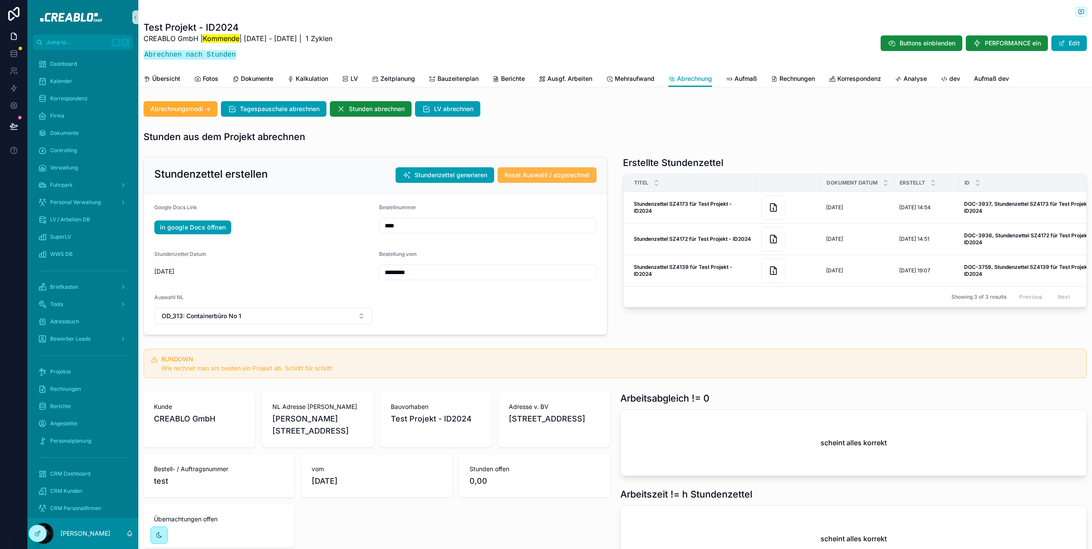
click at [548, 174] on span "Reset Auswahl / abgerechnet" at bounding box center [547, 175] width 85 height 9
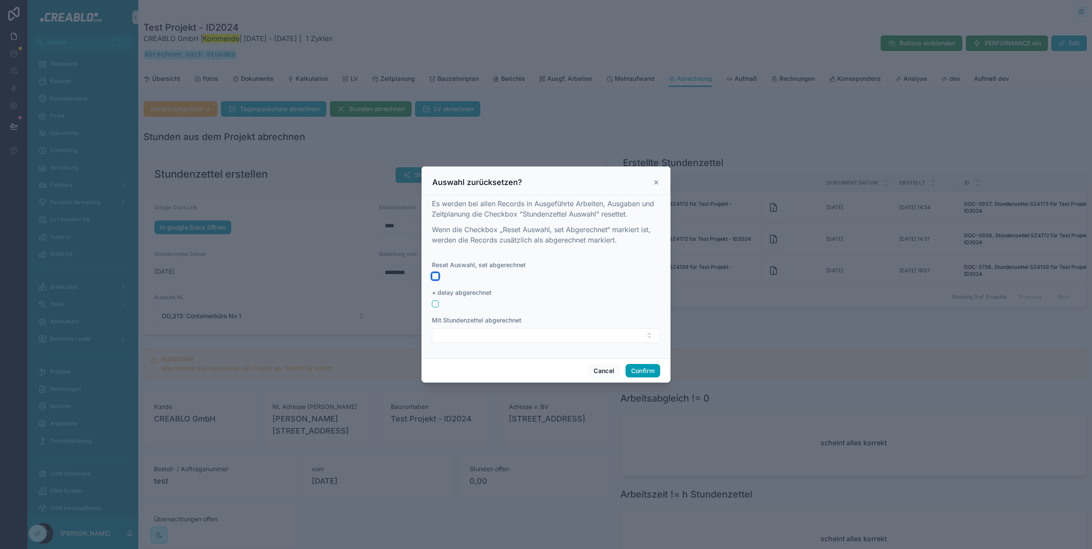
click at [434, 274] on button "button" at bounding box center [435, 276] width 7 height 7
click at [439, 302] on div at bounding box center [546, 304] width 228 height 7
click at [438, 304] on button "button" at bounding box center [435, 304] width 7 height 7
click at [486, 339] on button "Select Button" at bounding box center [546, 335] width 228 height 15
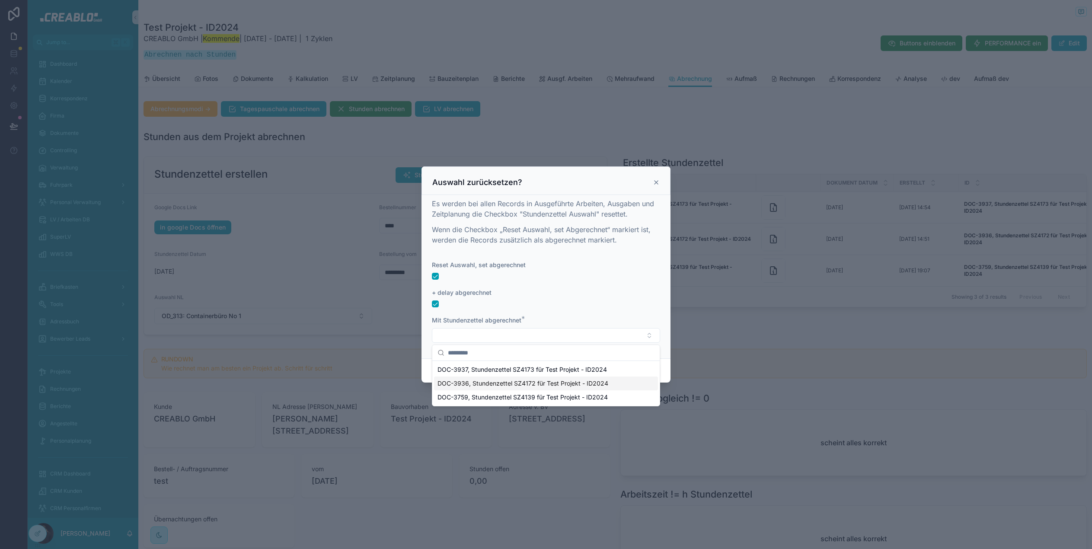
click at [539, 379] on span "DOC-3936, Stundenzettel SZ4172 für Test Projekt - ID2024" at bounding box center [523, 383] width 171 height 9
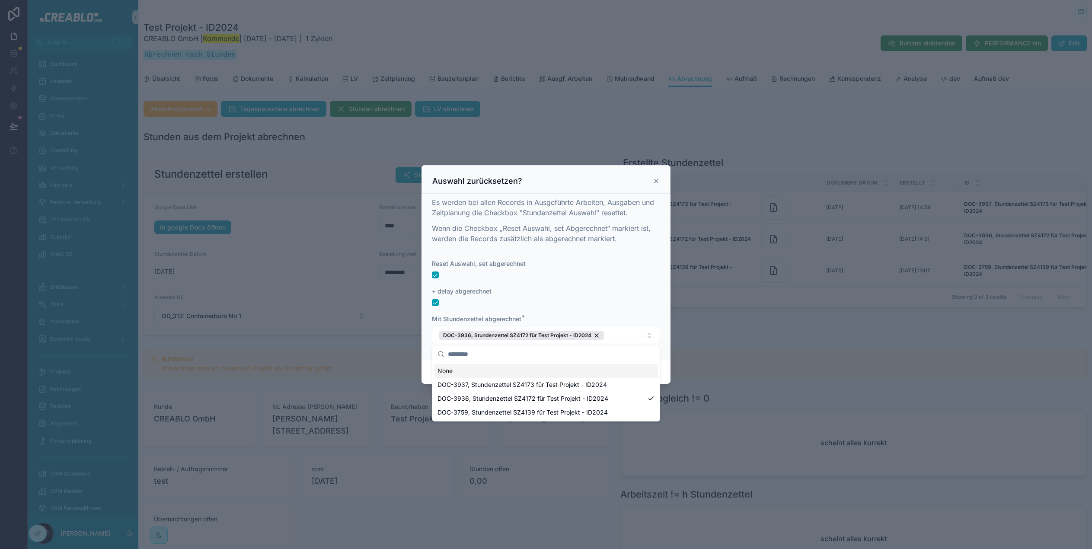
click at [634, 313] on form "Reset Auswahl, set abgerechnet + delay abgerechnet Mit Stundenzettel abgerechne…" at bounding box center [546, 305] width 228 height 93
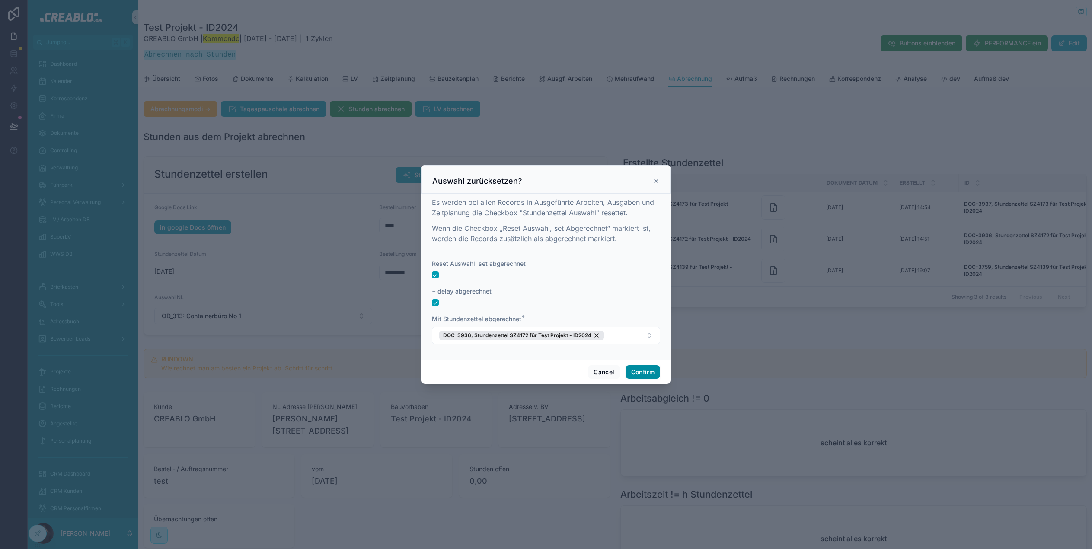
click at [647, 372] on button "Confirm" at bounding box center [643, 372] width 35 height 14
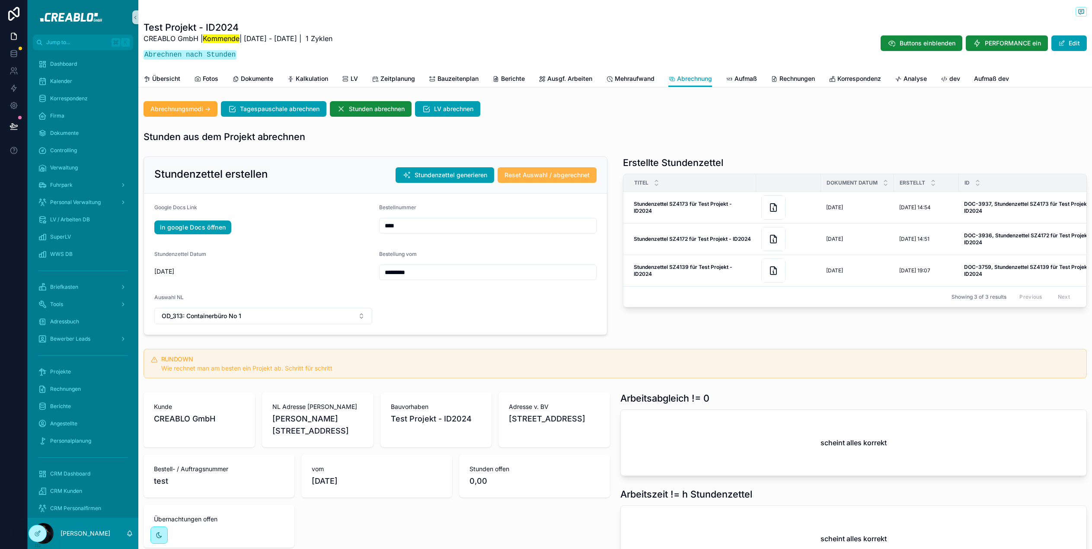
click at [567, 180] on button "Reset Auswahl / abgerechnet" at bounding box center [547, 175] width 99 height 16
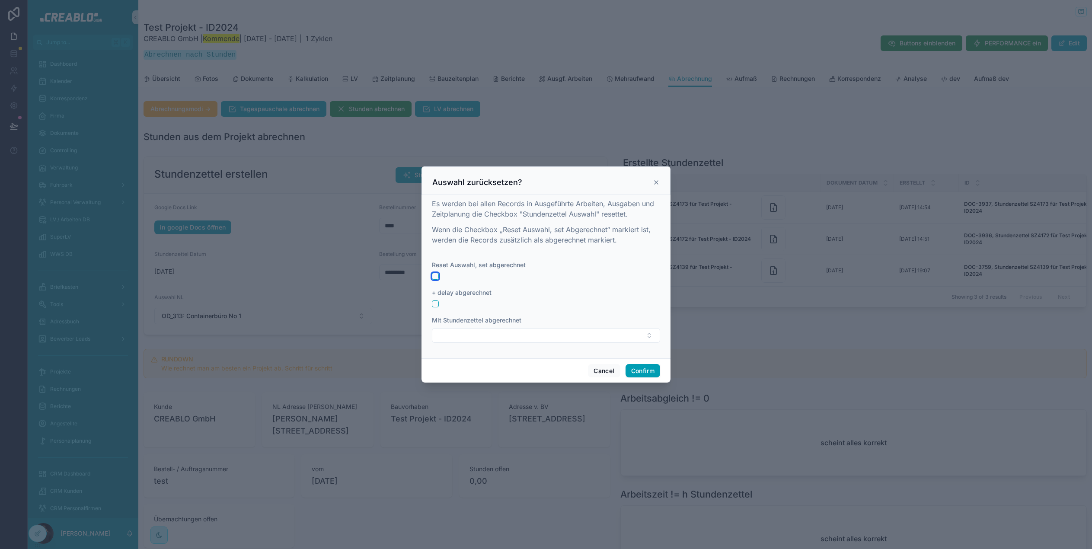
click at [436, 276] on button "button" at bounding box center [435, 276] width 7 height 7
click at [436, 275] on button "button" at bounding box center [435, 276] width 7 height 7
click at [437, 276] on button "button" at bounding box center [435, 276] width 7 height 7
click at [435, 305] on button "button" at bounding box center [435, 304] width 7 height 7
click at [512, 339] on button "Select Button" at bounding box center [546, 335] width 228 height 15
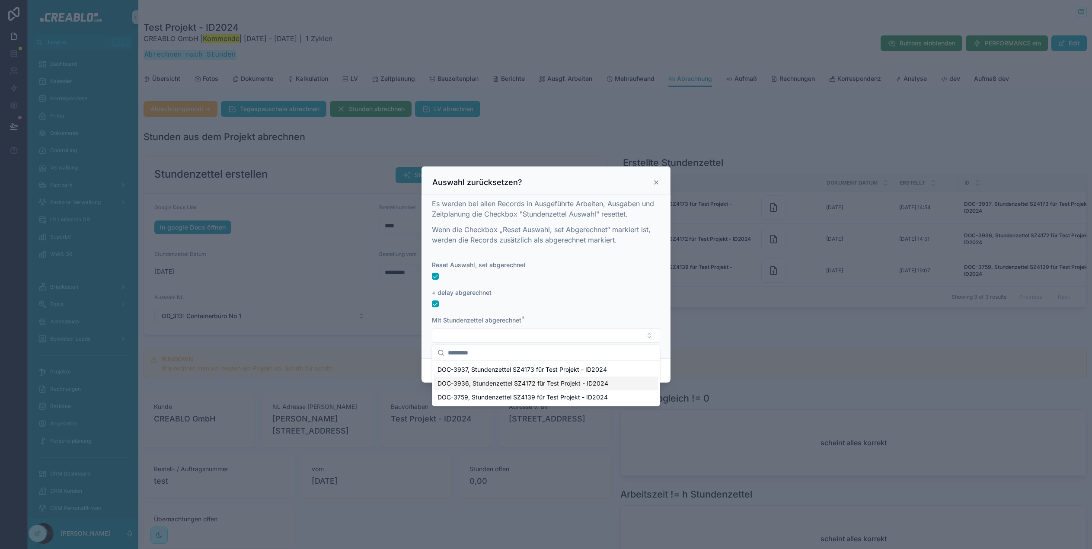
click at [495, 384] on span "DOC-3936, Stundenzettel SZ4172 für Test Projekt - ID2024" at bounding box center [523, 383] width 171 height 9
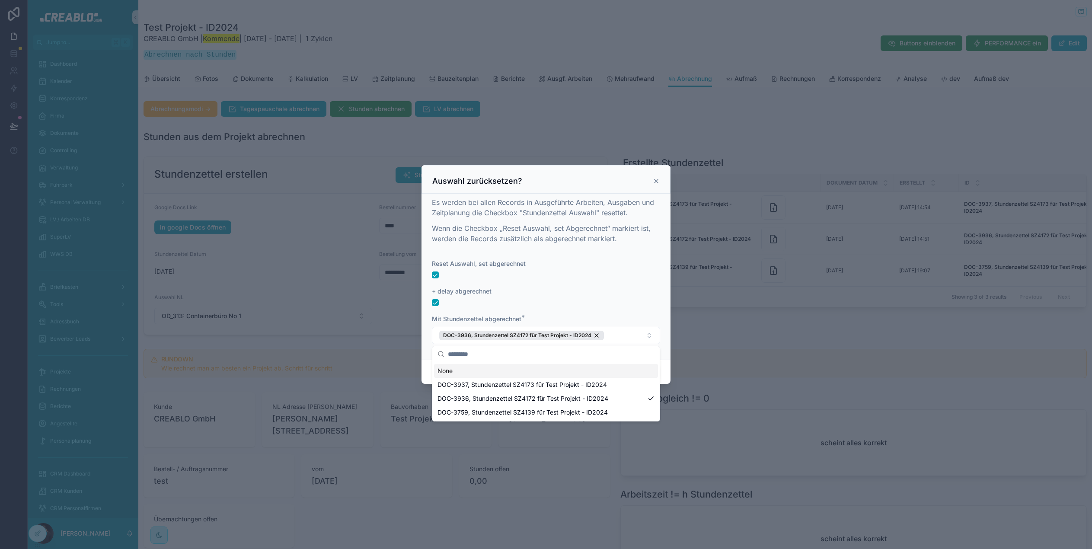
click at [630, 295] on div "+ delay abgerechnet" at bounding box center [546, 291] width 228 height 9
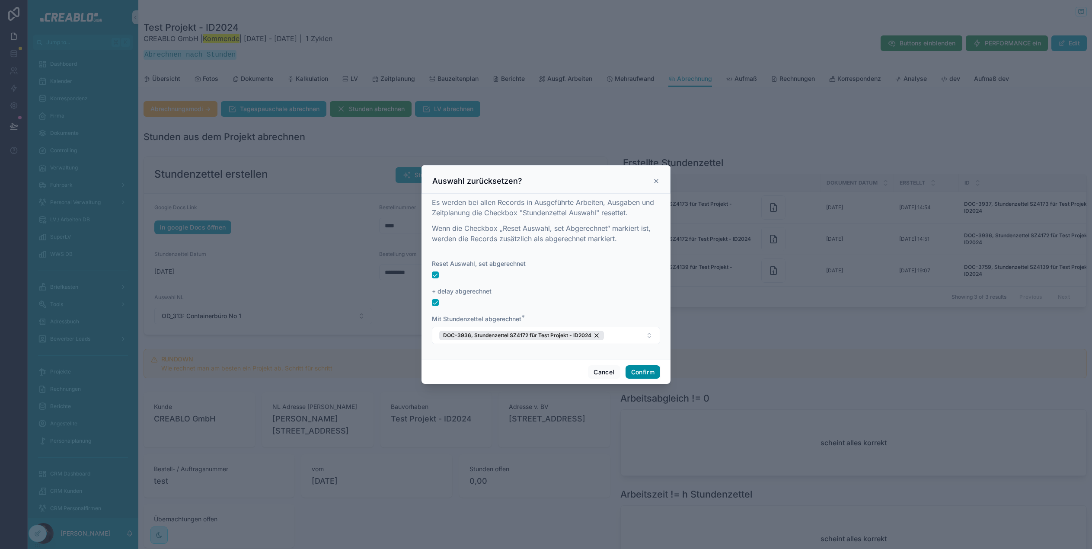
click at [650, 375] on button "Confirm" at bounding box center [643, 372] width 35 height 14
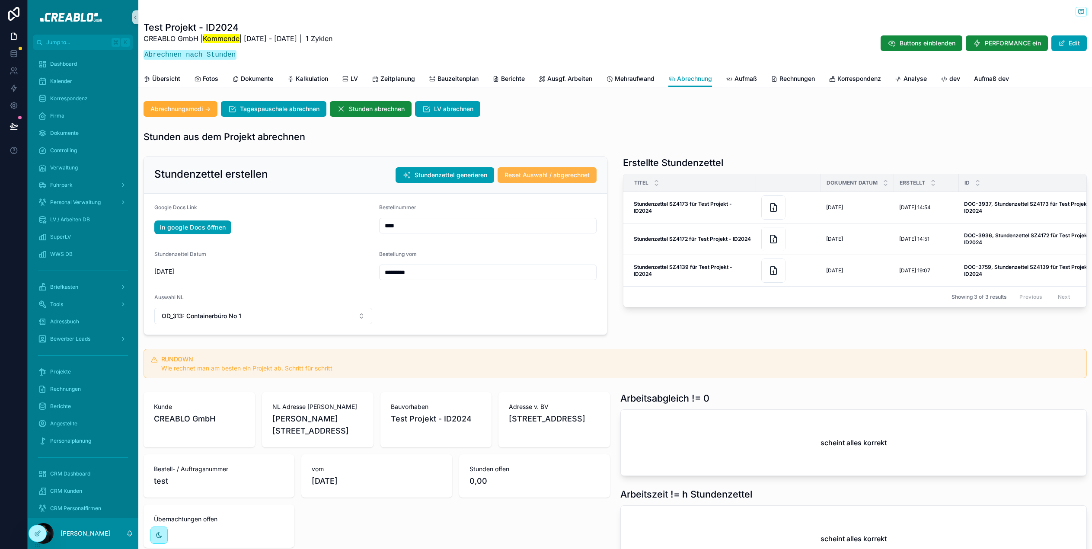
click at [540, 173] on span "Reset Auswahl / abgerechnet" at bounding box center [547, 175] width 85 height 9
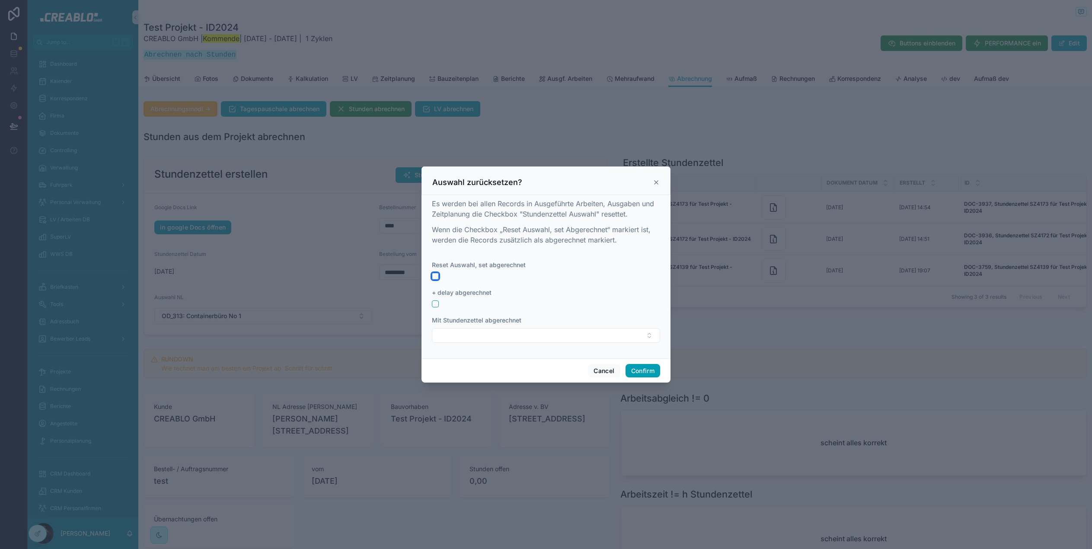
click at [436, 275] on button "button" at bounding box center [435, 276] width 7 height 7
click at [435, 307] on button "button" at bounding box center [435, 304] width 7 height 7
click at [520, 335] on button "Select Button" at bounding box center [546, 335] width 228 height 15
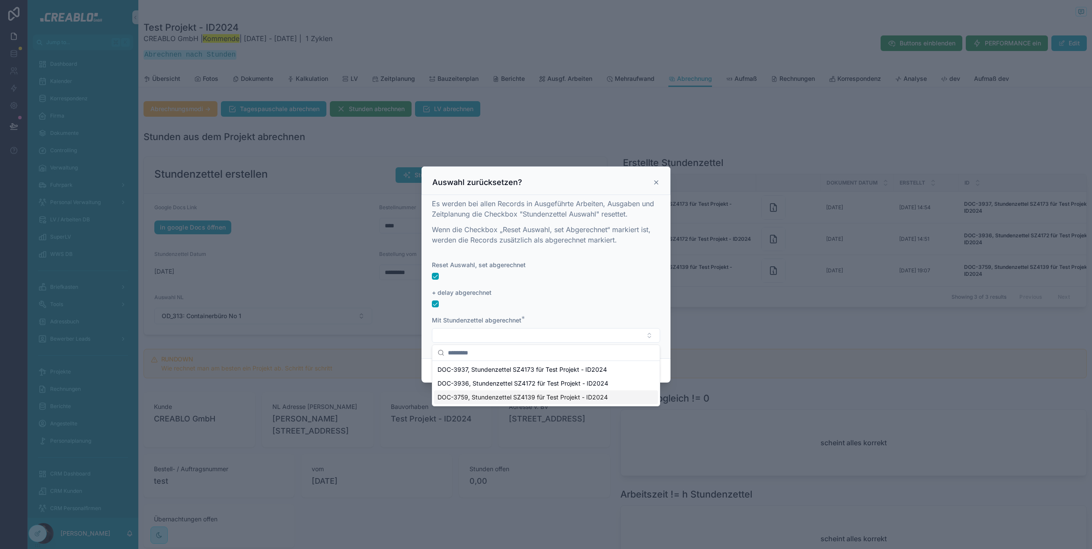
click at [514, 394] on span "DOC-3759, Stundenzettel SZ4139 für Test Projekt - ID2024" at bounding box center [523, 397] width 170 height 9
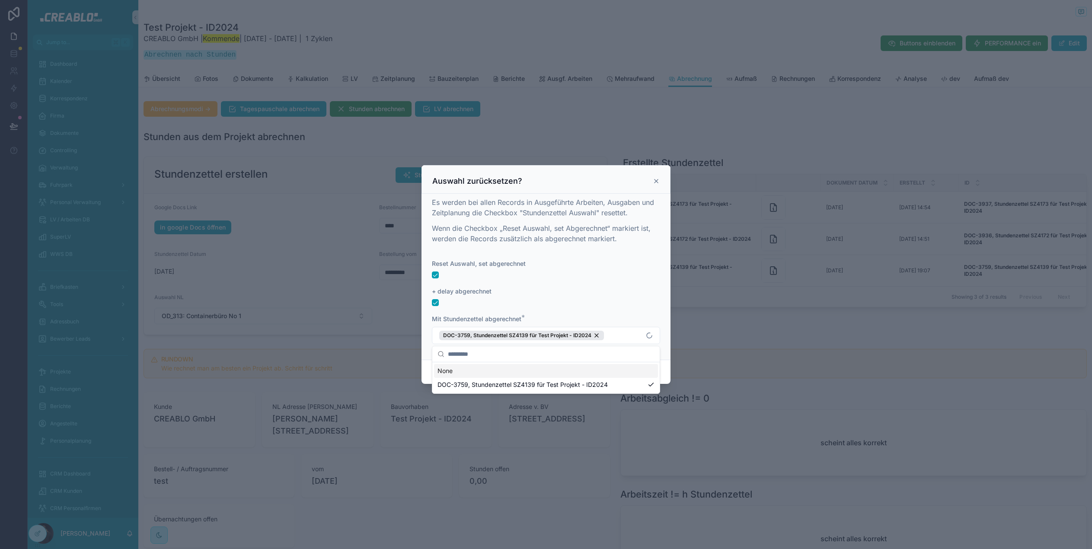
click at [626, 295] on div "+ delay abgerechnet" at bounding box center [546, 291] width 228 height 9
click at [647, 372] on button "Confirm" at bounding box center [643, 372] width 35 height 14
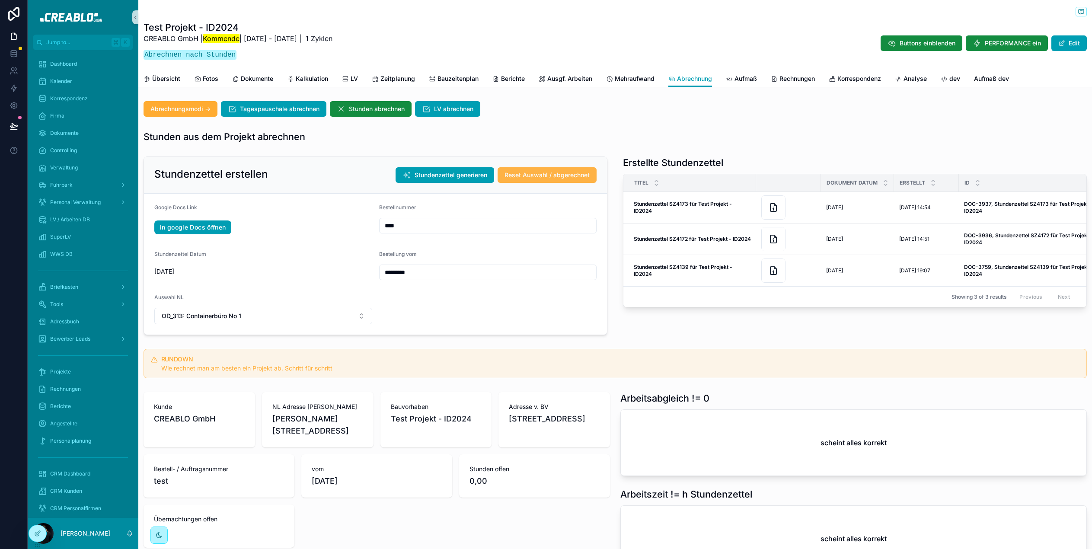
click at [576, 176] on span "Reset Auswahl / abgerechnet" at bounding box center [547, 175] width 85 height 9
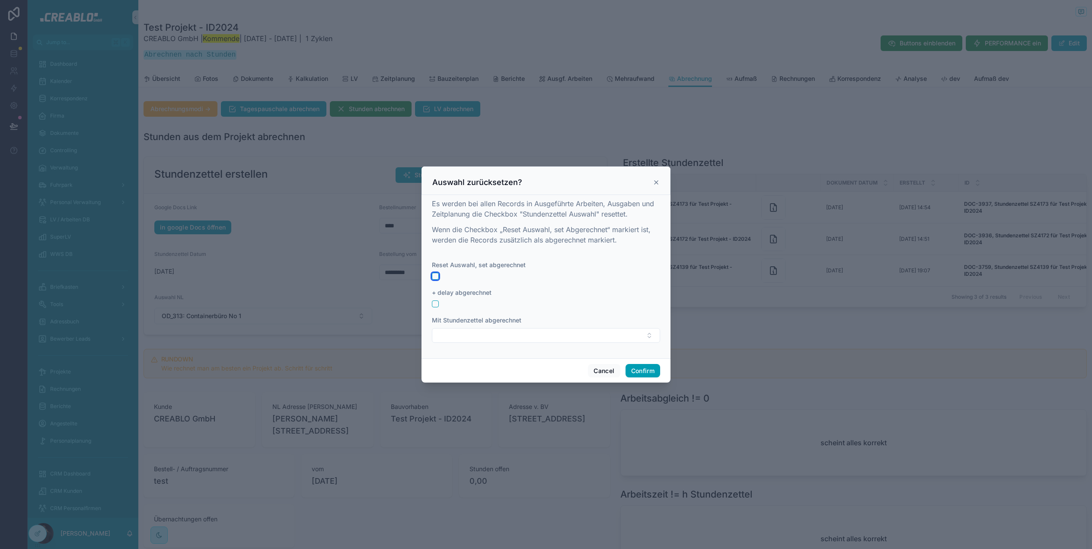
click at [438, 273] on button "button" at bounding box center [435, 276] width 7 height 7
drag, startPoint x: 436, startPoint y: 305, endPoint x: 445, endPoint y: 311, distance: 11.4
click at [436, 305] on button "button" at bounding box center [435, 304] width 7 height 7
click at [506, 350] on form "Reset Auswahl, set abgerechnet + delay abgerechnet Mit Stundenzettel abgerechne…" at bounding box center [546, 306] width 228 height 91
click at [507, 339] on button "Select Button" at bounding box center [546, 335] width 228 height 15
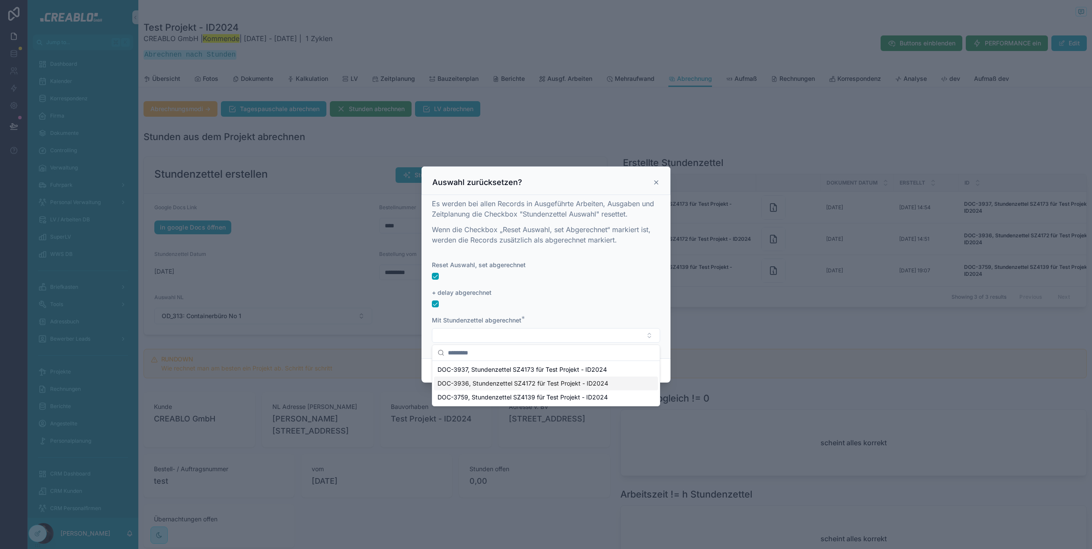
click at [559, 391] on div "DOC-3759, Stundenzettel SZ4139 für Test Projekt - ID2024" at bounding box center [546, 398] width 224 height 14
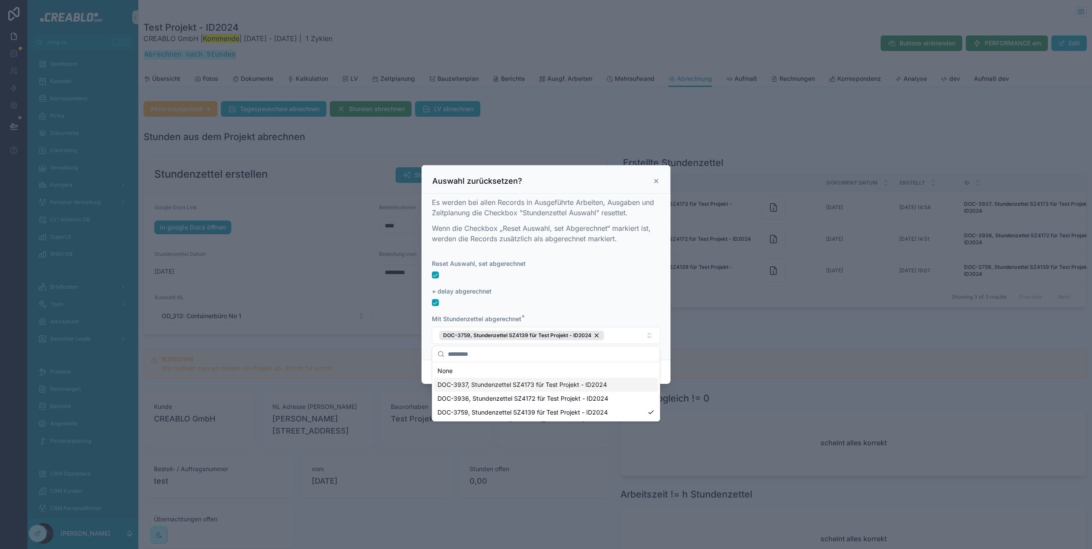
click at [649, 295] on div "+ delay abgerechnet" at bounding box center [546, 291] width 228 height 9
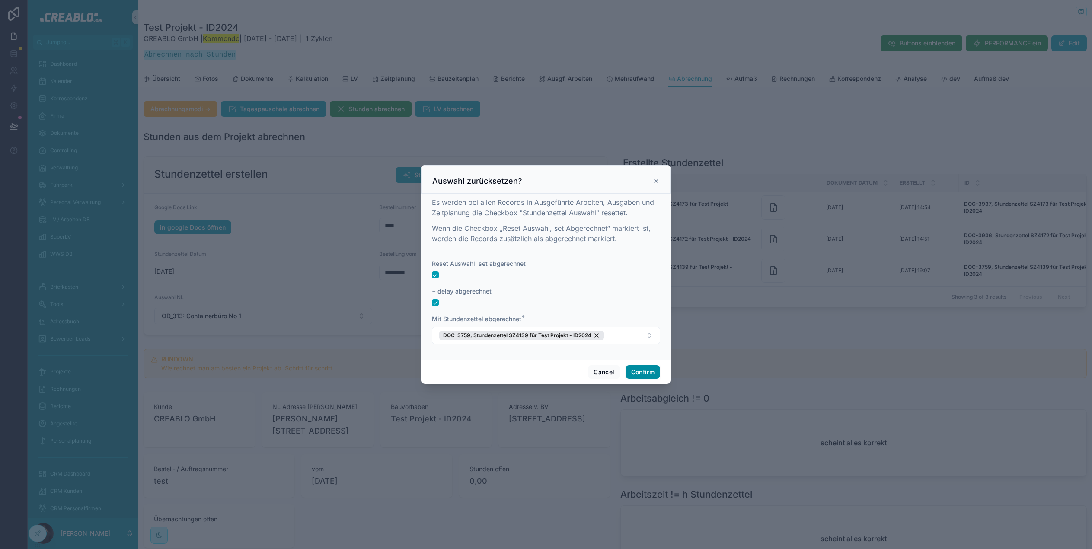
click at [647, 373] on button "Confirm" at bounding box center [643, 372] width 35 height 14
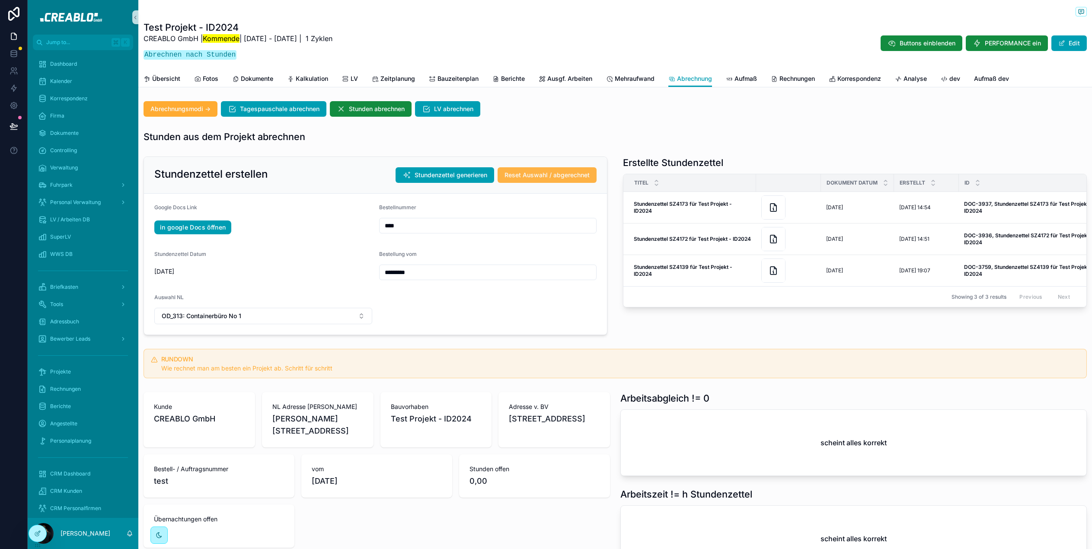
click at [557, 174] on span "Reset Auswahl / abgerechnet" at bounding box center [547, 175] width 85 height 9
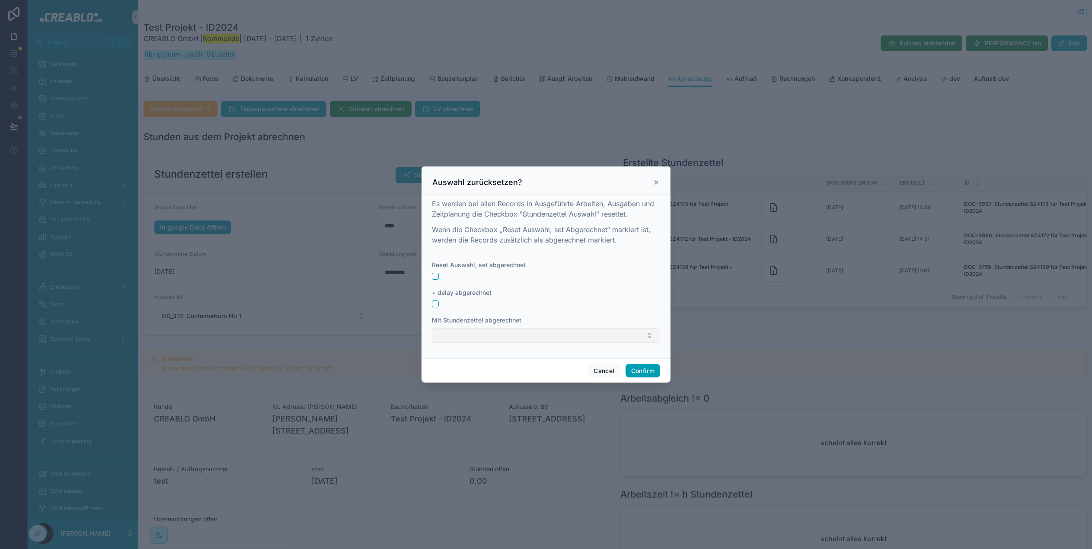
click at [537, 336] on button "Select Button" at bounding box center [546, 335] width 228 height 15
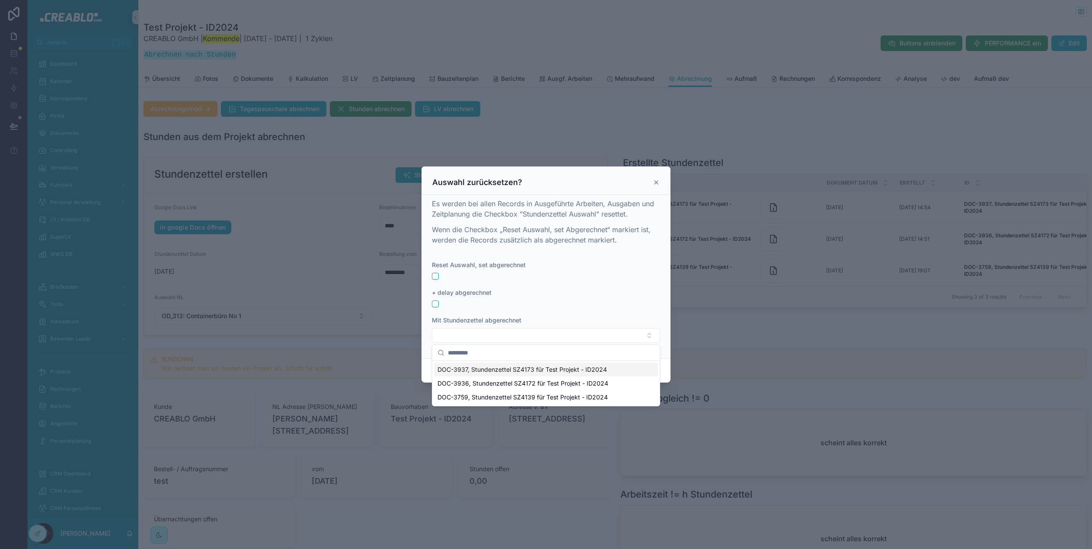
click at [583, 372] on span "DOC-3937, Stundenzettel SZ4173 für Test Projekt - ID2024" at bounding box center [523, 369] width 170 height 9
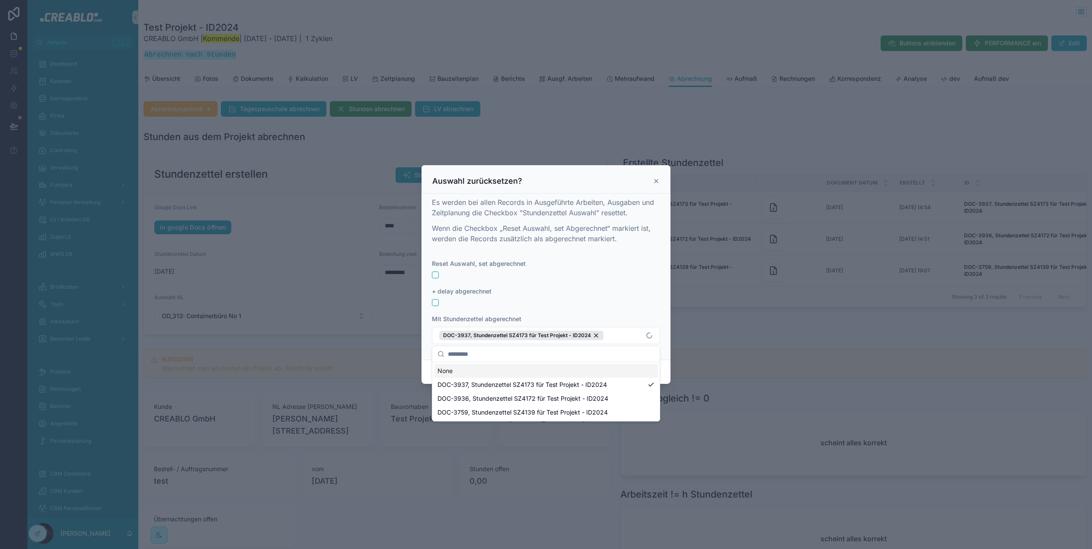
click at [629, 303] on div at bounding box center [546, 302] width 228 height 7
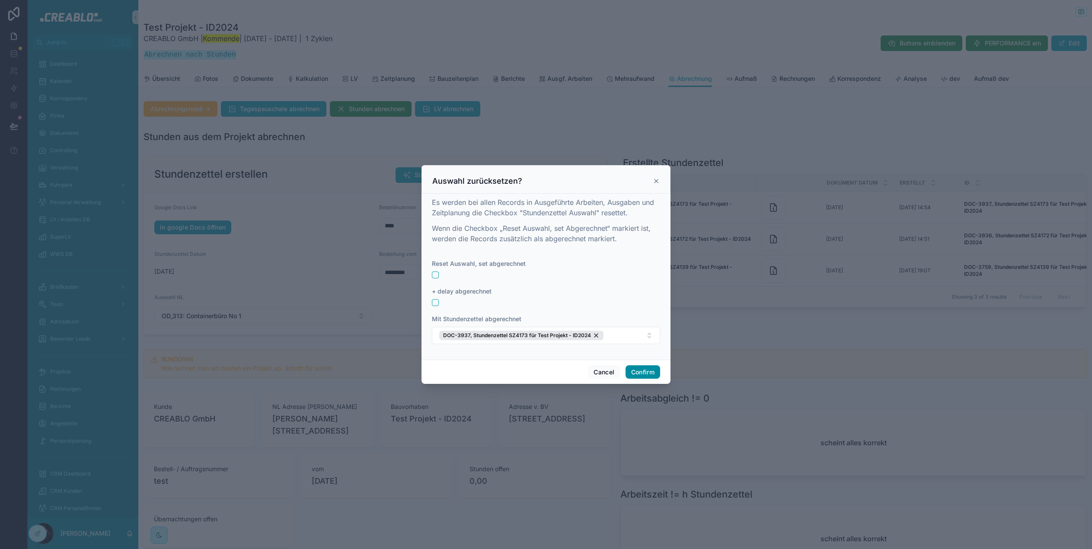
click at [644, 369] on button "Confirm" at bounding box center [643, 372] width 35 height 14
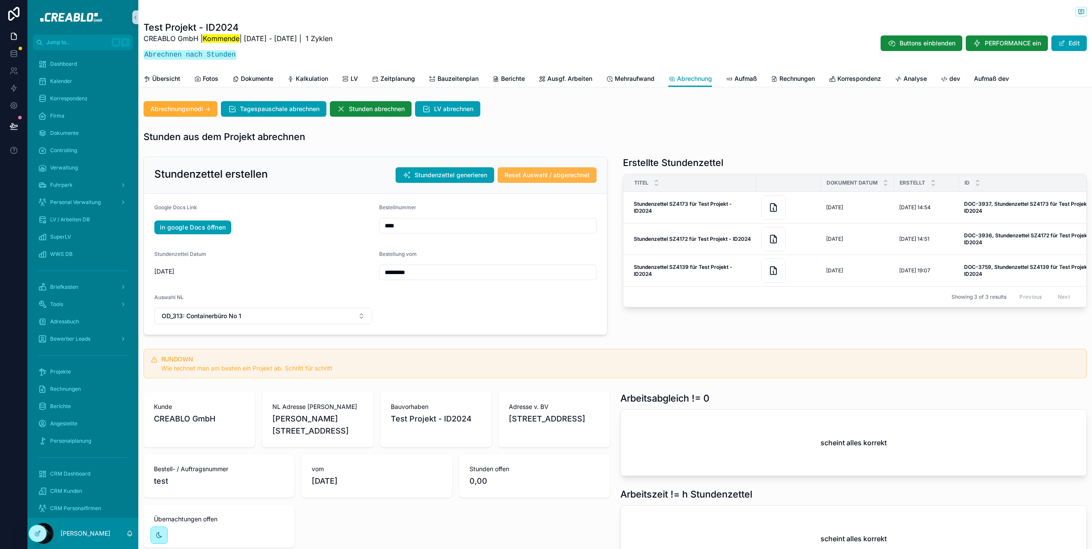
click at [559, 171] on span "Reset Auswahl / abgerechnet" at bounding box center [547, 175] width 85 height 9
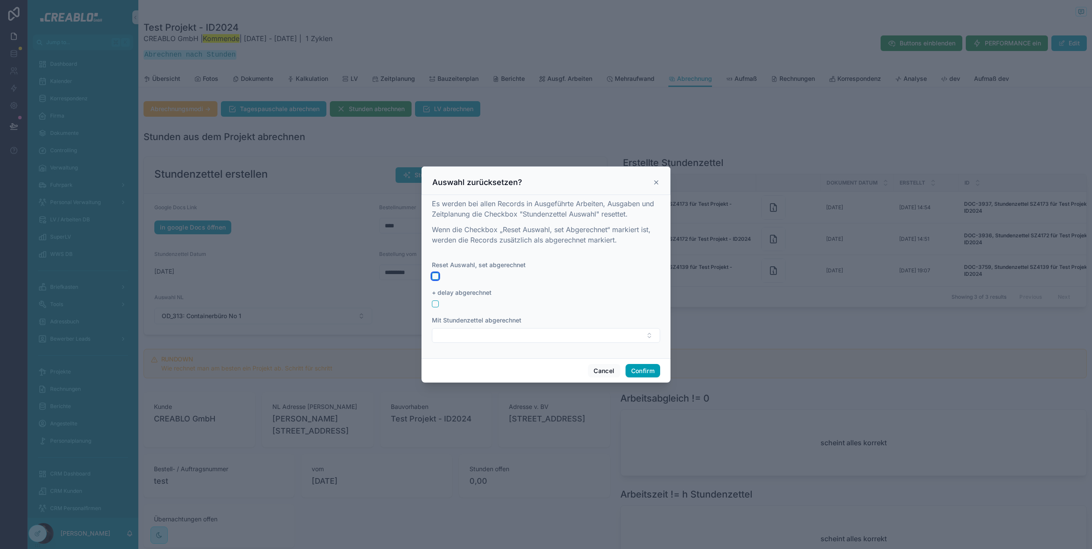
click at [436, 274] on button "button" at bounding box center [435, 276] width 7 height 7
click at [544, 335] on button "Select Button" at bounding box center [546, 335] width 228 height 15
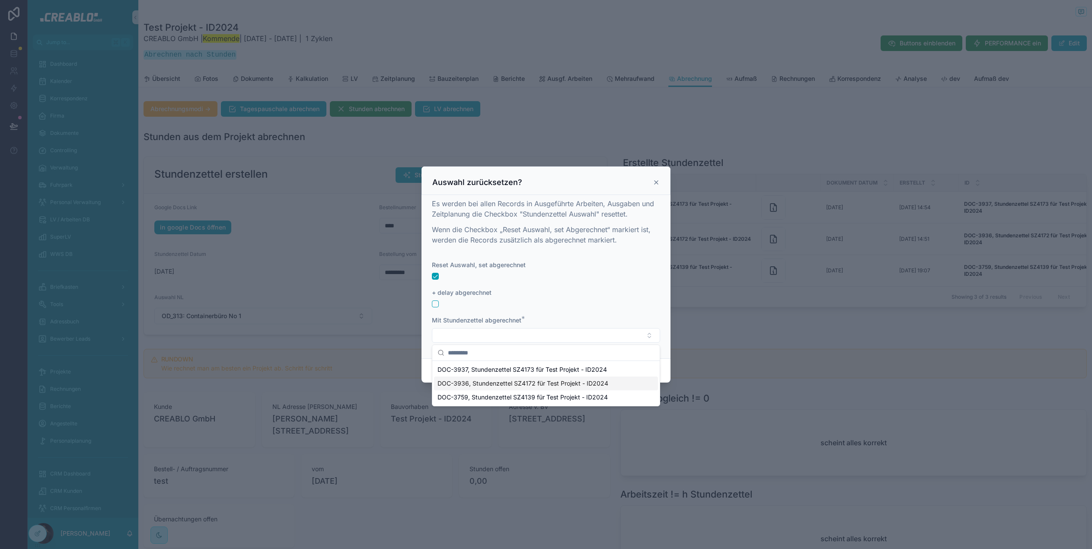
click at [536, 387] on span "DOC-3936, Stundenzettel SZ4172 für Test Projekt - ID2024" at bounding box center [523, 383] width 171 height 9
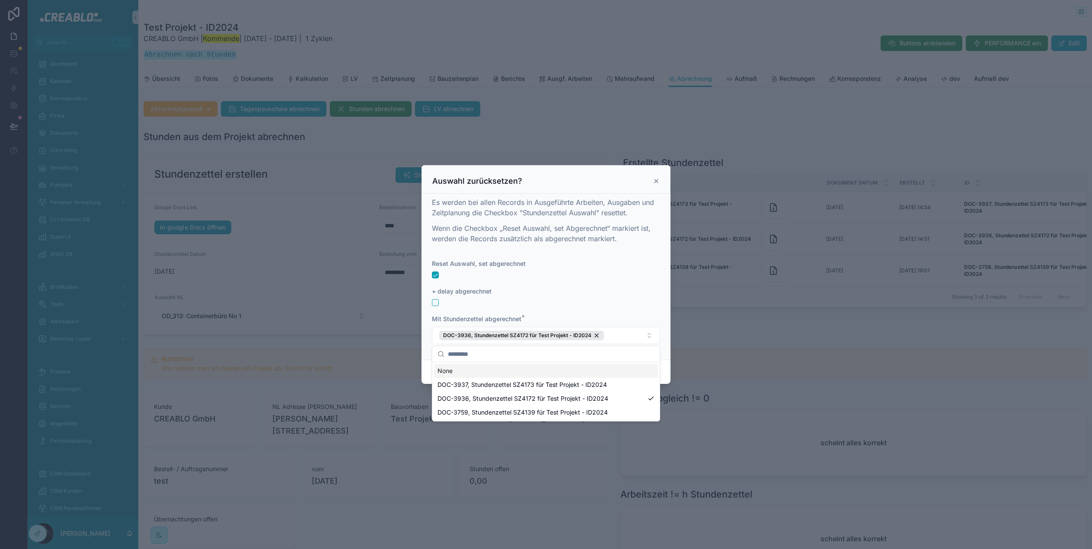
click at [624, 302] on div at bounding box center [546, 302] width 228 height 7
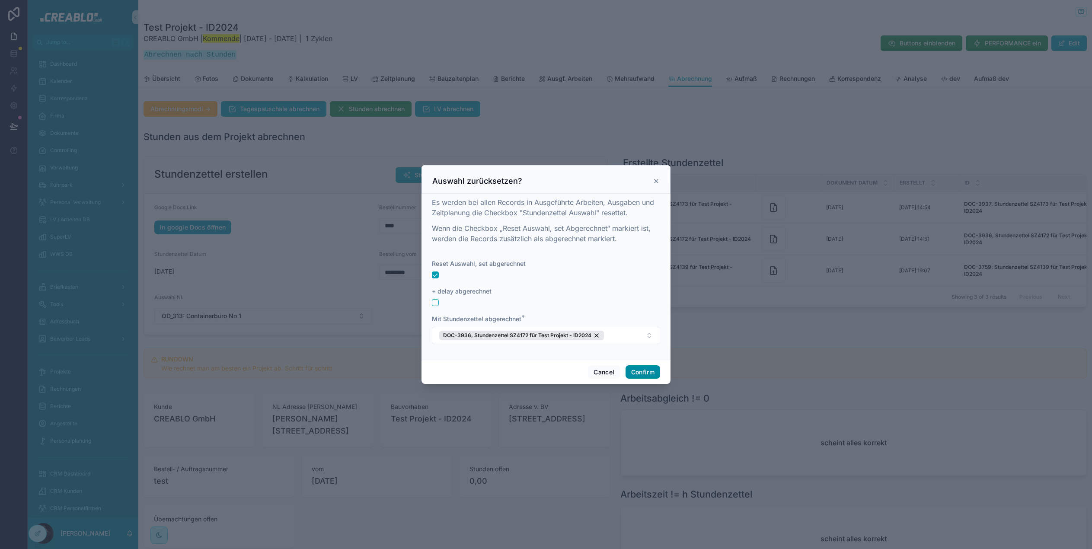
click at [644, 378] on button "Confirm" at bounding box center [643, 372] width 35 height 14
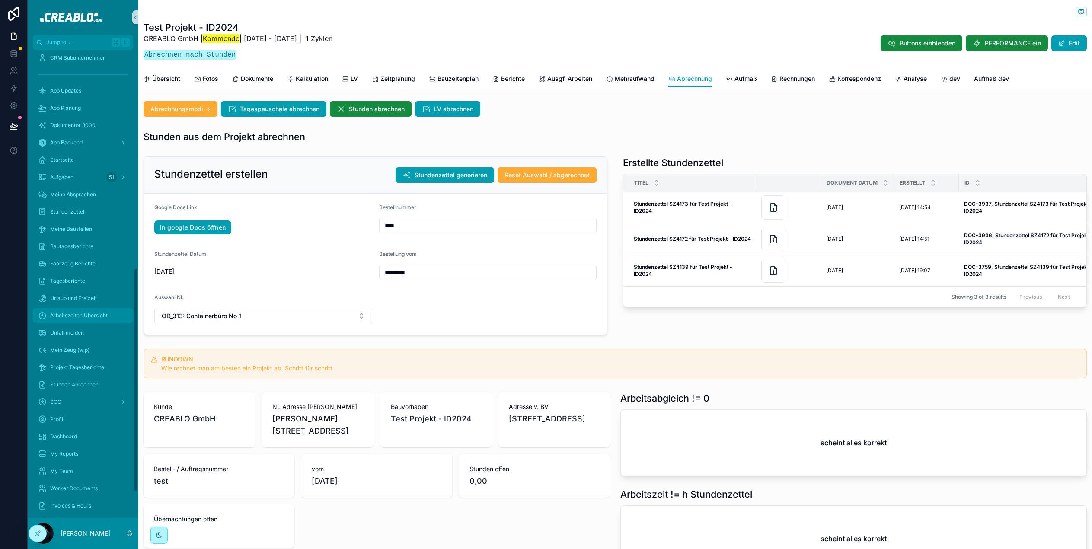
scroll to position [428, 0]
click at [39, 516] on icon at bounding box center [37, 515] width 7 height 7
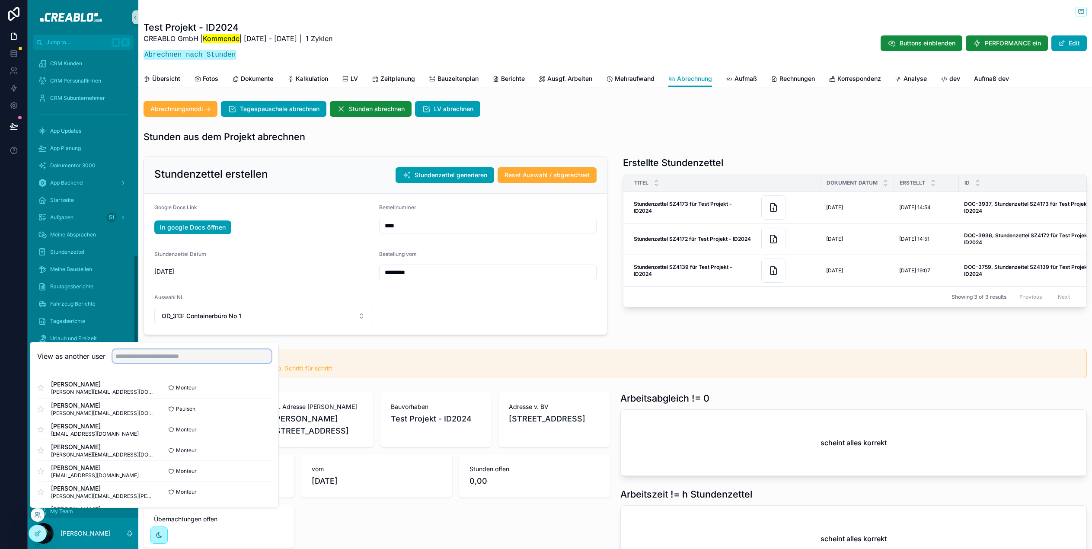
click at [137, 349] on input "text" at bounding box center [191, 356] width 159 height 14
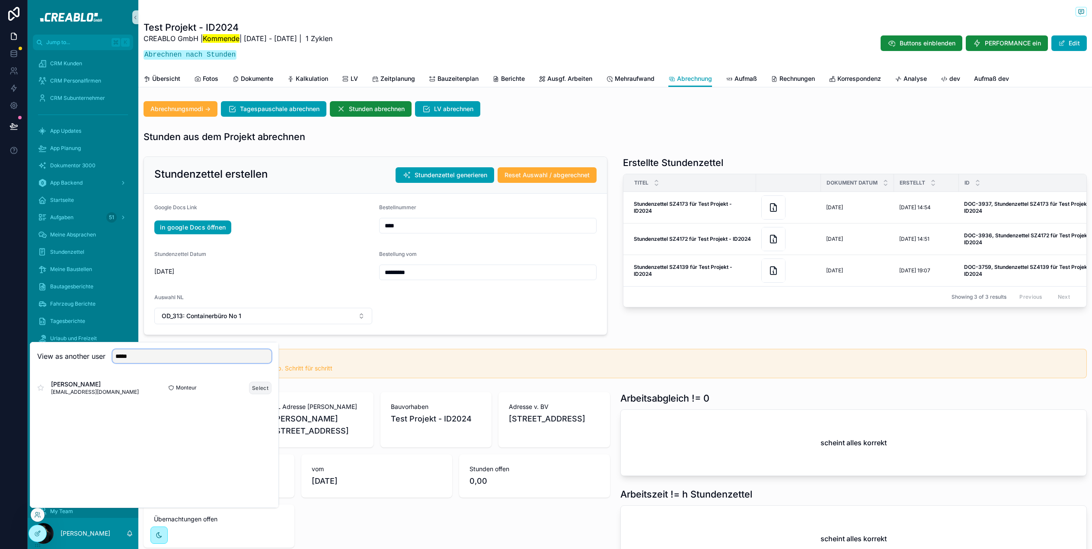
type input "*****"
click at [264, 383] on button "Select" at bounding box center [260, 388] width 22 height 13
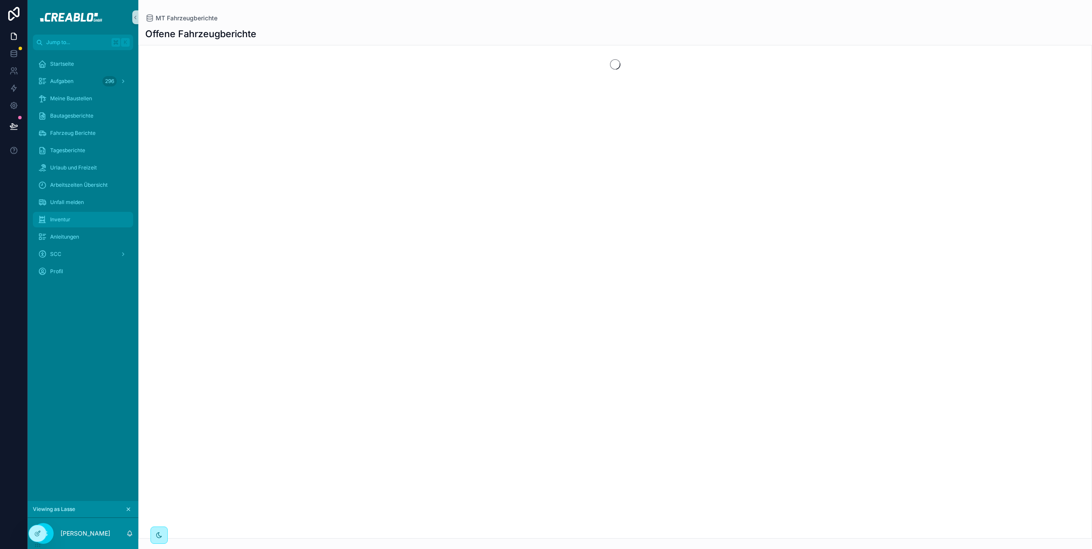
click at [83, 217] on div "Inventur" at bounding box center [83, 220] width 90 height 14
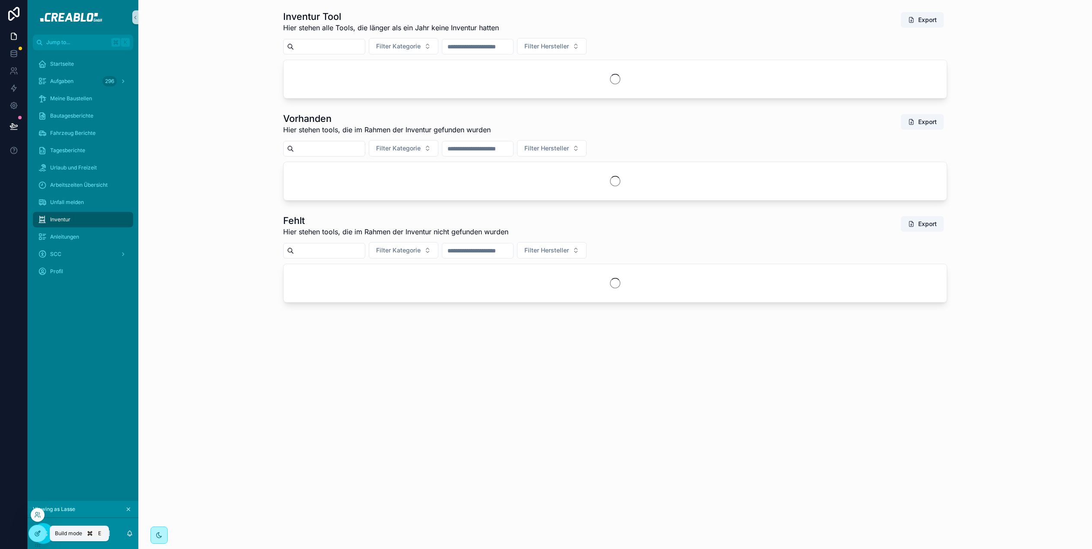
click at [35, 532] on icon at bounding box center [37, 533] width 7 height 7
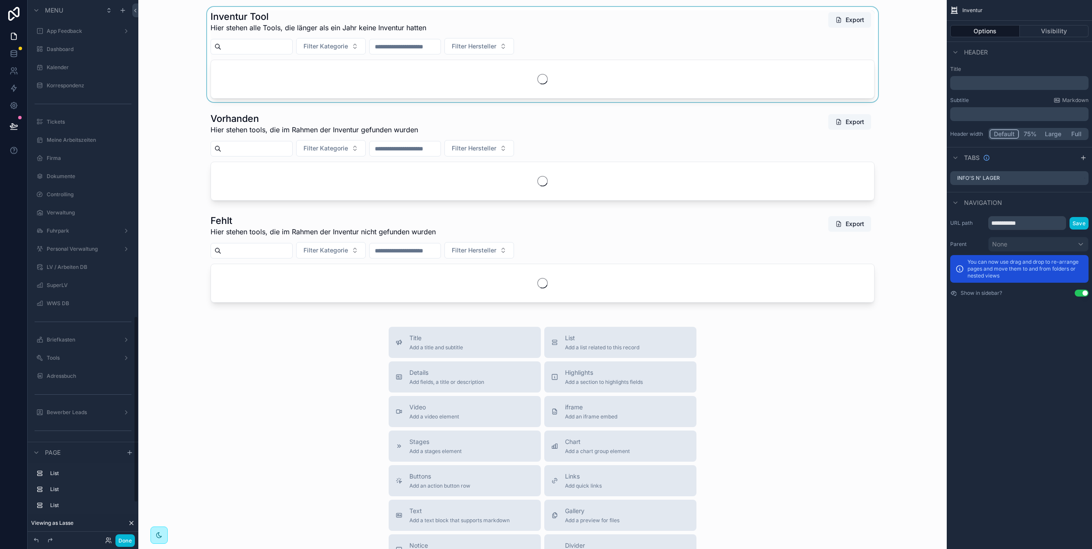
scroll to position [915, 0]
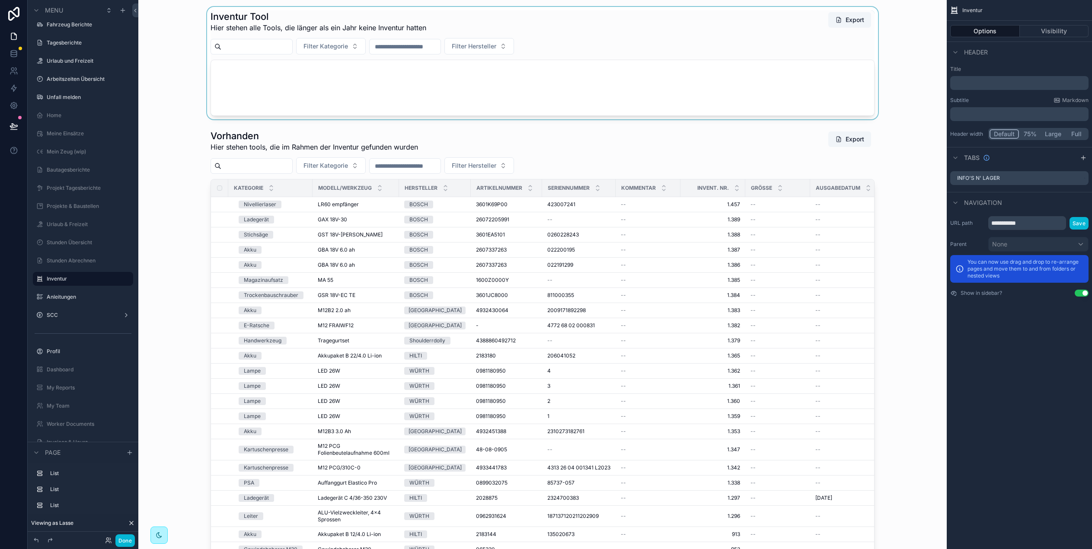
click at [295, 11] on div "scrollable content" at bounding box center [542, 63] width 795 height 112
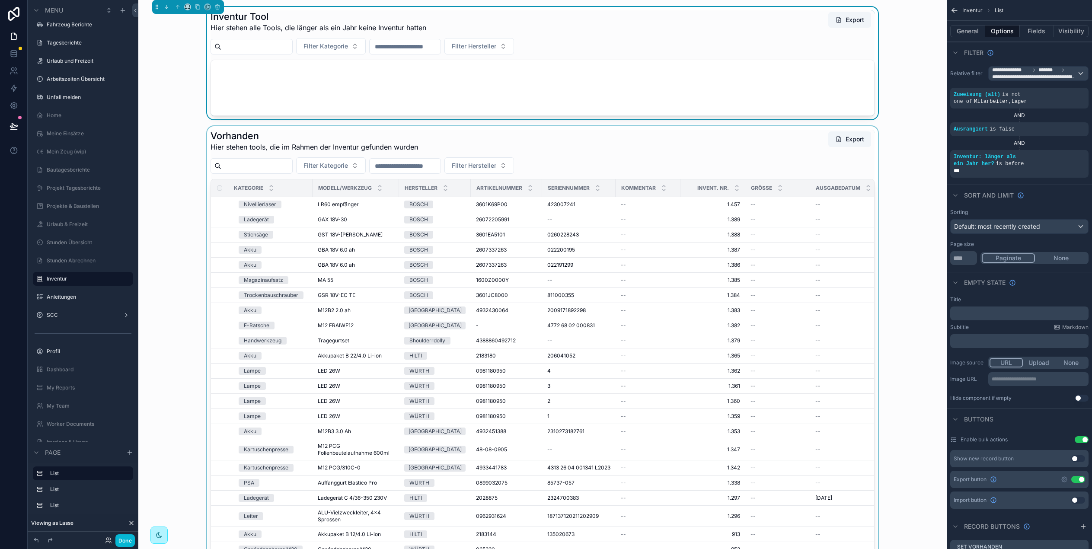
click at [282, 142] on div "scrollable content" at bounding box center [542, 360] width 795 height 469
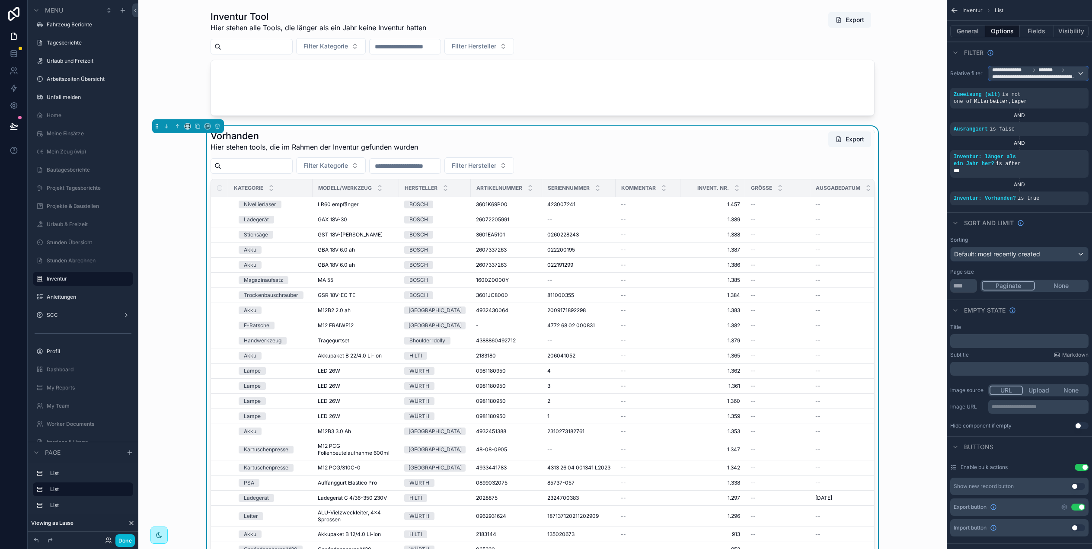
click at [1059, 76] on span "**********" at bounding box center [1035, 77] width 85 height 7
click at [1075, 73] on div "scrollable content" at bounding box center [546, 274] width 1092 height 549
click at [1079, 73] on div "**********" at bounding box center [1038, 74] width 99 height 14
click at [1048, 143] on span "The current user's values" at bounding box center [1031, 147] width 71 height 9
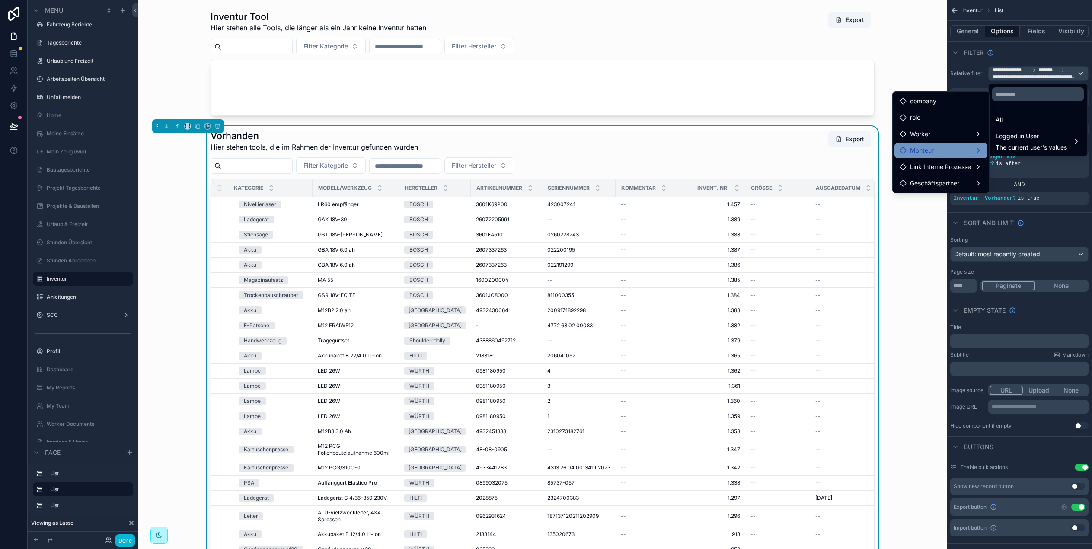
click at [944, 146] on div "Monteur" at bounding box center [941, 150] width 83 height 10
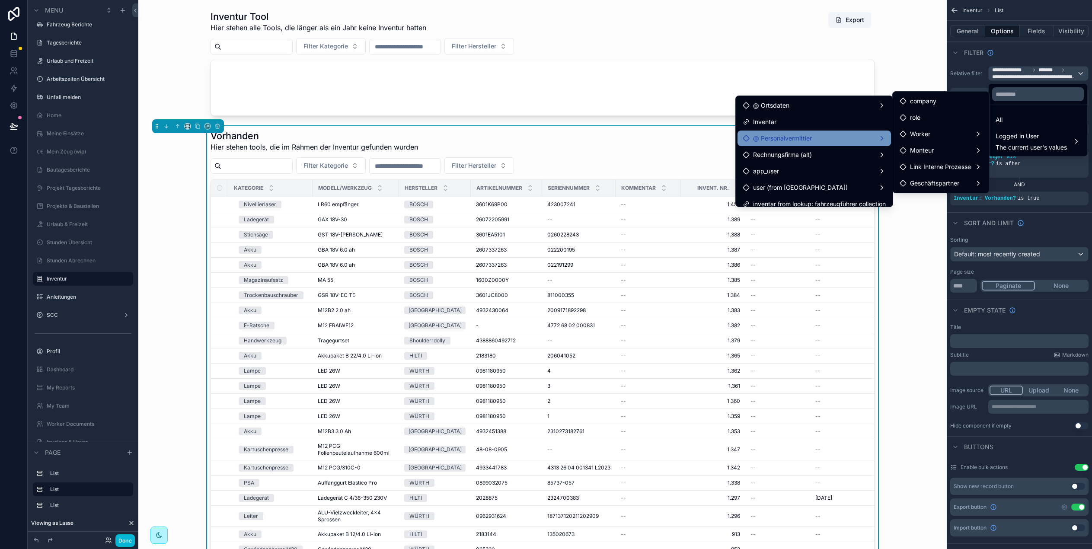
scroll to position [7, 0]
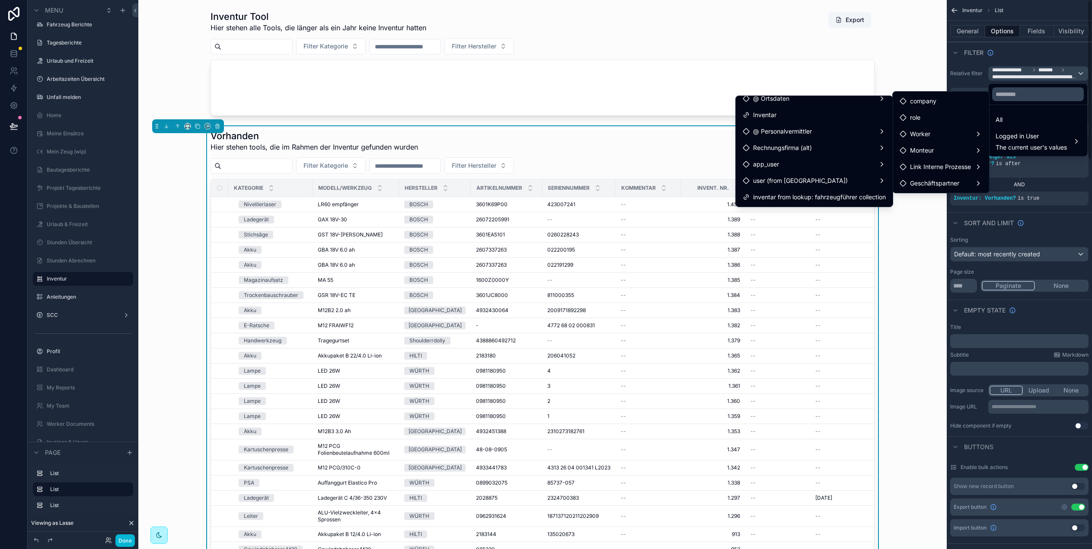
click at [1019, 57] on div "scrollable content" at bounding box center [546, 274] width 1092 height 549
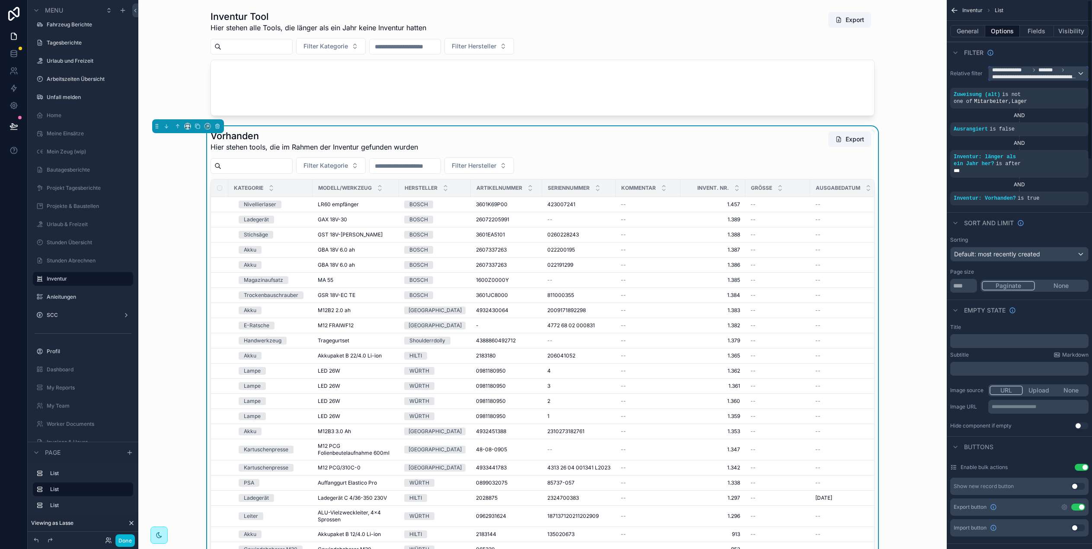
click at [1052, 70] on span "*******" at bounding box center [1049, 70] width 21 height 7
click at [1038, 142] on div "Logged in User The current user's values" at bounding box center [1031, 141] width 71 height 21
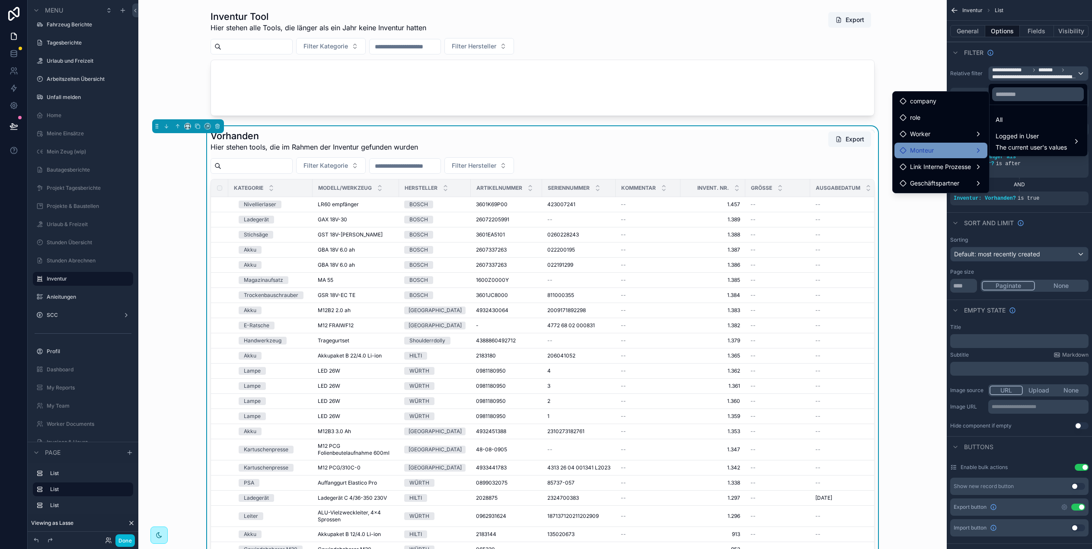
click at [961, 152] on div "Monteur" at bounding box center [941, 150] width 83 height 10
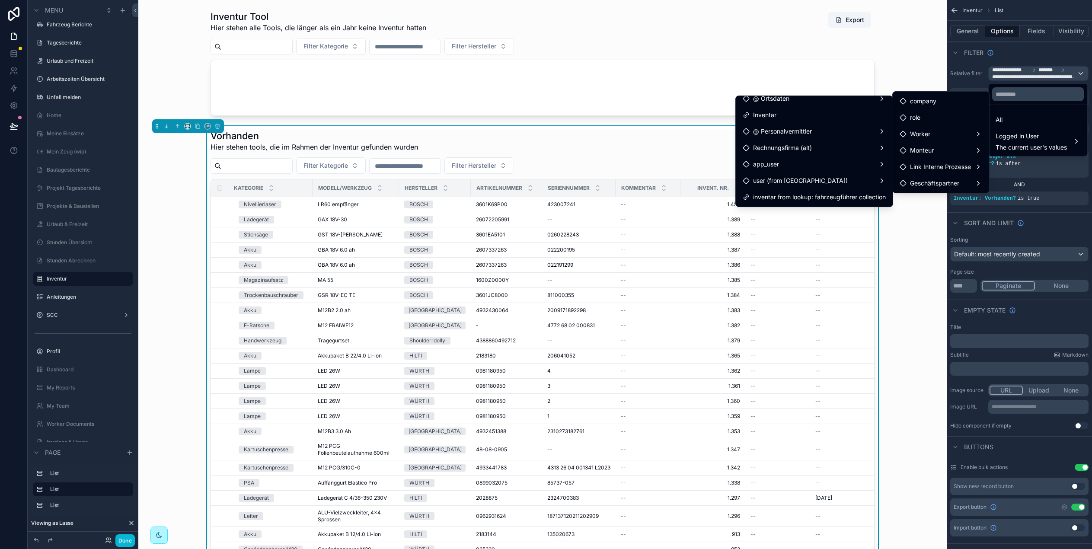
click at [934, 214] on div "Vorhanden Hier stehen tools, die im Rahmen der Inventur gefunden wurden Export …" at bounding box center [542, 360] width 795 height 469
click at [932, 214] on div "Vorhanden Hier stehen tools, die im Rahmen der Inventur gefunden wurden Export …" at bounding box center [542, 360] width 795 height 469
click at [180, 195] on div "Vorhanden Hier stehen tools, die im Rahmen der Inventur gefunden wurden Export …" at bounding box center [542, 360] width 795 height 469
click at [1047, 48] on div "scrollable content" at bounding box center [546, 274] width 1092 height 549
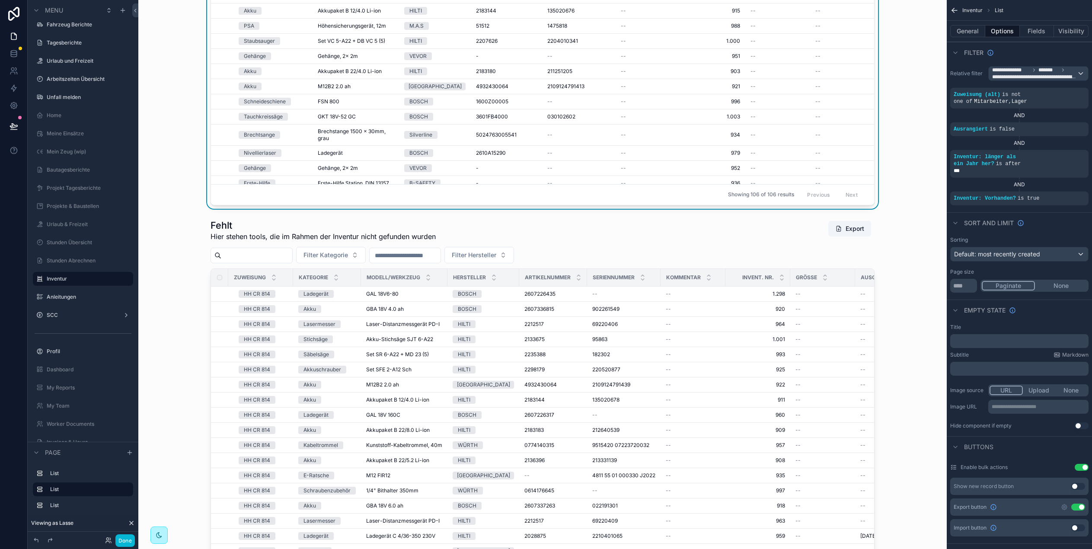
scroll to position [395, 0]
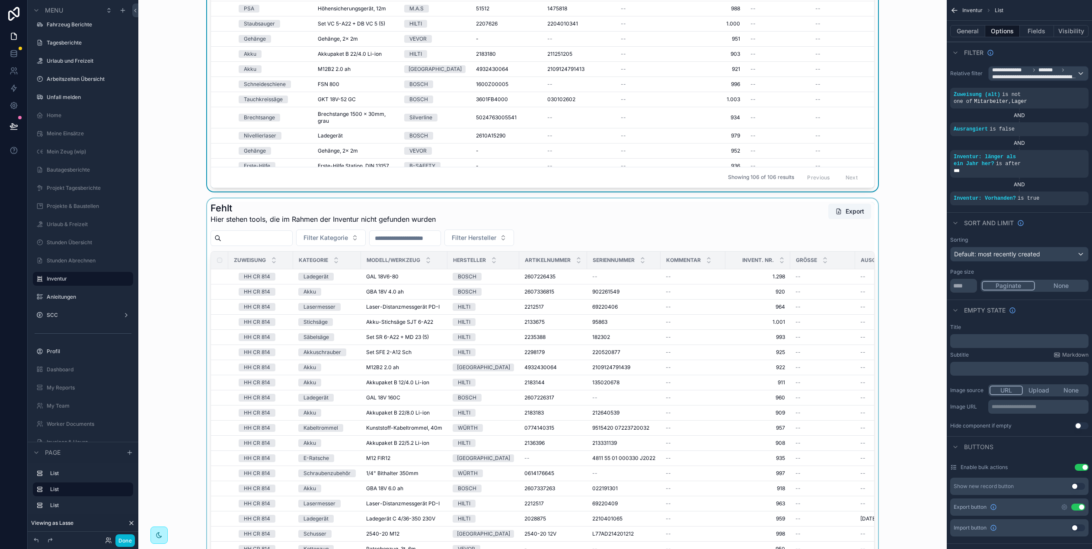
click at [429, 224] on div "scrollable content" at bounding box center [542, 398] width 795 height 398
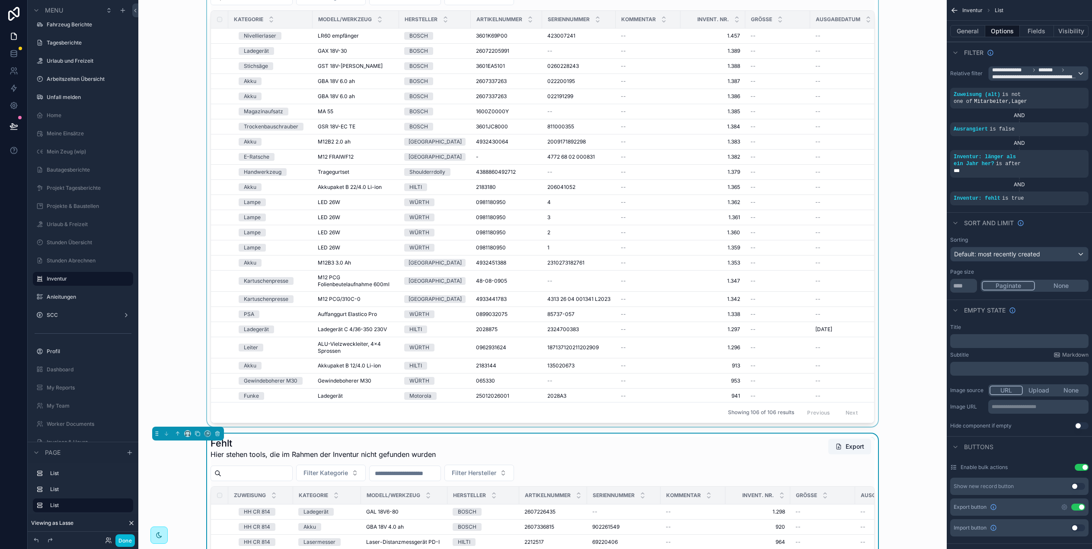
scroll to position [404, 0]
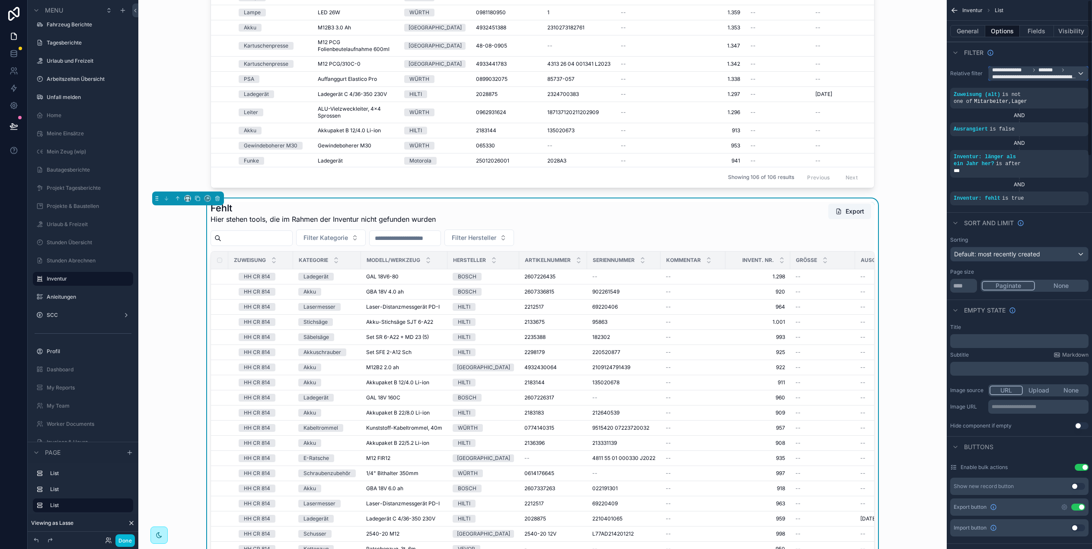
click at [1042, 72] on span "*******" at bounding box center [1049, 70] width 21 height 7
click at [1056, 147] on span "The current user's values" at bounding box center [1031, 147] width 71 height 9
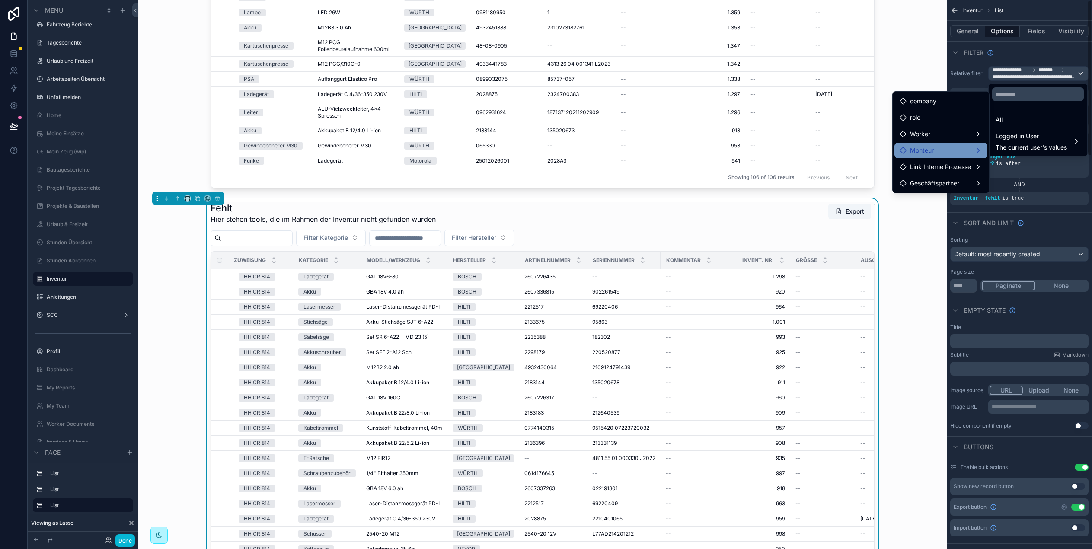
click at [942, 149] on div "Monteur" at bounding box center [941, 150] width 83 height 10
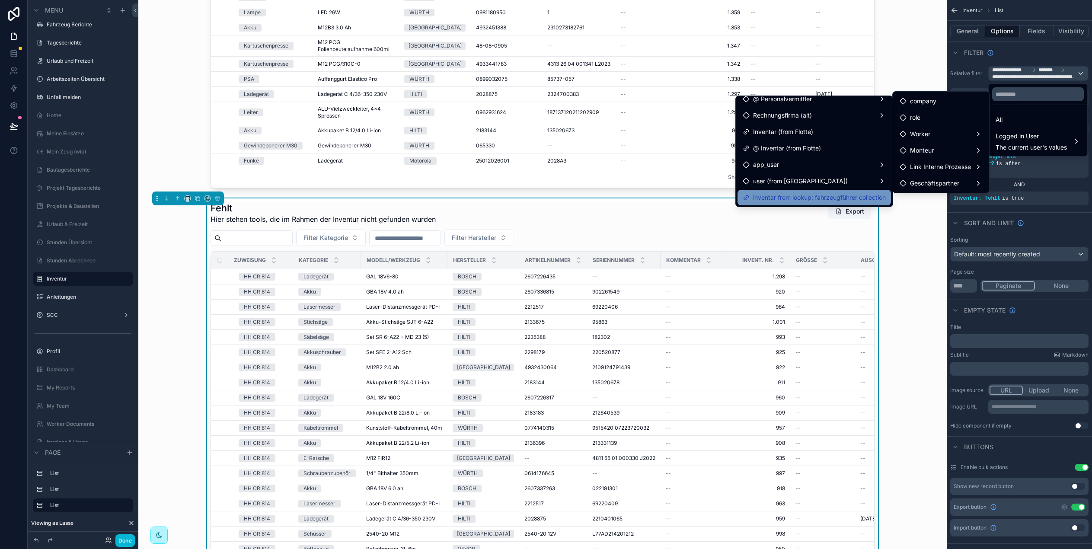
scroll to position [40, 0]
click at [903, 217] on div "Fehlt Hier stehen tools, die im Rahmen der Inventur nicht gefunden wurden Expor…" at bounding box center [542, 398] width 795 height 398
click at [920, 216] on div "Fehlt Hier stehen tools, die im Rahmen der Inventur nicht gefunden wurden Expor…" at bounding box center [542, 398] width 795 height 398
click at [1041, 48] on div "scrollable content" at bounding box center [546, 274] width 1092 height 549
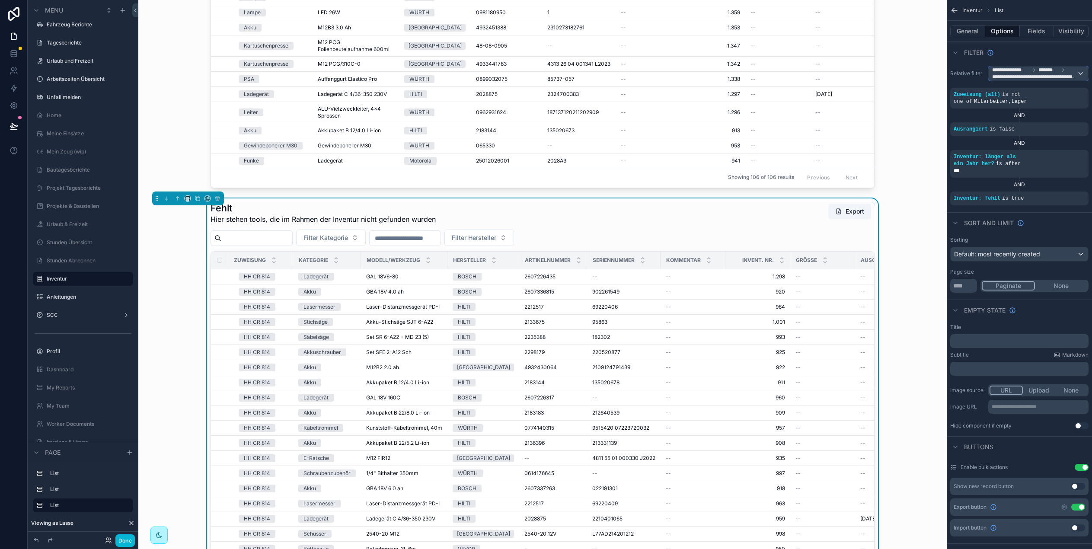
click at [1041, 73] on span "*******" at bounding box center [1049, 70] width 21 height 7
click at [972, 54] on div "scrollable content" at bounding box center [546, 274] width 1092 height 549
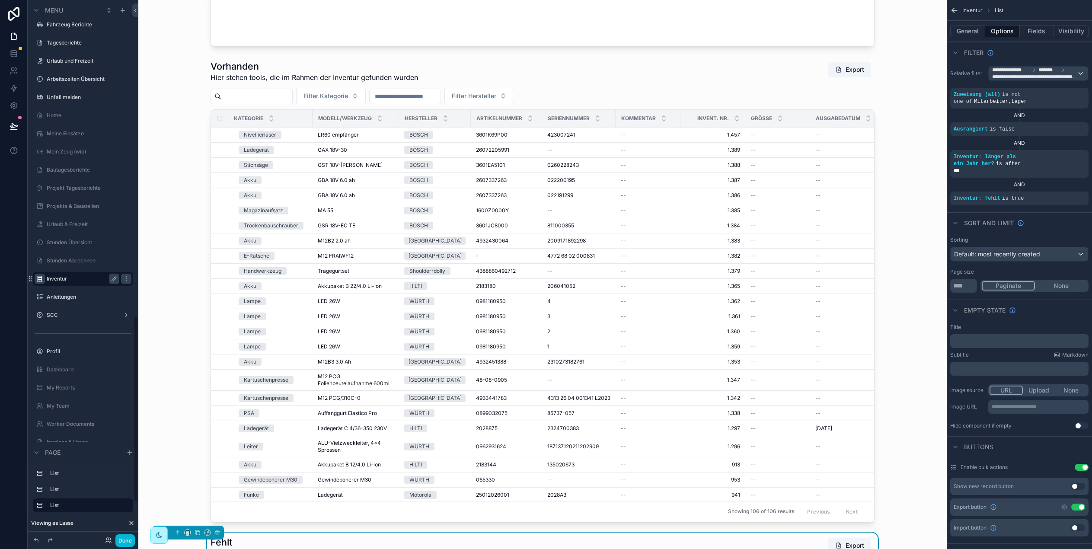
scroll to position [0, 0]
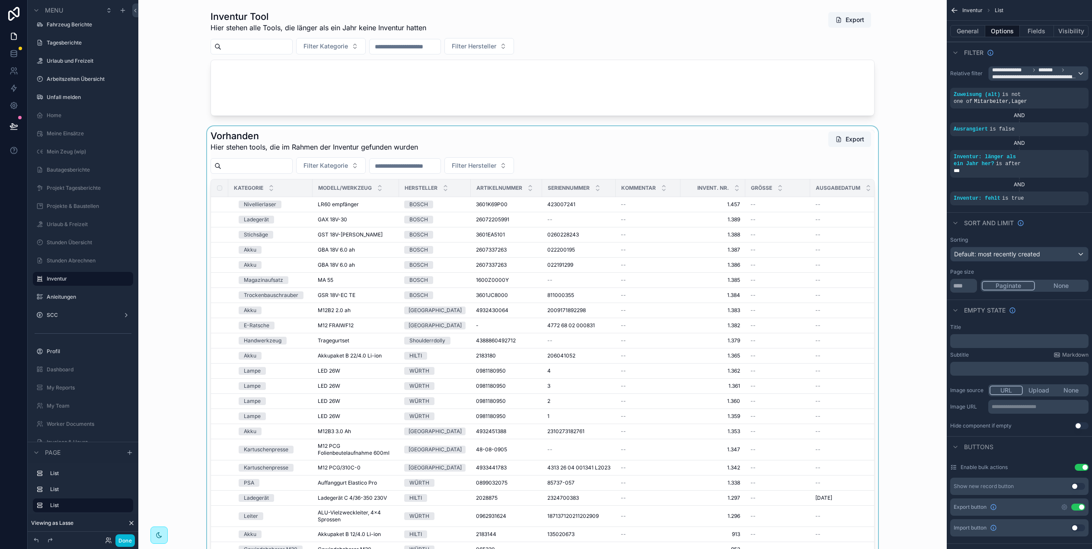
click at [240, 144] on div "scrollable content" at bounding box center [542, 360] width 795 height 469
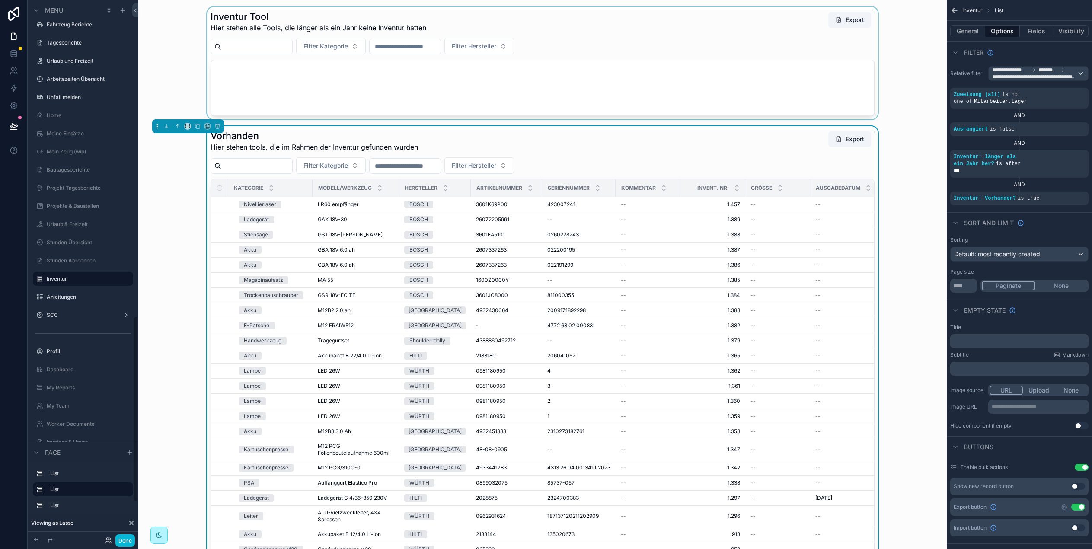
click at [165, 52] on div "scrollable content" at bounding box center [542, 63] width 795 height 112
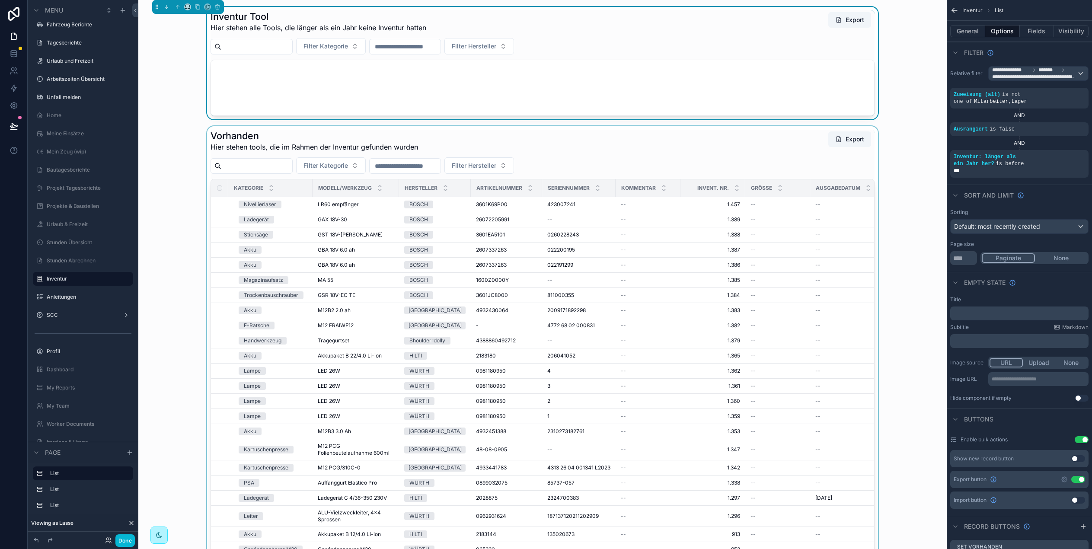
click at [290, 146] on div "scrollable content" at bounding box center [542, 360] width 795 height 469
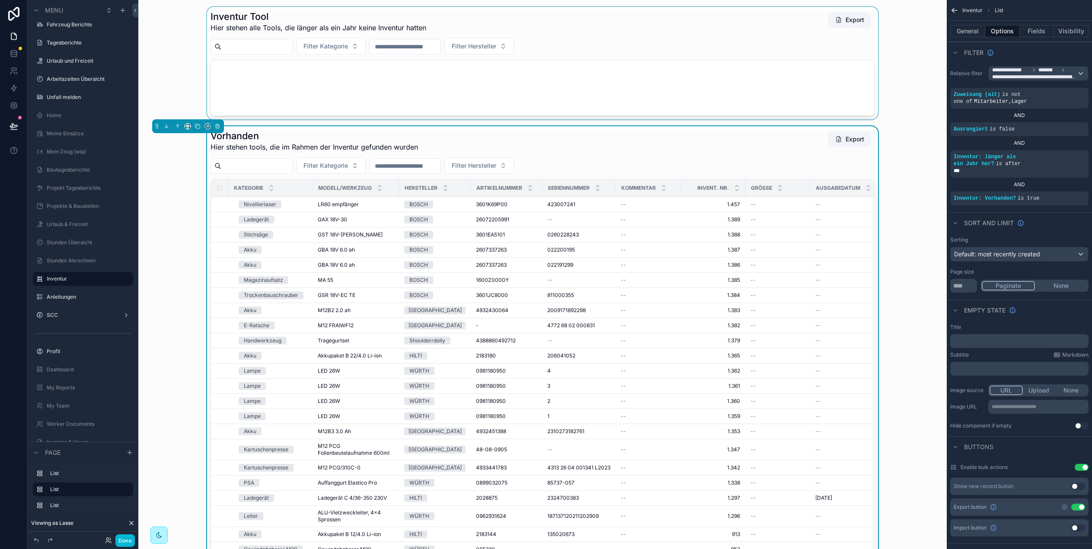
click at [606, 90] on div "scrollable content" at bounding box center [542, 63] width 795 height 112
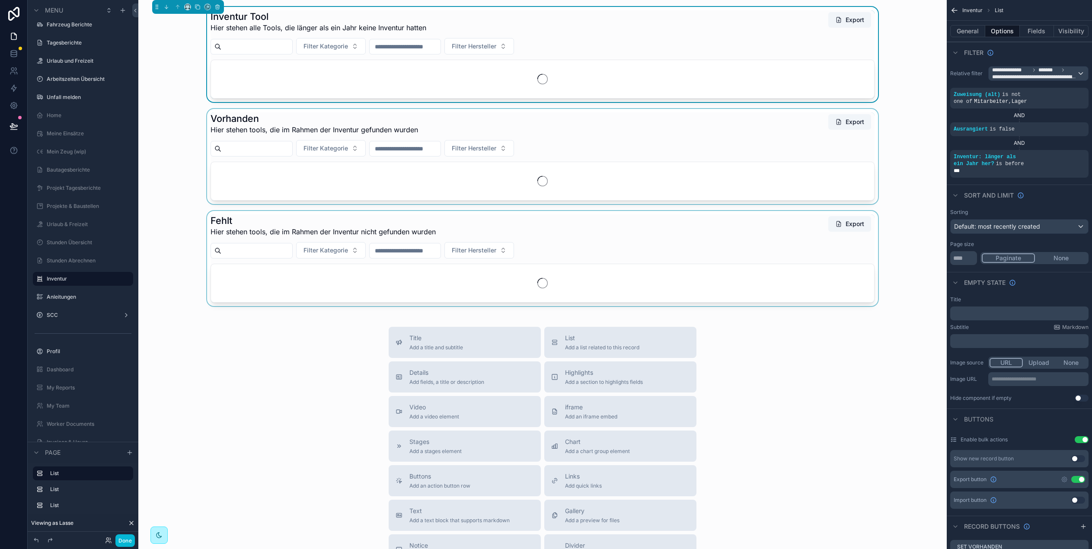
click at [801, 160] on div "scrollable content" at bounding box center [542, 156] width 795 height 95
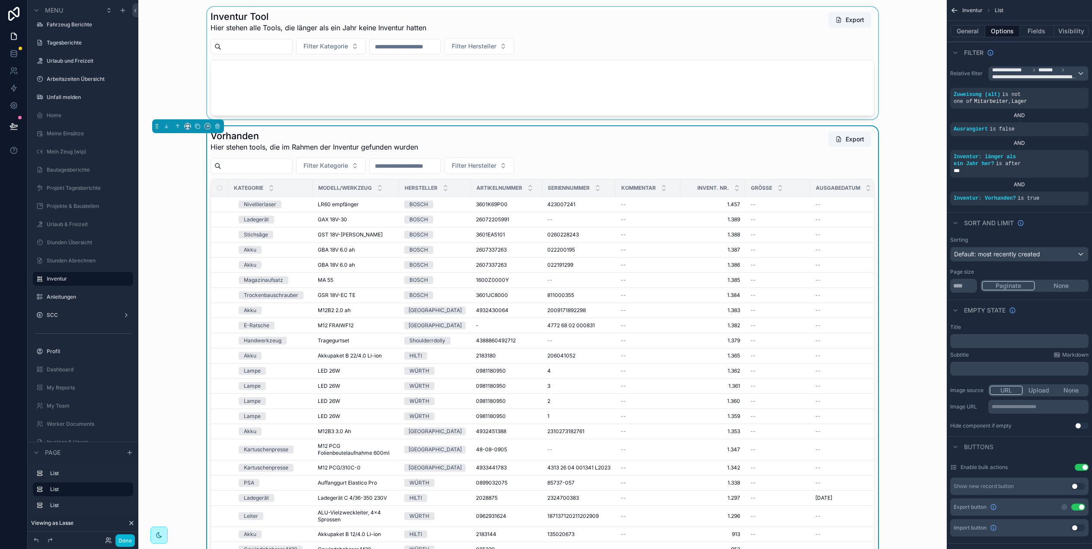
click at [769, 86] on div "scrollable content" at bounding box center [542, 63] width 795 height 112
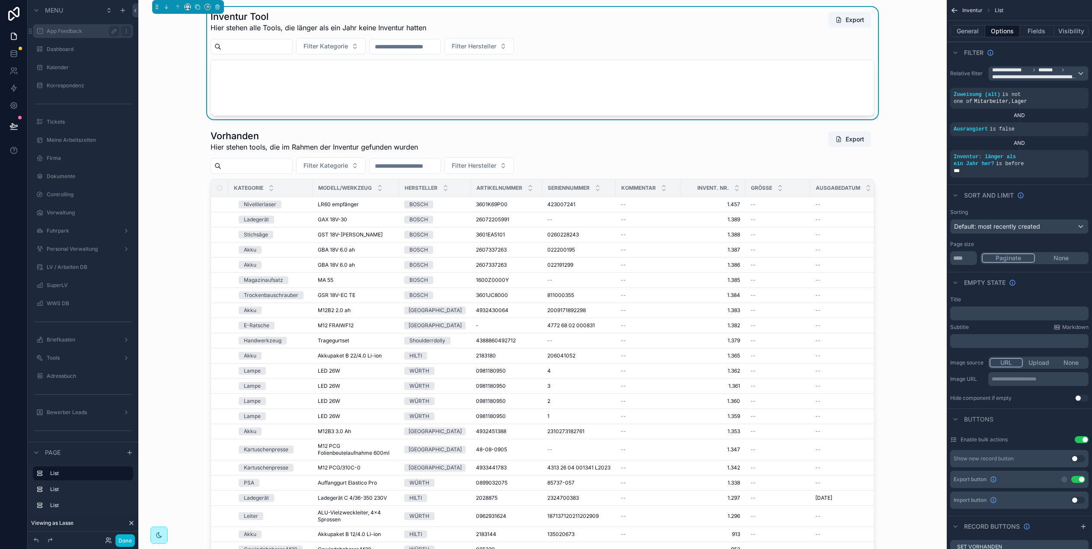
click at [85, 30] on label "App Feedback" at bounding box center [81, 31] width 69 height 7
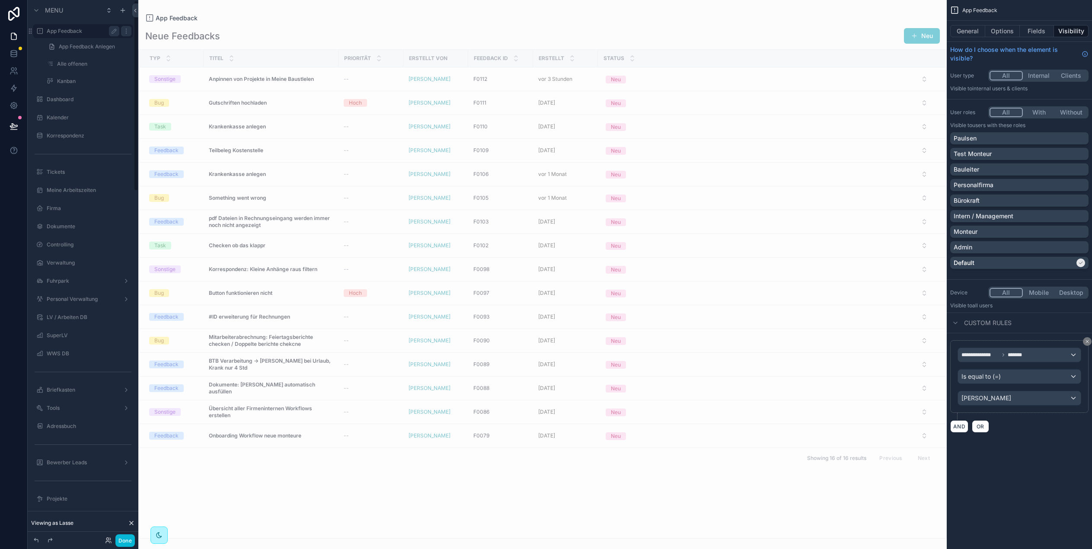
click at [288, 143] on div "scrollable content" at bounding box center [542, 274] width 809 height 549
click at [132, 523] on icon at bounding box center [131, 523] width 7 height 7
click at [415, 6] on div "App Feedback Neue Feedbacks Neu Typ Titel Priorität Erstellt von Feedback ID Er…" at bounding box center [542, 269] width 809 height 539
click at [686, 29] on div "Neue Feedbacks Neu" at bounding box center [542, 36] width 795 height 16
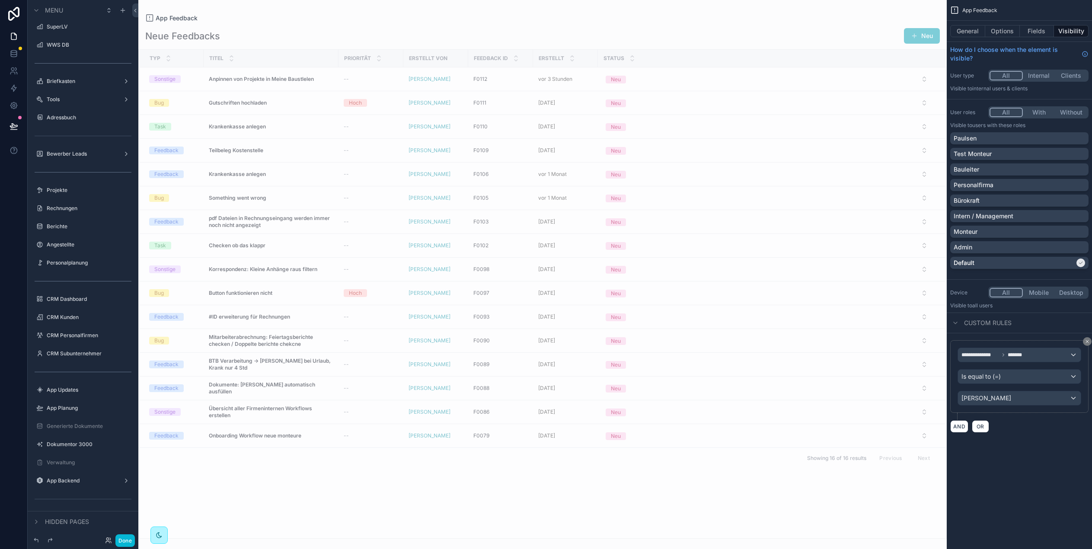
click at [400, 15] on div "App Feedback" at bounding box center [542, 18] width 795 height 9
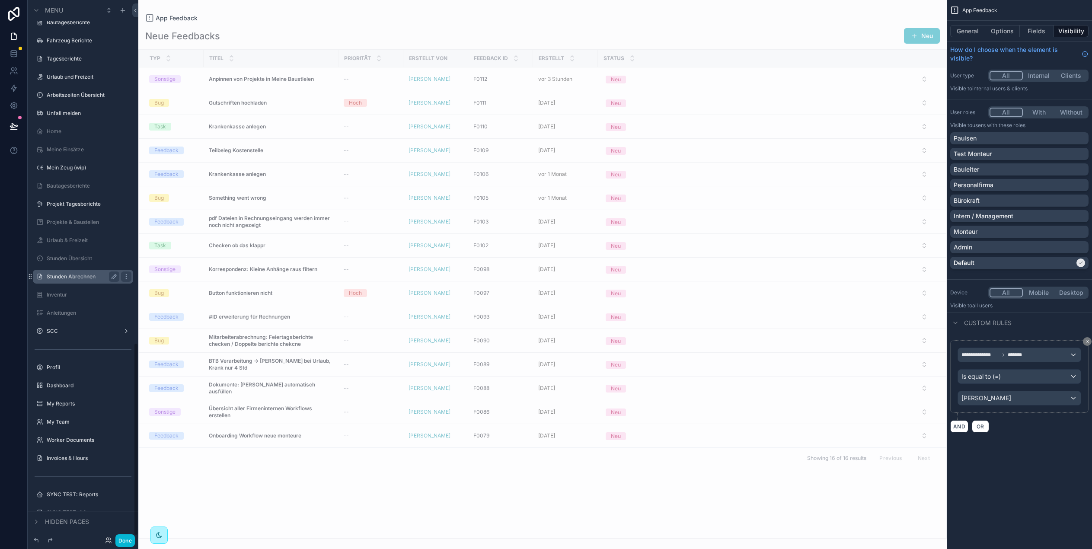
scroll to position [965, 0]
click at [66, 275] on label "Inventur" at bounding box center [81, 278] width 69 height 7
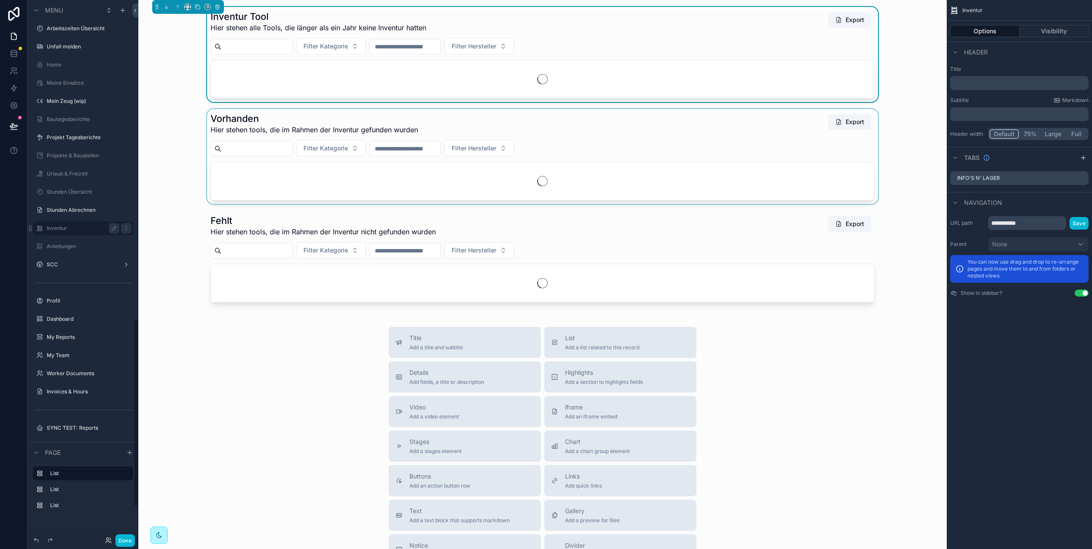
scroll to position [915, 0]
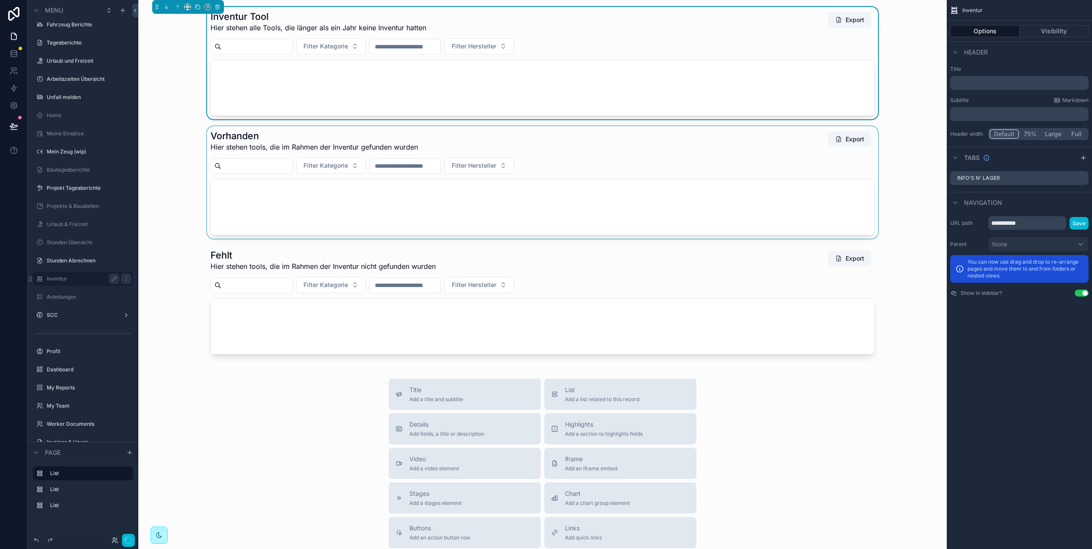
click at [264, 145] on div "scrollable content" at bounding box center [542, 182] width 795 height 112
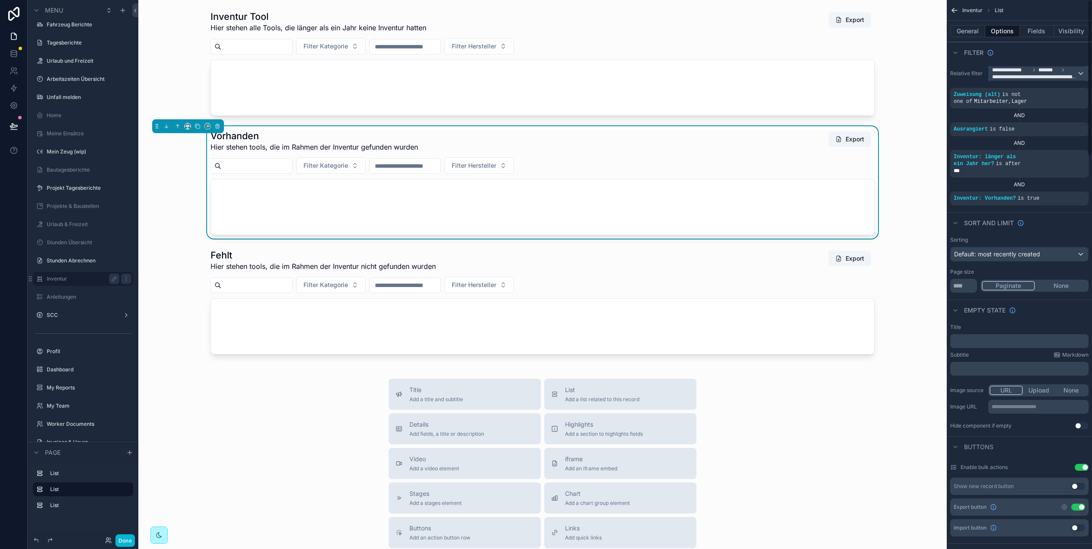
click at [1038, 70] on span "**********" at bounding box center [1035, 74] width 85 height 14
click at [1082, 83] on div "All Logged in User The current user's values" at bounding box center [1038, 119] width 99 height 75
click at [1033, 121] on div "All" at bounding box center [1038, 120] width 85 height 10
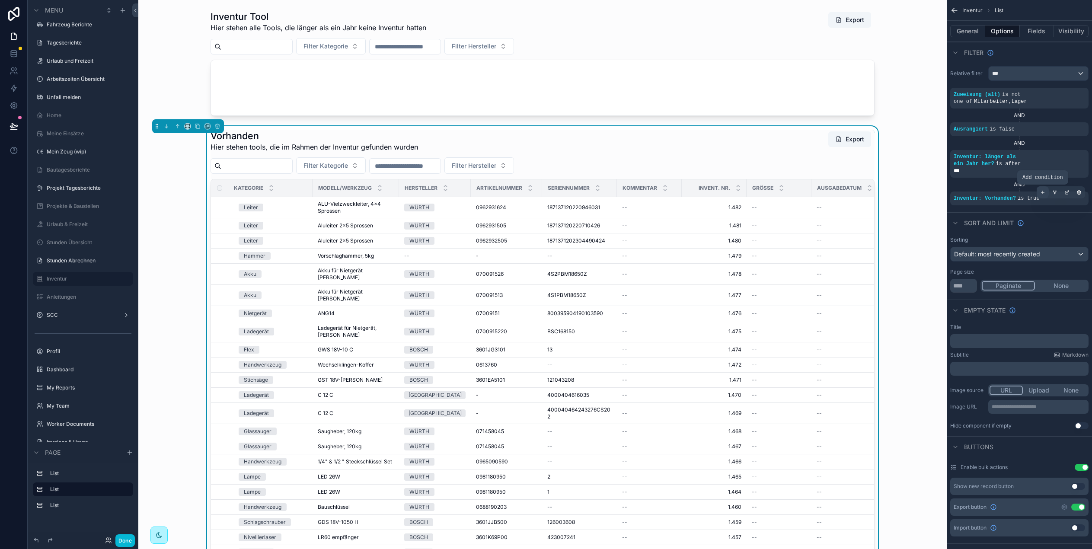
click at [1043, 194] on icon "scrollable content" at bounding box center [1043, 192] width 5 height 5
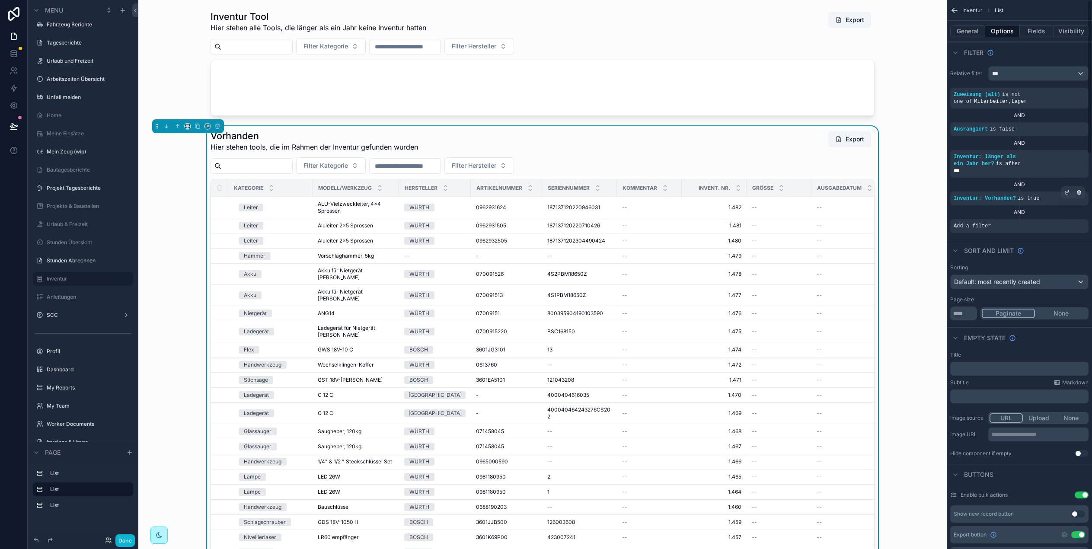
click at [1022, 208] on div "AND" at bounding box center [1020, 212] width 138 height 14
click at [1067, 221] on icon "scrollable content" at bounding box center [1067, 220] width 3 height 3
click at [884, 213] on div "Select a field" at bounding box center [866, 213] width 51 height 14
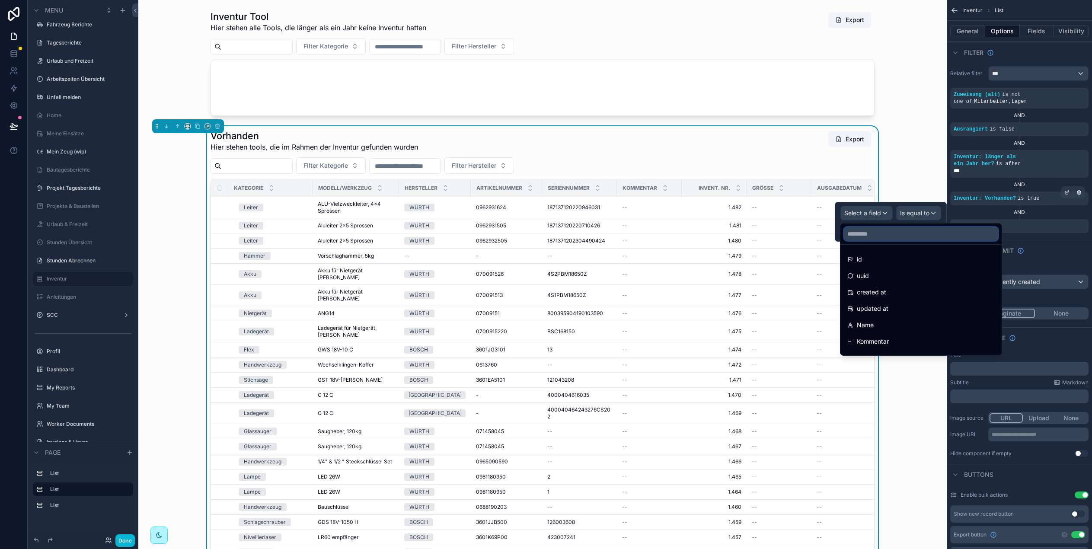
click at [874, 233] on input "text" at bounding box center [921, 234] width 154 height 14
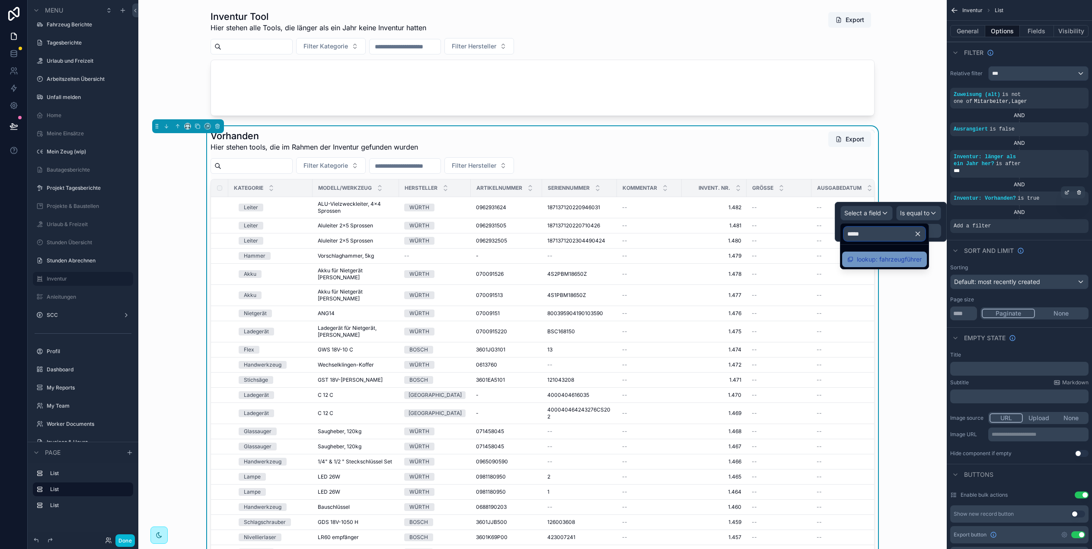
type input "*****"
click at [875, 264] on span "lookup: fahrzeugführer" at bounding box center [889, 259] width 65 height 10
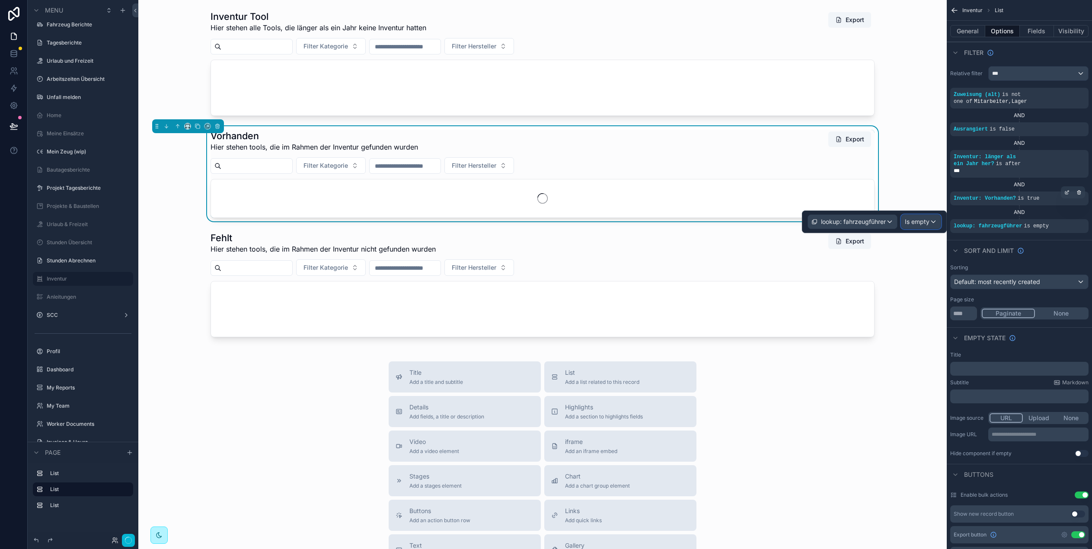
click at [922, 221] on span "Is empty" at bounding box center [917, 222] width 25 height 9
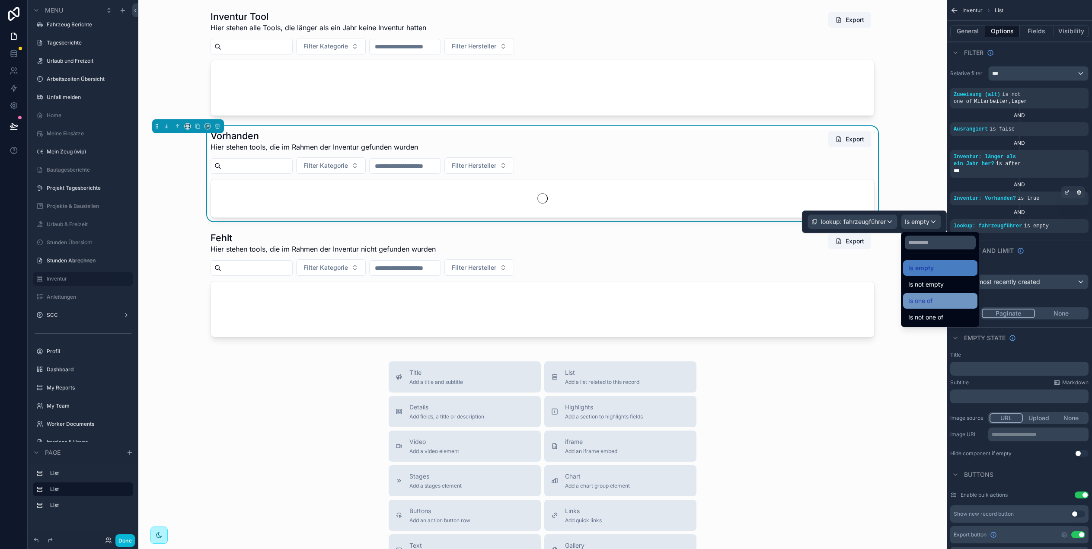
click at [935, 303] on div "Is one of" at bounding box center [941, 301] width 64 height 10
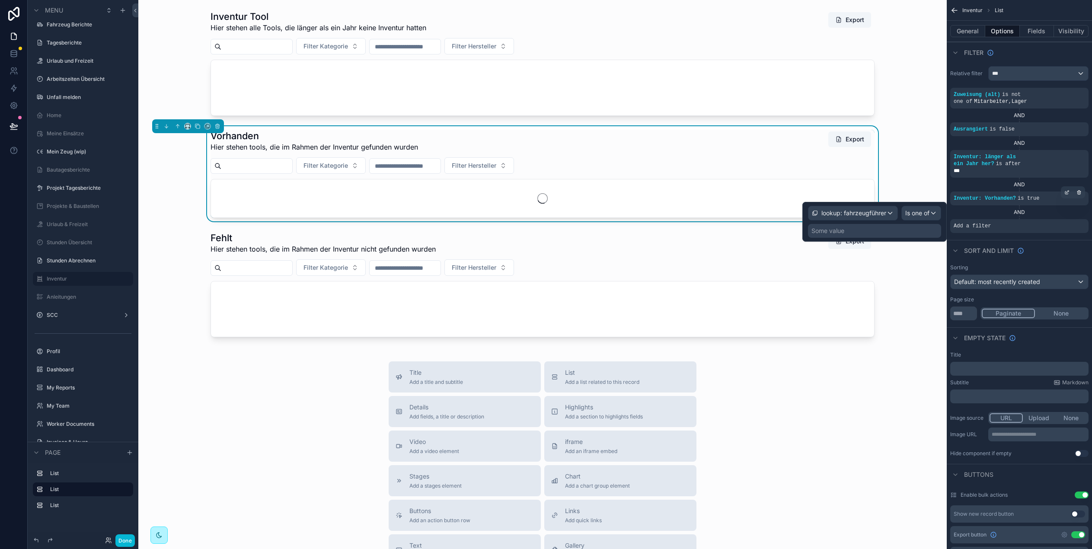
click at [892, 233] on div "Some value" at bounding box center [874, 231] width 133 height 14
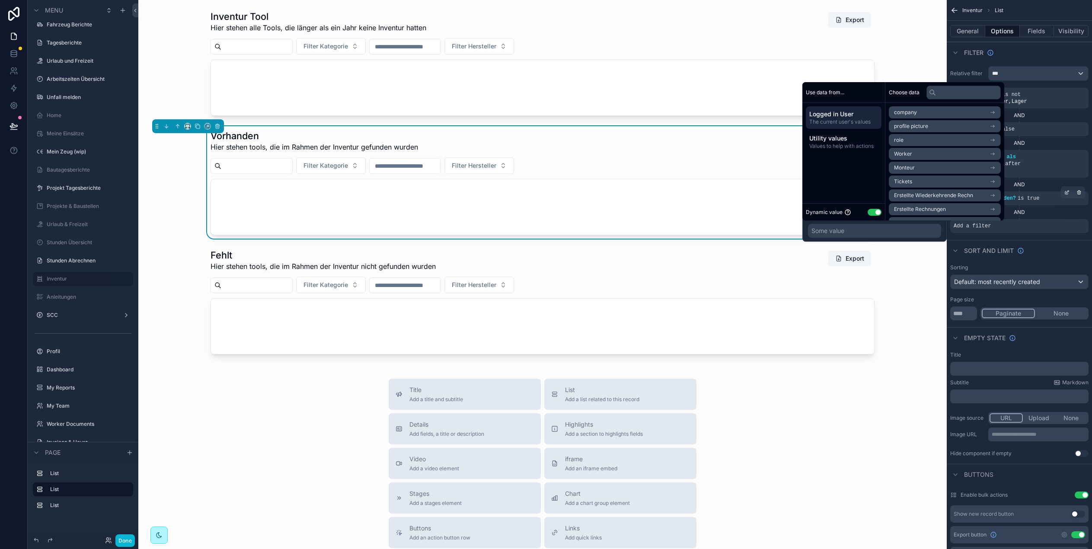
click at [926, 167] on li "Monteur" at bounding box center [945, 168] width 112 height 12
click at [913, 125] on span "Monteur" at bounding box center [904, 128] width 21 height 7
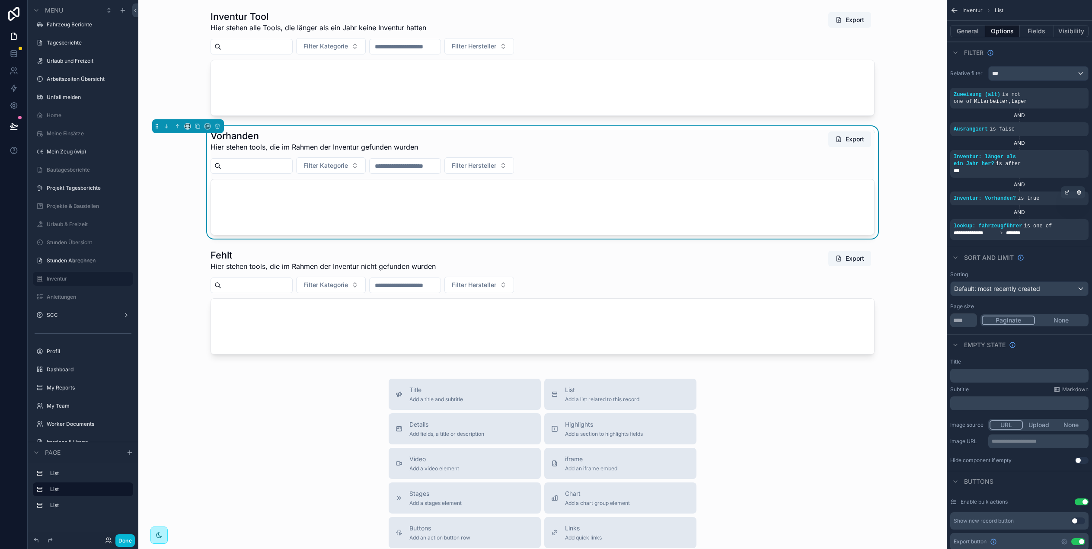
click at [187, 188] on div "Vorhanden Hier stehen tools, die im Rahmen der Inventur gefunden wurden Export …" at bounding box center [542, 182] width 795 height 112
click at [927, 142] on div "Vorhanden Hier stehen tools, die im Rahmen der Inventur gefunden wurden Export …" at bounding box center [542, 182] width 795 height 112
click at [710, 141] on div "Vorhanden Hier stehen tools, die im Rahmen der Inventur gefunden wurden Export" at bounding box center [543, 141] width 664 height 22
click at [107, 541] on icon at bounding box center [108, 540] width 7 height 7
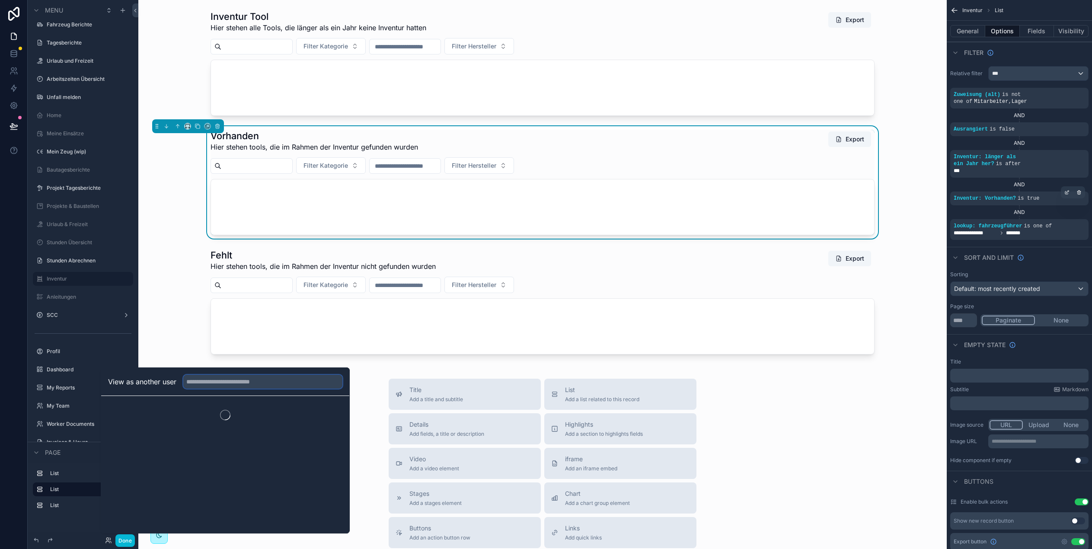
click at [205, 381] on input "text" at bounding box center [262, 382] width 159 height 14
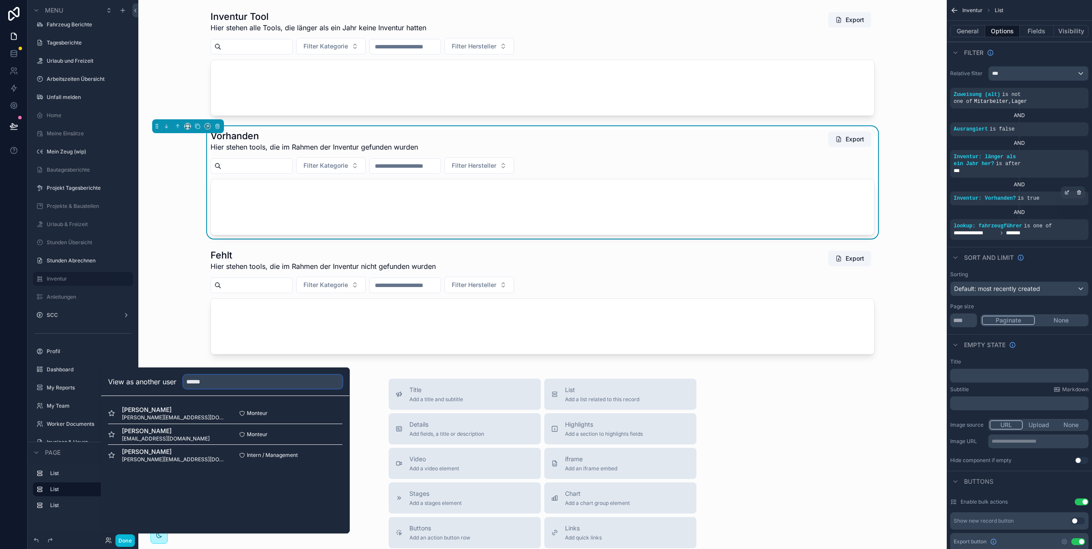
type input "******"
click at [328, 414] on button "Select" at bounding box center [331, 413] width 22 height 13
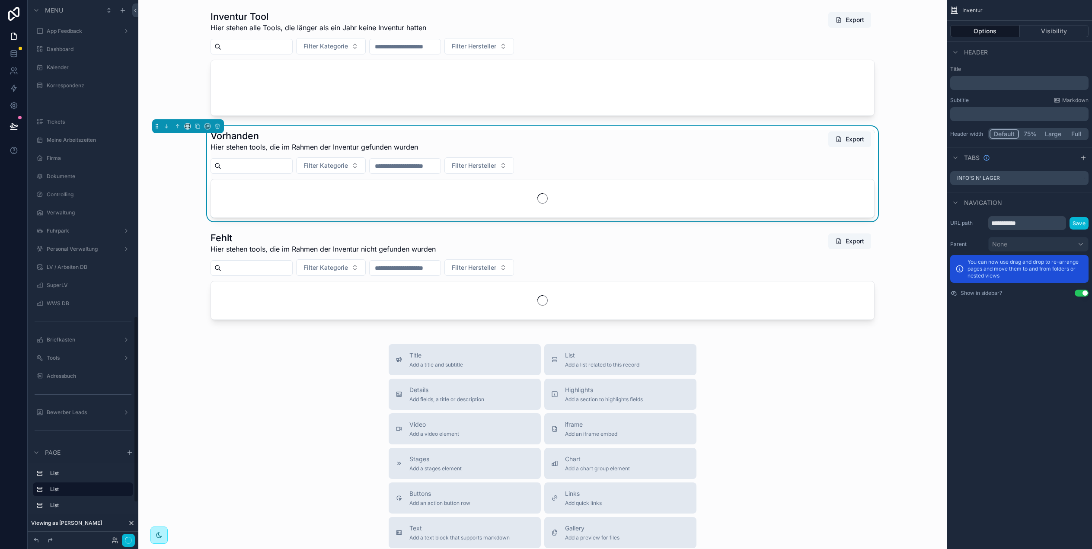
scroll to position [915, 0]
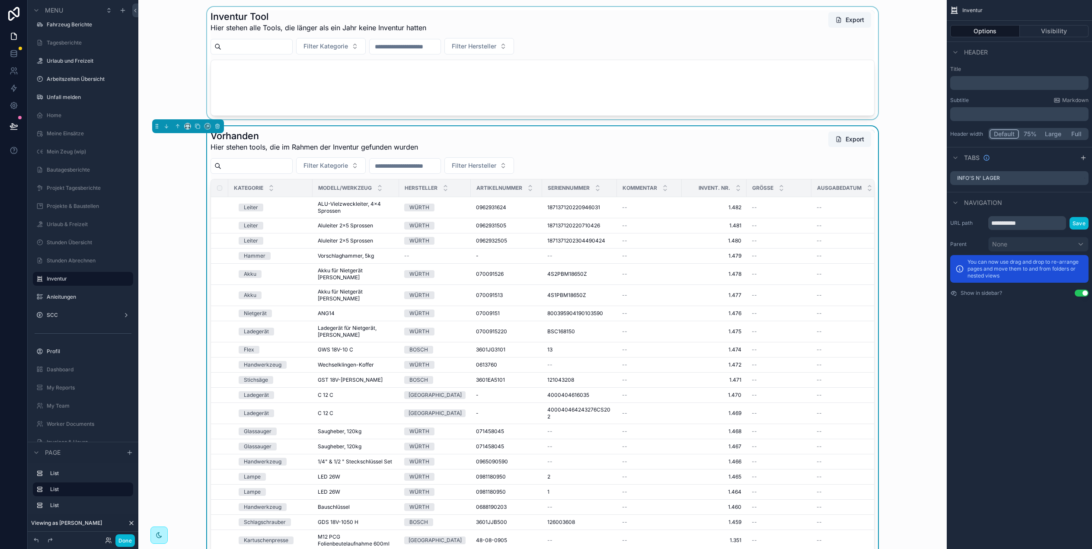
click at [919, 83] on div "scrollable content" at bounding box center [542, 63] width 795 height 112
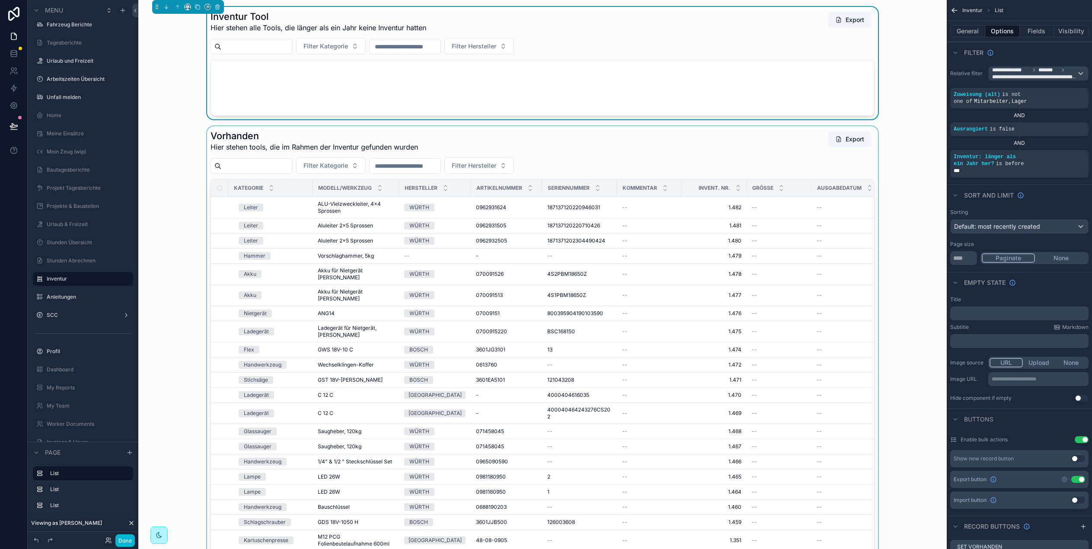
click at [707, 133] on div "scrollable content" at bounding box center [542, 360] width 795 height 469
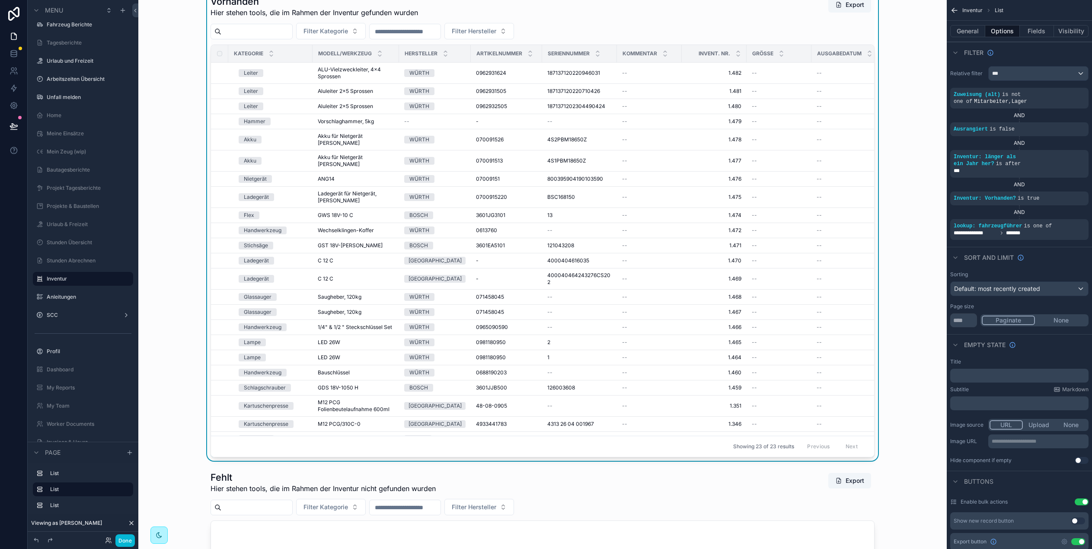
scroll to position [0, 0]
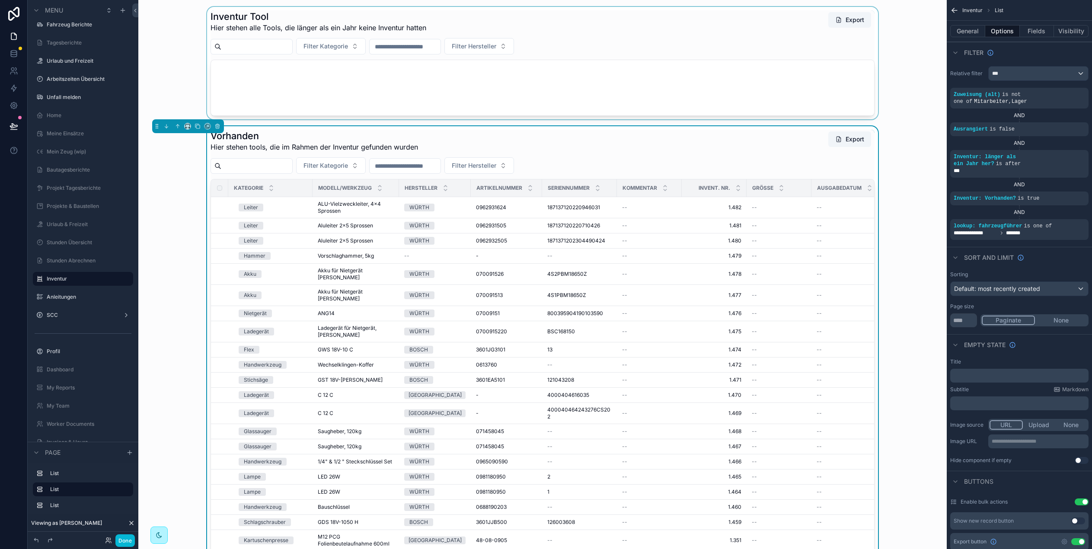
click at [339, 97] on div "scrollable content" at bounding box center [542, 63] width 795 height 112
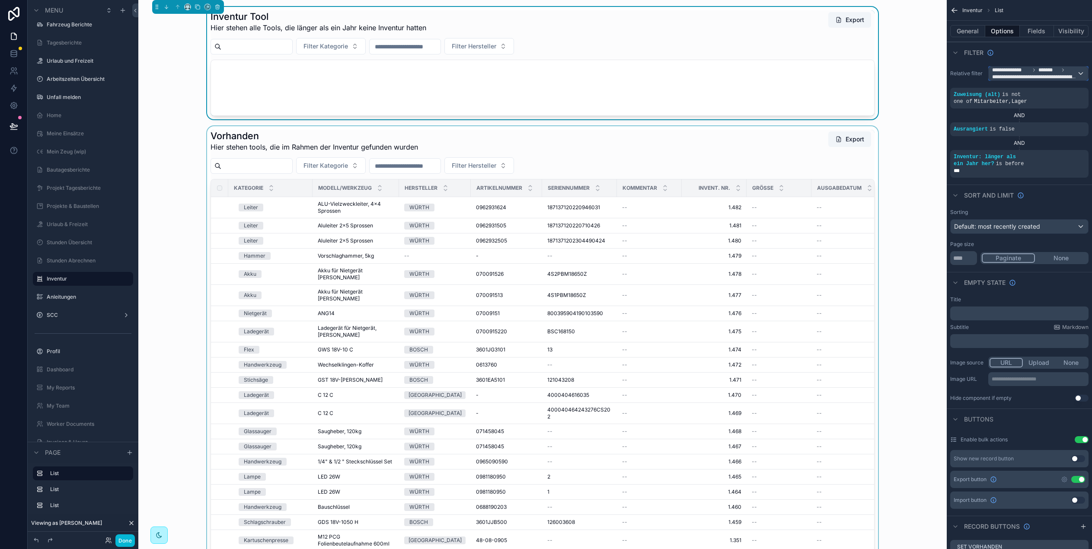
click at [1081, 70] on div "**********" at bounding box center [1038, 74] width 99 height 14
click at [1054, 119] on div "All" at bounding box center [1038, 120] width 85 height 10
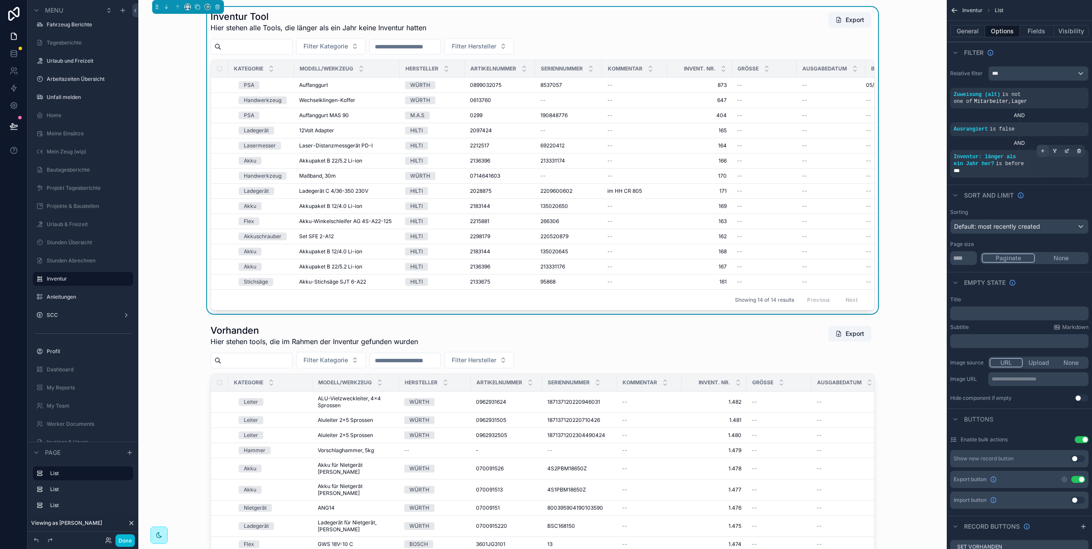
click at [1043, 151] on icon "scrollable content" at bounding box center [1043, 150] width 5 height 5
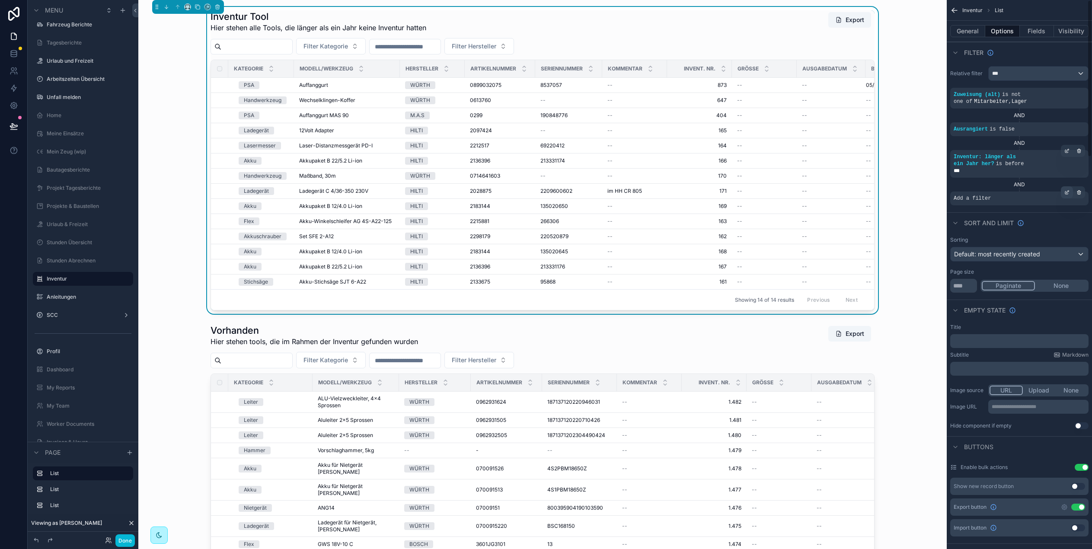
click at [1068, 194] on icon "scrollable content" at bounding box center [1067, 192] width 5 height 5
click at [881, 186] on div "Select a field" at bounding box center [866, 186] width 51 height 14
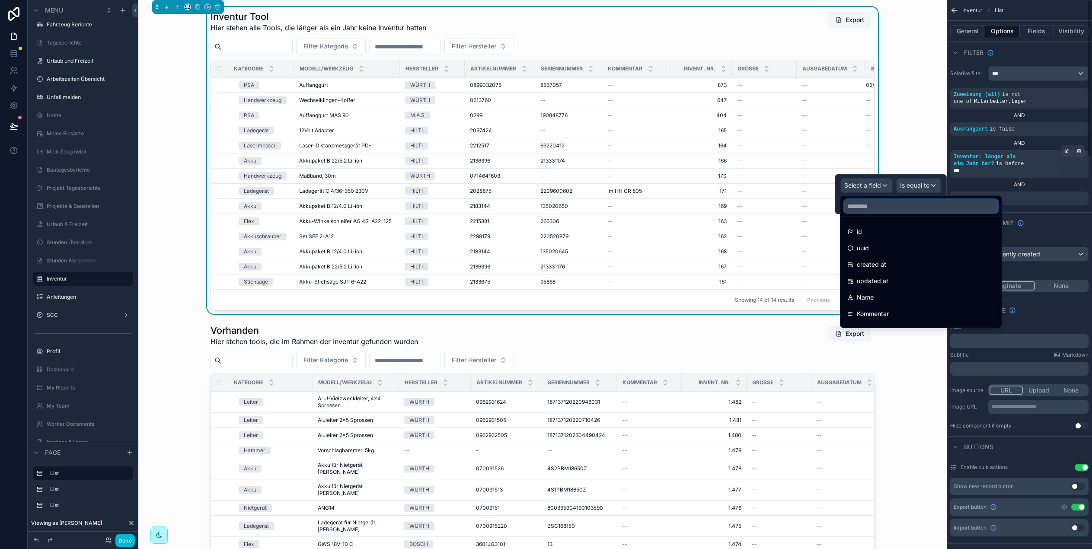
click at [896, 210] on input "text" at bounding box center [921, 206] width 154 height 14
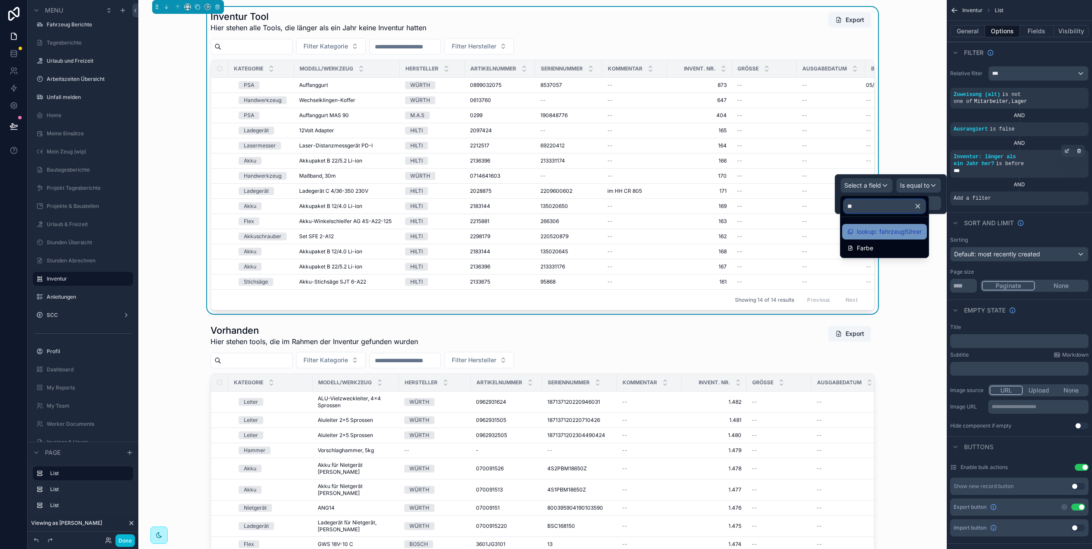
type input "**"
click at [888, 232] on span "lookup: fahrzeugführer" at bounding box center [889, 232] width 65 height 10
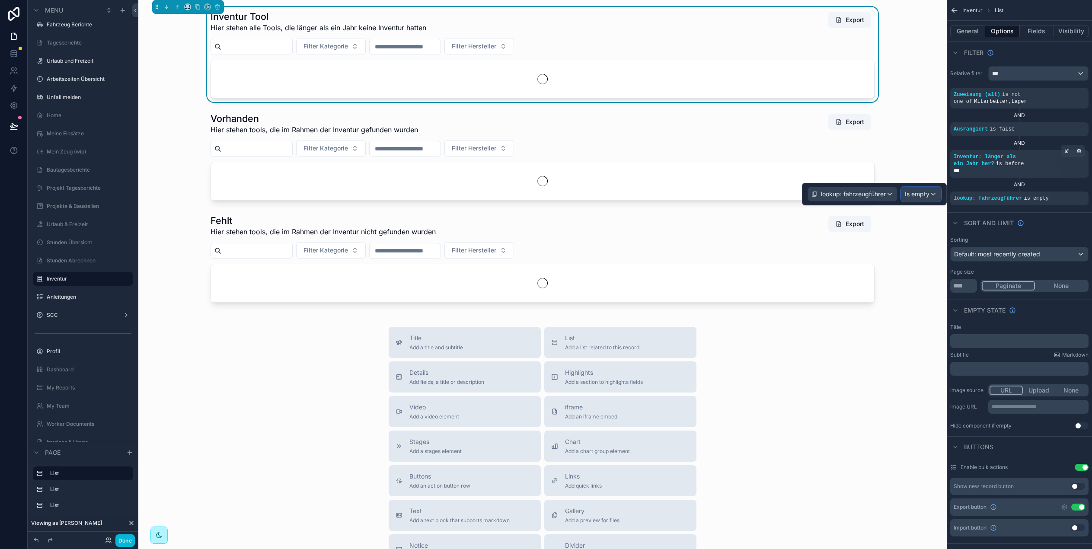
click at [924, 195] on span "Is empty" at bounding box center [917, 194] width 25 height 9
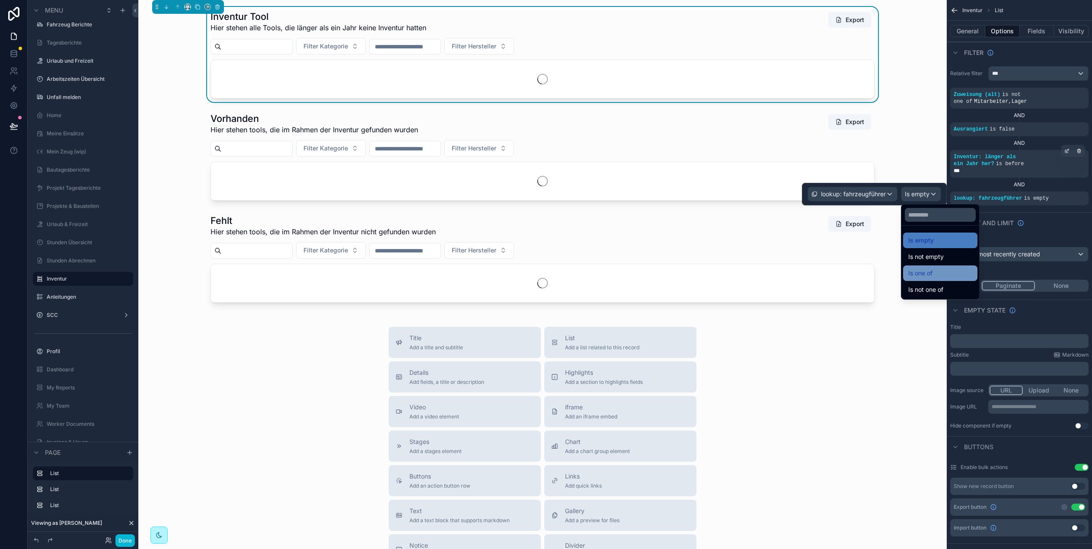
click at [939, 272] on div "Is one of" at bounding box center [941, 273] width 64 height 10
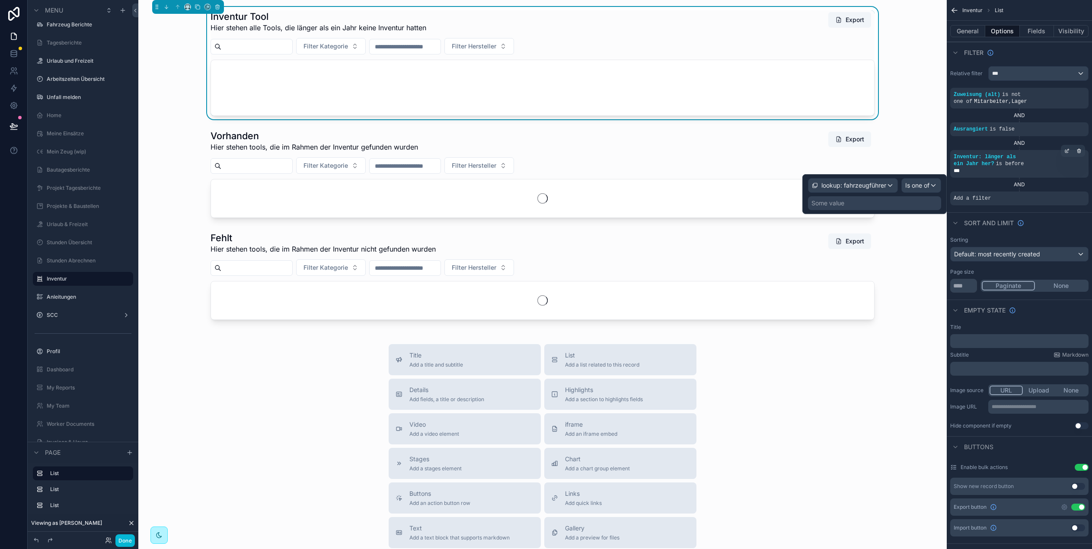
click at [838, 202] on div "Some value" at bounding box center [828, 203] width 33 height 9
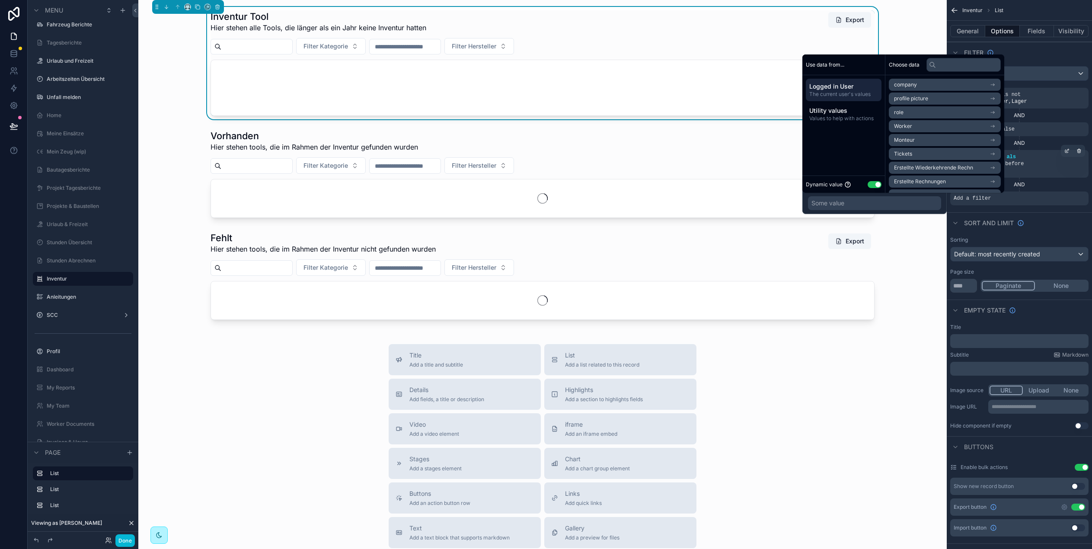
click at [935, 141] on li "Monteur" at bounding box center [945, 140] width 112 height 12
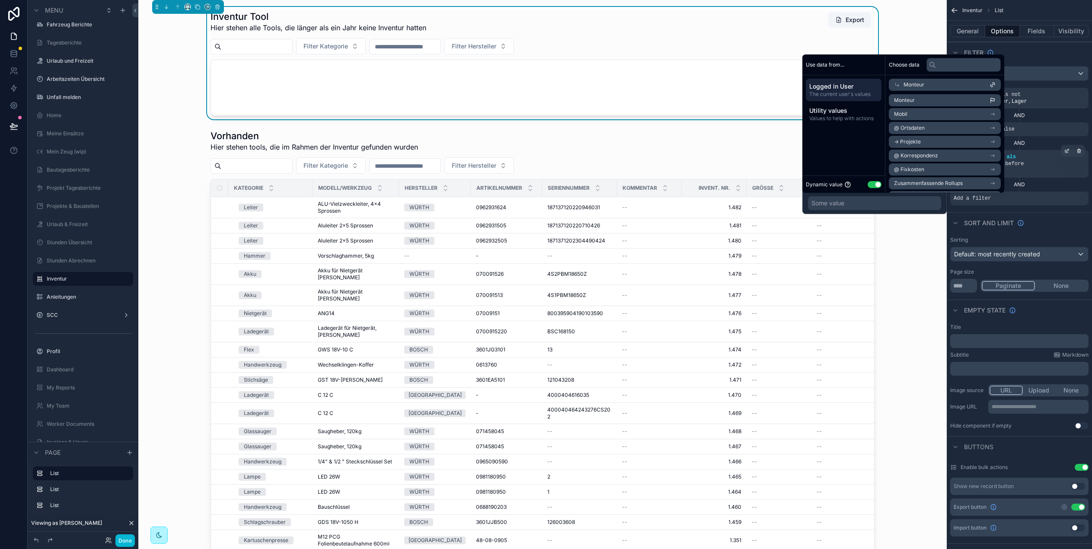
click at [939, 98] on li "Monteur" at bounding box center [945, 100] width 112 height 12
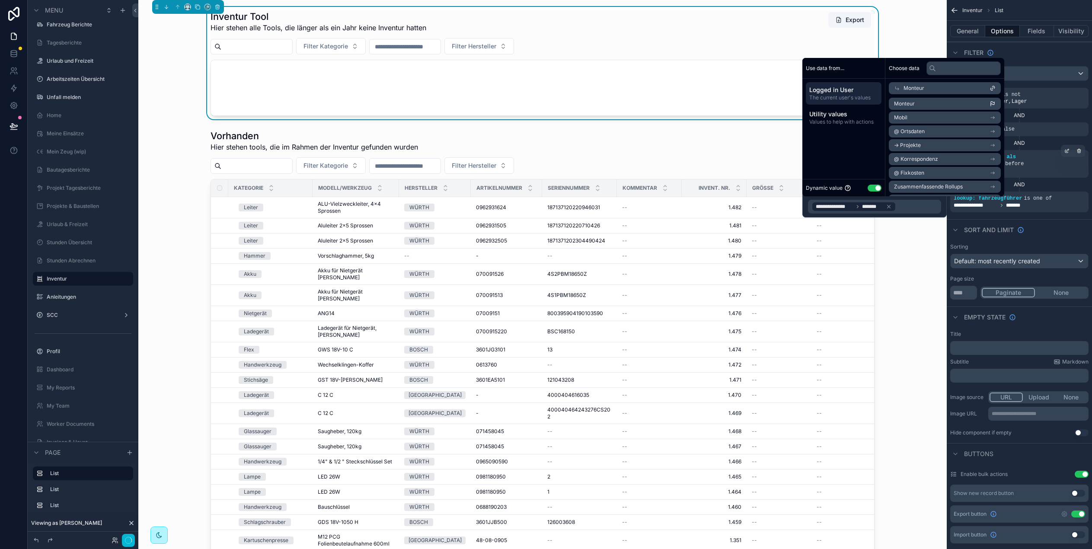
click at [927, 26] on div "Inventur Tool Hier stehen alle Tools, die länger als ein Jahr keine Inventur ha…" at bounding box center [542, 63] width 795 height 112
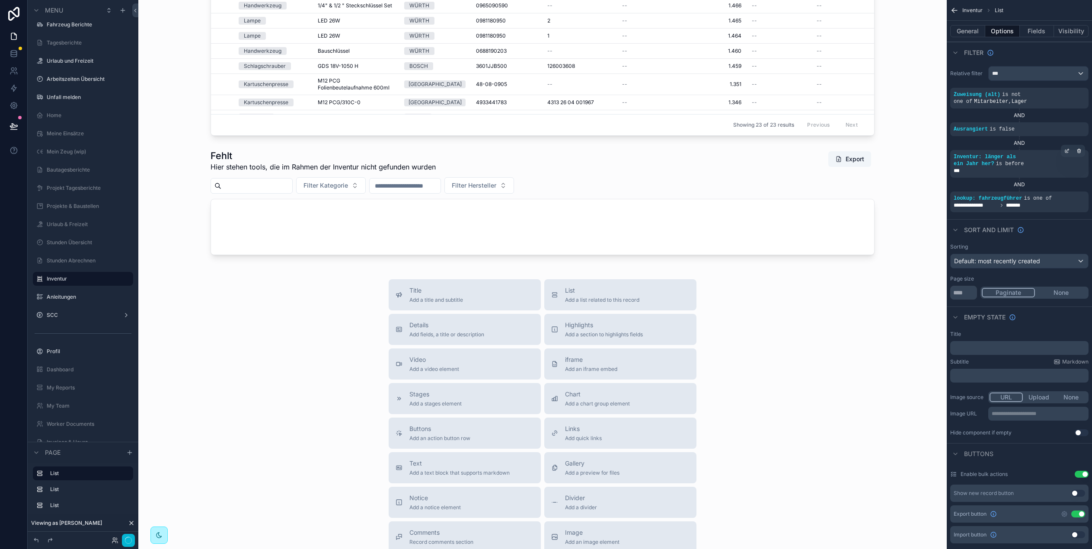
scroll to position [501, 0]
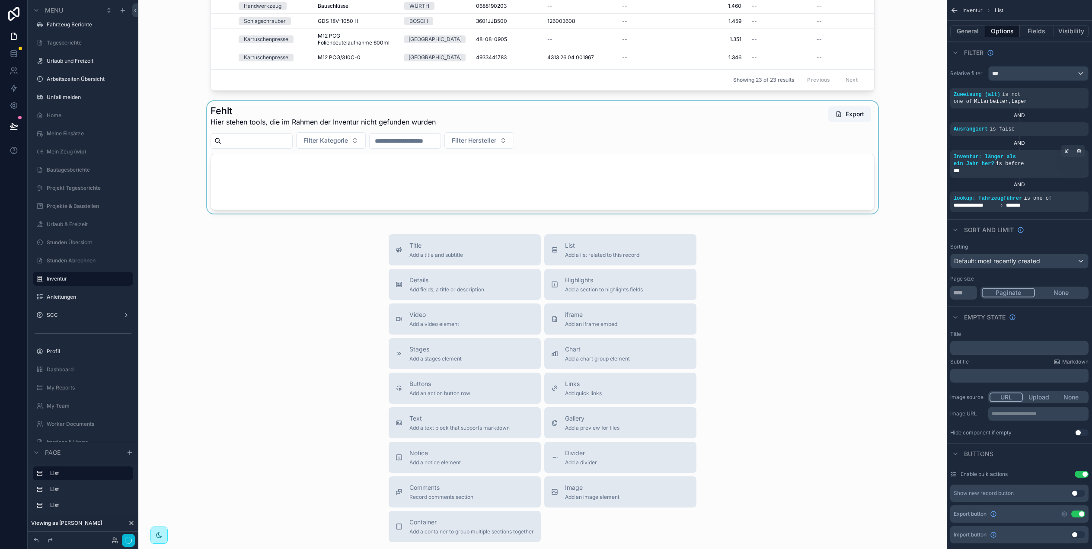
click at [258, 175] on div "scrollable content" at bounding box center [542, 157] width 795 height 112
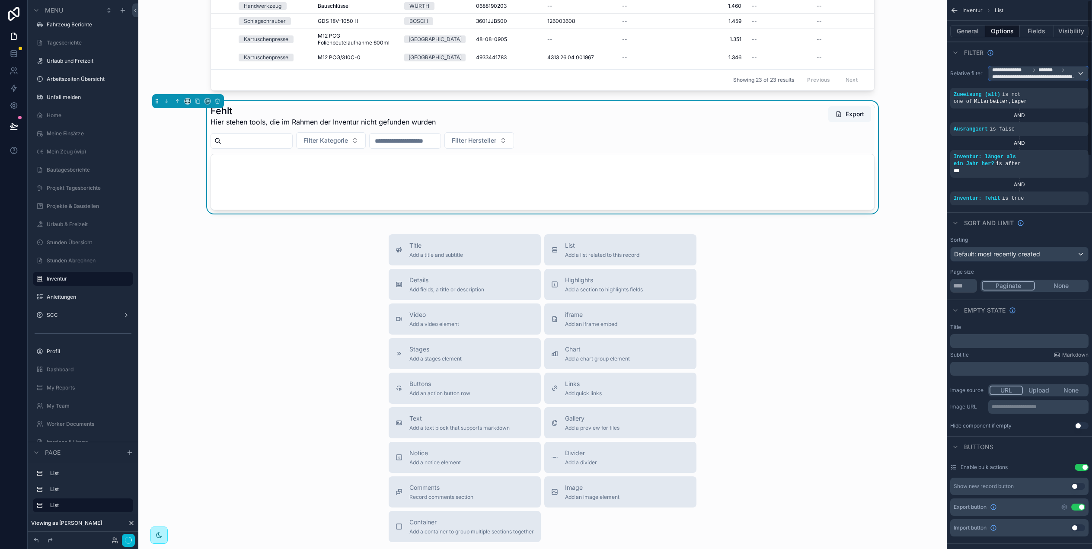
click at [1079, 72] on div "**********" at bounding box center [1038, 74] width 99 height 14
click at [1045, 112] on div "All" at bounding box center [1038, 120] width 95 height 16
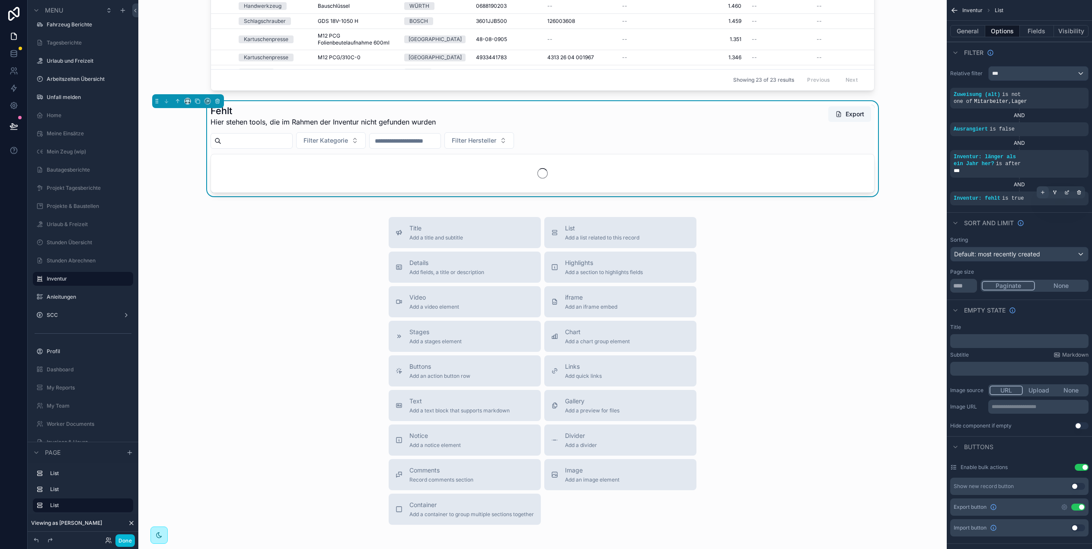
click at [1039, 194] on div "scrollable content" at bounding box center [1043, 192] width 12 height 12
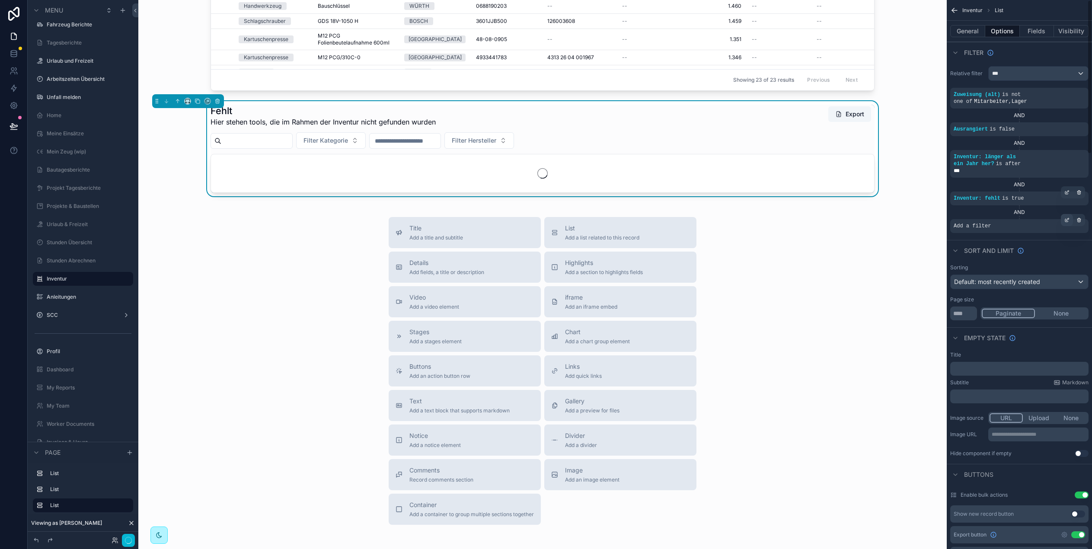
click at [1063, 221] on div "scrollable content" at bounding box center [1067, 220] width 12 height 12
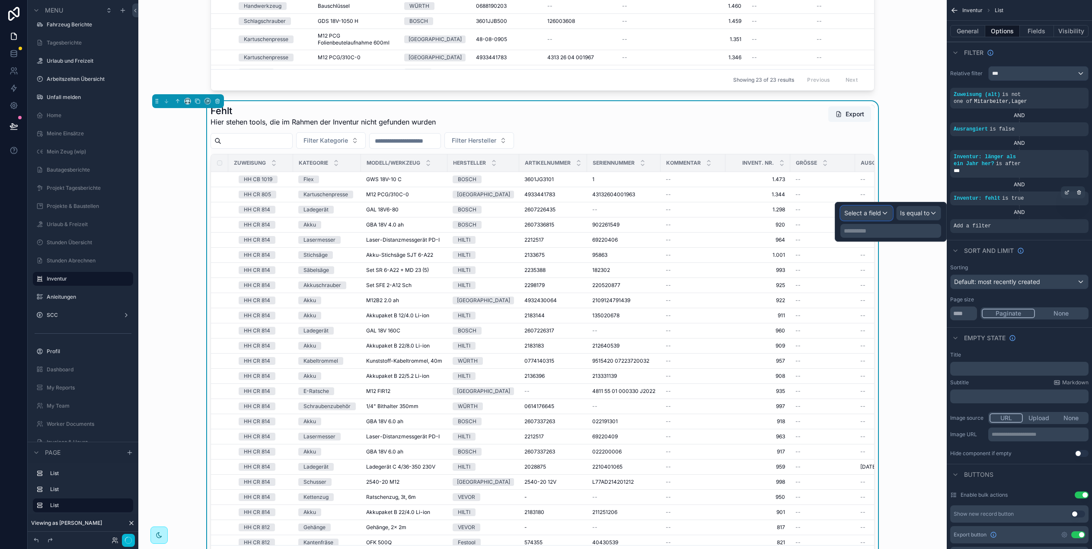
click at [877, 213] on span "Select a field" at bounding box center [863, 212] width 37 height 7
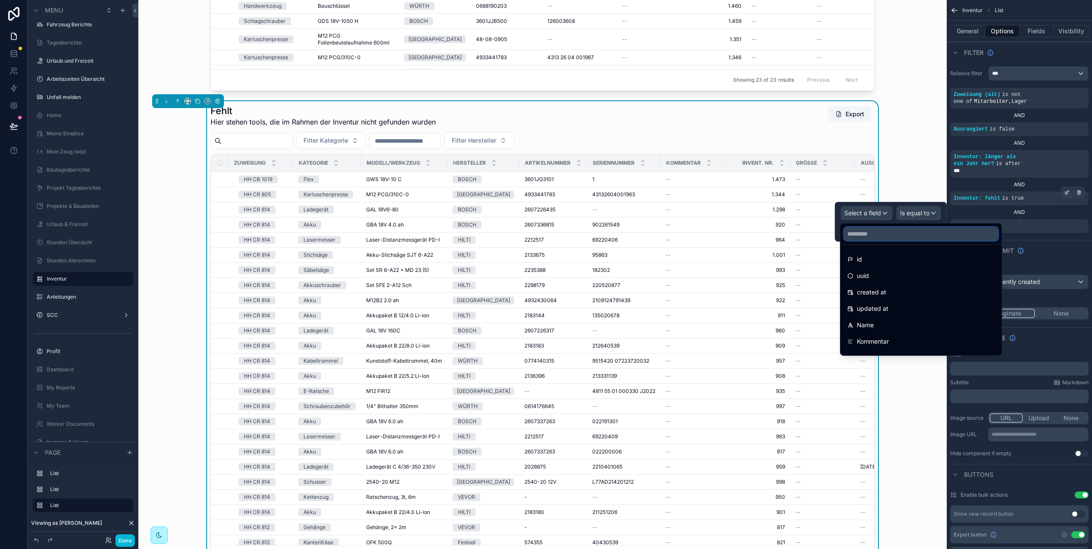
click at [879, 237] on input "text" at bounding box center [921, 234] width 154 height 14
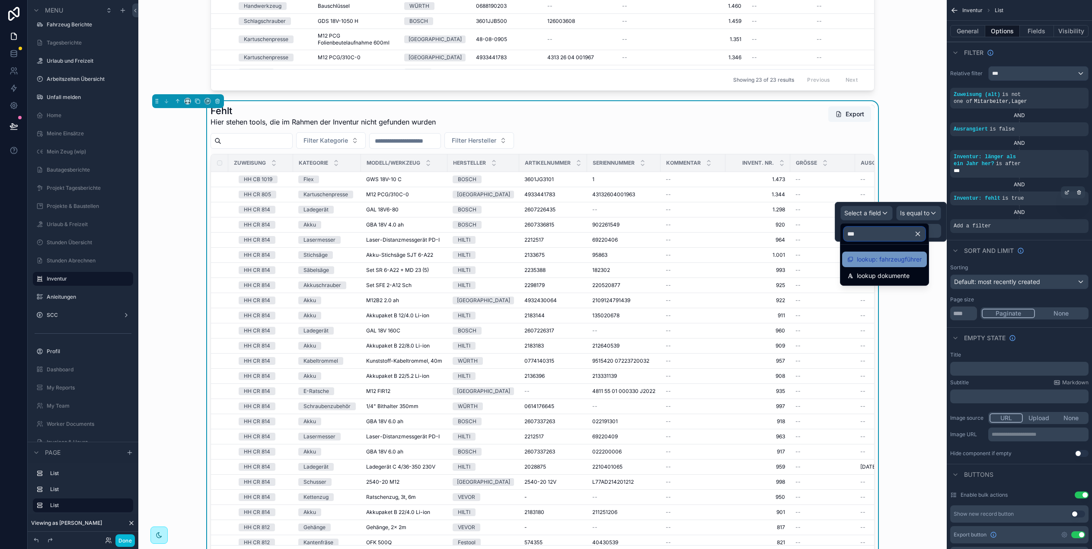
type input "***"
click at [876, 254] on span "lookup: fahrzeugführer" at bounding box center [889, 259] width 65 height 10
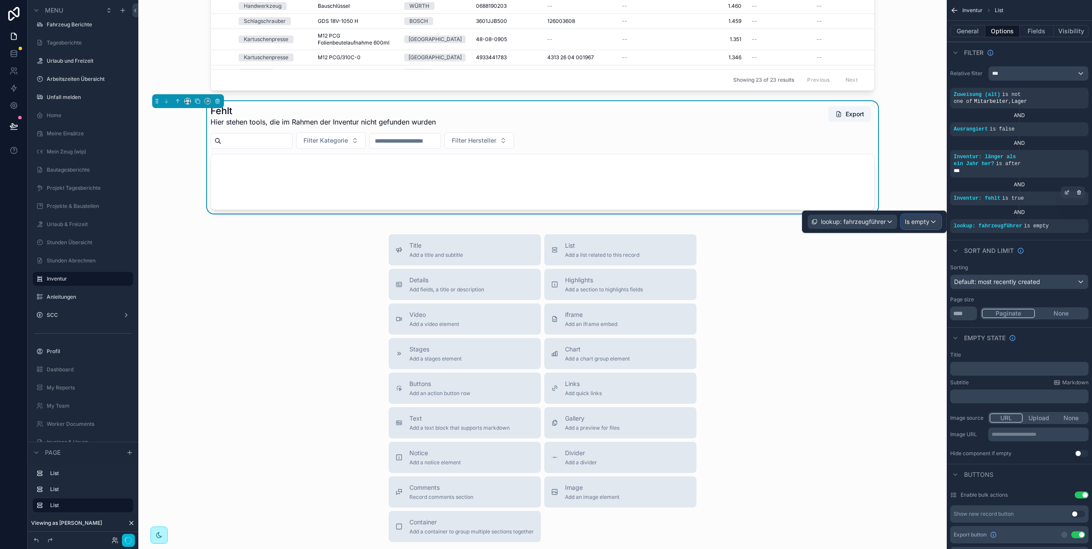
click at [919, 224] on span "Is empty" at bounding box center [917, 222] width 25 height 9
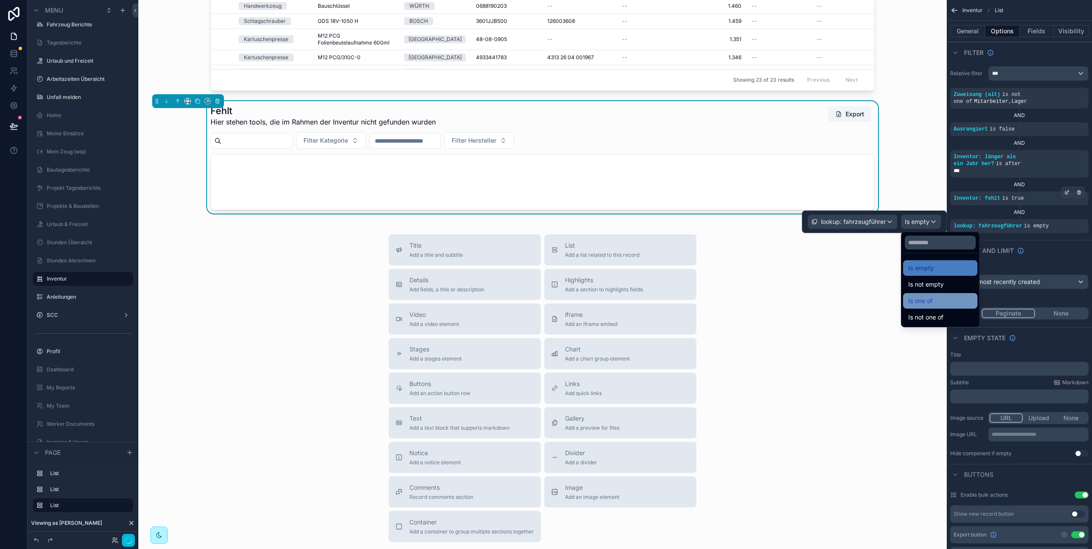
click at [935, 304] on div "Is one of" at bounding box center [941, 301] width 64 height 10
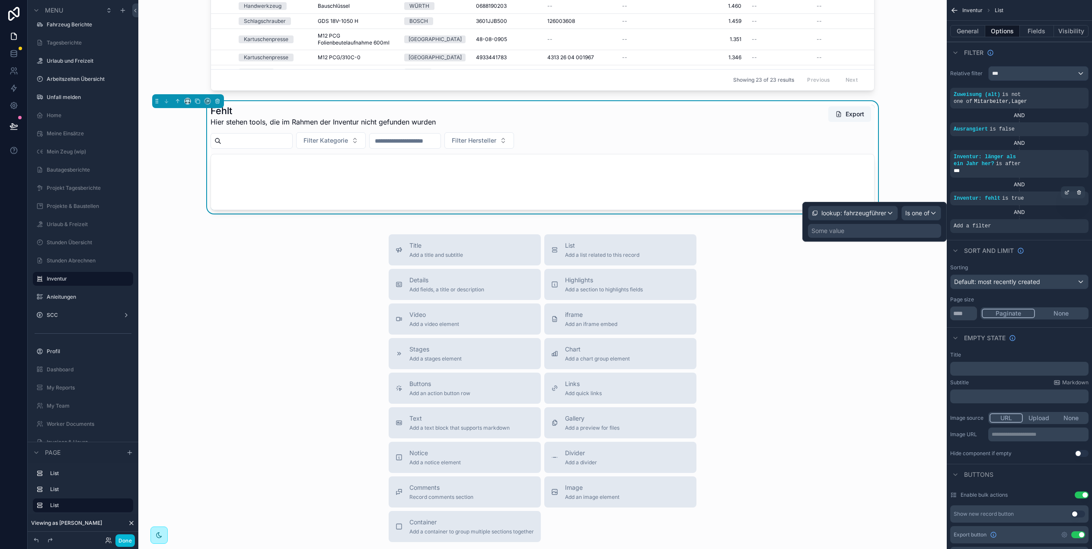
click at [847, 236] on div "Some value" at bounding box center [874, 231] width 133 height 14
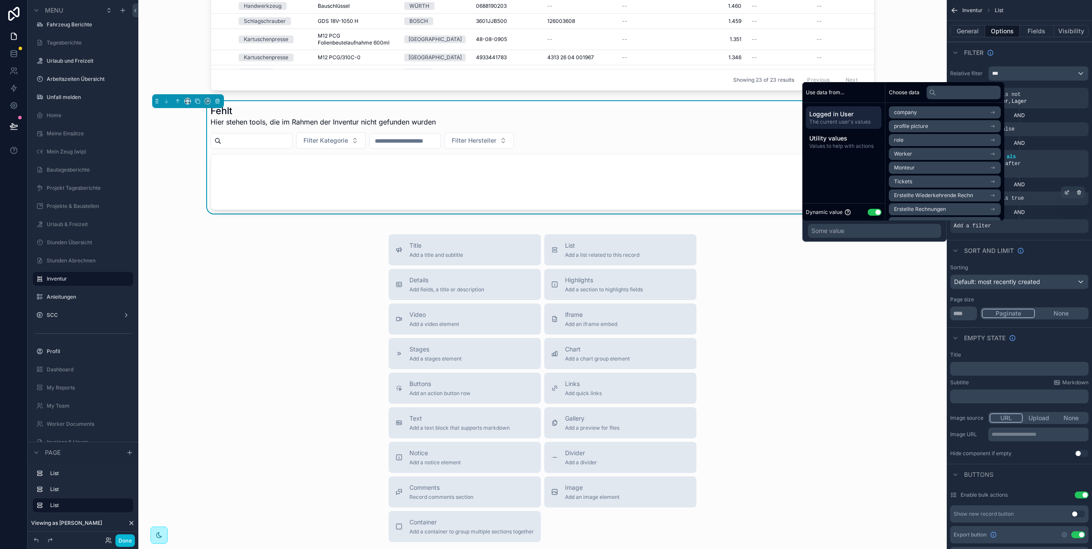
click at [871, 213] on button "Use setting" at bounding box center [875, 212] width 14 height 7
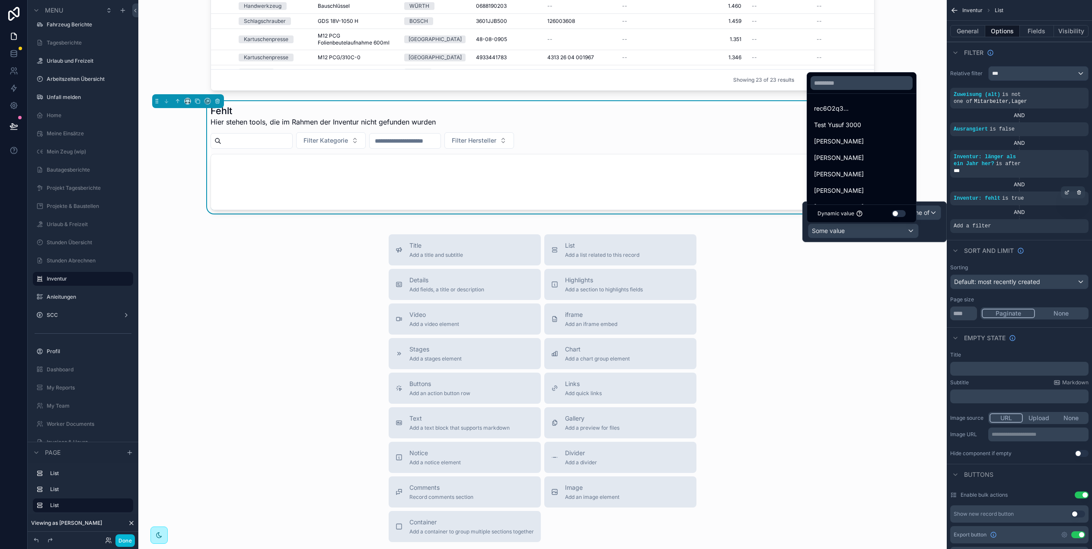
click at [898, 215] on button "Use setting" at bounding box center [899, 213] width 14 height 7
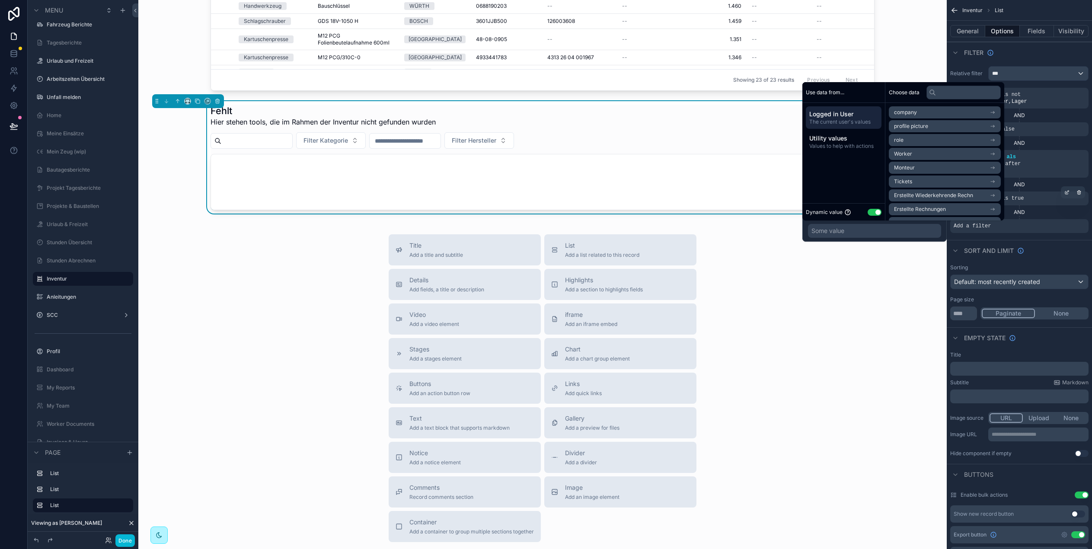
click at [924, 168] on li "Monteur" at bounding box center [945, 168] width 112 height 12
drag, startPoint x: 927, startPoint y: 127, endPoint x: 974, endPoint y: 155, distance: 54.9
click at [927, 127] on li "Monteur" at bounding box center [945, 128] width 112 height 12
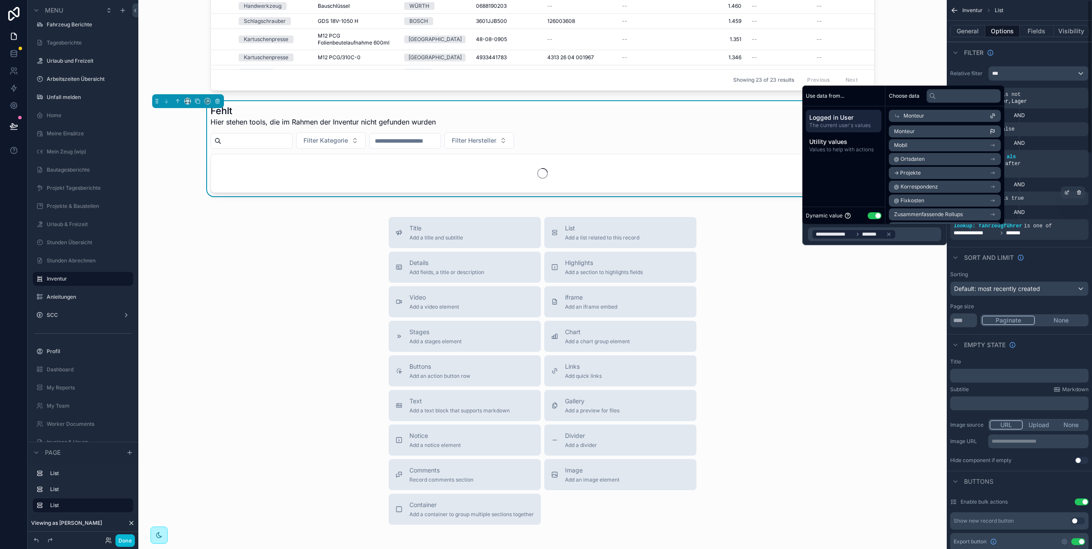
click at [1078, 256] on div "Sort And Limit" at bounding box center [1019, 257] width 145 height 21
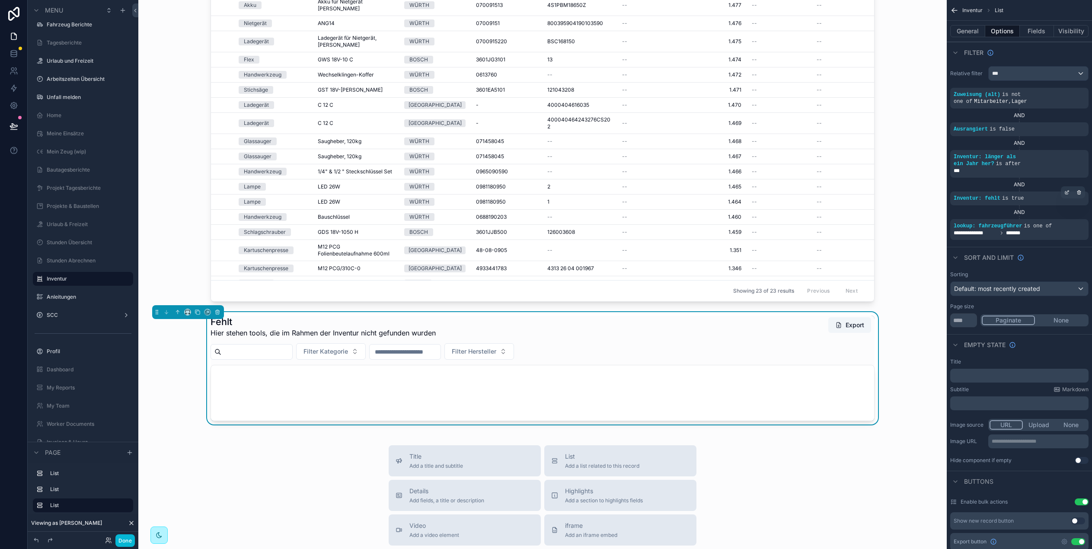
scroll to position [259, 0]
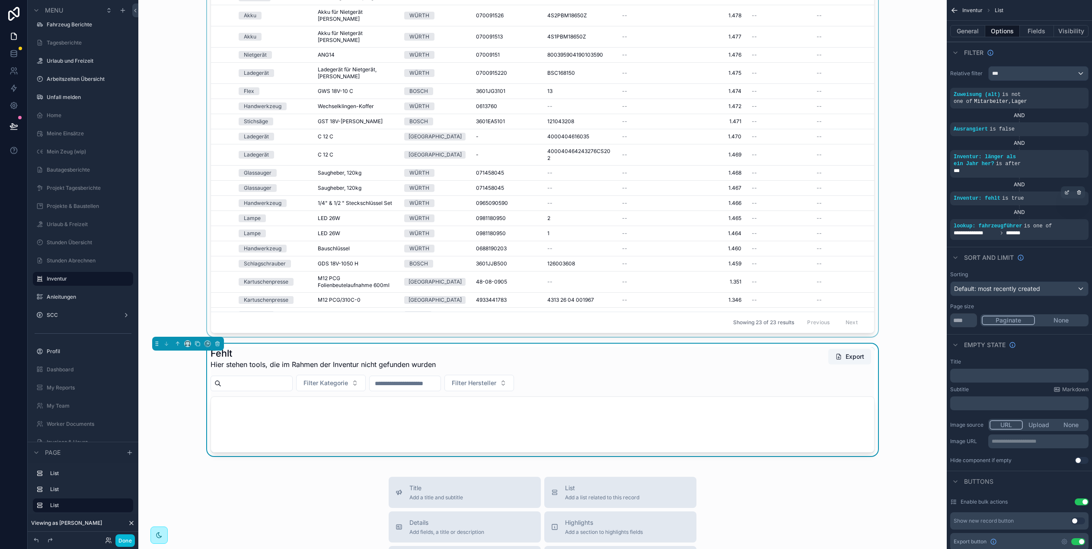
click at [617, 154] on div "scrollable content" at bounding box center [542, 102] width 795 height 469
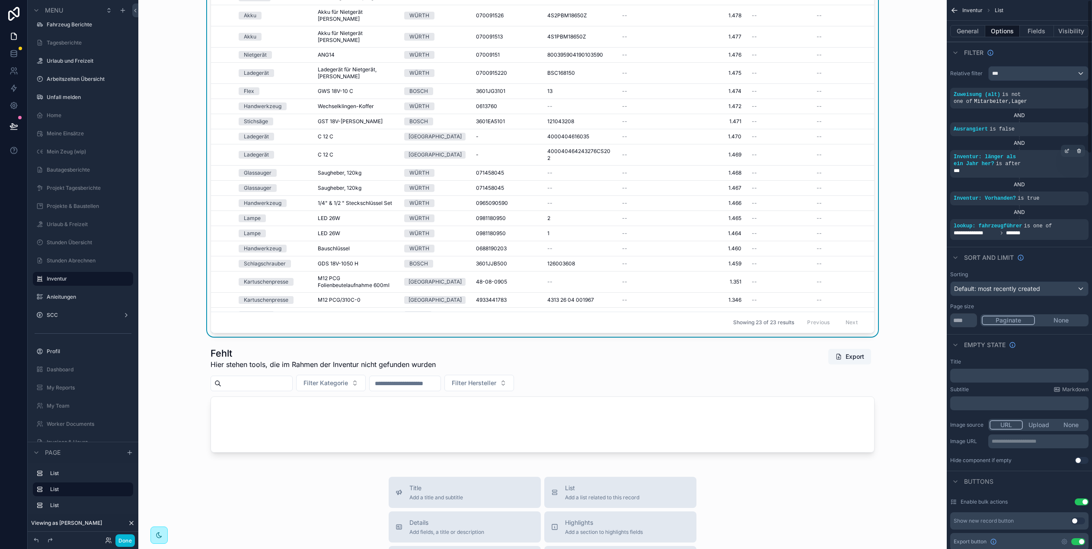
click at [1006, 159] on span "Inventur: länger als ein Jahr her?" at bounding box center [985, 160] width 62 height 13
click at [959, 33] on button "General" at bounding box center [968, 31] width 35 height 12
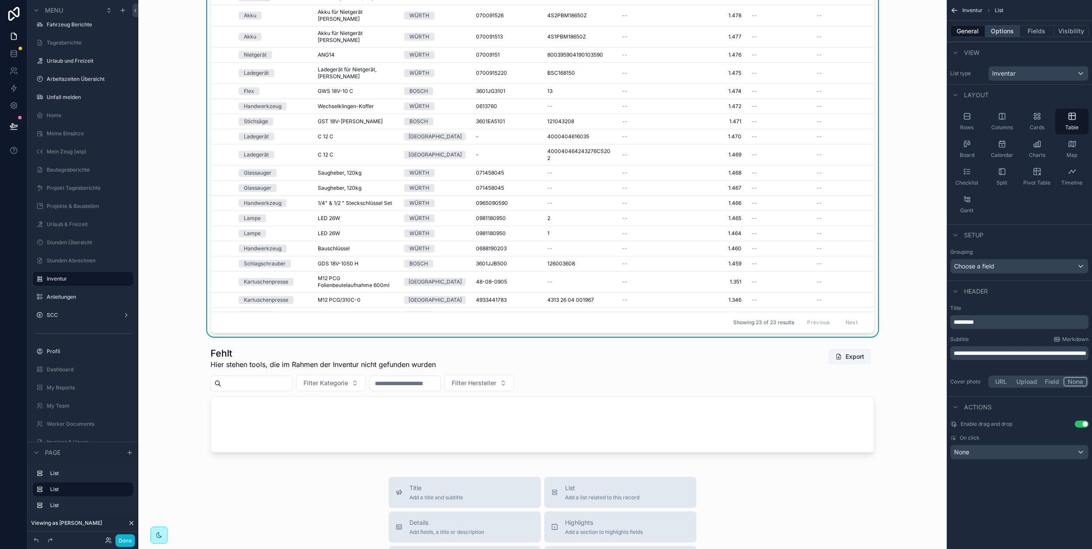
click at [998, 32] on button "Options" at bounding box center [1003, 31] width 35 height 12
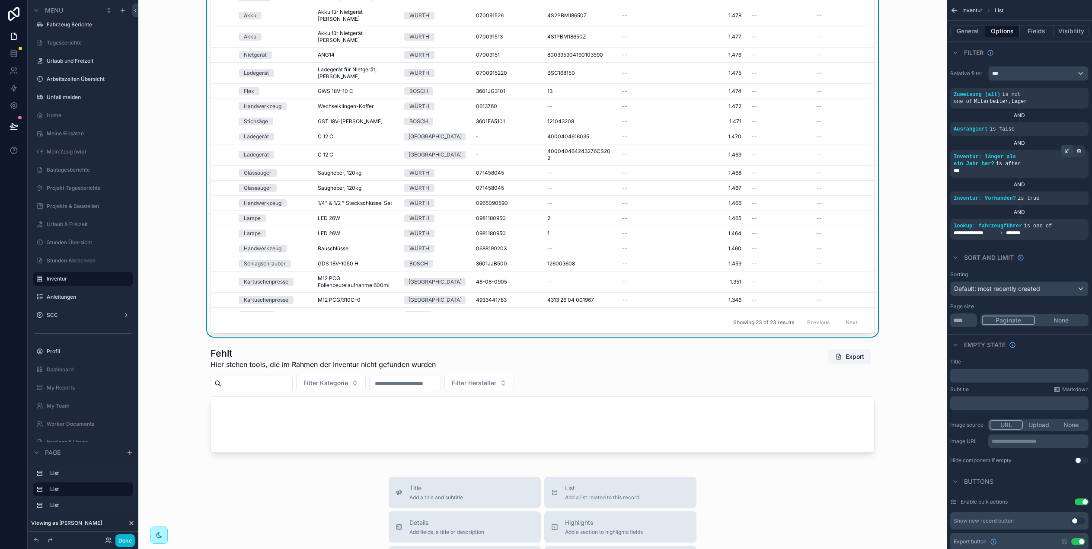
click at [1067, 153] on icon "scrollable content" at bounding box center [1067, 150] width 5 height 5
click at [849, 148] on span "Inventur: länger als ein Jahr her?" at bounding box center [845, 151] width 92 height 9
click at [926, 106] on div "Vorhanden Hier stehen tools, die im Rahmen der Inventur gefunden wurden Export …" at bounding box center [542, 102] width 795 height 469
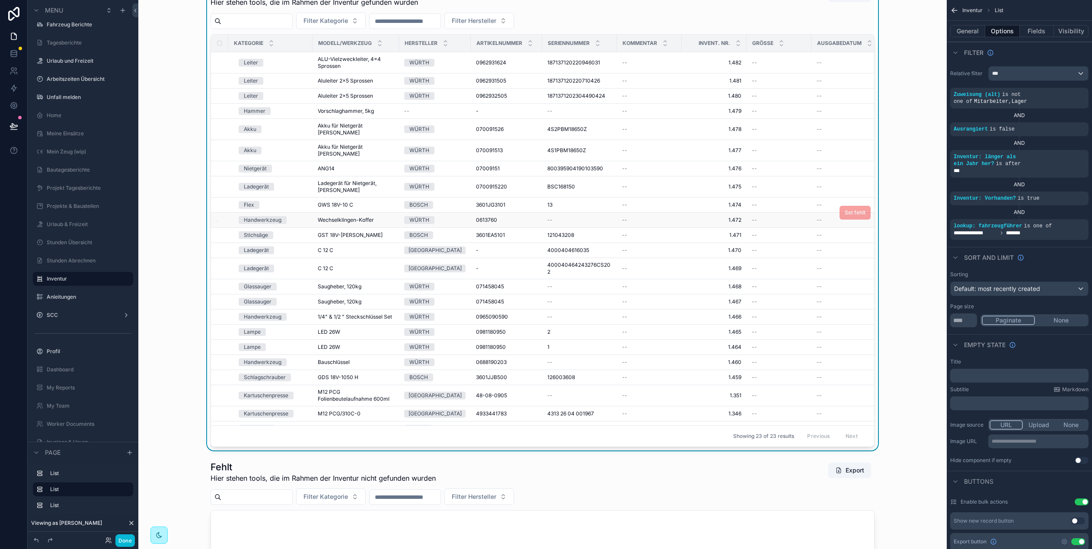
scroll to position [0, 0]
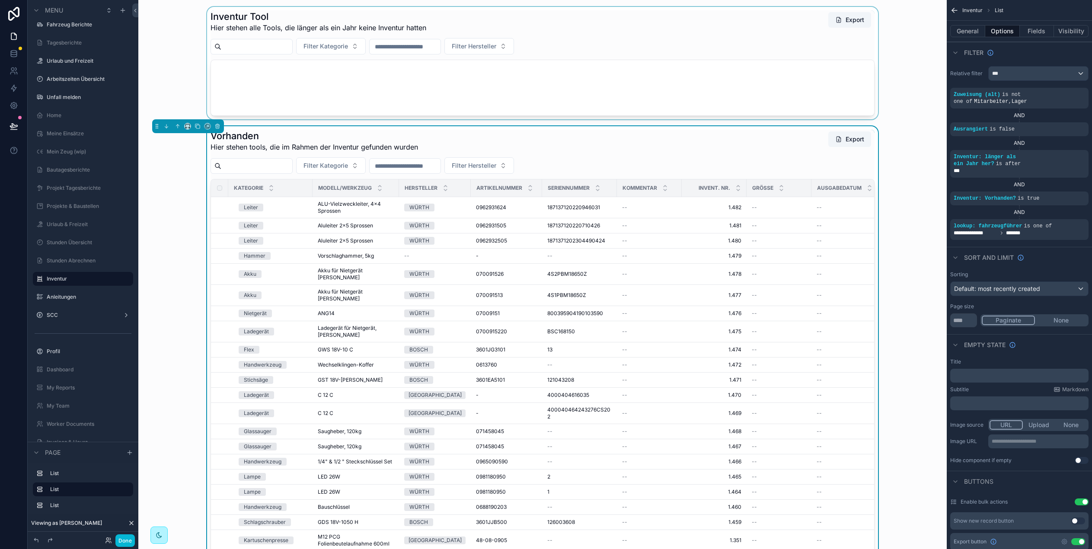
drag, startPoint x: 324, startPoint y: 23, endPoint x: 318, endPoint y: 22, distance: 6.5
click at [324, 23] on div "scrollable content" at bounding box center [542, 63] width 795 height 112
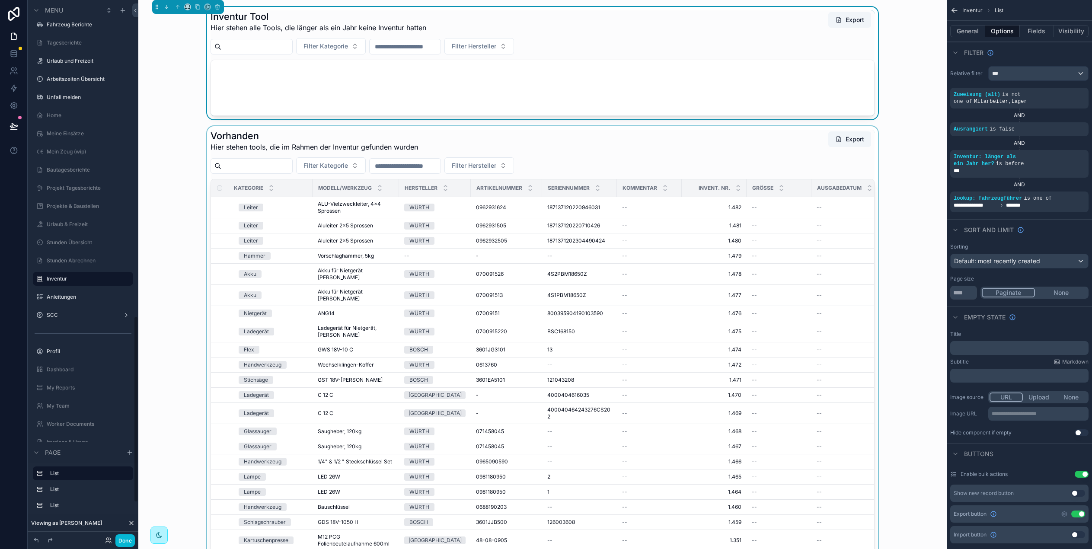
click at [165, 173] on div "scrollable content" at bounding box center [542, 360] width 795 height 469
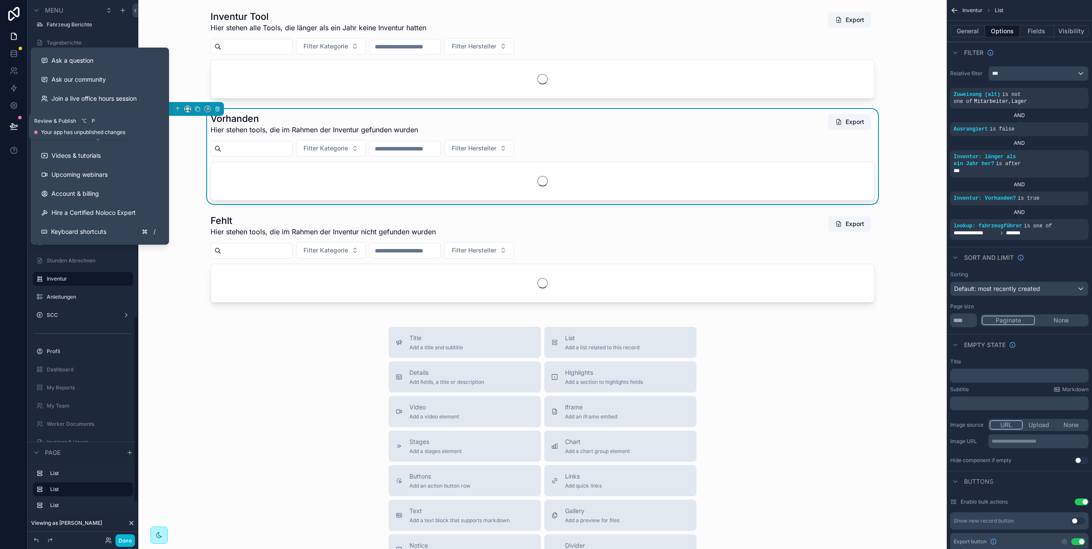
click at [7, 126] on button at bounding box center [13, 126] width 19 height 24
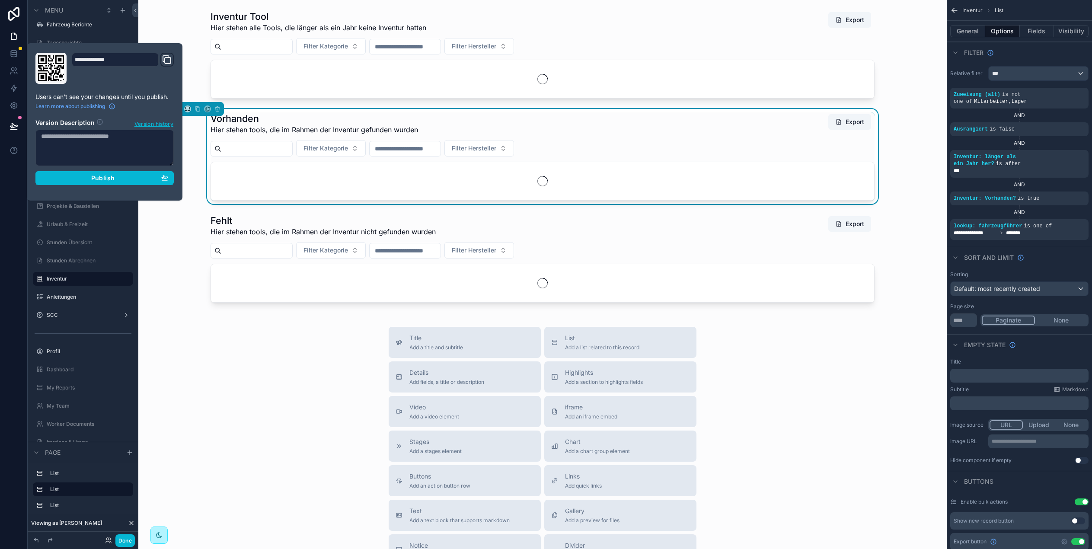
click at [123, 170] on section "Version Description Version history Publish" at bounding box center [104, 149] width 138 height 72
click at [122, 177] on div "Publish" at bounding box center [104, 178] width 127 height 8
